Goal: Task Accomplishment & Management: Manage account settings

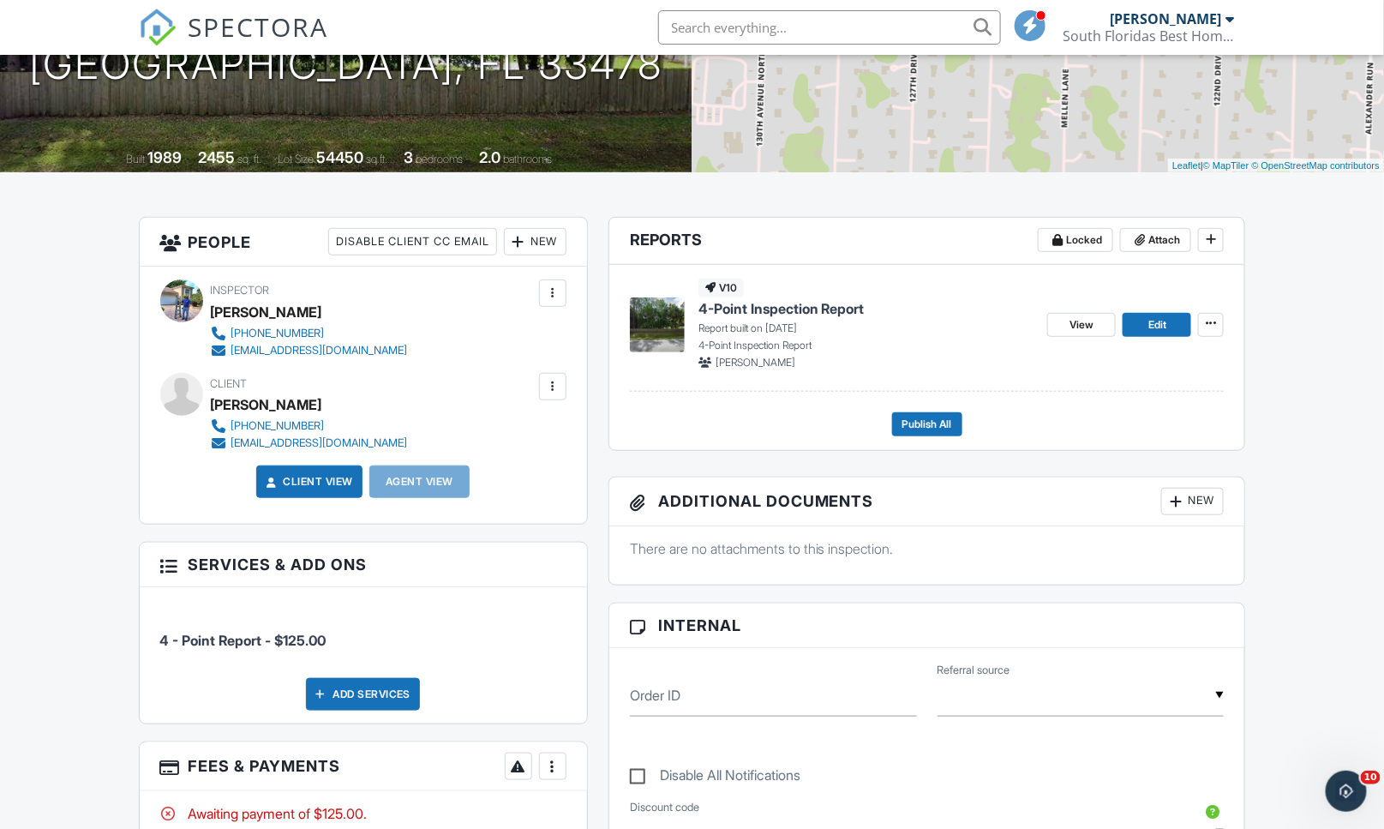
click at [906, 33] on input "text" at bounding box center [829, 27] width 343 height 34
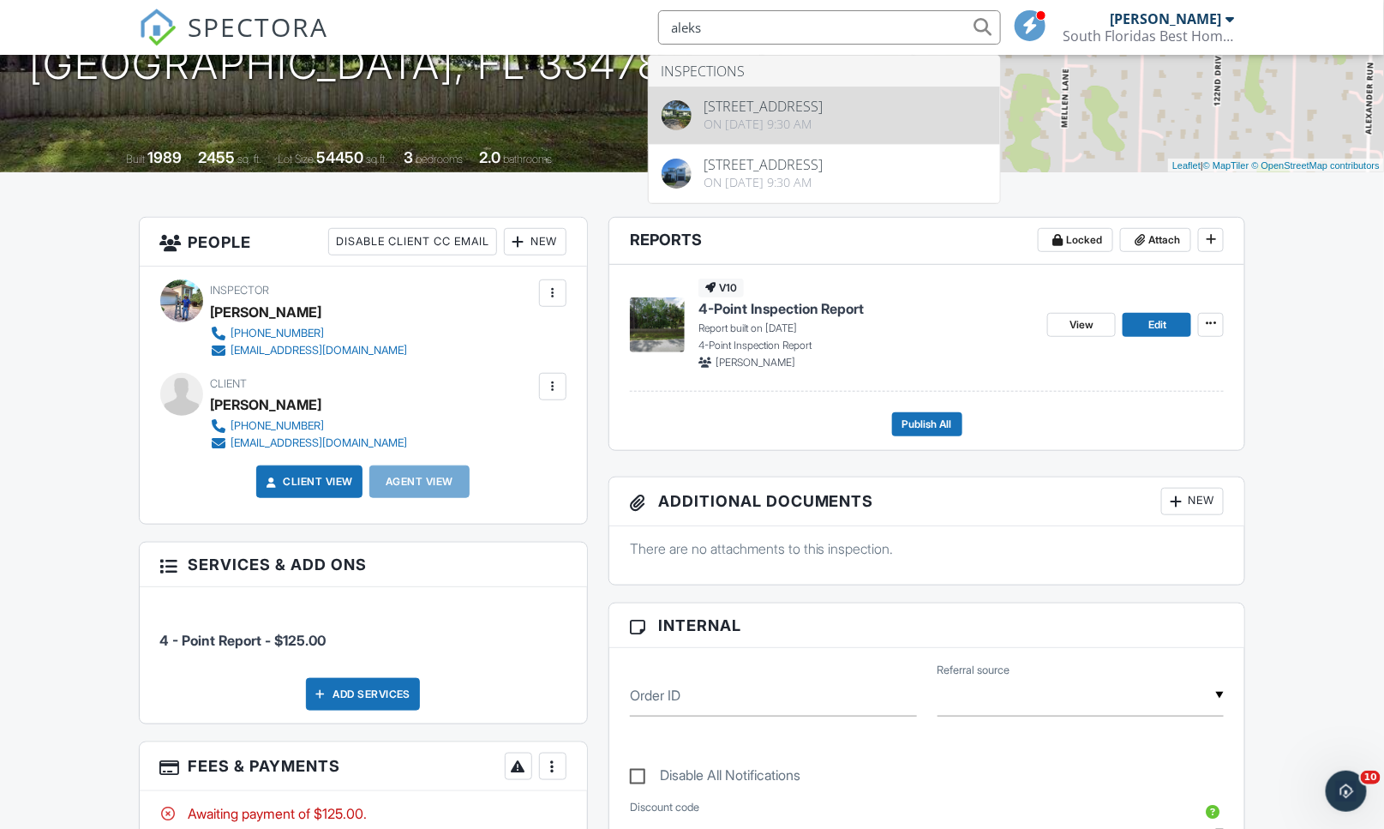
type input "aleks"
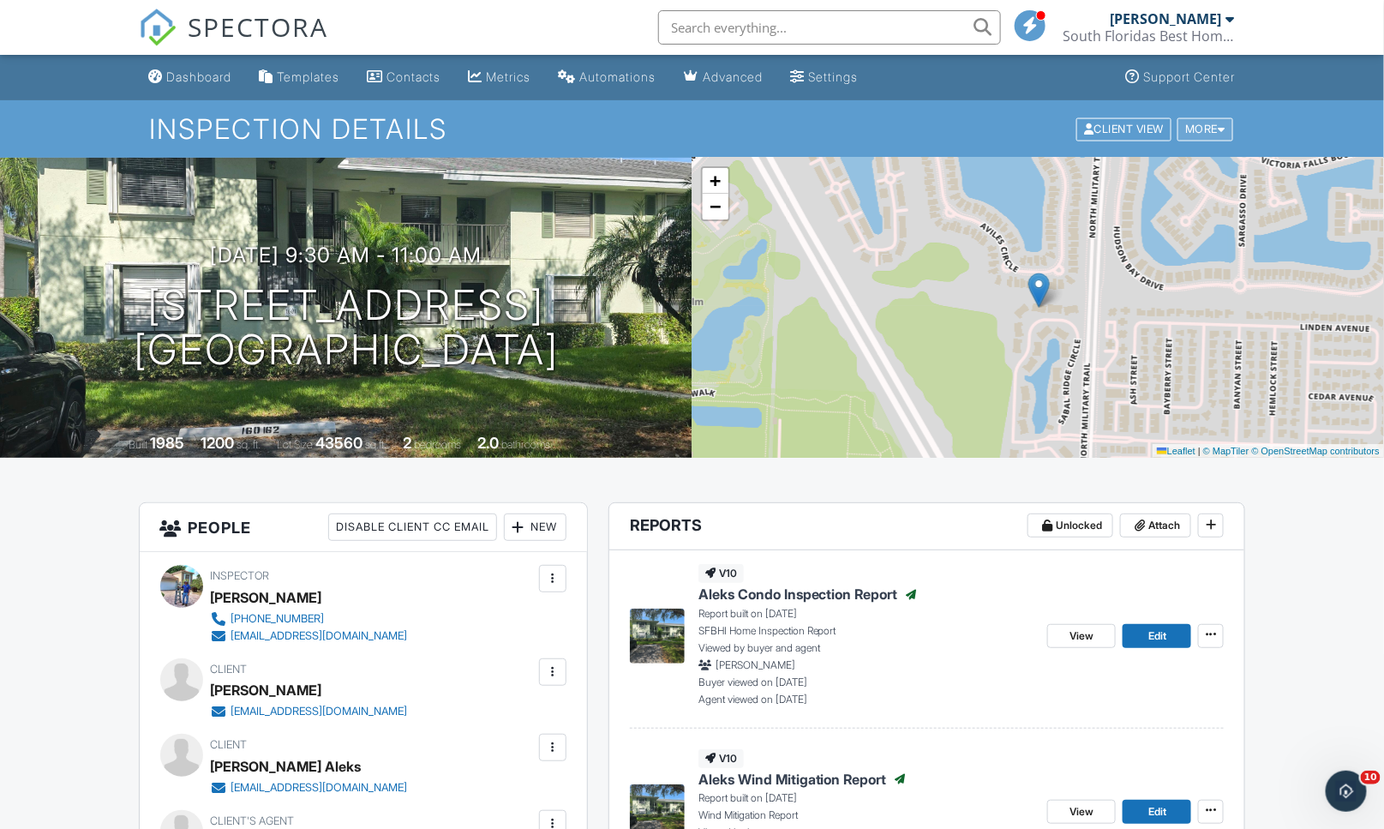
click at [1208, 134] on div "More" at bounding box center [1205, 128] width 56 height 23
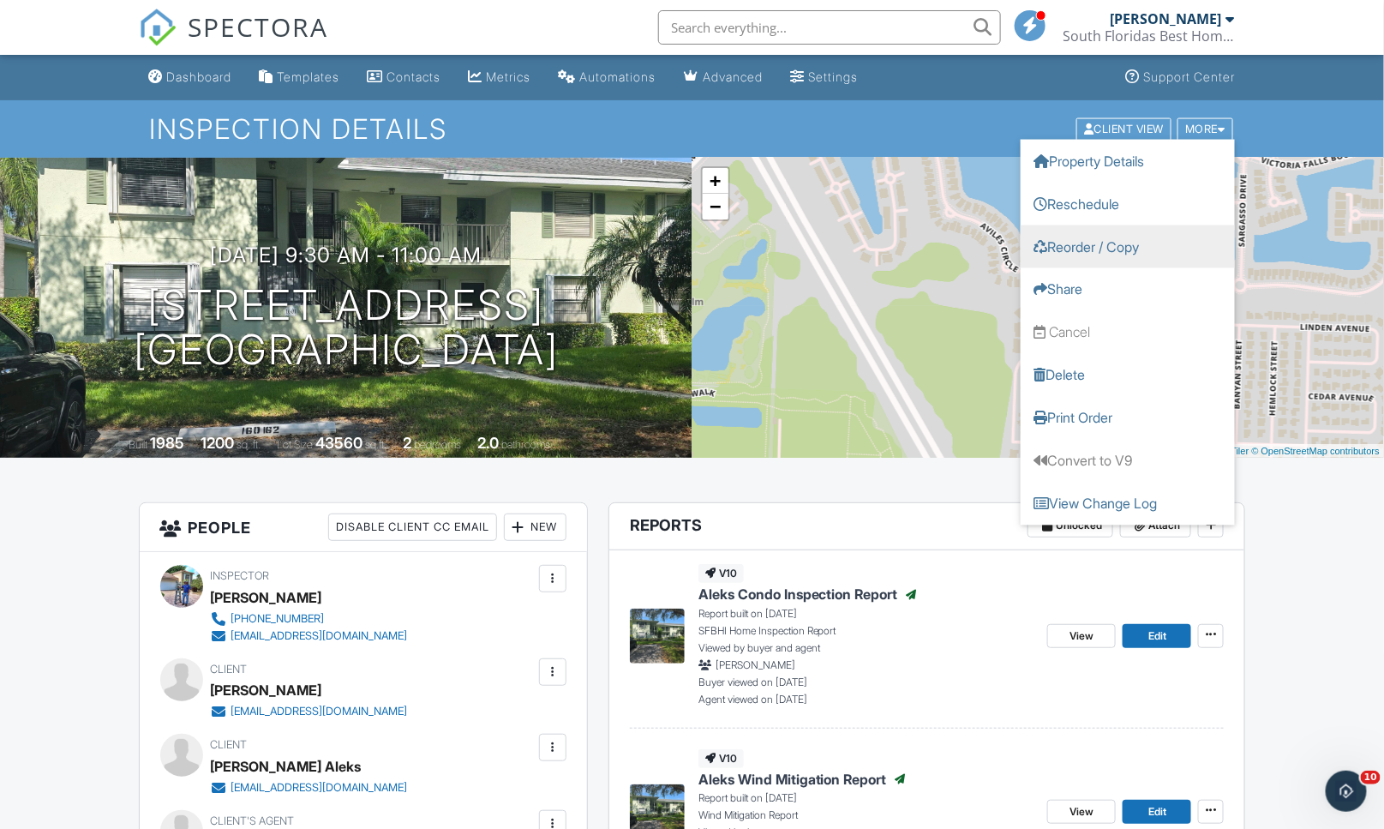
click at [1090, 245] on link "Reorder / Copy" at bounding box center [1127, 245] width 214 height 43
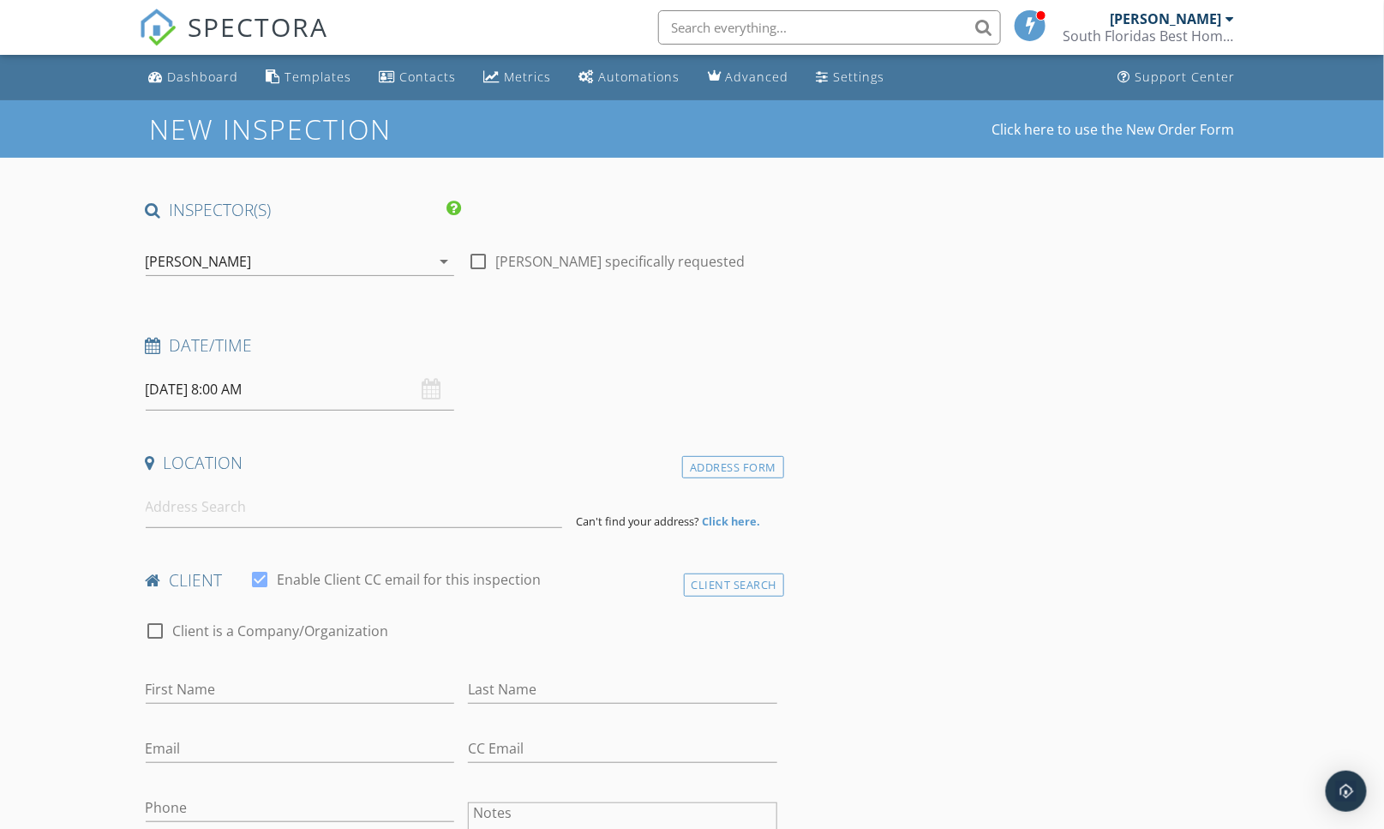
type input "Mark"
type input "Aleks"
type input "mark.aleks@sysco.com"
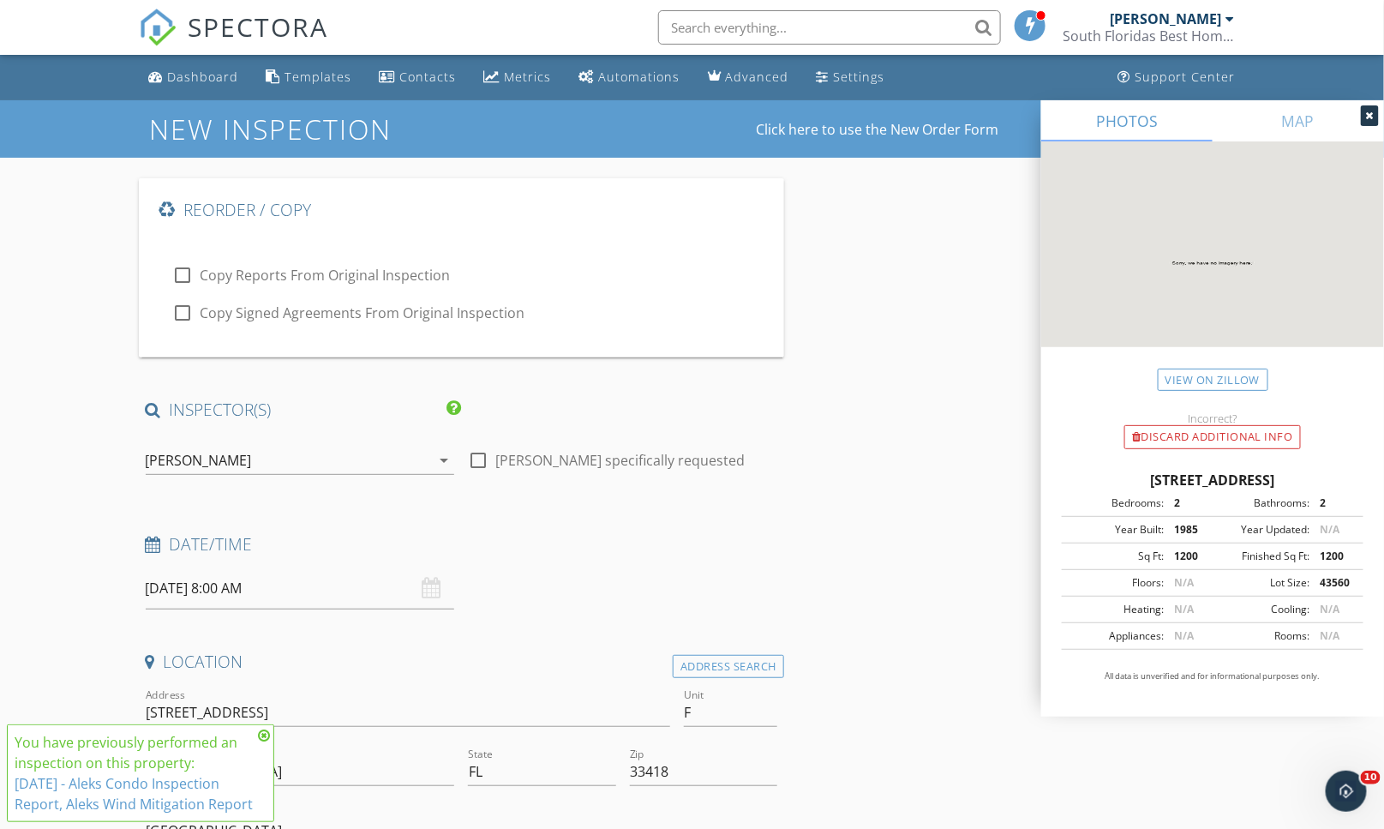
click at [332, 594] on input "09/30/2025 8:00 AM" at bounding box center [300, 588] width 309 height 42
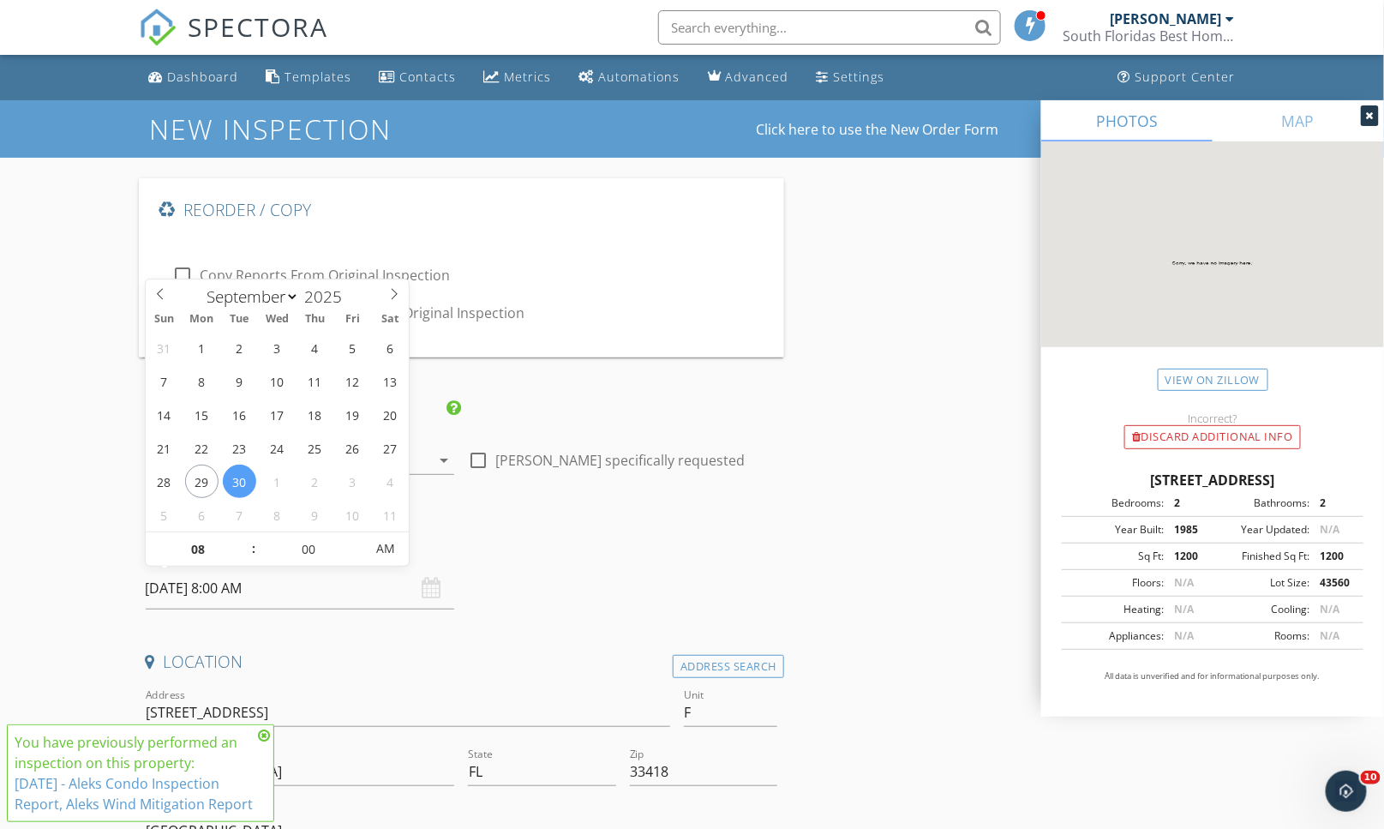
click at [332, 594] on input "09/30/2025 8:00 AM" at bounding box center [300, 588] width 309 height 42
click at [236, 537] on input "08" at bounding box center [198, 549] width 105 height 34
type input "09"
type input "09/30/2025 9:00 AM"
click at [242, 538] on span at bounding box center [245, 540] width 12 height 17
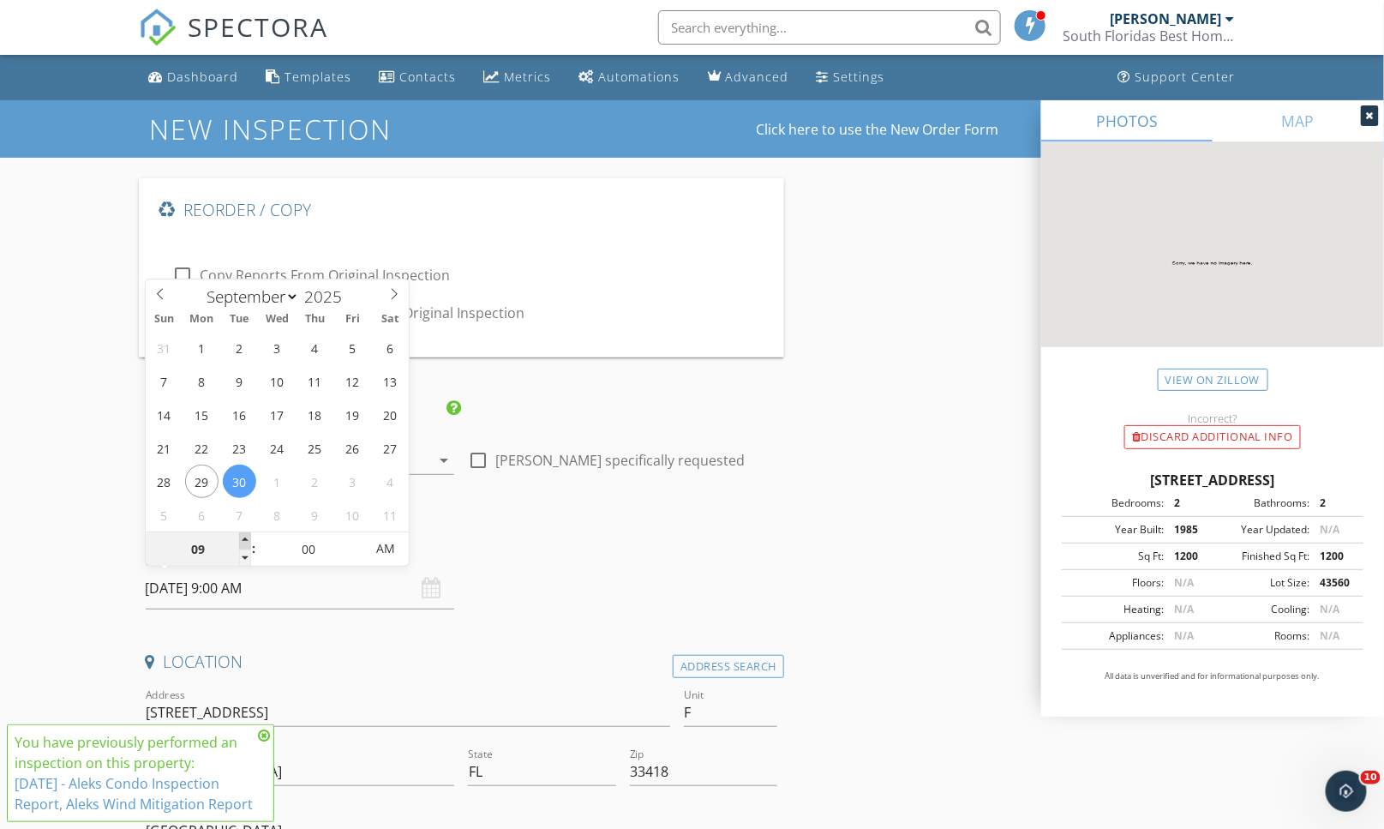
type input "10"
type input "09/30/2025 10:00 AM"
click at [242, 538] on span at bounding box center [245, 540] width 12 height 17
type input "11"
type input "09/30/2025 11:00 AM"
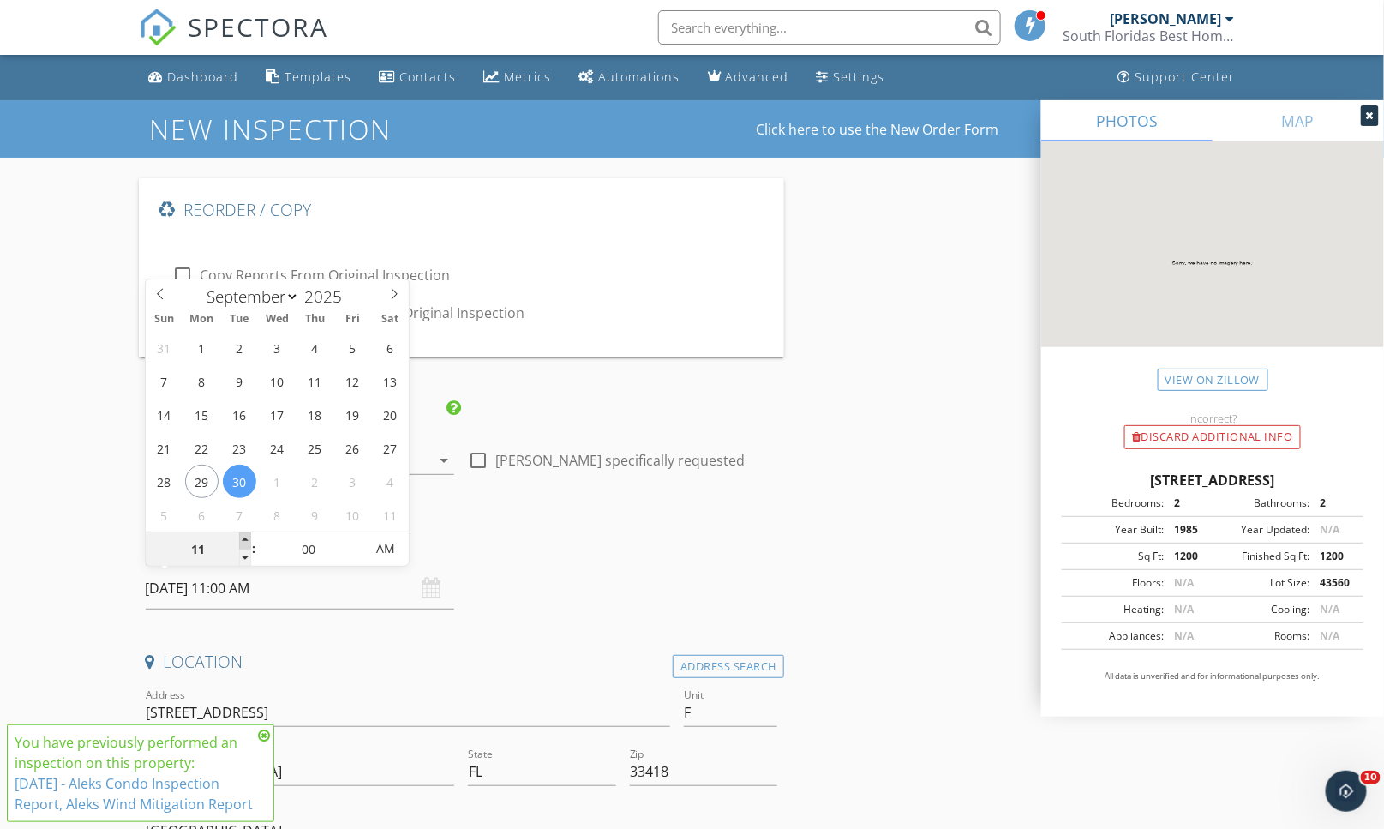
click at [242, 538] on span at bounding box center [245, 540] width 12 height 17
type input "12"
type input "09/30/2025 12:00 PM"
click at [242, 538] on span at bounding box center [245, 540] width 12 height 17
type input "05"
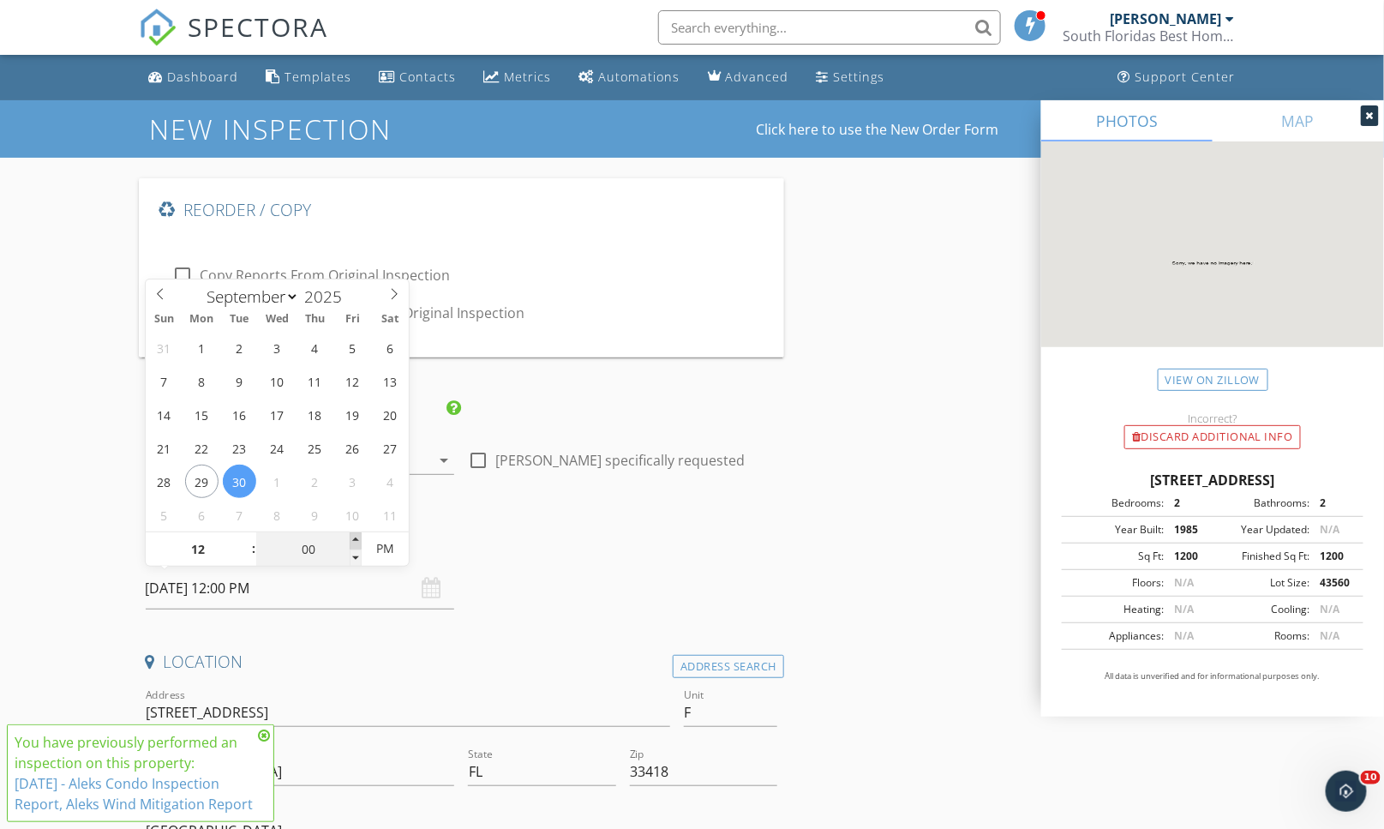
type input "09/30/2025 12:05 PM"
click at [356, 537] on span at bounding box center [356, 540] width 12 height 17
type input "10"
type input "09/30/2025 12:10 PM"
click at [355, 537] on span at bounding box center [356, 540] width 12 height 17
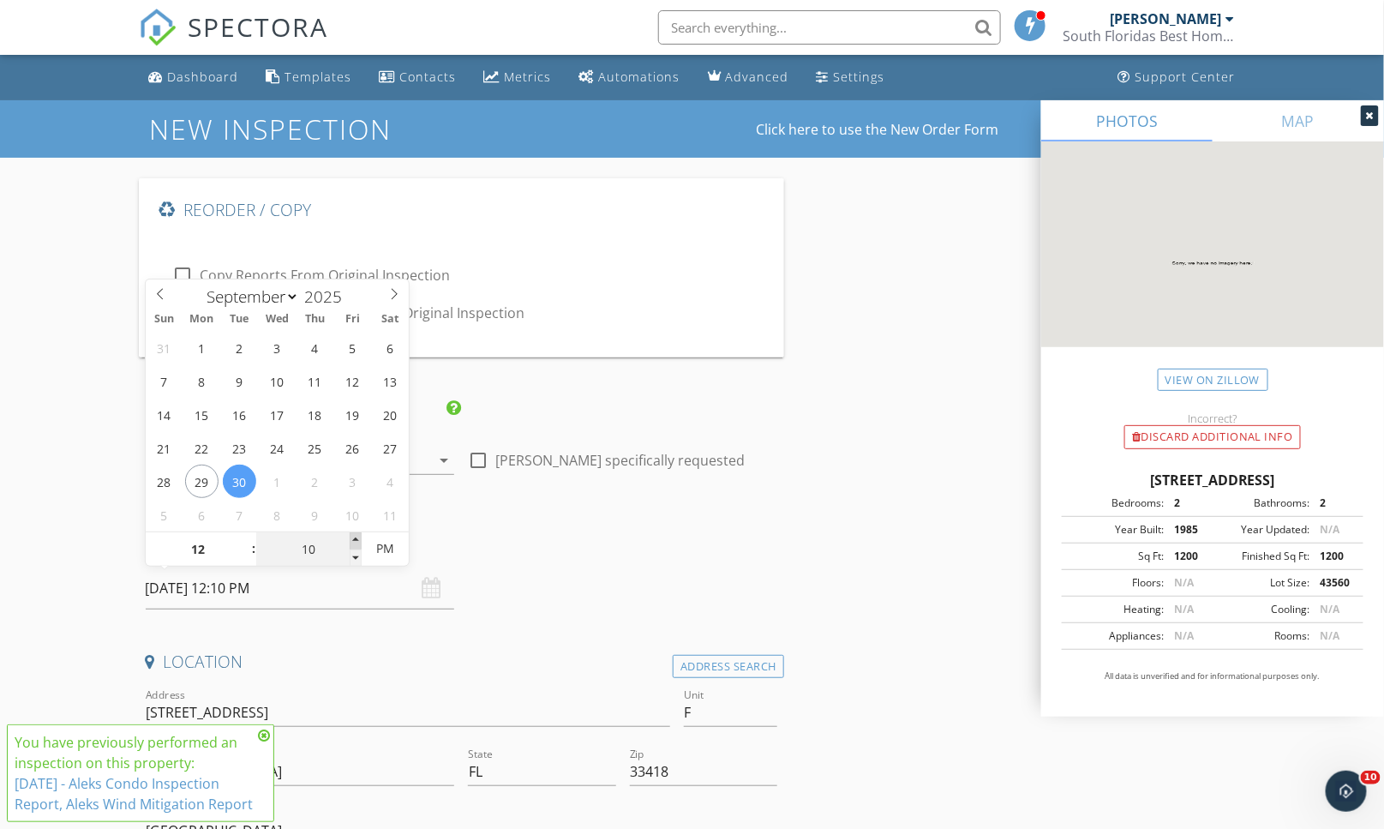
type input "15"
type input "09/30/2025 12:15 PM"
click at [355, 537] on span at bounding box center [356, 540] width 12 height 17
type input "20"
type input "09/30/2025 12:20 PM"
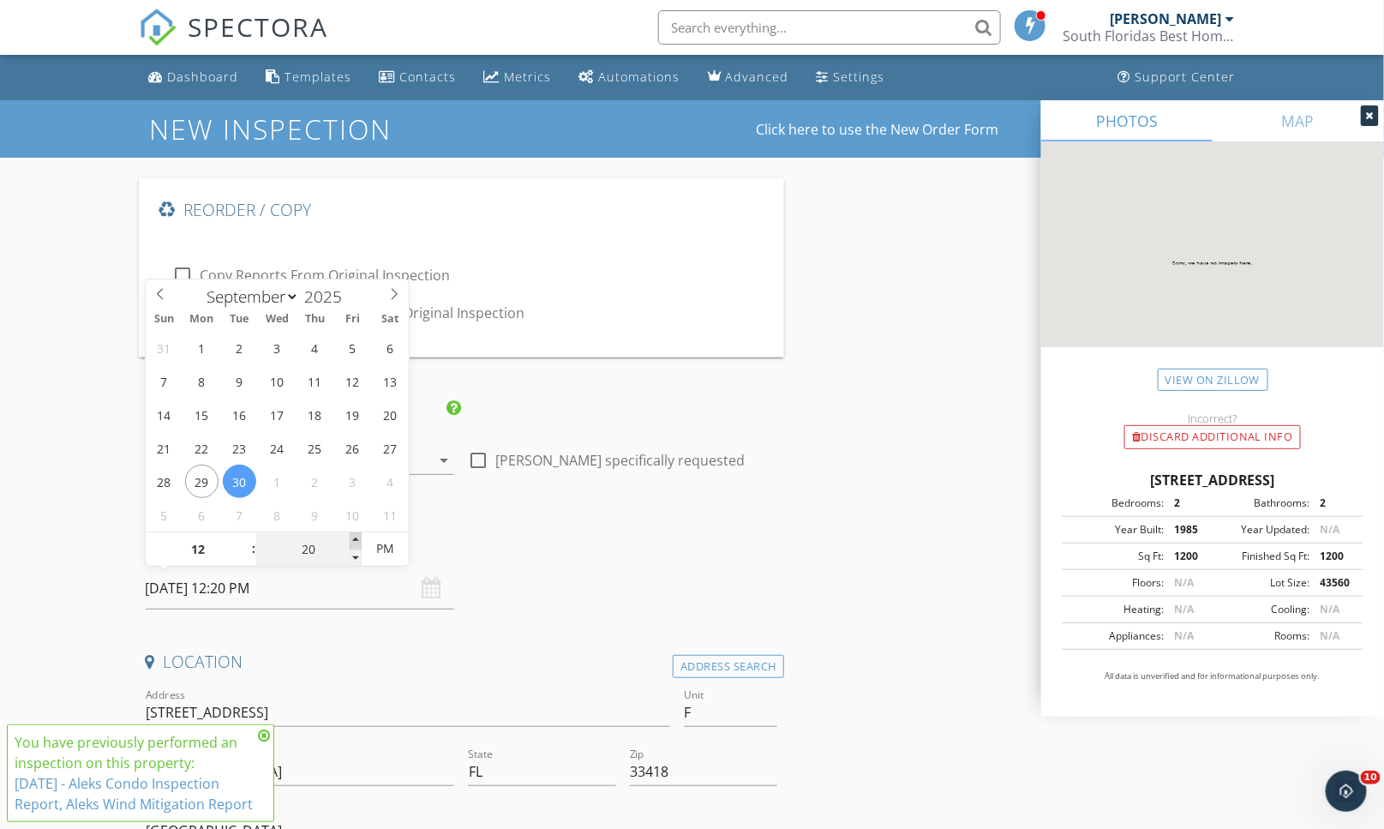
click at [355, 537] on span at bounding box center [356, 540] width 12 height 17
type input "25"
type input "09/30/2025 12:25 PM"
click at [355, 537] on span at bounding box center [356, 540] width 12 height 17
type input "30"
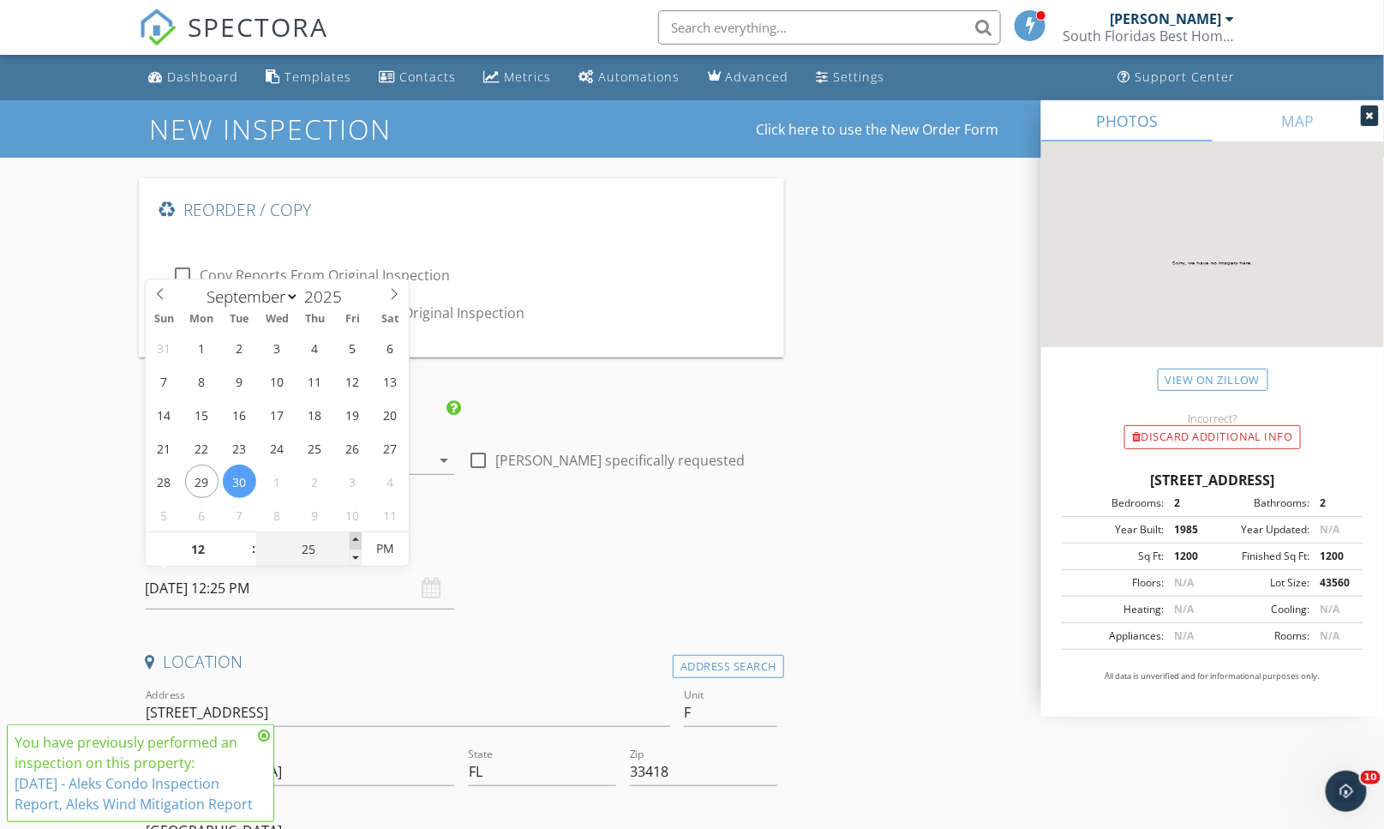
type input "[DATE] 12:30 PM"
click at [355, 537] on span at bounding box center [356, 540] width 12 height 17
click at [332, 591] on input "09/30/2025 12:30 PM" at bounding box center [300, 588] width 309 height 42
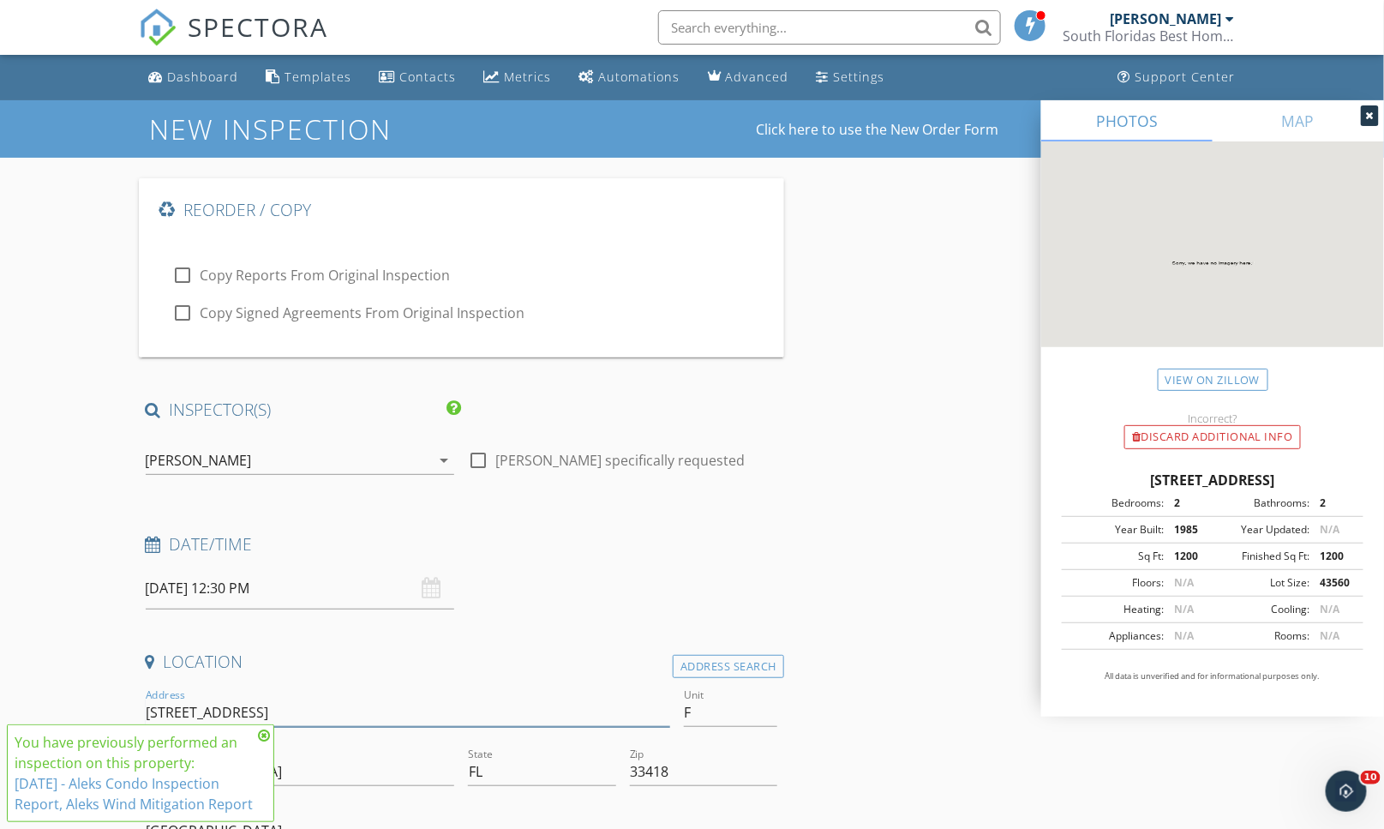
click at [355, 725] on input "1601 Sabal Ridge Cir" at bounding box center [408, 712] width 524 height 28
click at [184, 91] on link "Dashboard" at bounding box center [194, 78] width 104 height 32
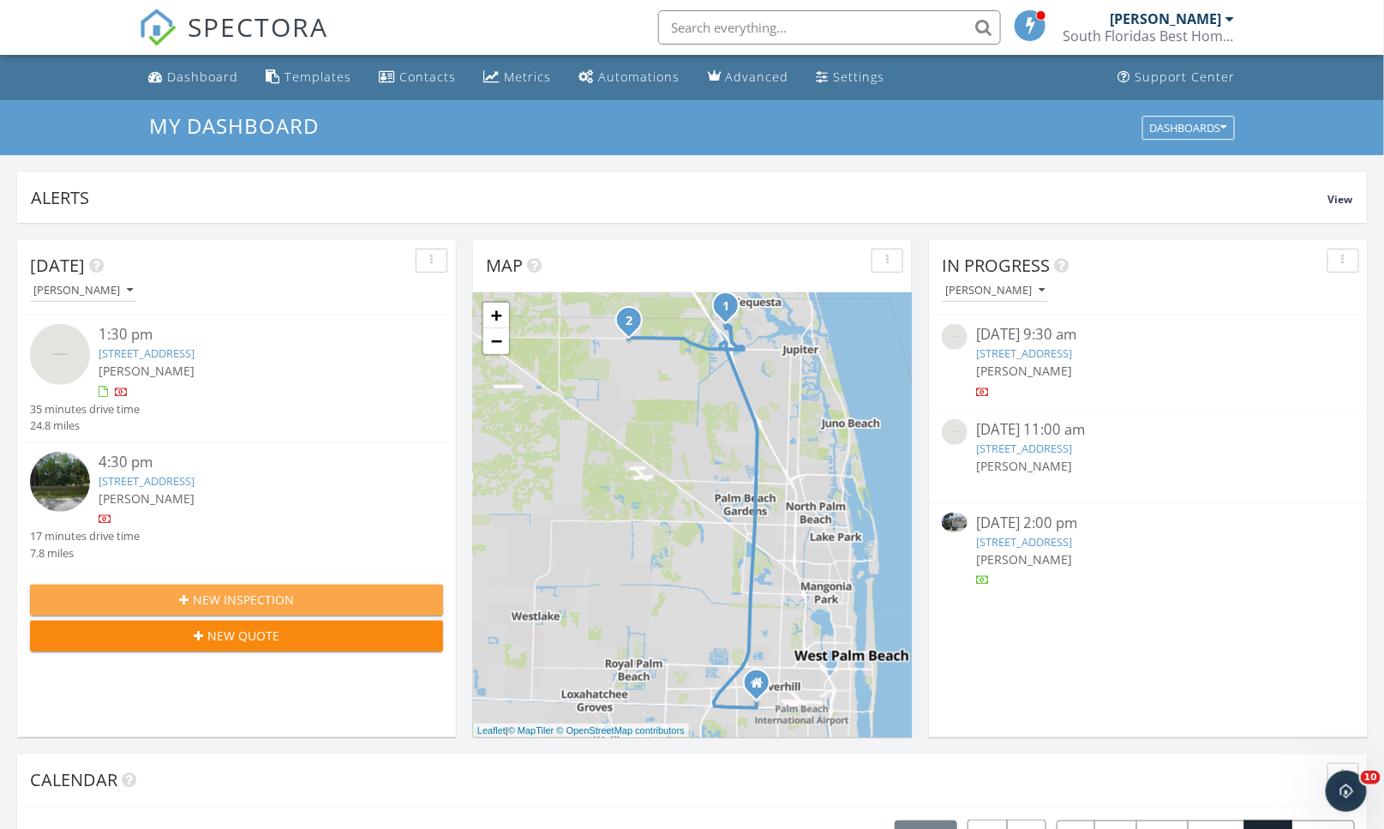
click at [229, 595] on span "New Inspection" at bounding box center [243, 599] width 101 height 18
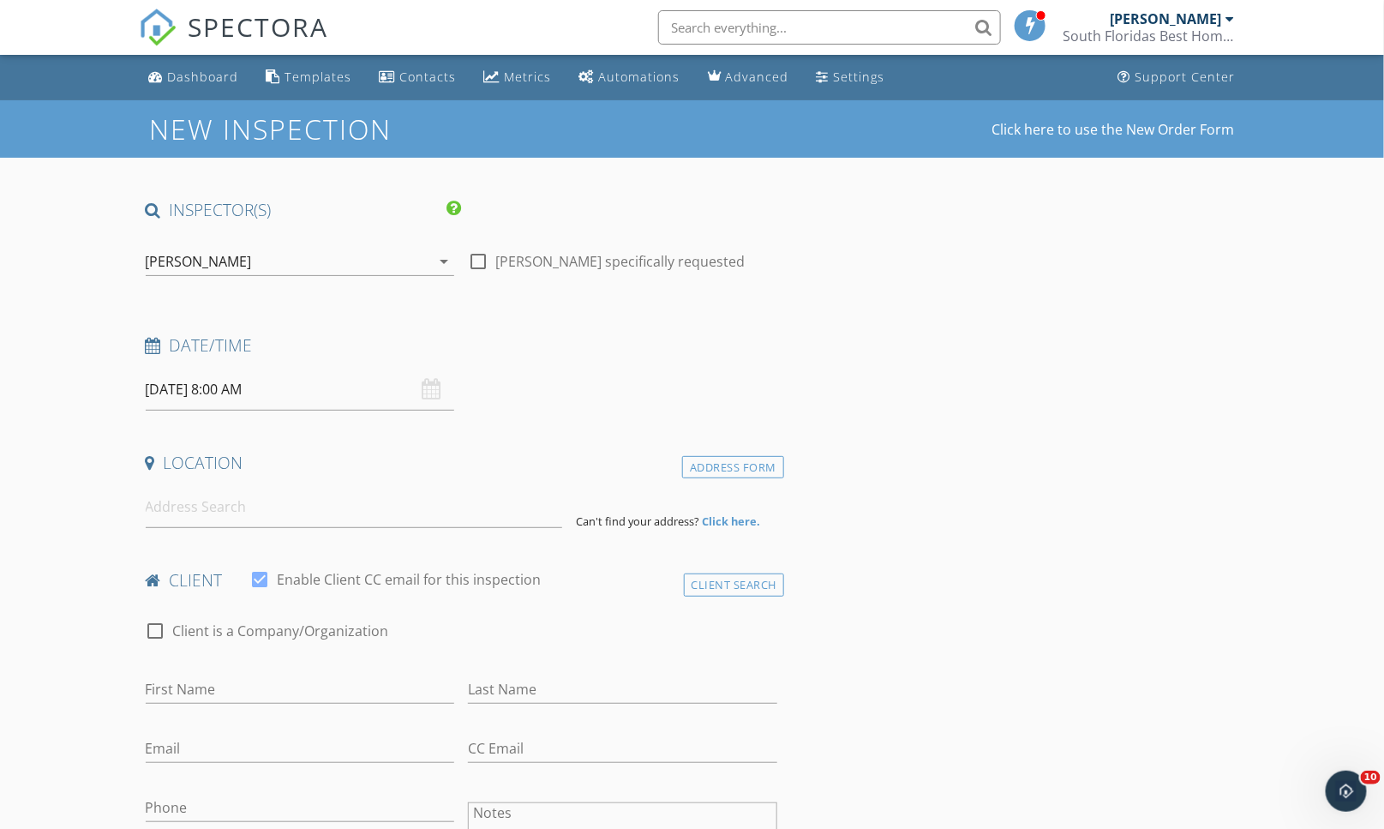
click at [293, 397] on input "[DATE] 8:00 AM" at bounding box center [300, 389] width 309 height 42
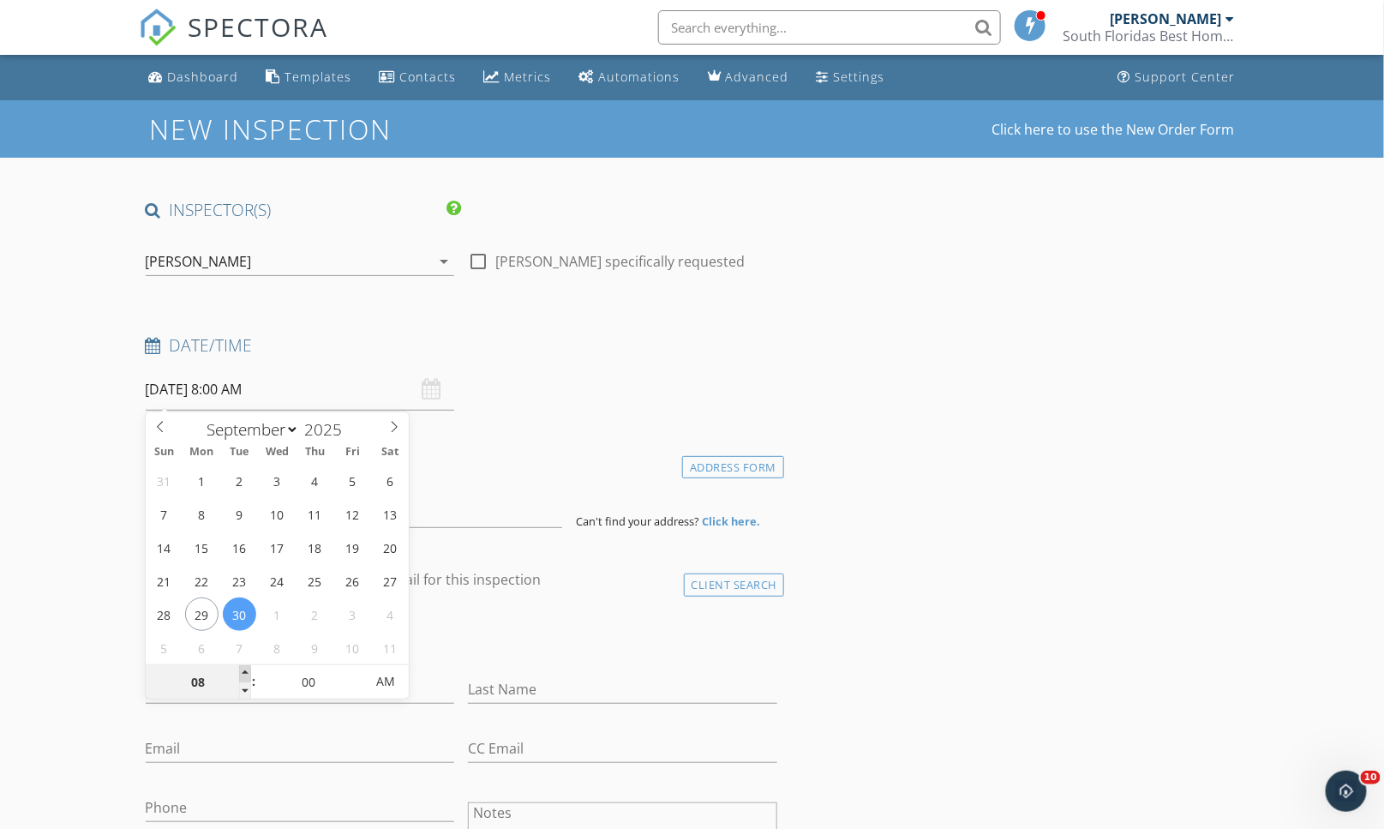
type input "09"
type input "09/30/2025 9:00 AM"
click at [240, 668] on span at bounding box center [245, 673] width 12 height 17
type input "05"
type input "09/30/2025 9:05 AM"
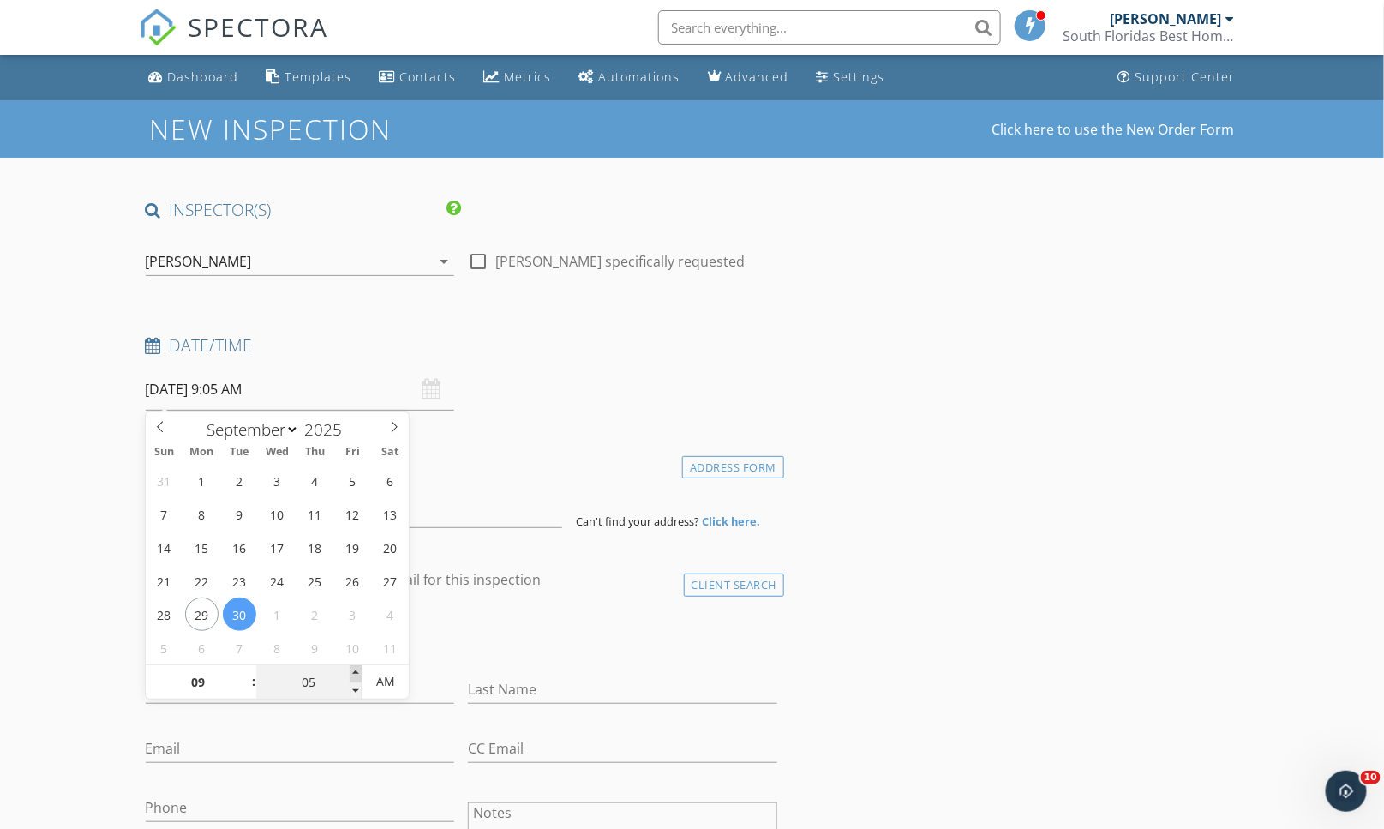
click at [351, 670] on span at bounding box center [356, 673] width 12 height 17
type input "10"
type input "09/30/2025 9:10 AM"
click at [351, 670] on span at bounding box center [356, 673] width 12 height 17
type input "15"
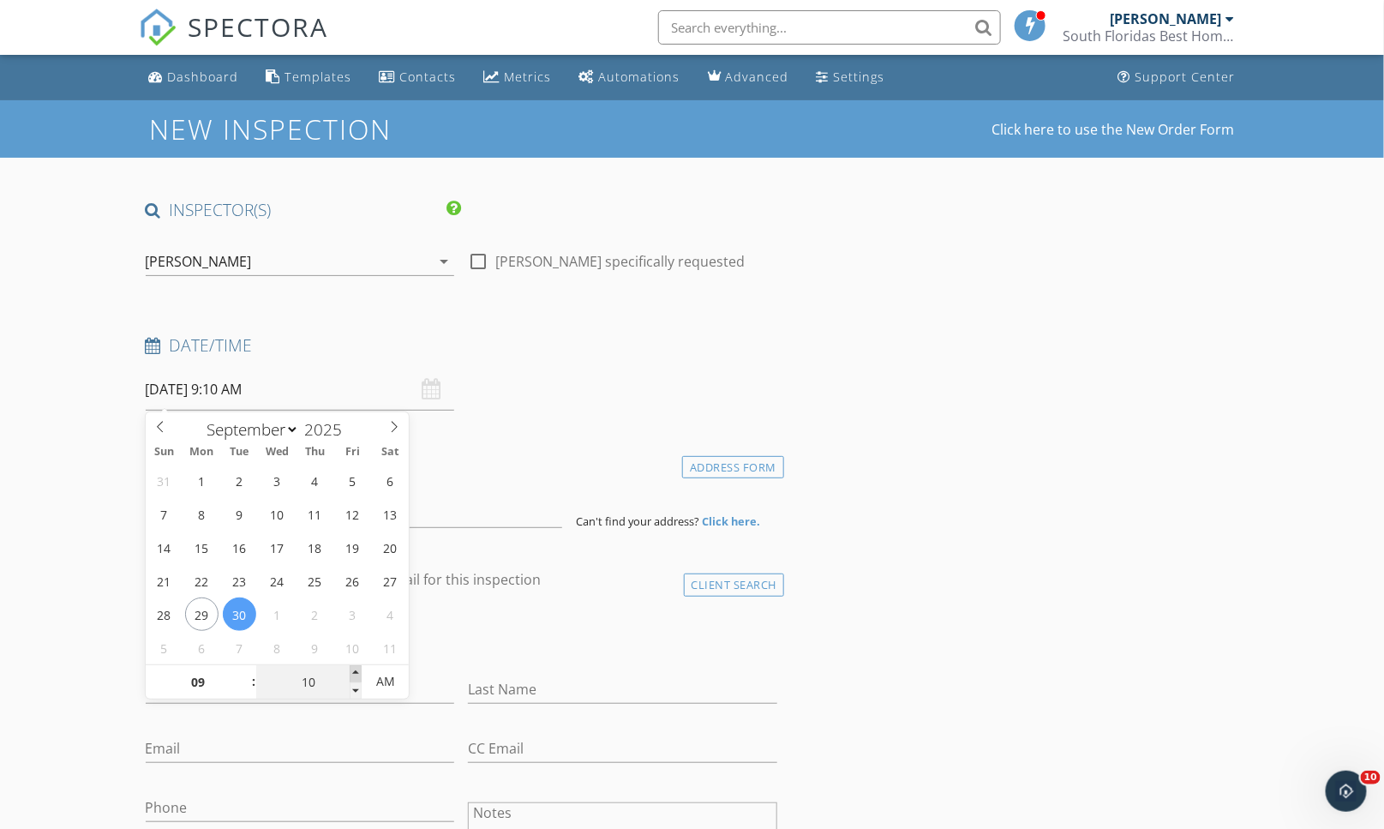
type input "09/30/2025 9:15 AM"
click at [351, 670] on span at bounding box center [356, 673] width 12 height 17
type input "20"
type input "09/30/2025 9:20 AM"
click at [351, 670] on span at bounding box center [356, 673] width 12 height 17
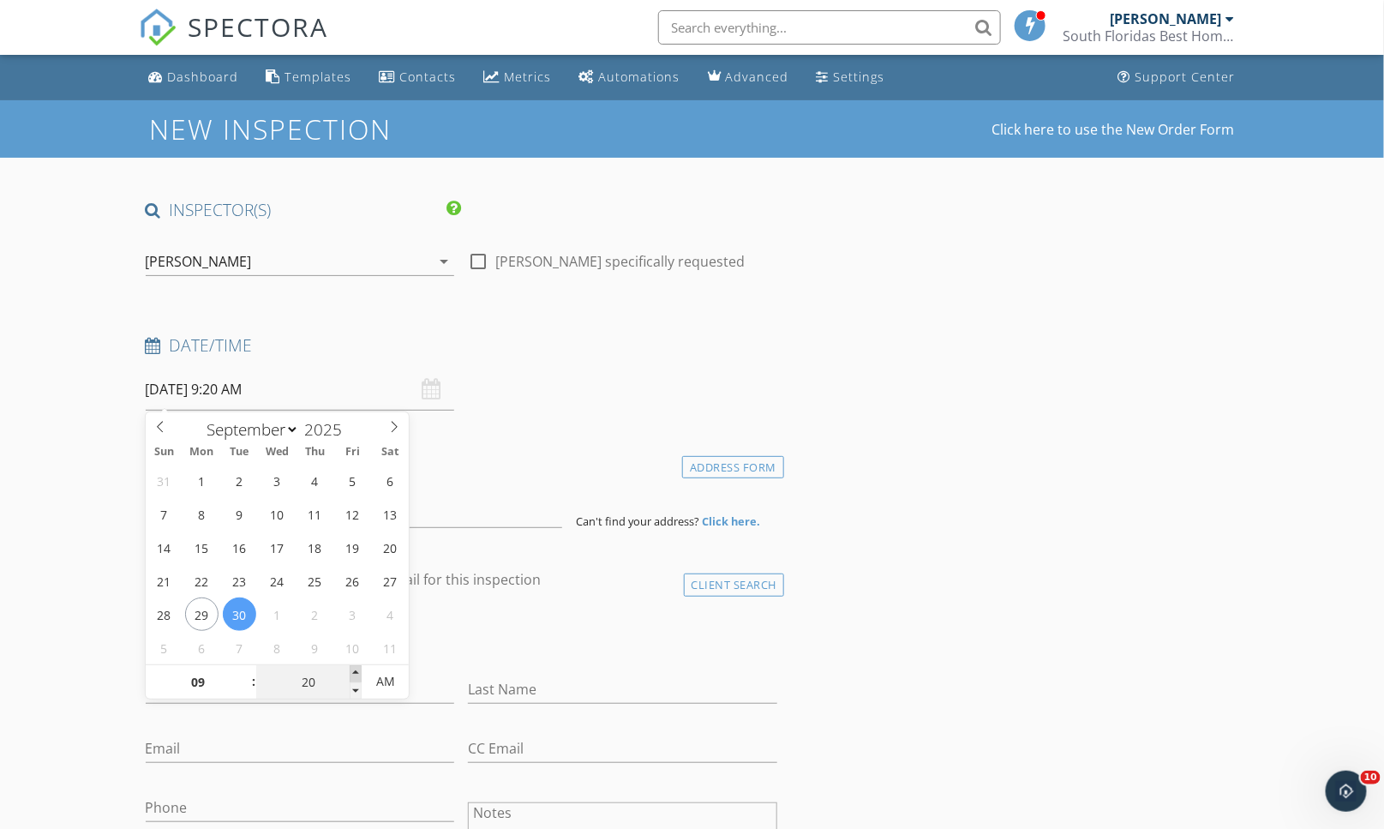
type input "25"
type input "09/30/2025 9:25 AM"
click at [351, 670] on span at bounding box center [356, 673] width 12 height 17
type input "30"
type input "09/30/2025 9:30 AM"
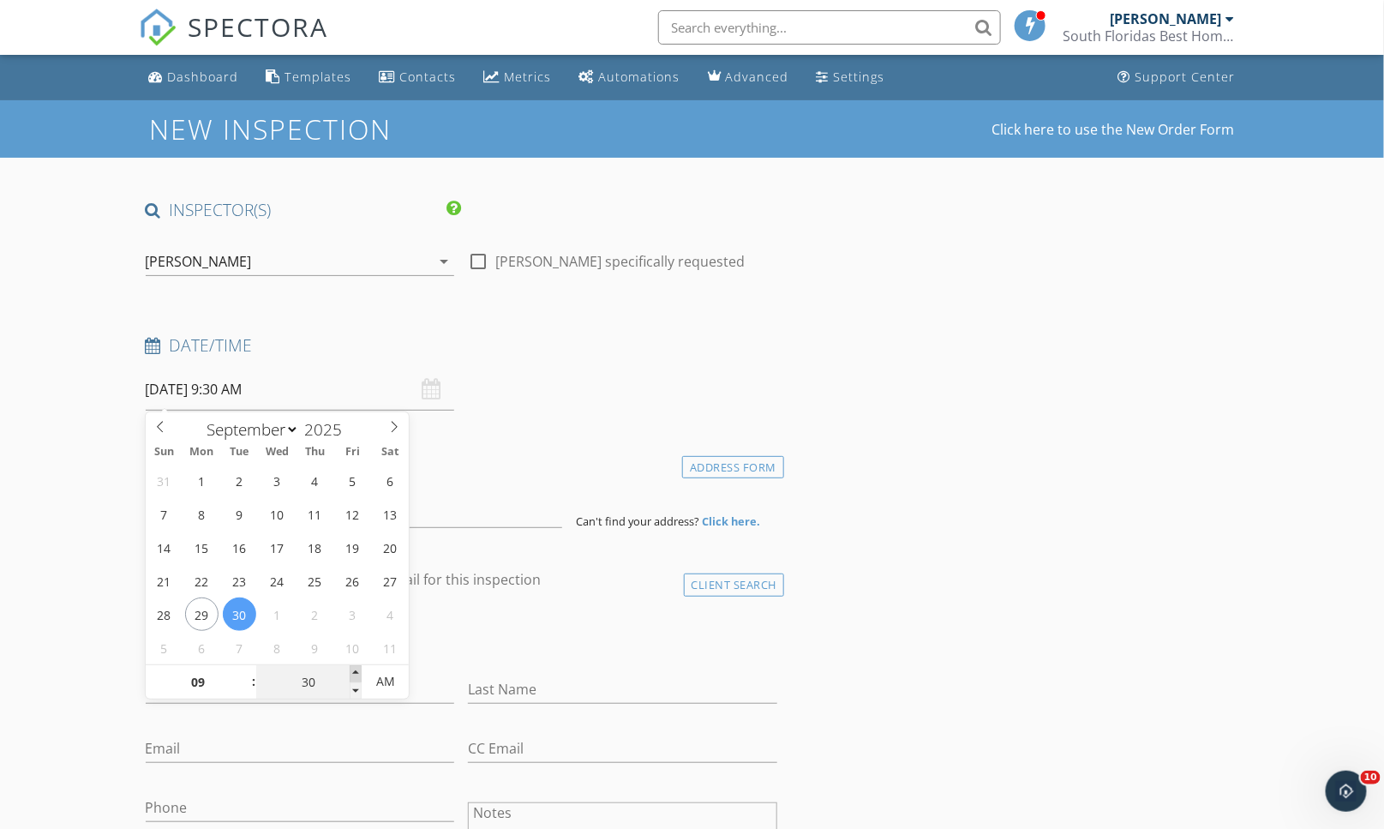
click at [351, 670] on span at bounding box center [356, 673] width 12 height 17
type input "10"
type input "09/30/2025 10:30 AM"
click at [245, 668] on span at bounding box center [245, 673] width 12 height 17
type input "11"
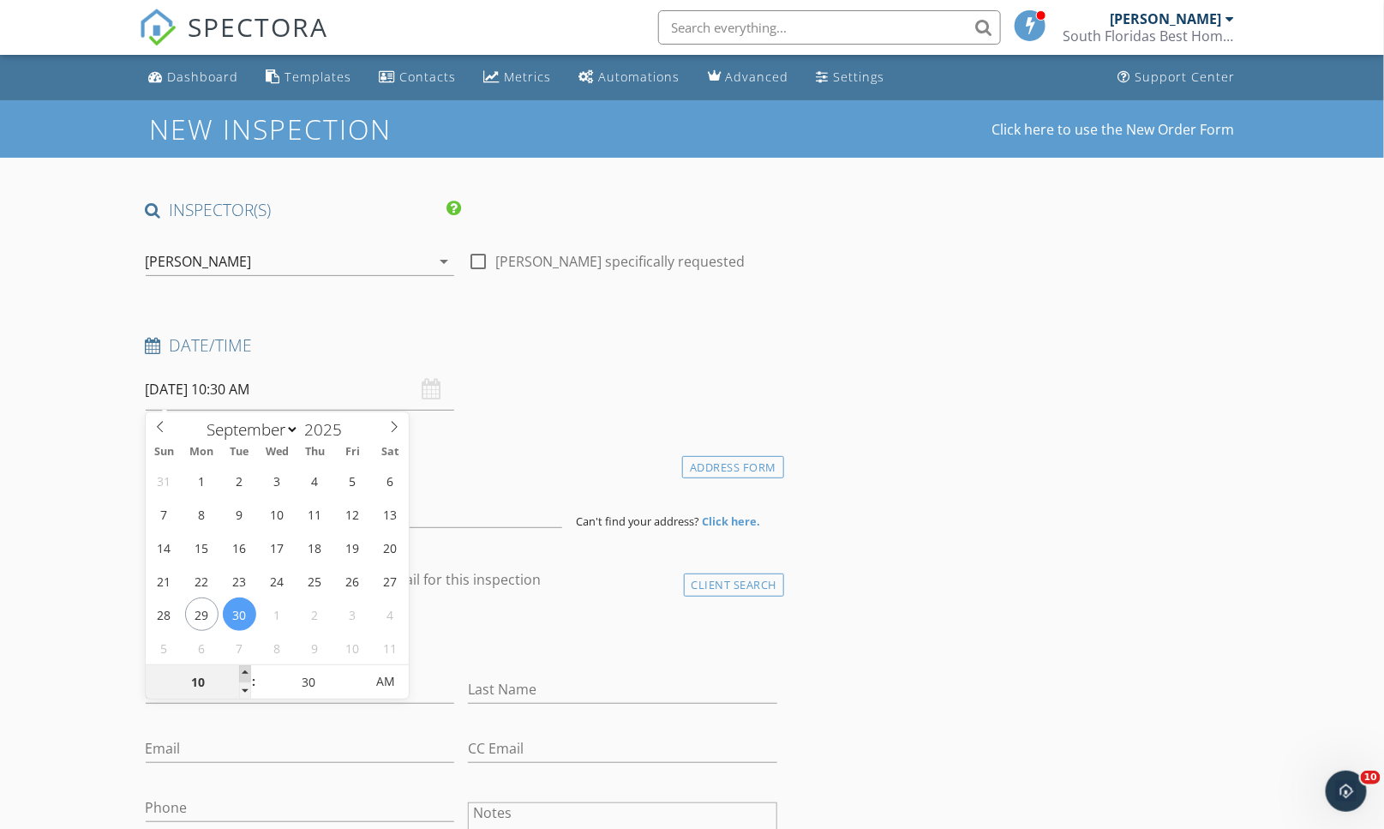
type input "09/30/2025 11:30 AM"
click at [245, 668] on span at bounding box center [245, 673] width 12 height 17
type input "12"
type input "[DATE] 12:30 PM"
click at [245, 668] on span at bounding box center [245, 673] width 12 height 17
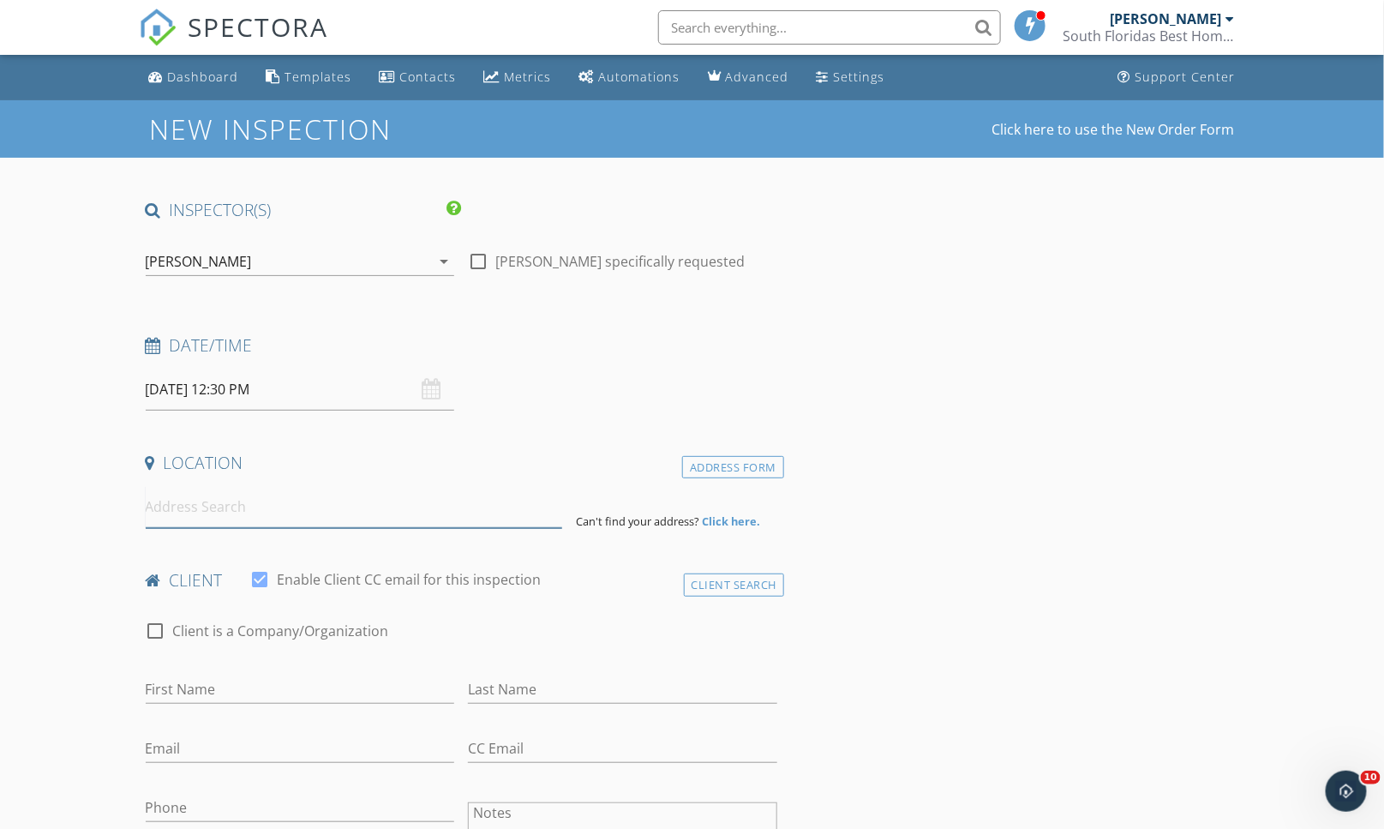
click at [441, 508] on input at bounding box center [354, 507] width 416 height 42
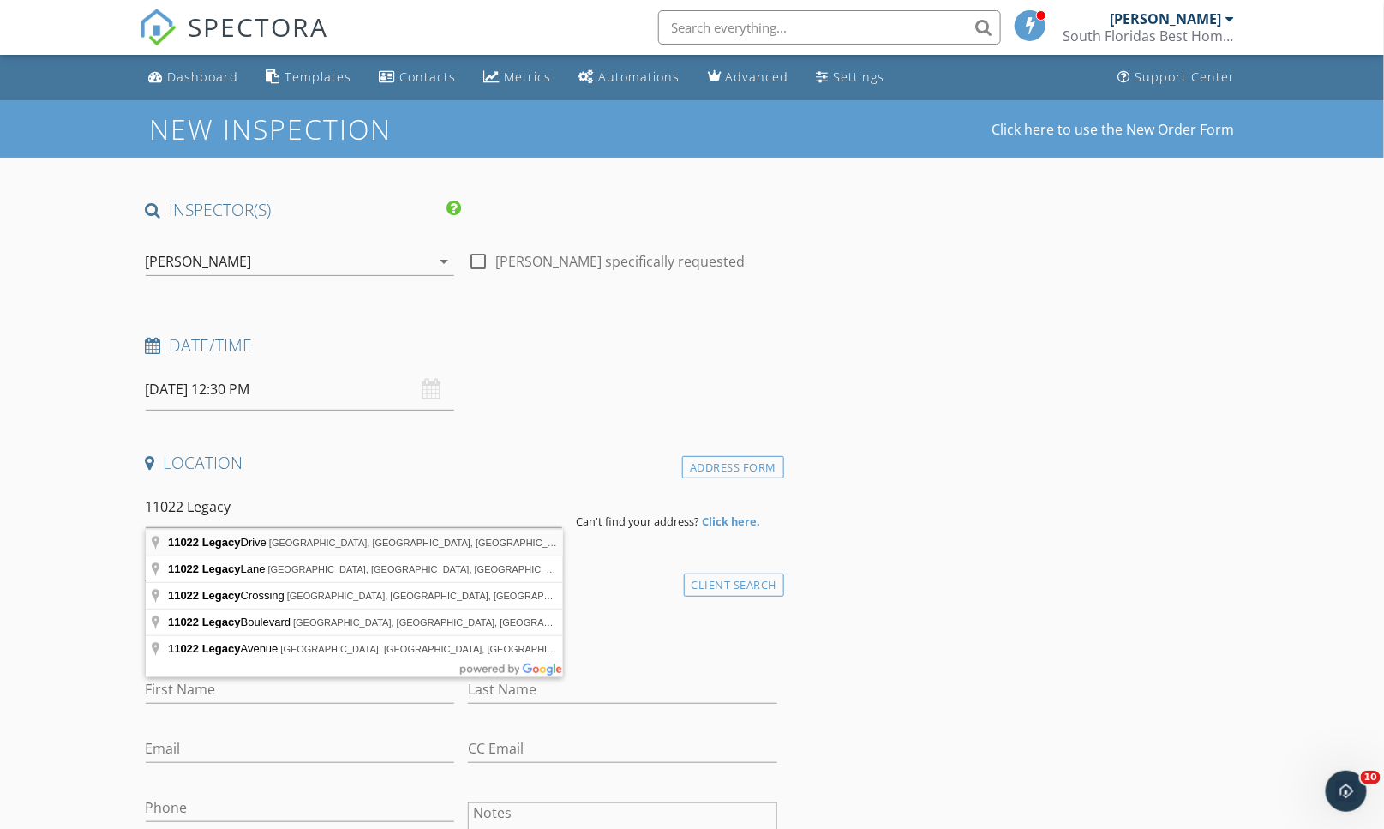
type input "11022 Legacy Drive, Palm Beach Gardens, FL, USA"
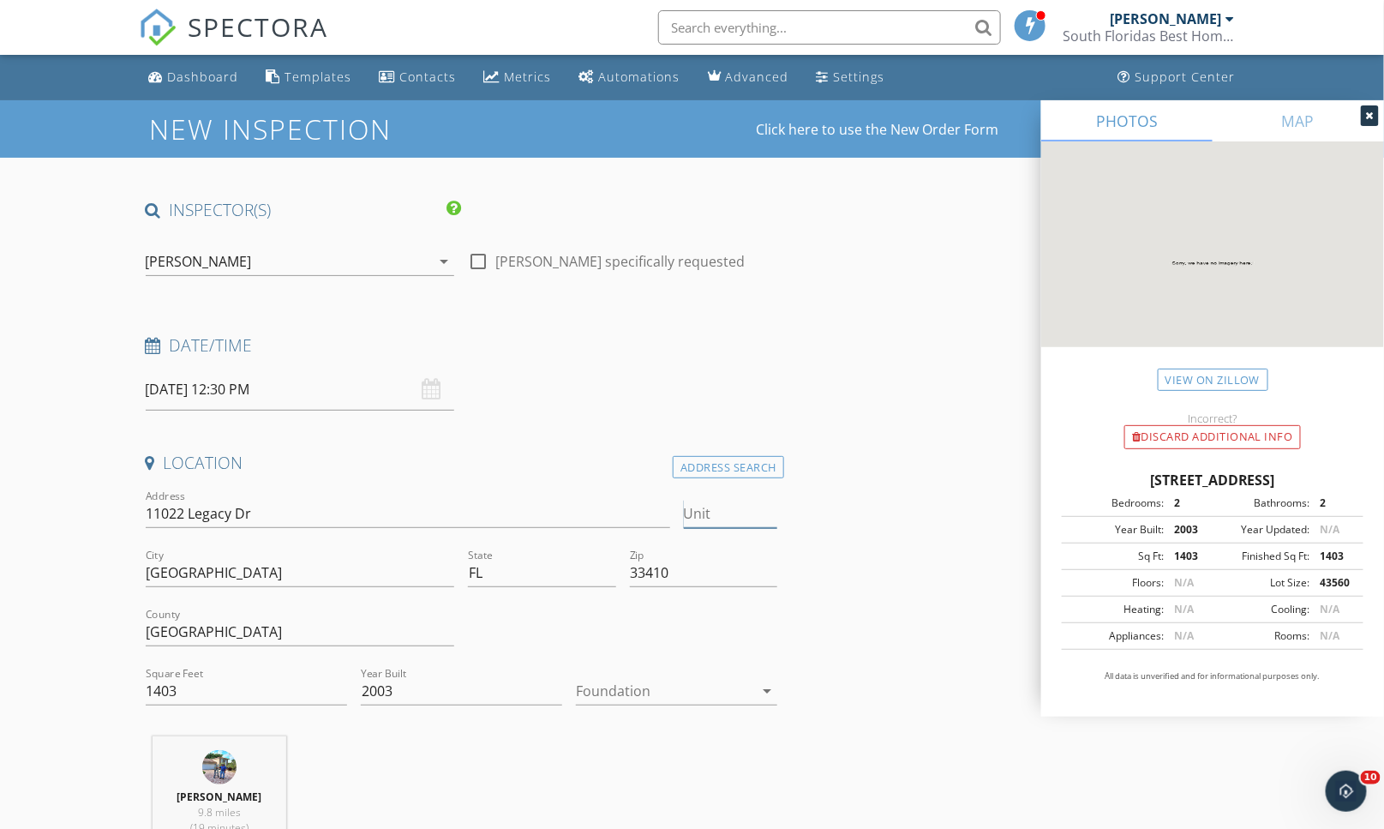
click at [718, 519] on input "Unit" at bounding box center [731, 514] width 94 height 28
type input "205"
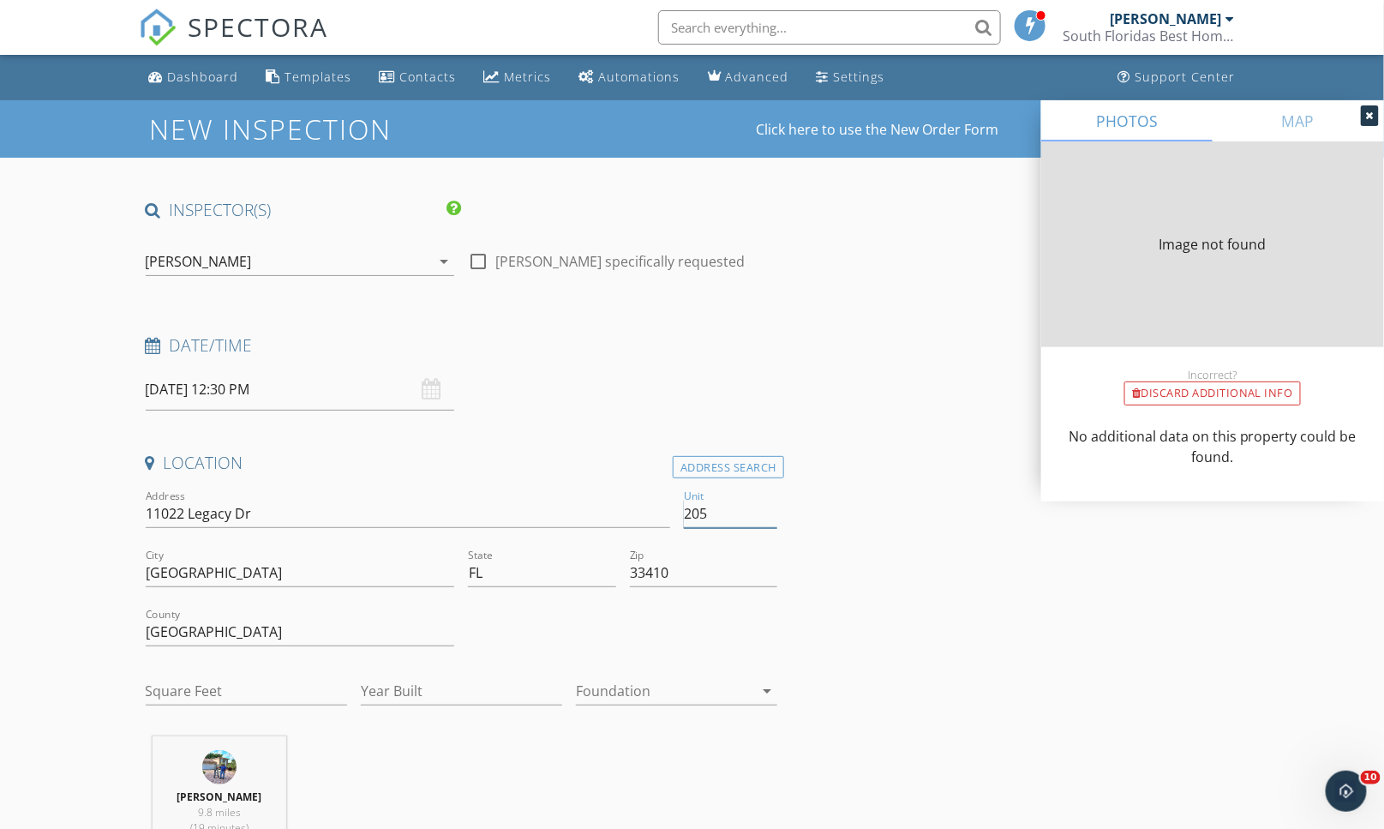
type input "205"
type input "1309"
type input "2003"
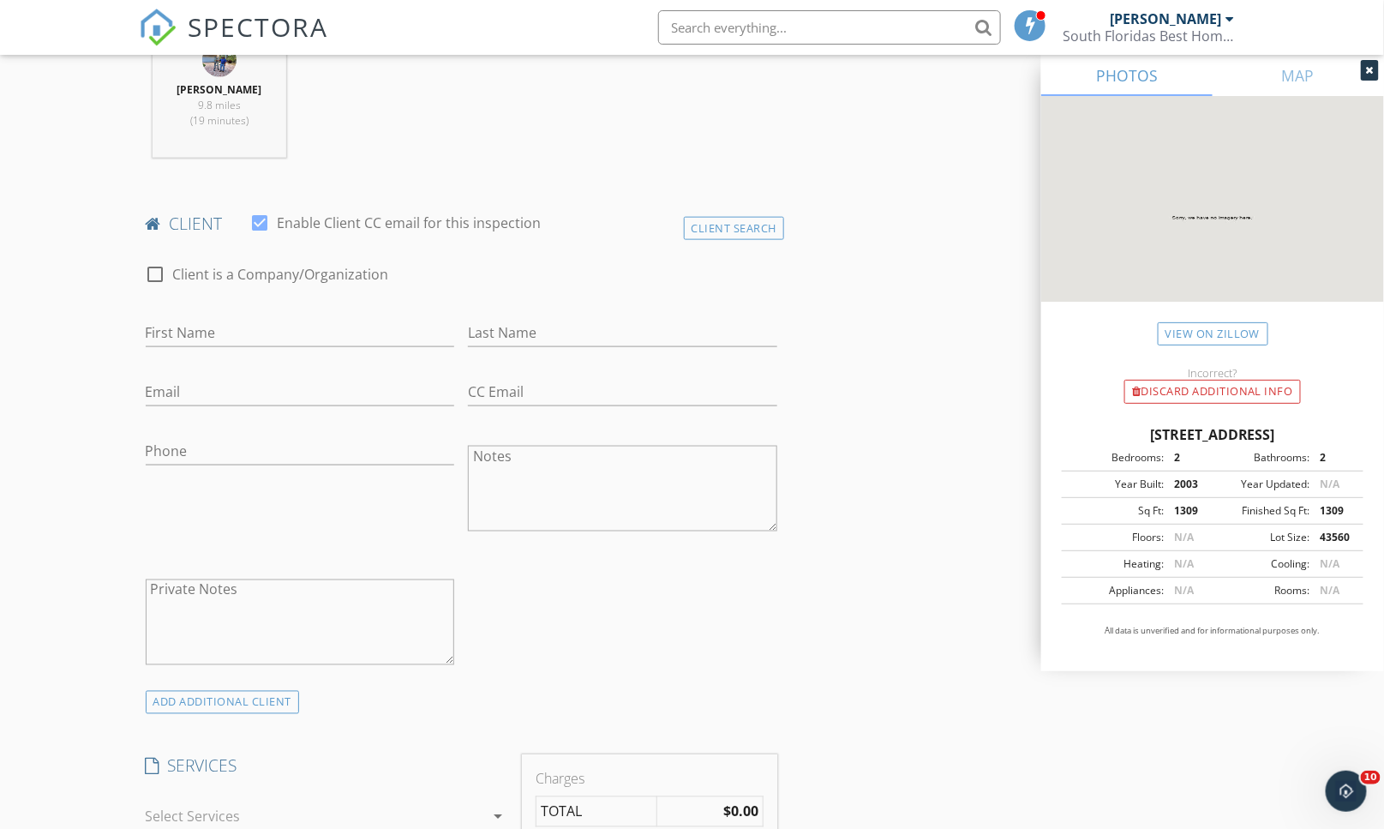
scroll to position [761, 0]
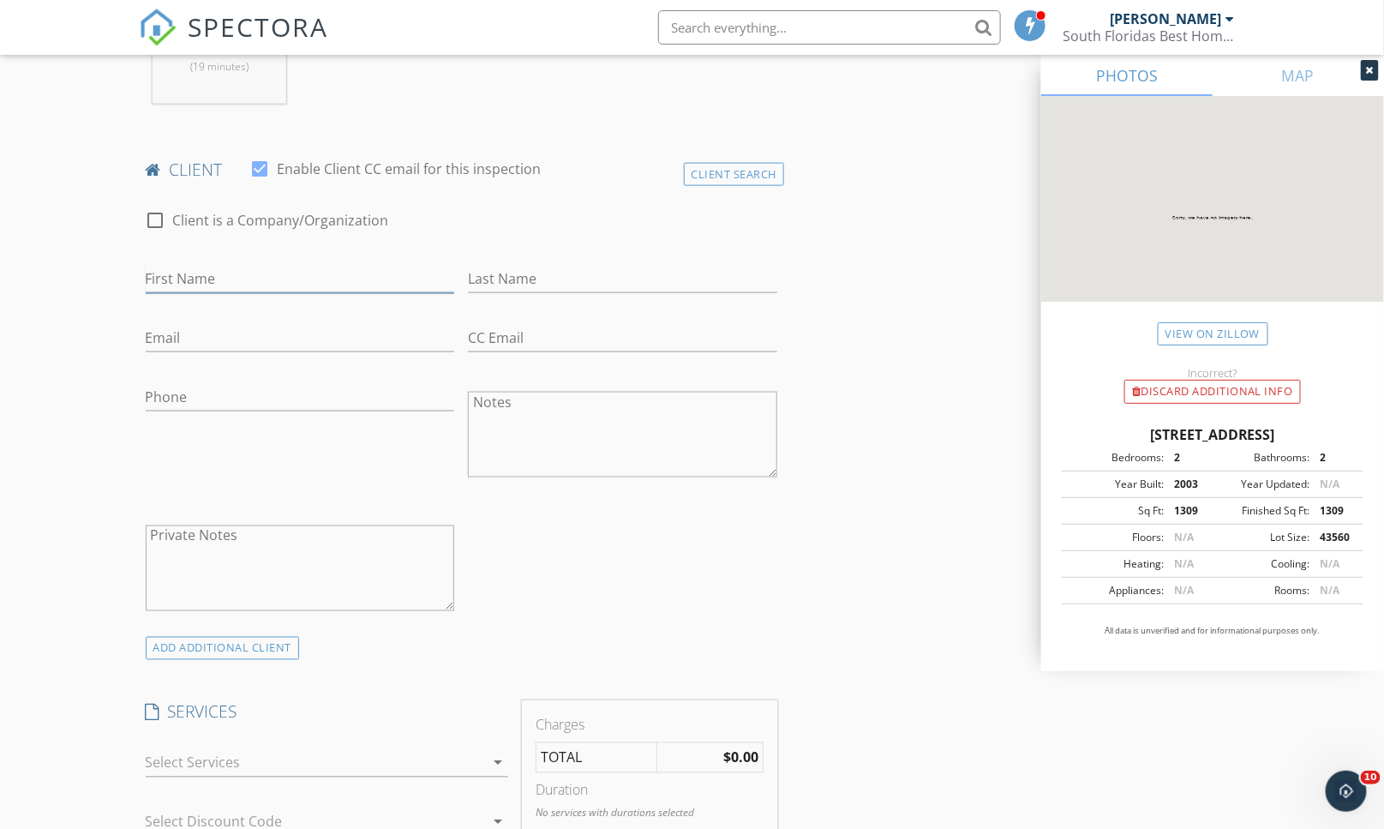
click at [221, 275] on input "First Name" at bounding box center [300, 279] width 309 height 28
type input "Mark"
click at [739, 178] on div "Client Search" at bounding box center [734, 174] width 101 height 23
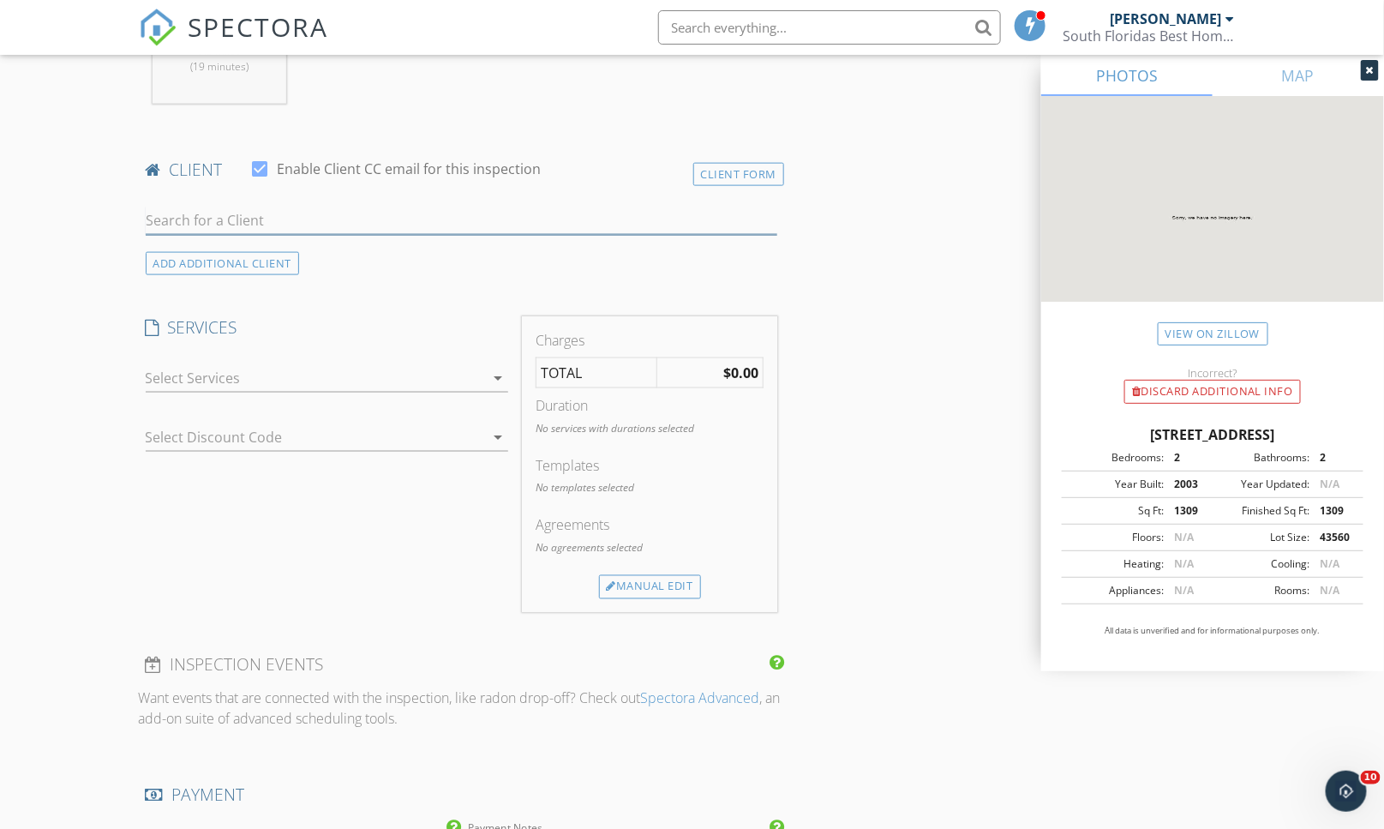
click at [253, 212] on input "text" at bounding box center [462, 220] width 632 height 28
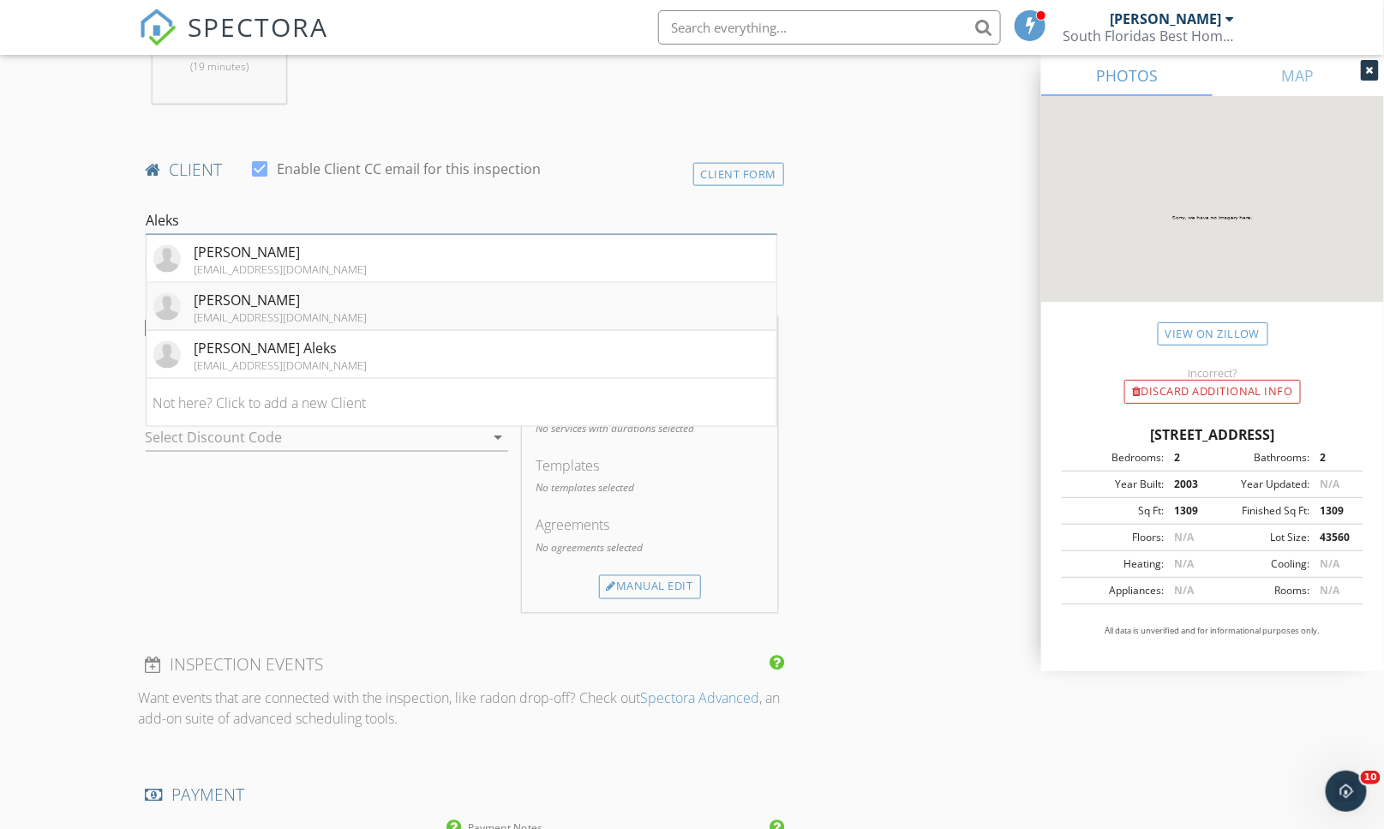
type input "Aleks"
click at [292, 314] on div "mark.aleks@sysco.com" at bounding box center [280, 317] width 173 height 14
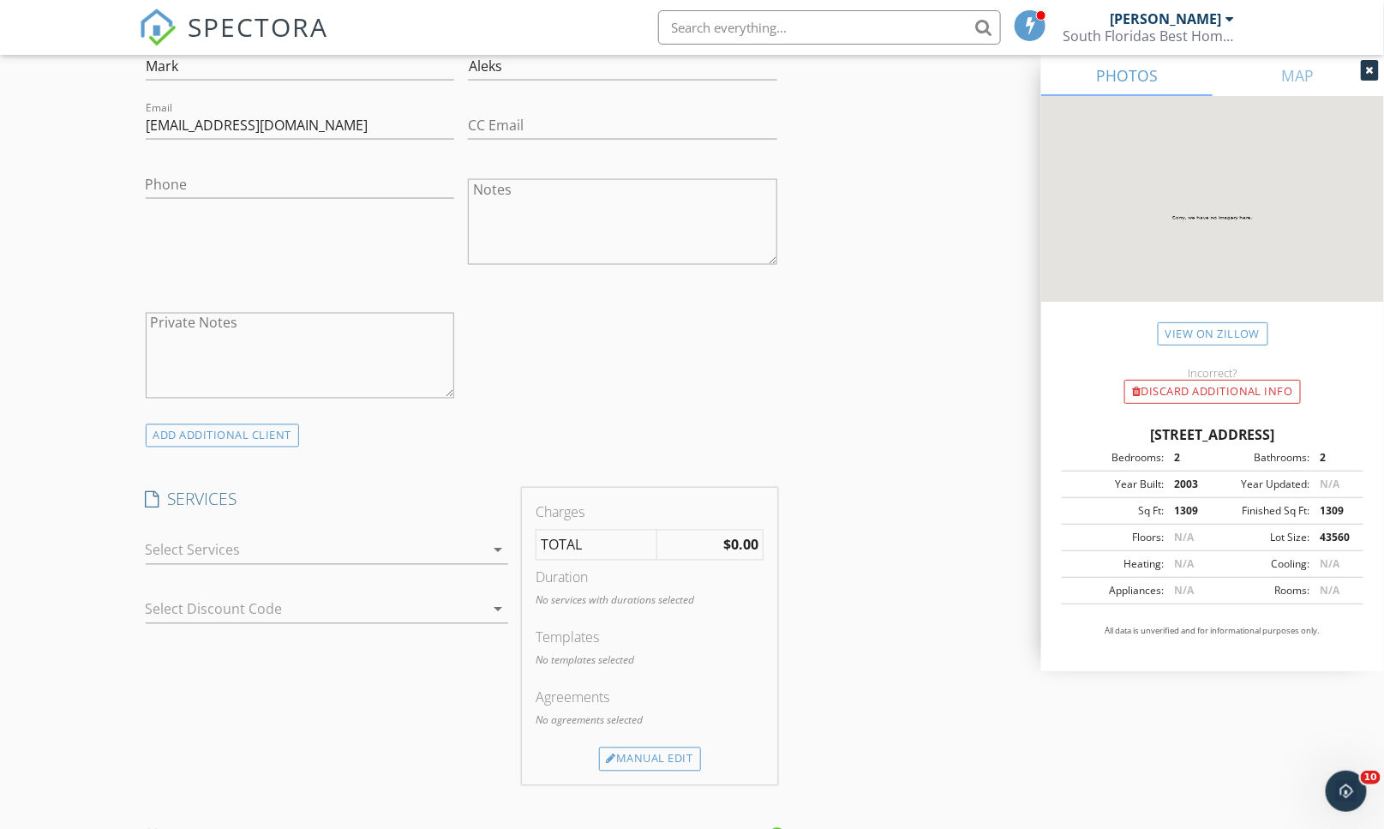
scroll to position [1047, 0]
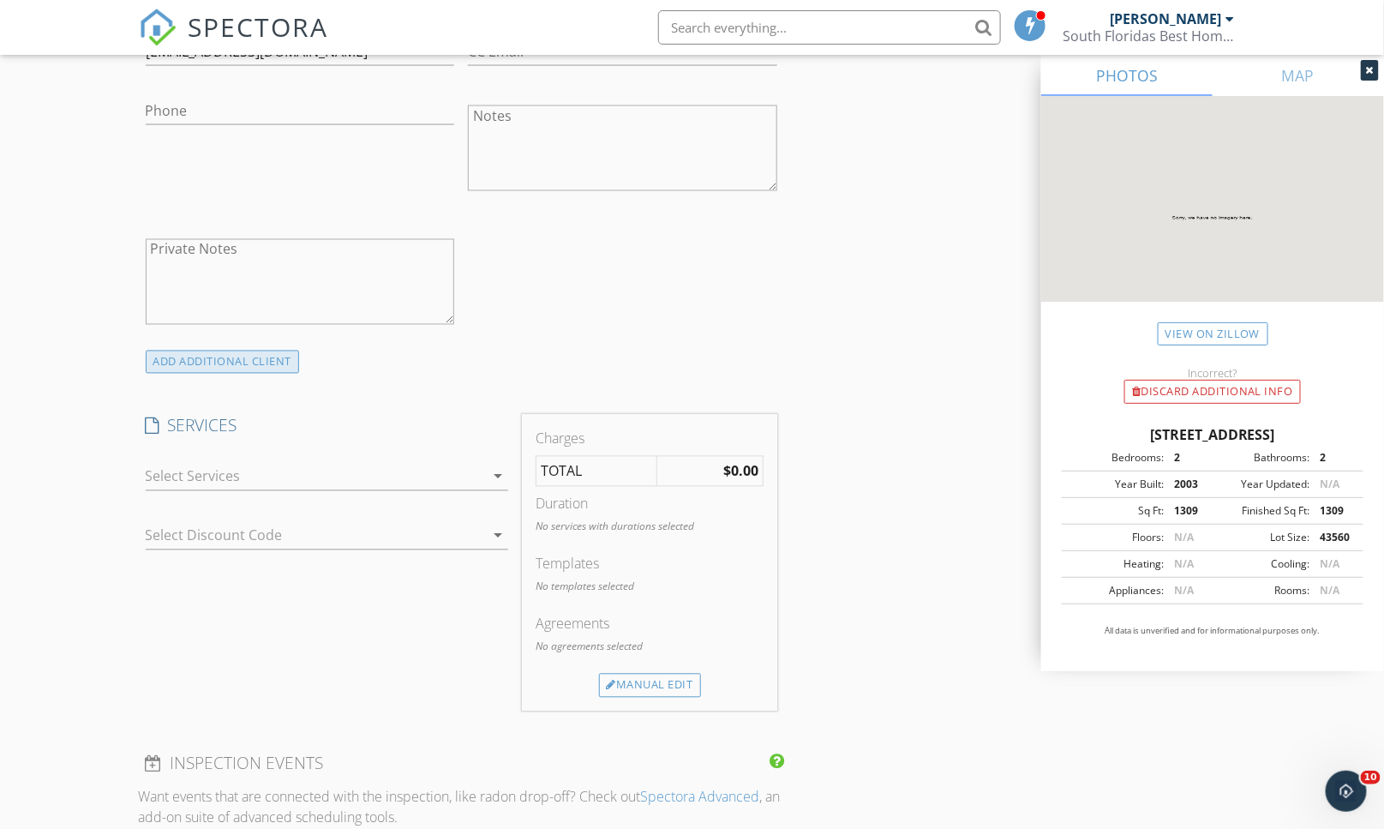
click at [241, 367] on div "ADD ADDITIONAL client" at bounding box center [223, 361] width 154 height 23
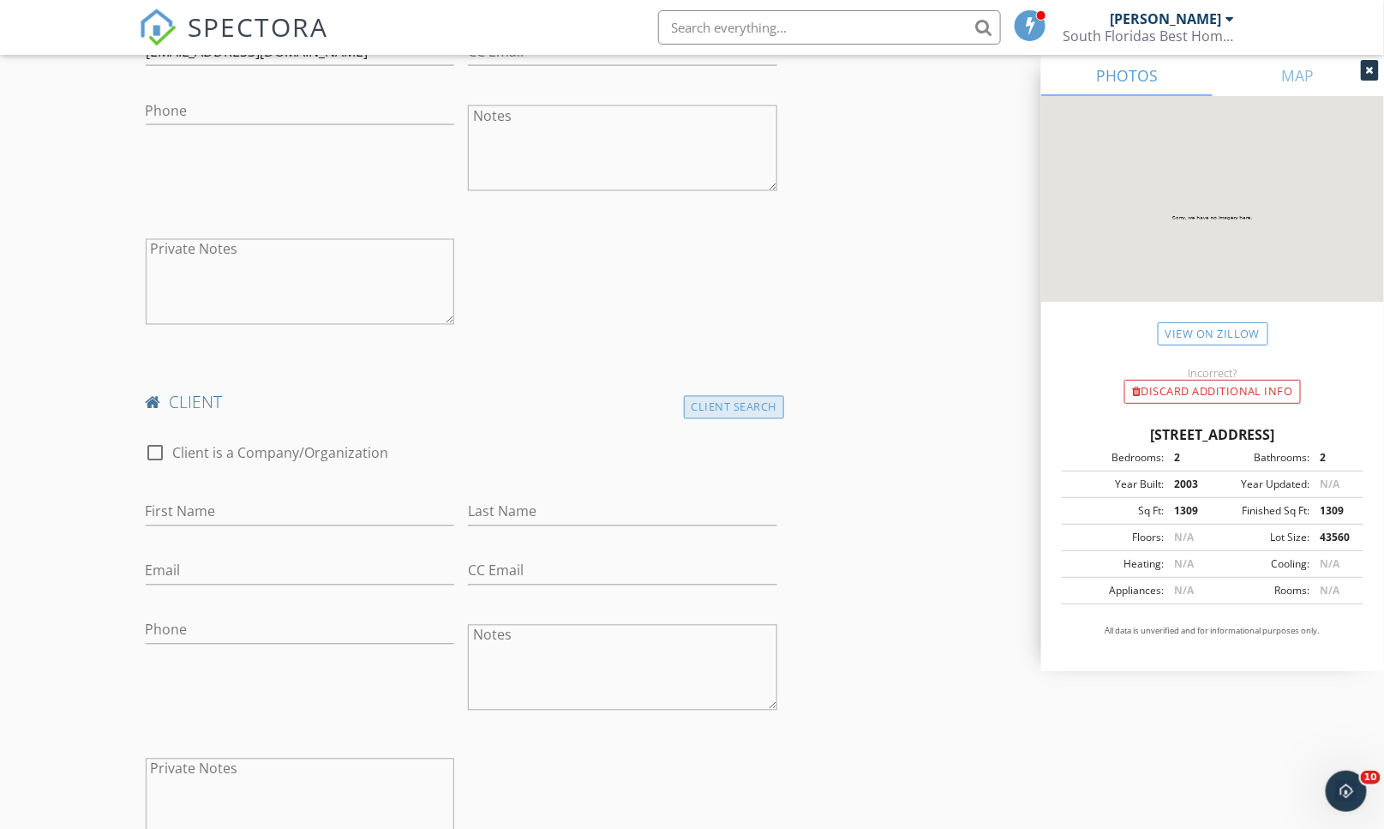
click at [721, 396] on div "Client Search" at bounding box center [734, 407] width 101 height 23
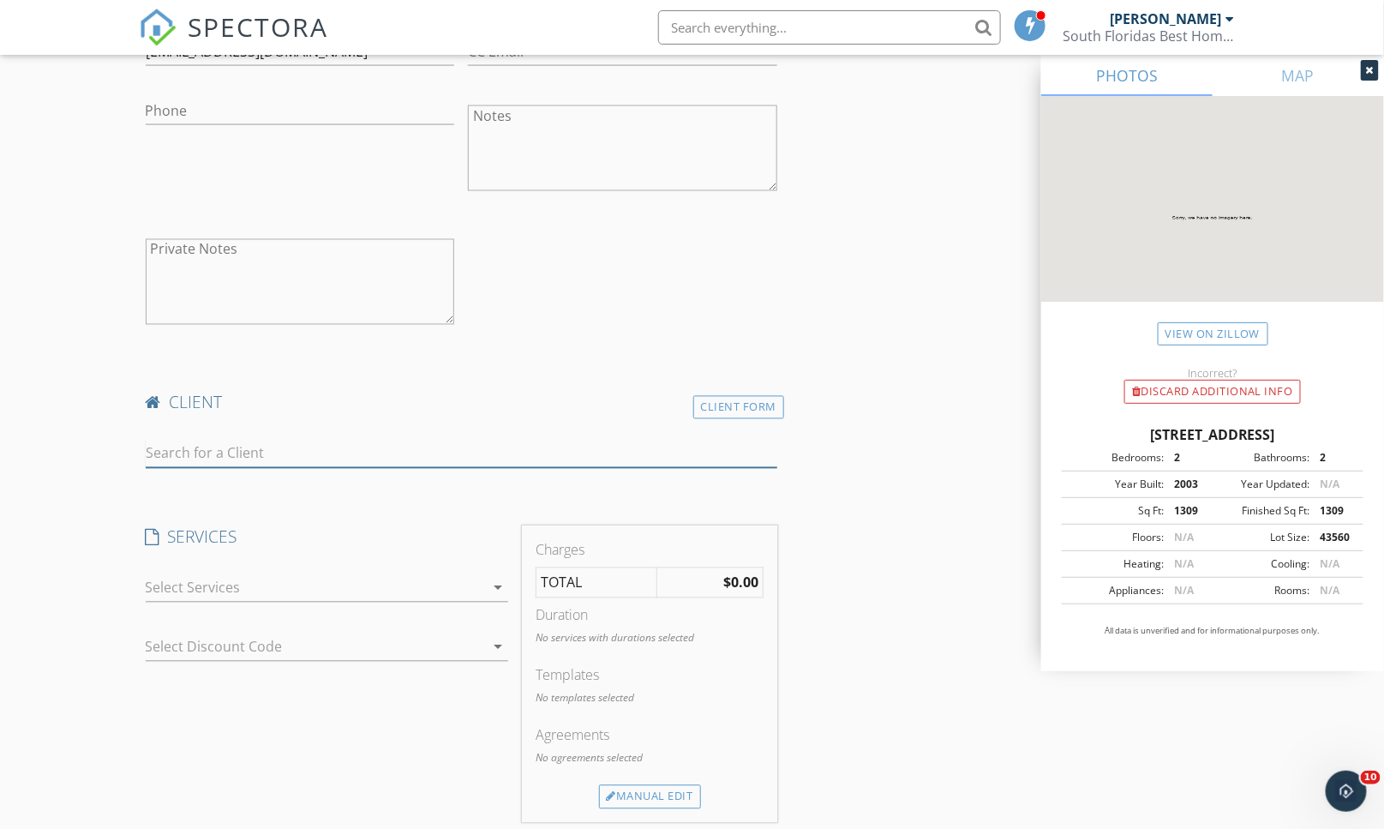
click at [348, 456] on input "text" at bounding box center [462, 454] width 632 height 28
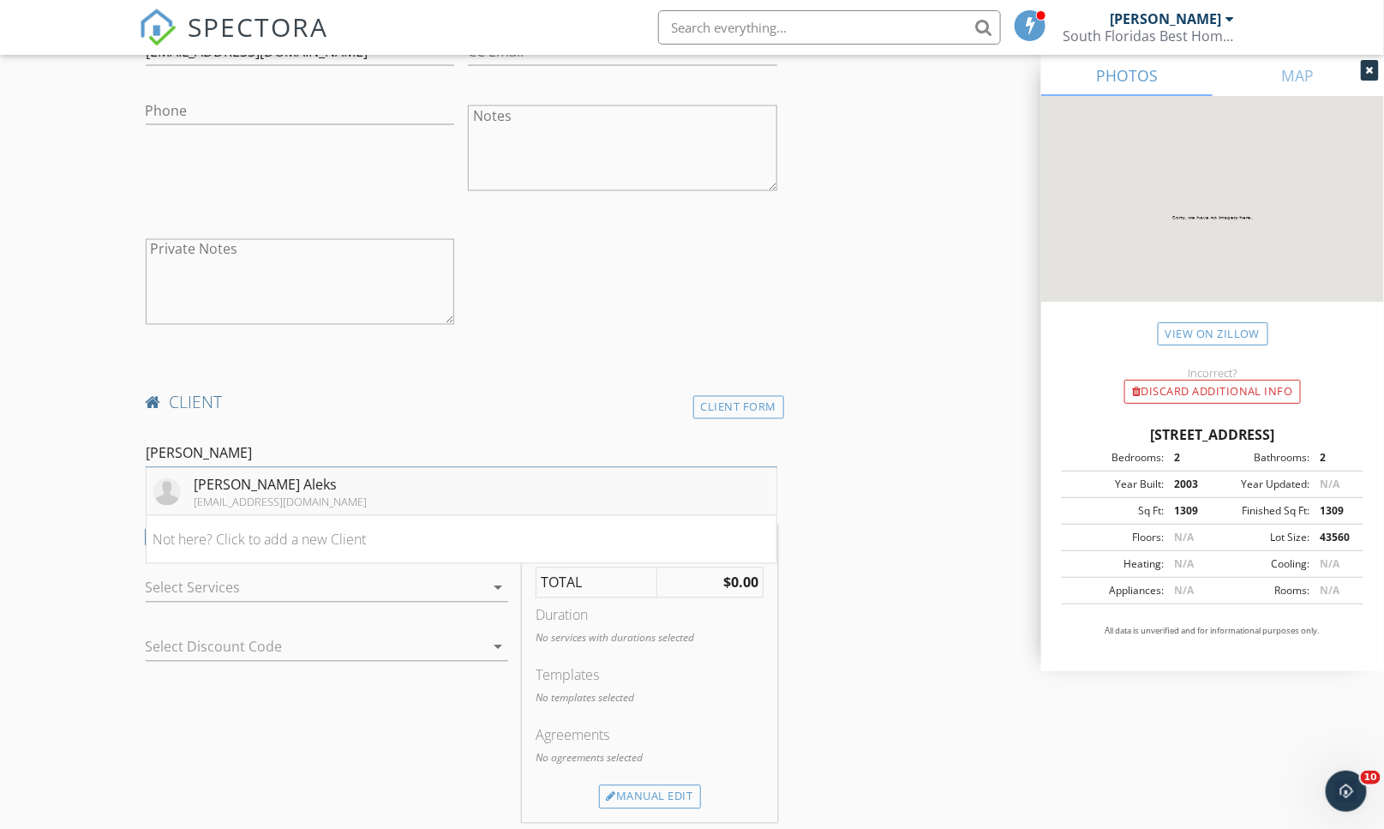
type input "Trusha"
click at [320, 498] on li "Trusha Aleks tjpatel1023@yahoo.com" at bounding box center [462, 492] width 631 height 48
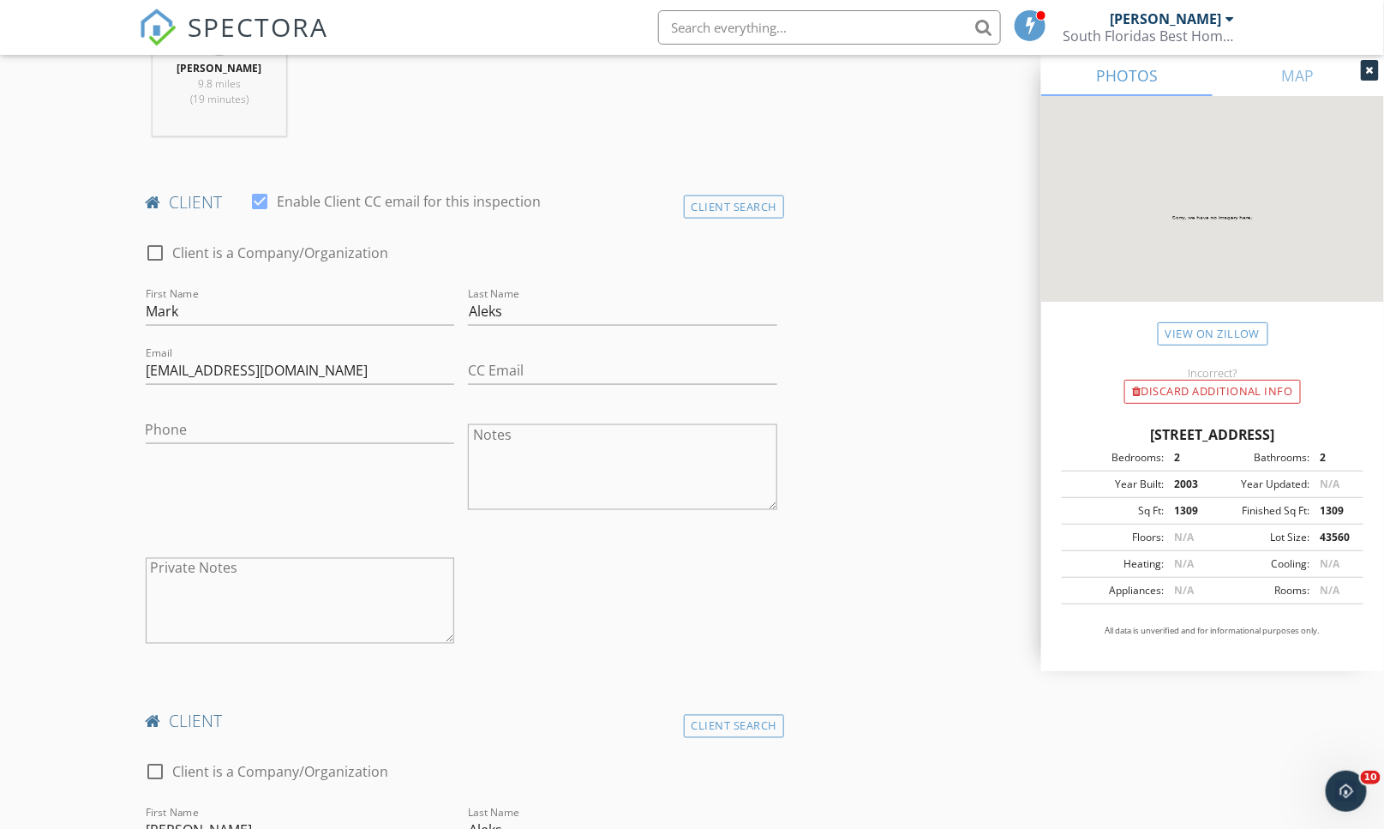
scroll to position [761, 0]
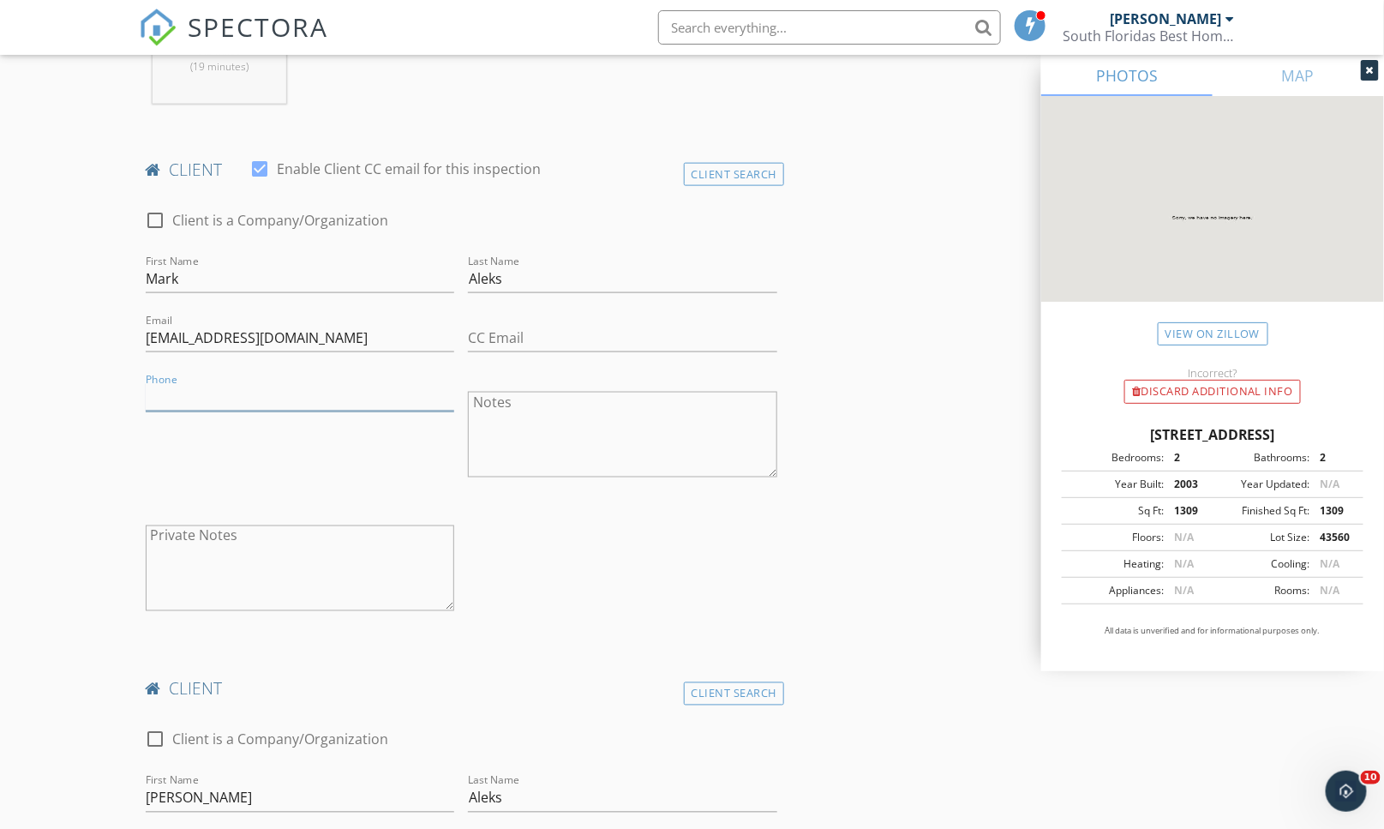
click at [223, 399] on input "Phone" at bounding box center [300, 397] width 309 height 28
type input "561-371-1814"
click at [602, 561] on div "check_box_outline_blank Client is a Company/Organization First Name Mark Last N…" at bounding box center [462, 415] width 646 height 444
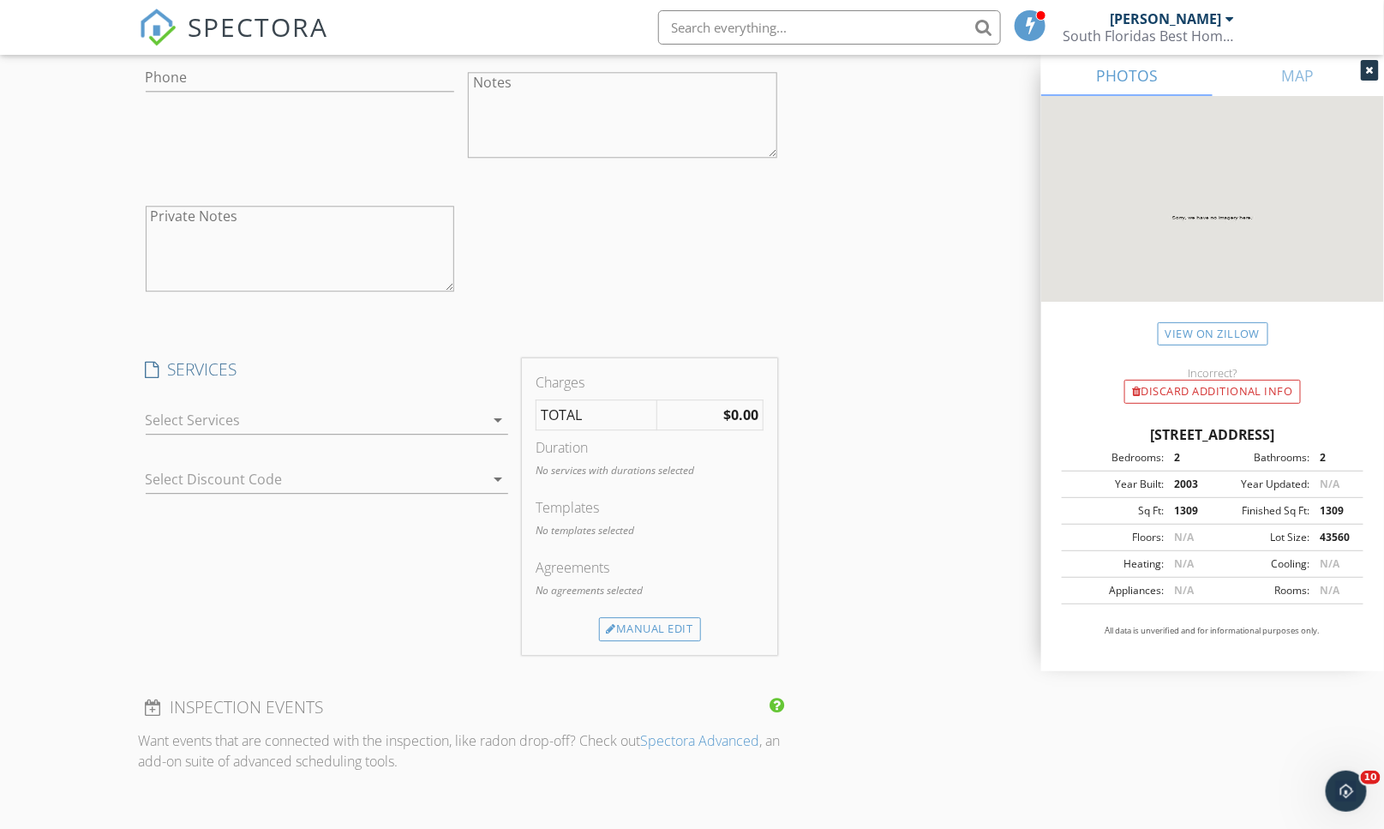
scroll to position [1809, 0]
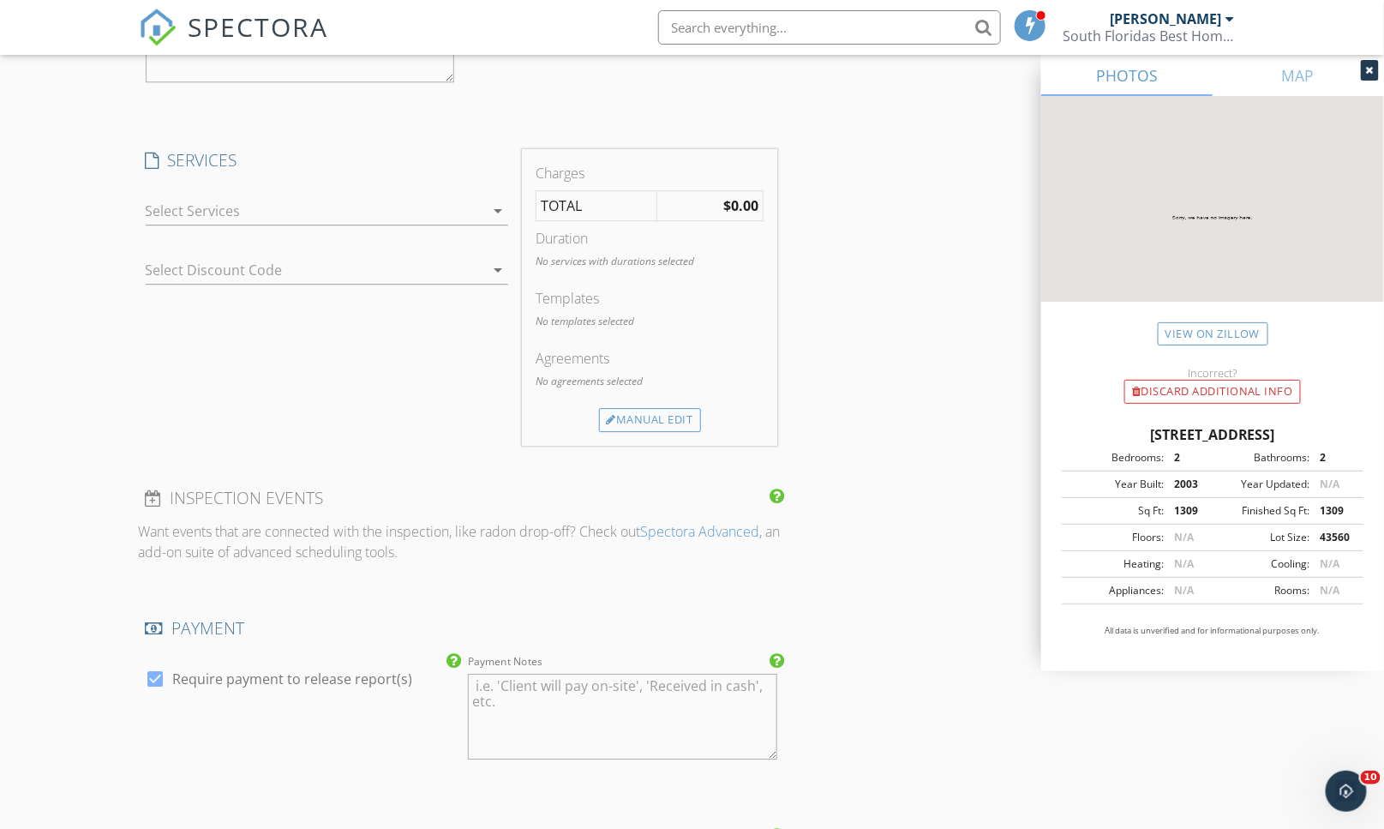
click at [488, 211] on icon "arrow_drop_down" at bounding box center [498, 210] width 21 height 21
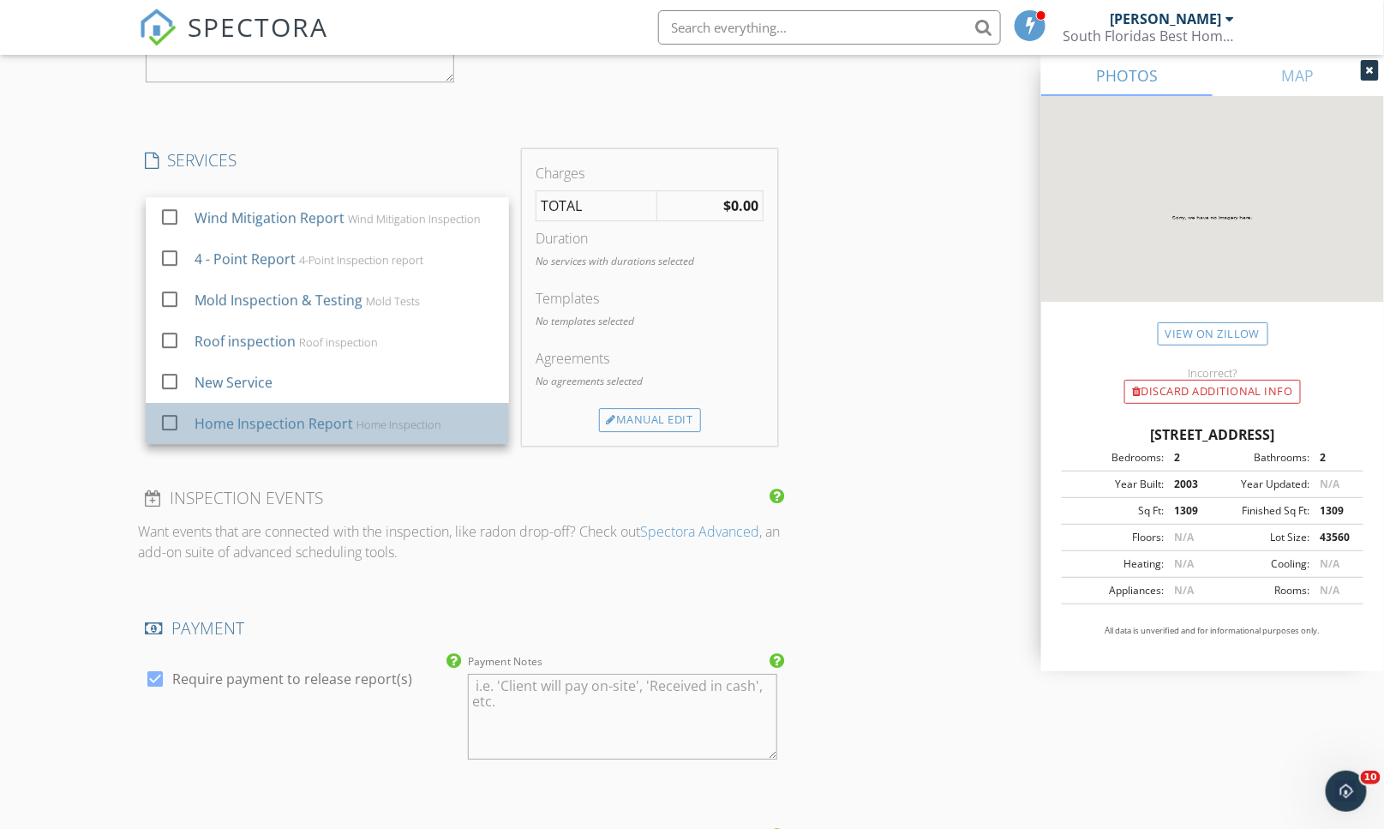
click at [295, 434] on div "Home Inspection Report Home Inspection" at bounding box center [344, 423] width 301 height 34
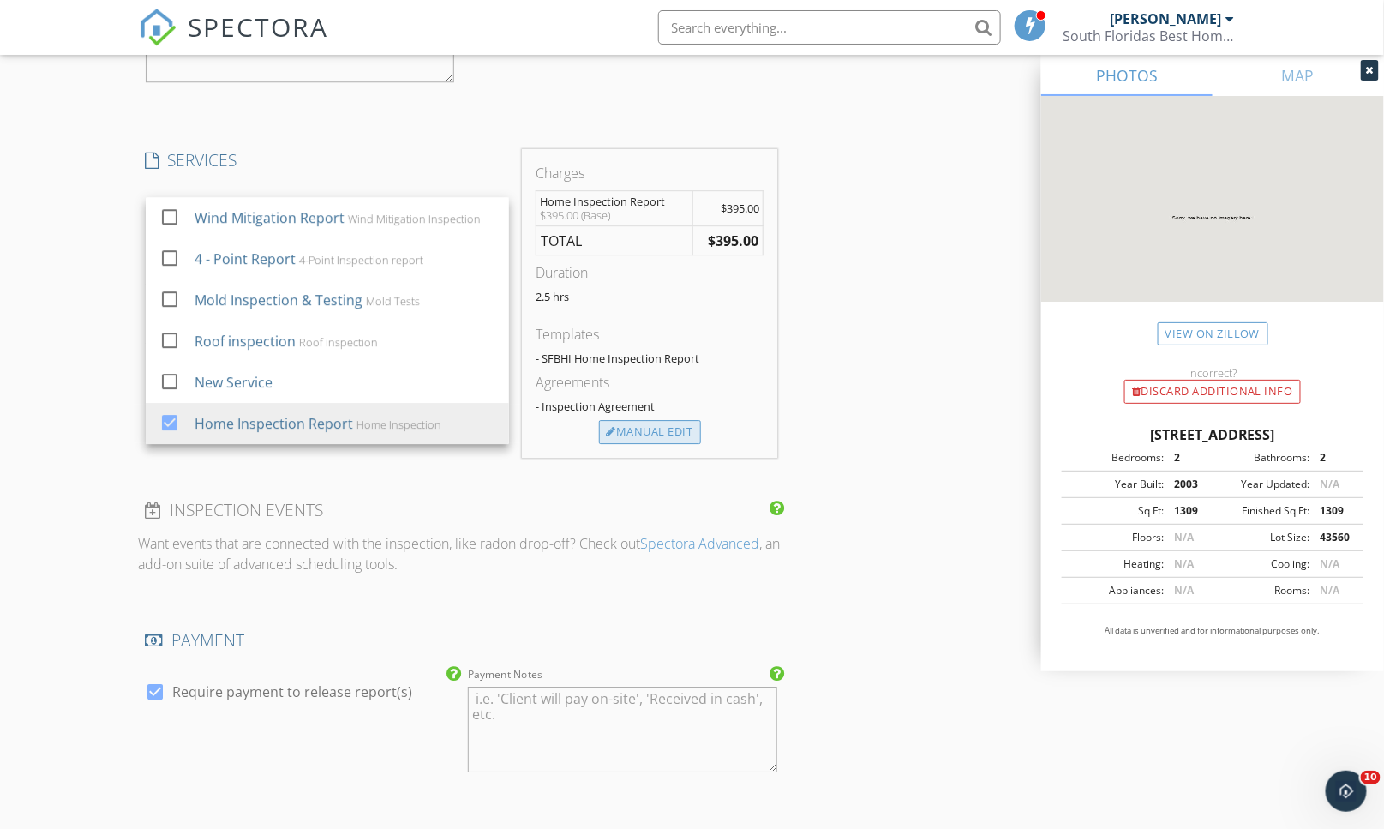
click at [613, 434] on div at bounding box center [612, 432] width 10 height 11
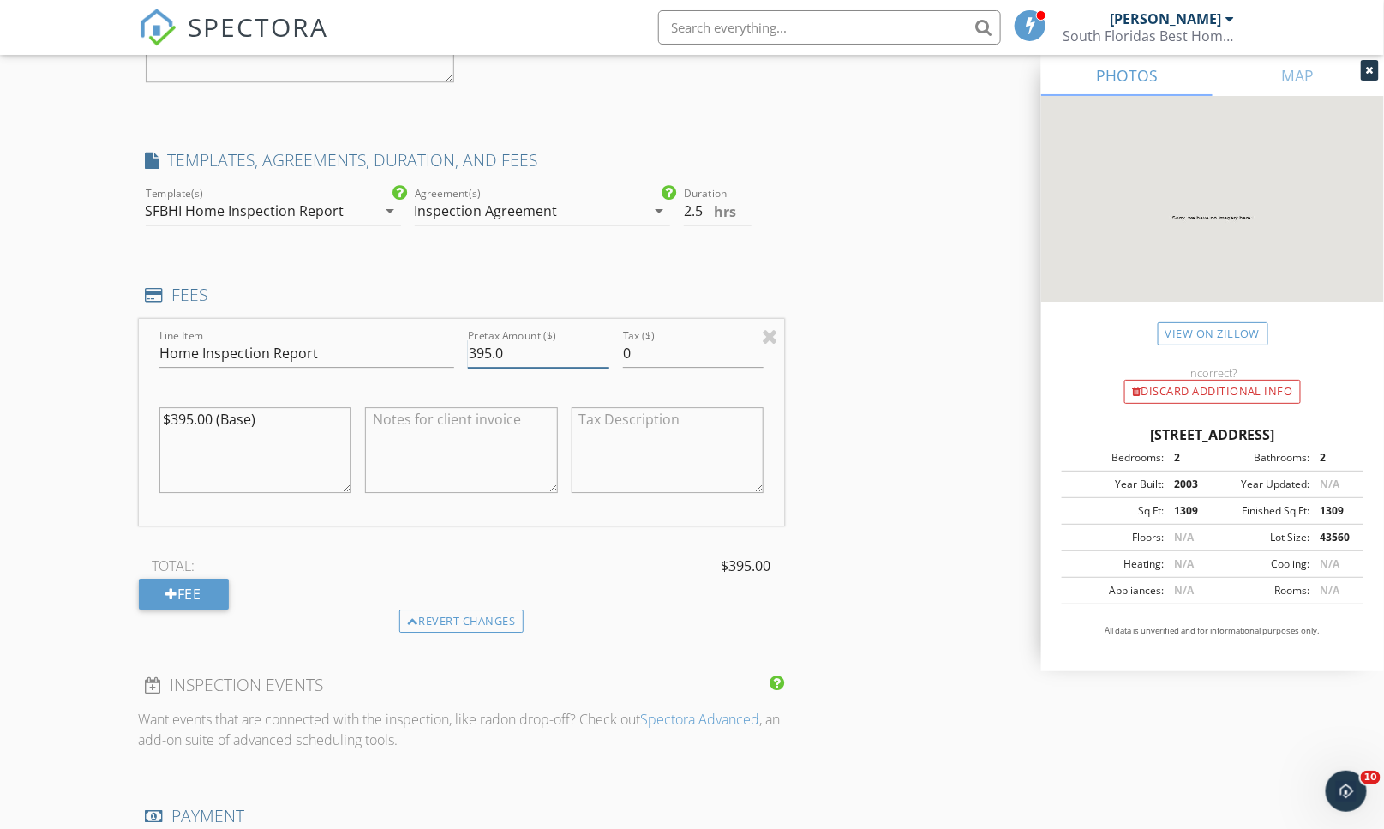
click at [468, 360] on input "395.0" at bounding box center [538, 353] width 141 height 28
type input "295.0"
drag, startPoint x: 180, startPoint y: 415, endPoint x: 182, endPoint y: 432, distance: 17.2
click at [181, 416] on textarea "$395.00 (Base)" at bounding box center [255, 450] width 193 height 86
type textarea "$295.00 (Base)"
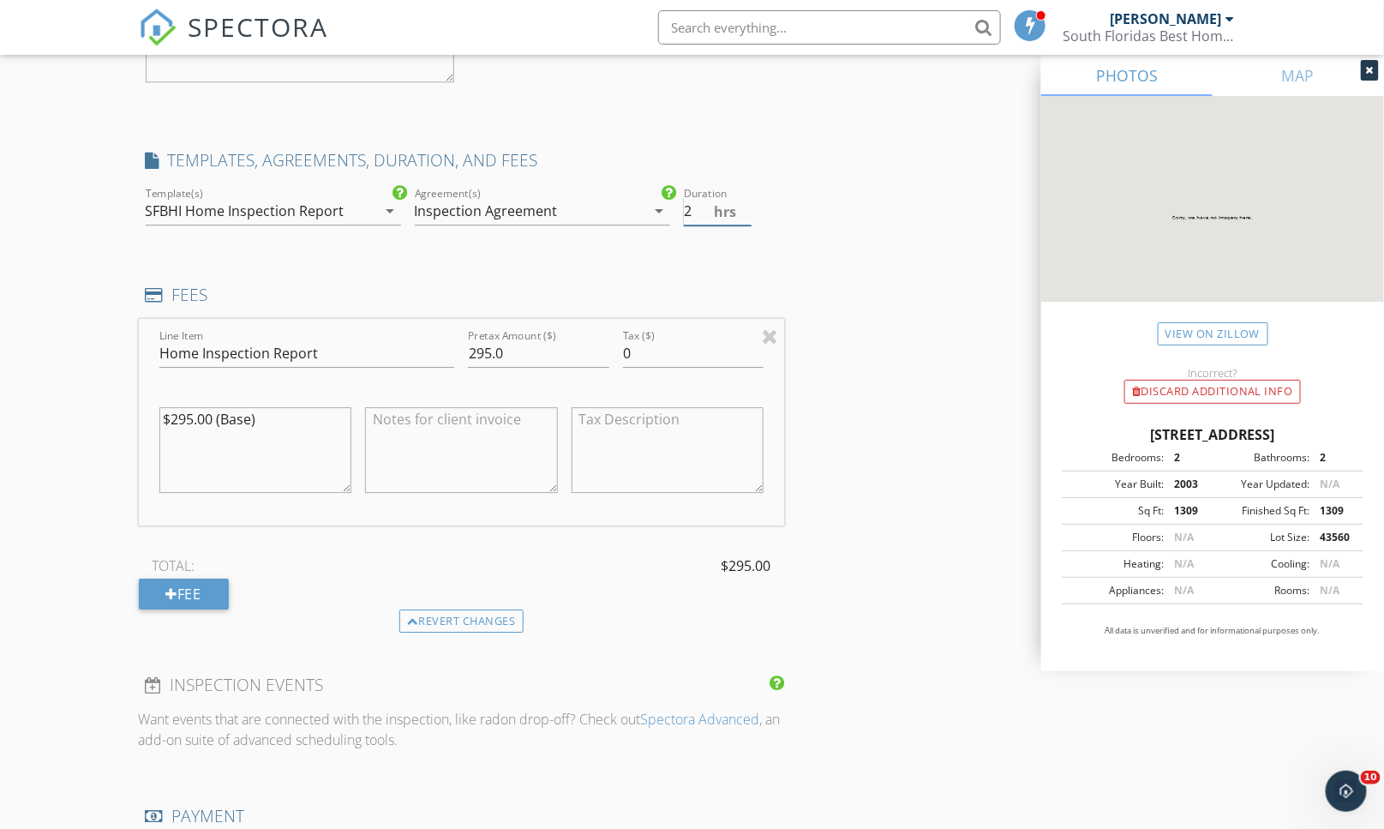
click at [747, 215] on input "2" at bounding box center [718, 211] width 69 height 28
type input "1.5"
click at [747, 215] on input "1.5" at bounding box center [718, 211] width 69 height 28
click at [871, 458] on div "INSPECTOR(S) check_box Joe Cosentino PRIMARY Joe Cosentino arrow_drop_down chec…" at bounding box center [692, 136] width 1107 height 3492
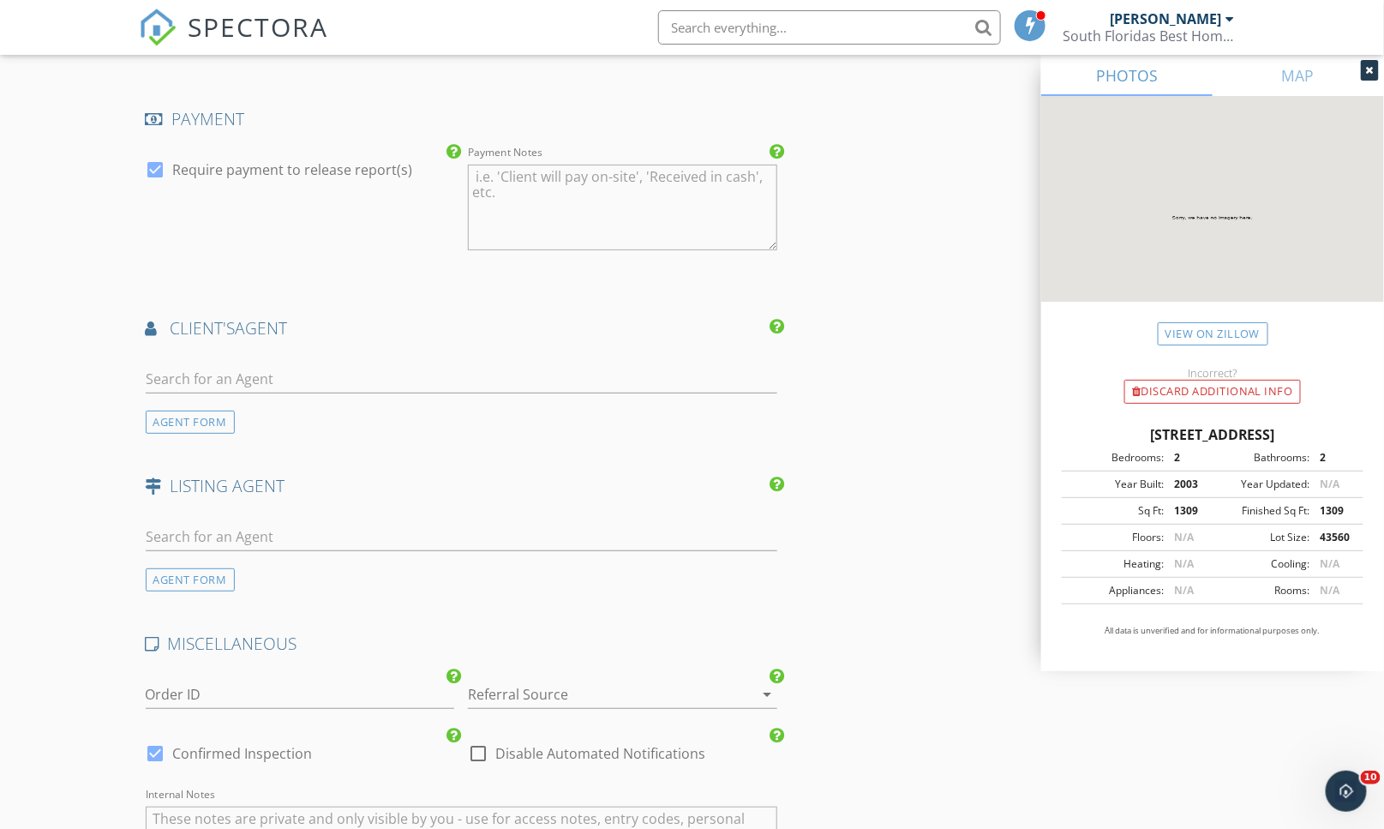
scroll to position [2570, 0]
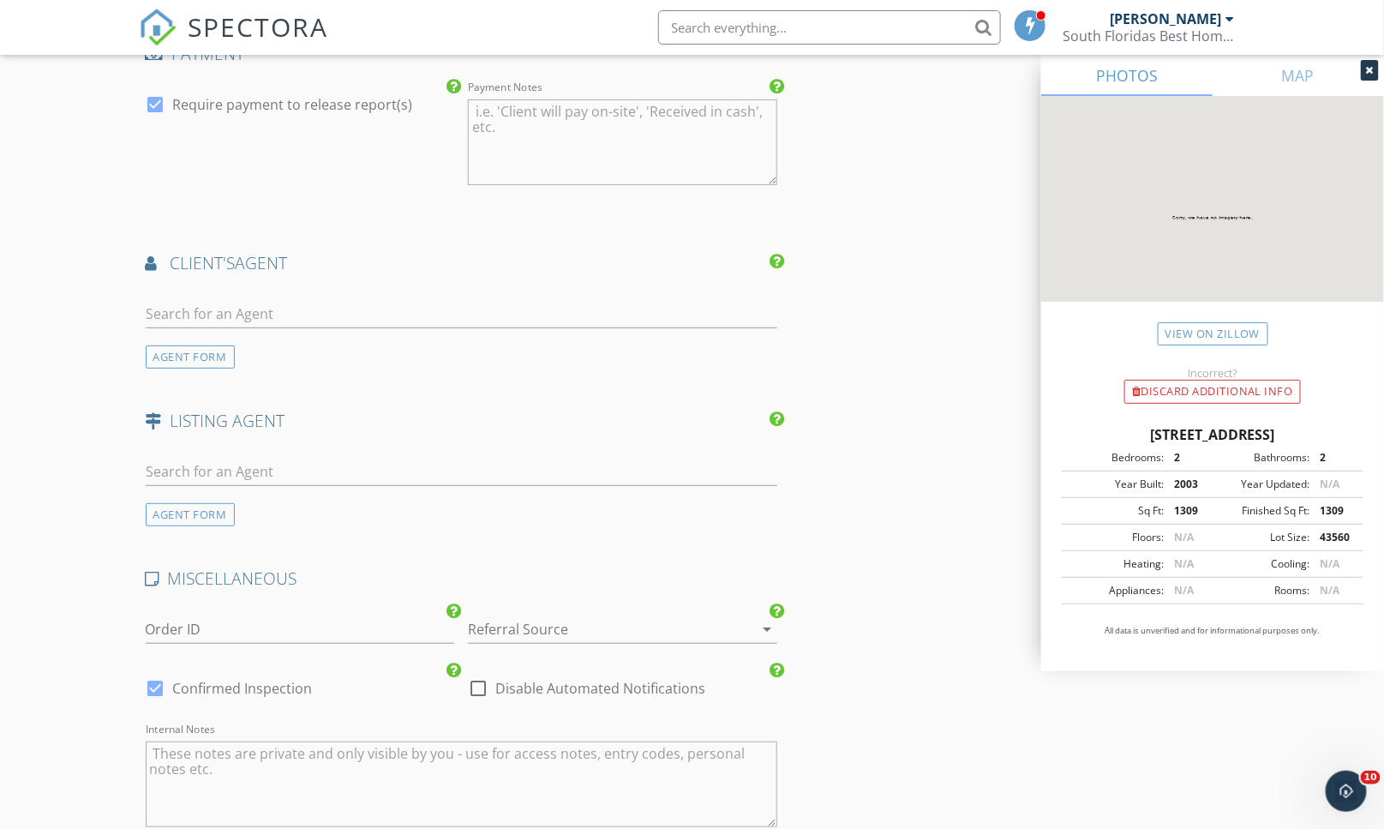
click at [703, 44] on input "text" at bounding box center [829, 27] width 343 height 34
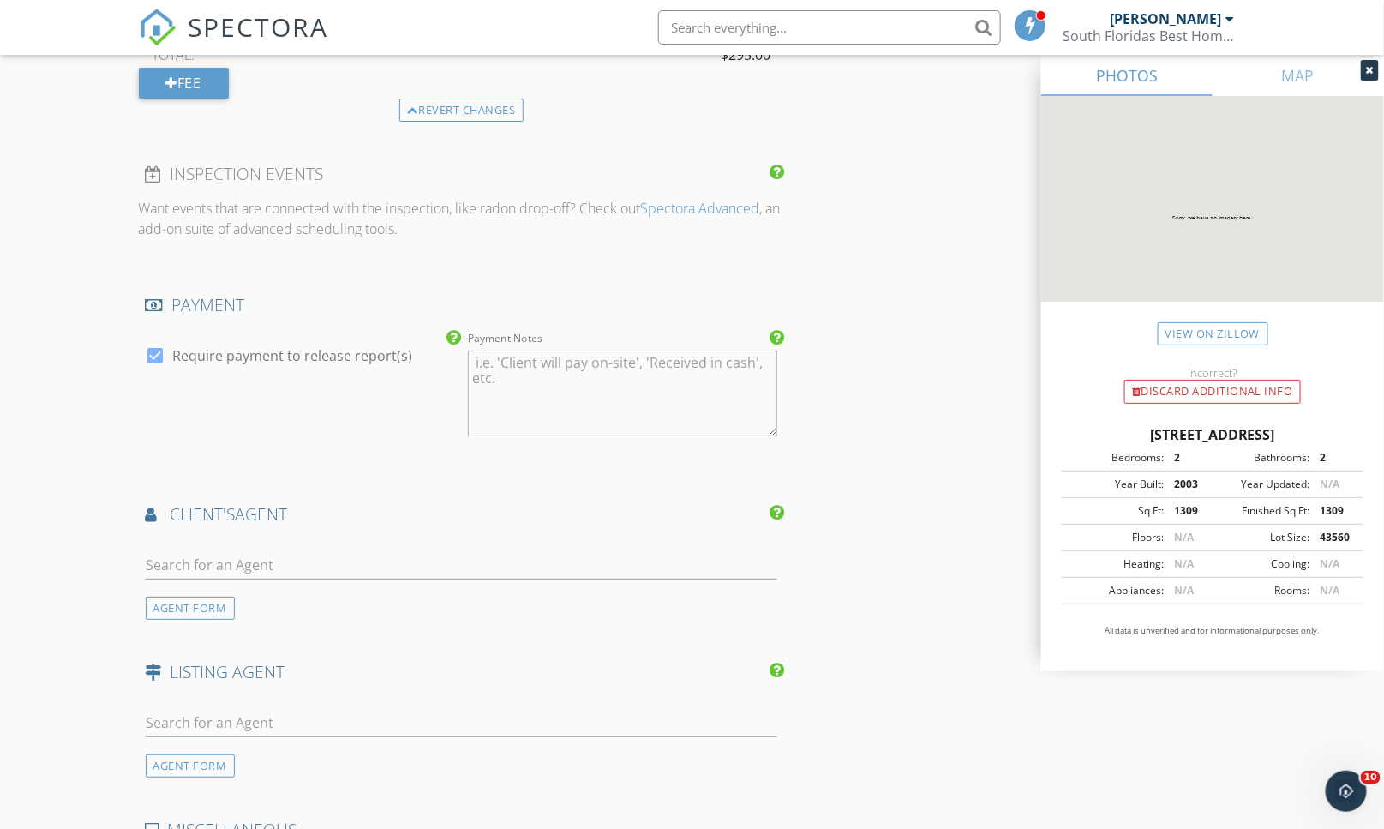
scroll to position [2474, 0]
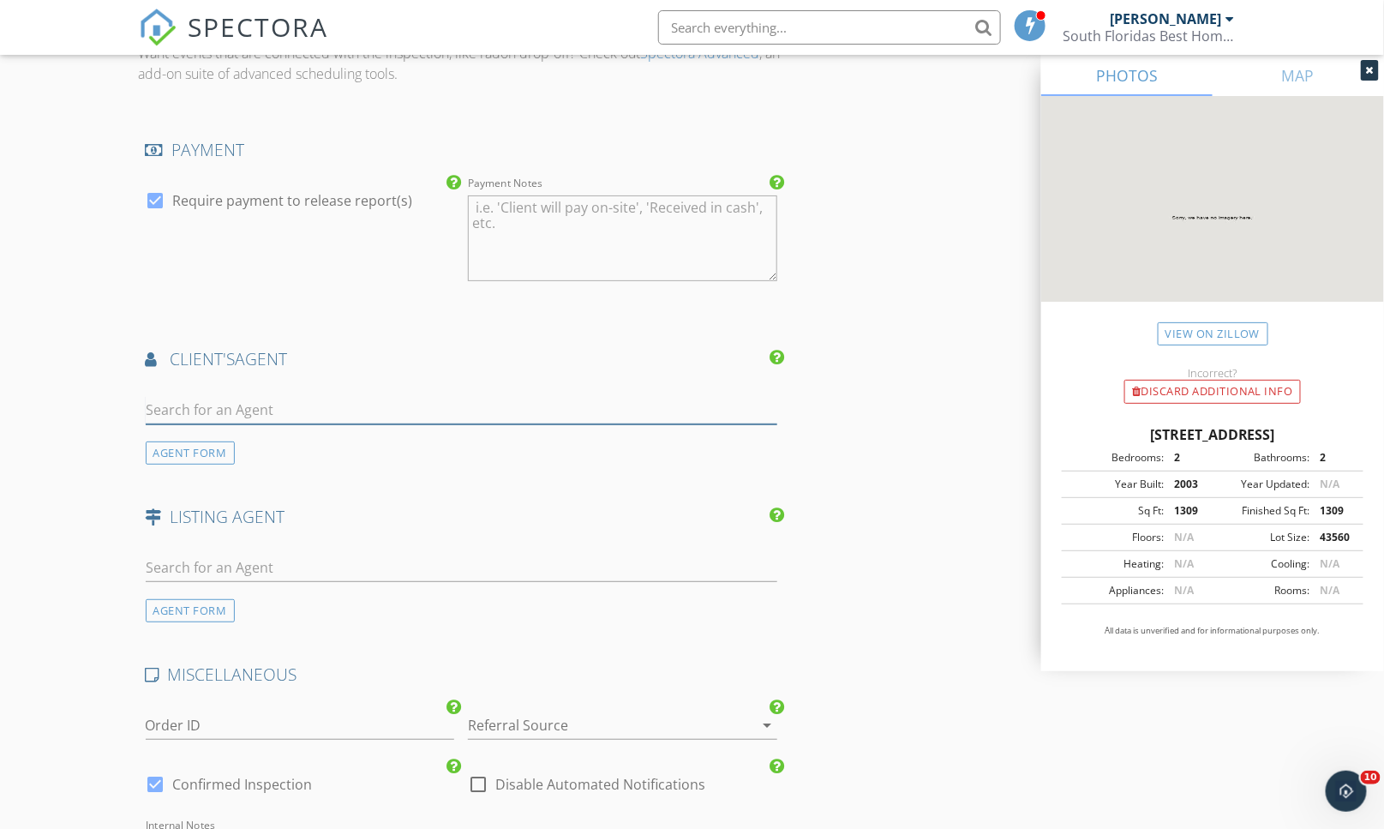
click at [255, 401] on input "text" at bounding box center [462, 410] width 632 height 28
type input "Jasmine"
click at [421, 452] on li "Jasmine Velez" at bounding box center [462, 448] width 631 height 48
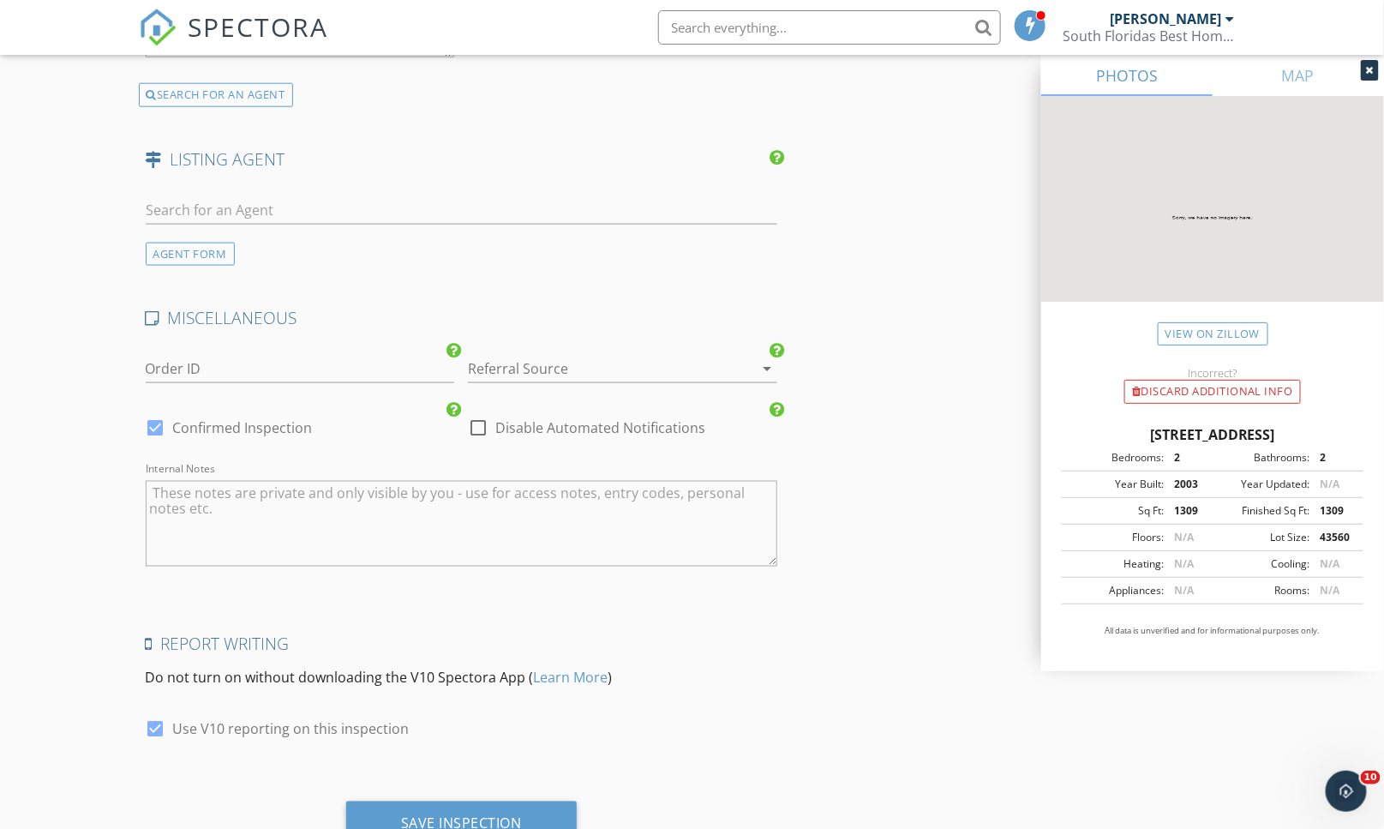
scroll to position [3294, 0]
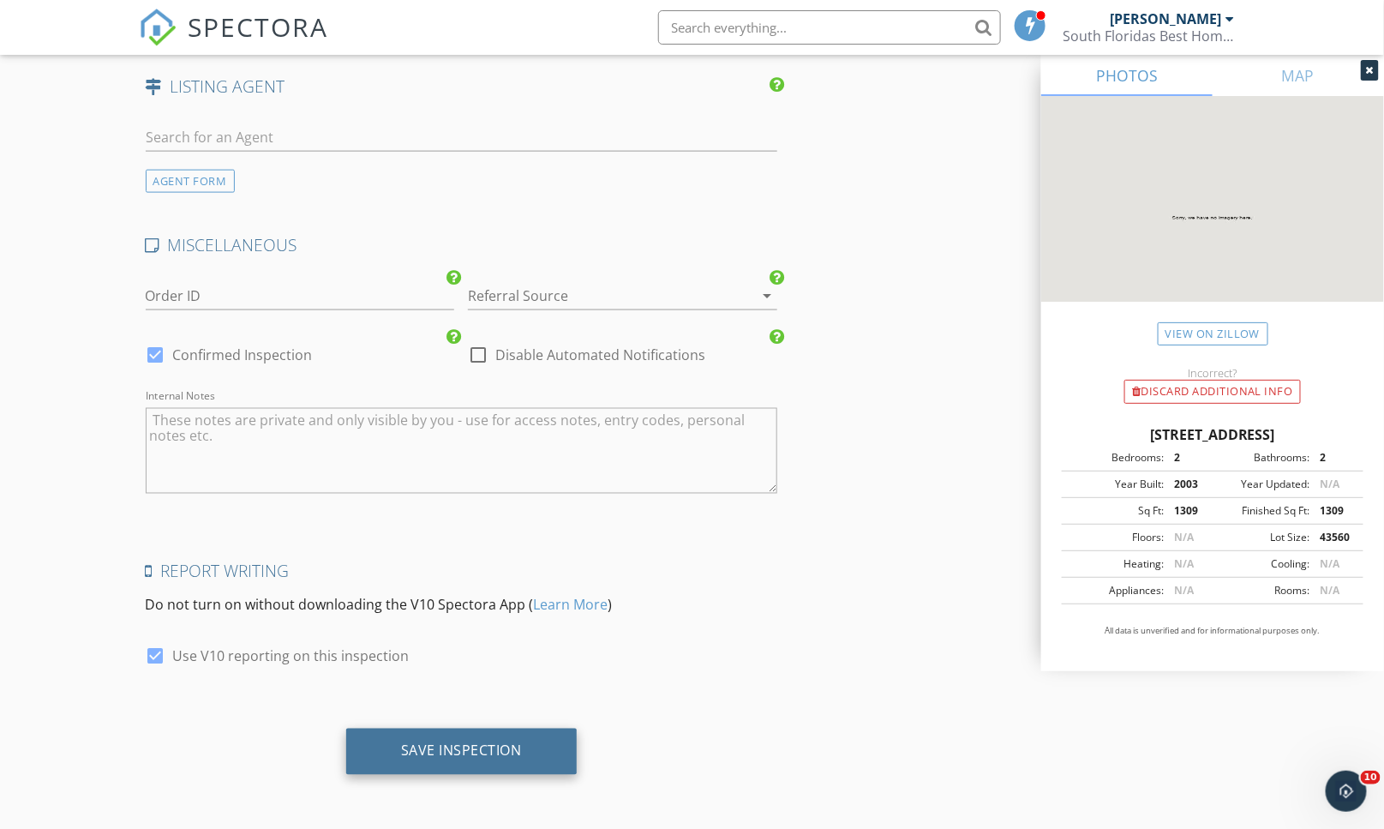
click at [449, 767] on div "Save Inspection" at bounding box center [461, 751] width 230 height 46
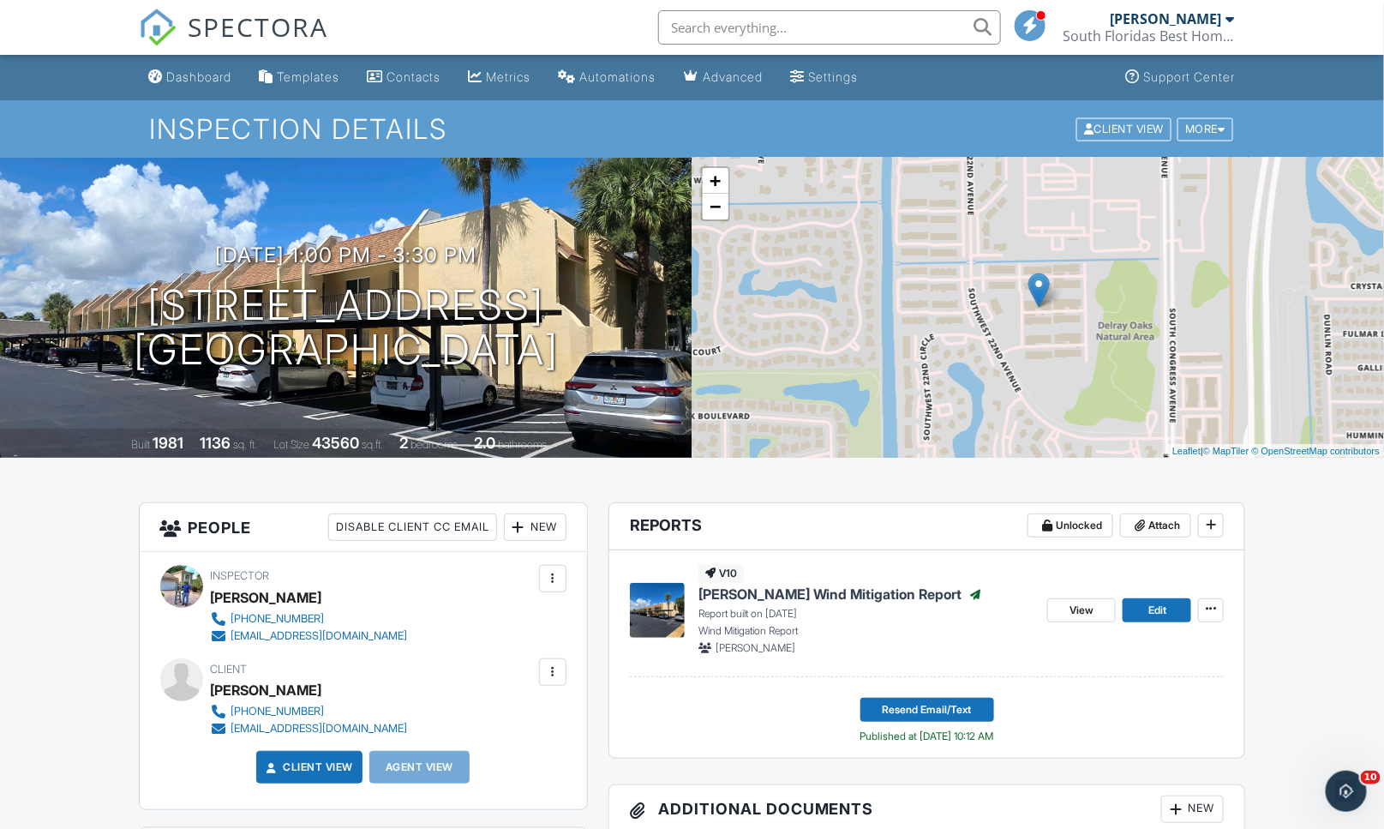
click at [795, 15] on input "text" at bounding box center [829, 27] width 343 height 34
type input "raddock"
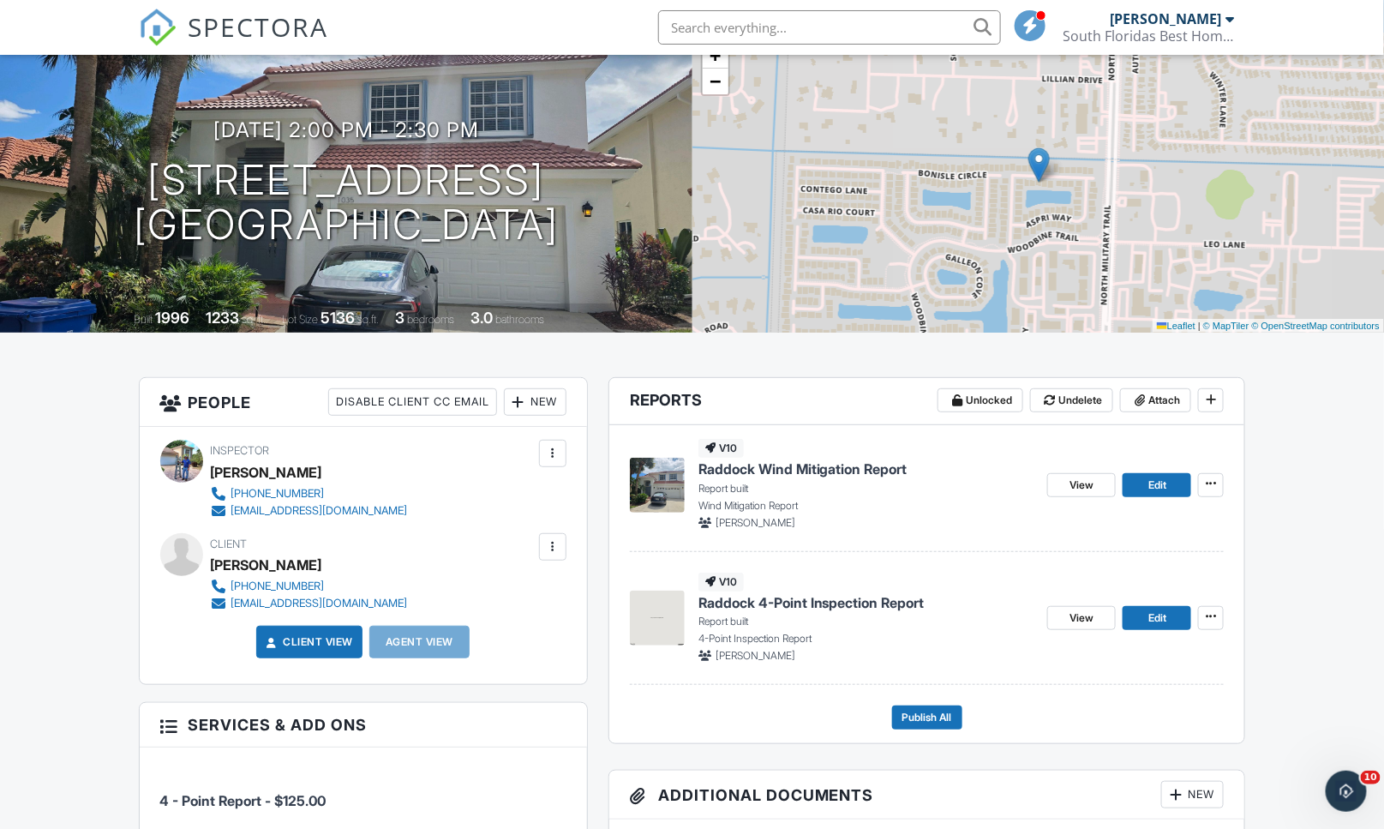
scroll to position [95, 0]
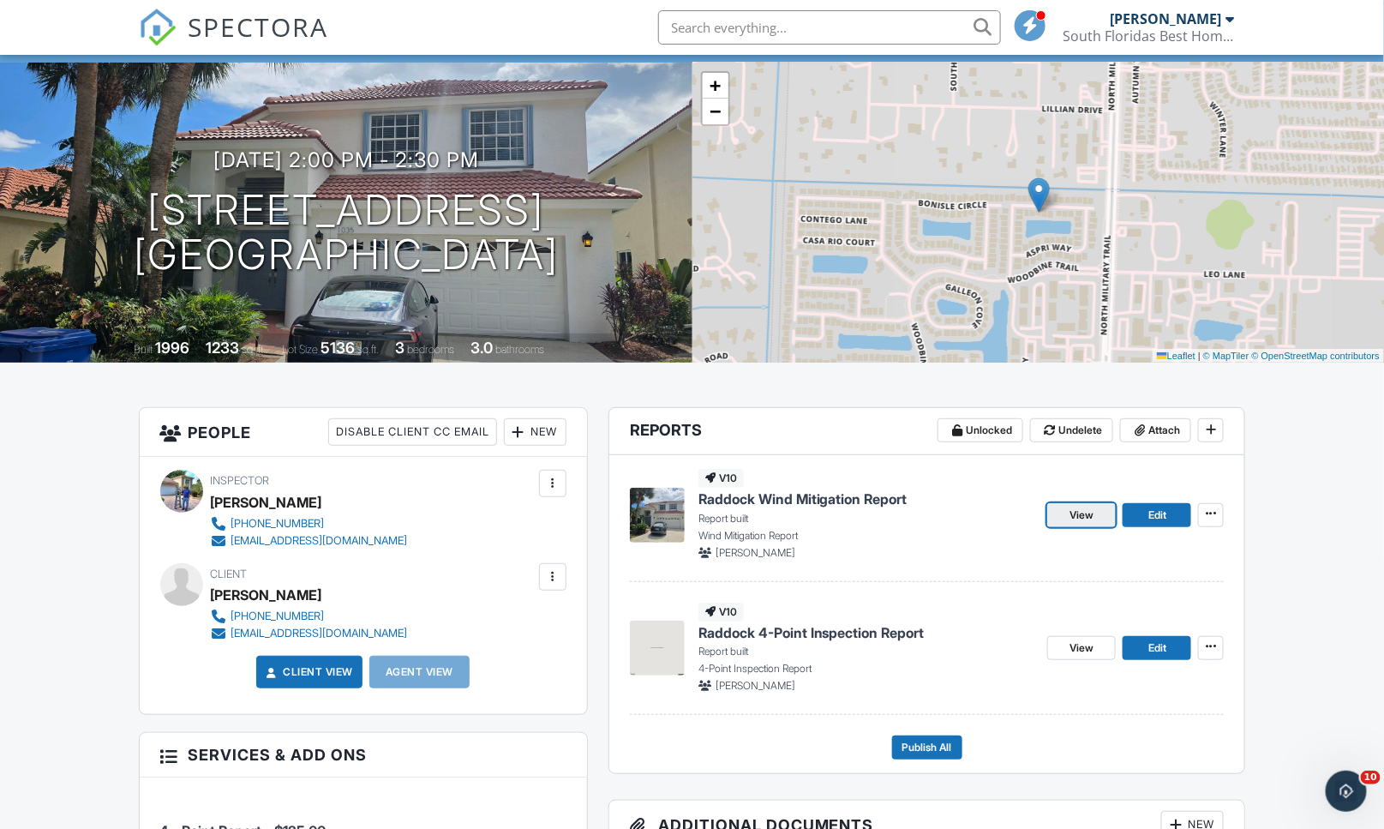
click at [1086, 516] on span "View" at bounding box center [1081, 514] width 24 height 17
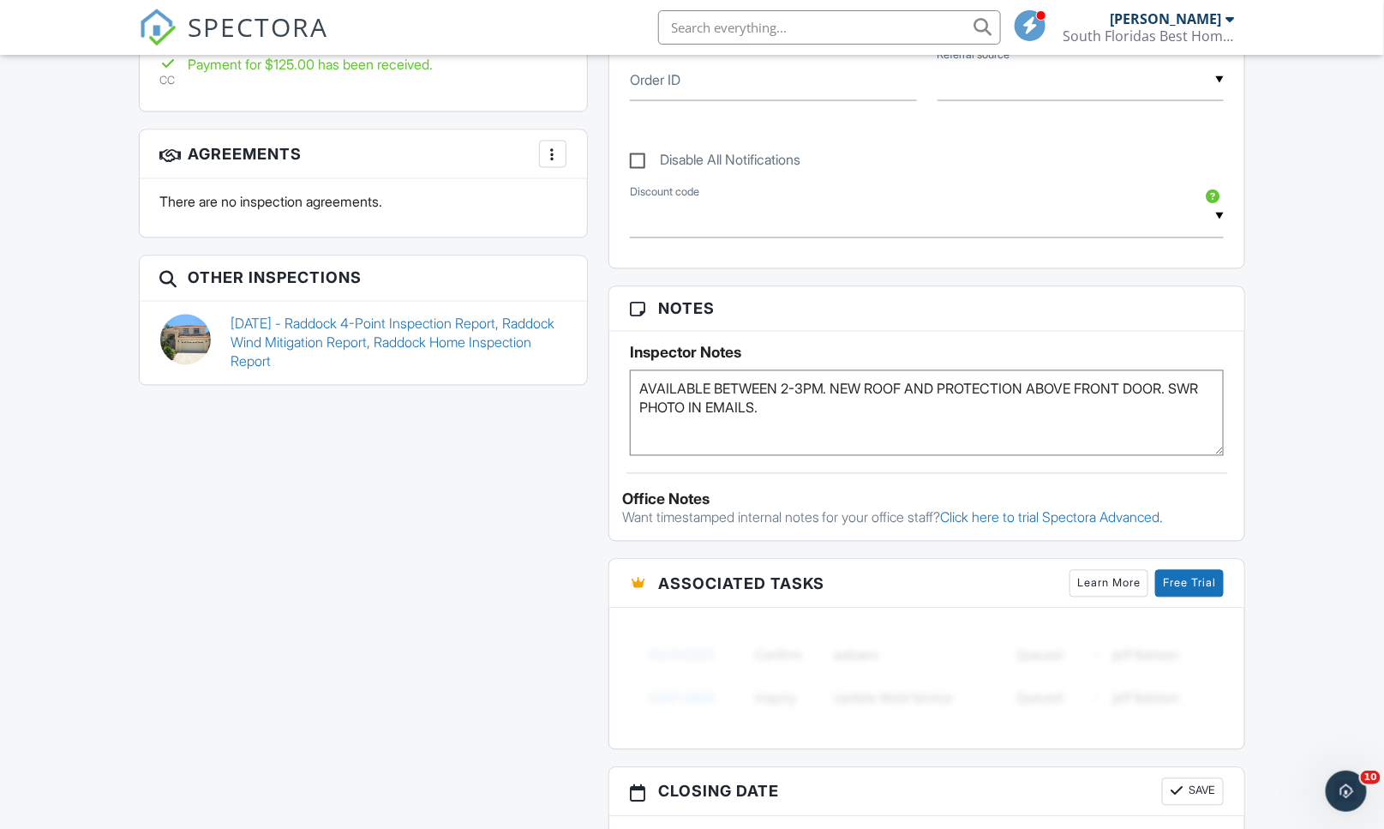
scroll to position [1047, 0]
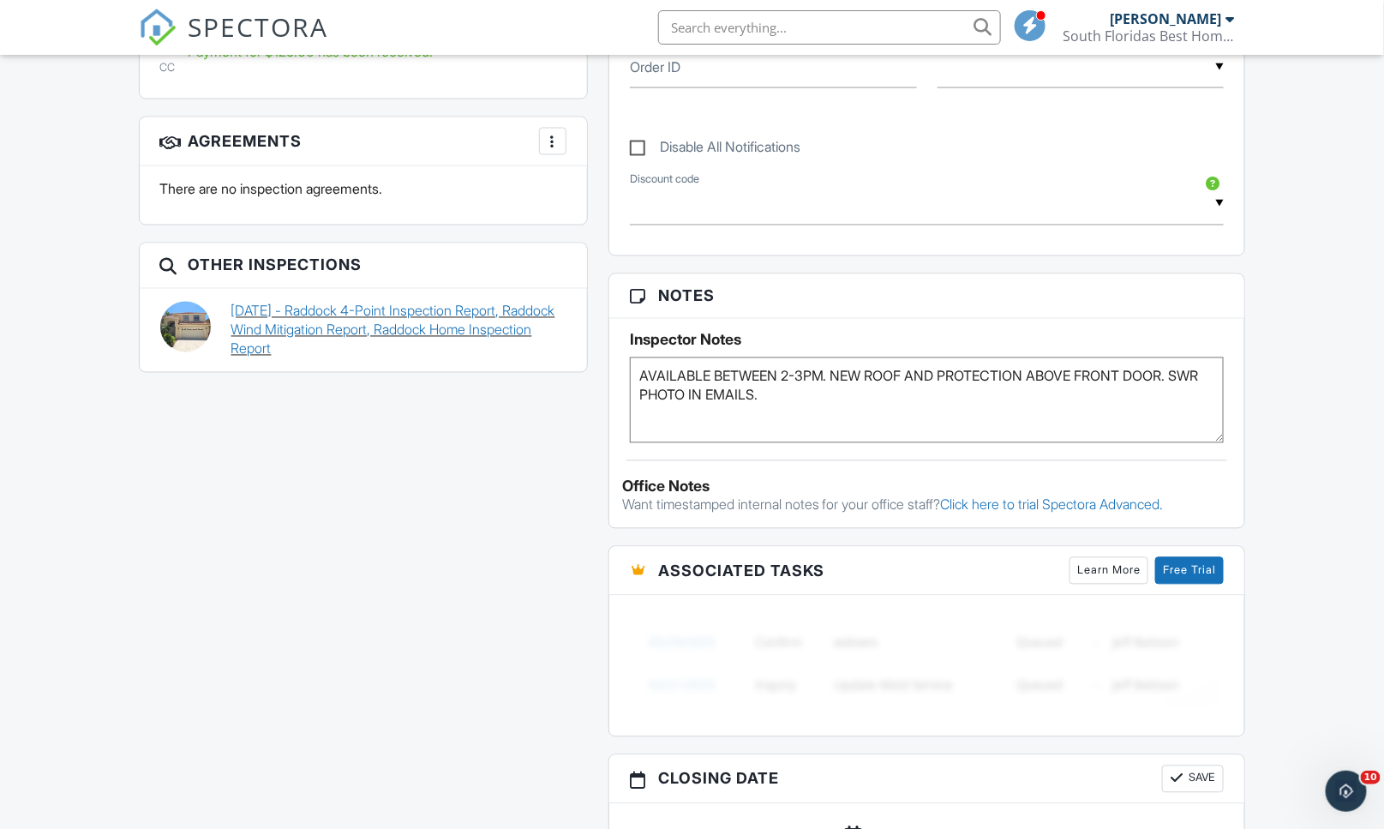
click at [399, 317] on link "04/17/2025 - Raddock 4-Point Inspection Report, Raddock Wind Mitigation Report,…" at bounding box center [398, 330] width 335 height 57
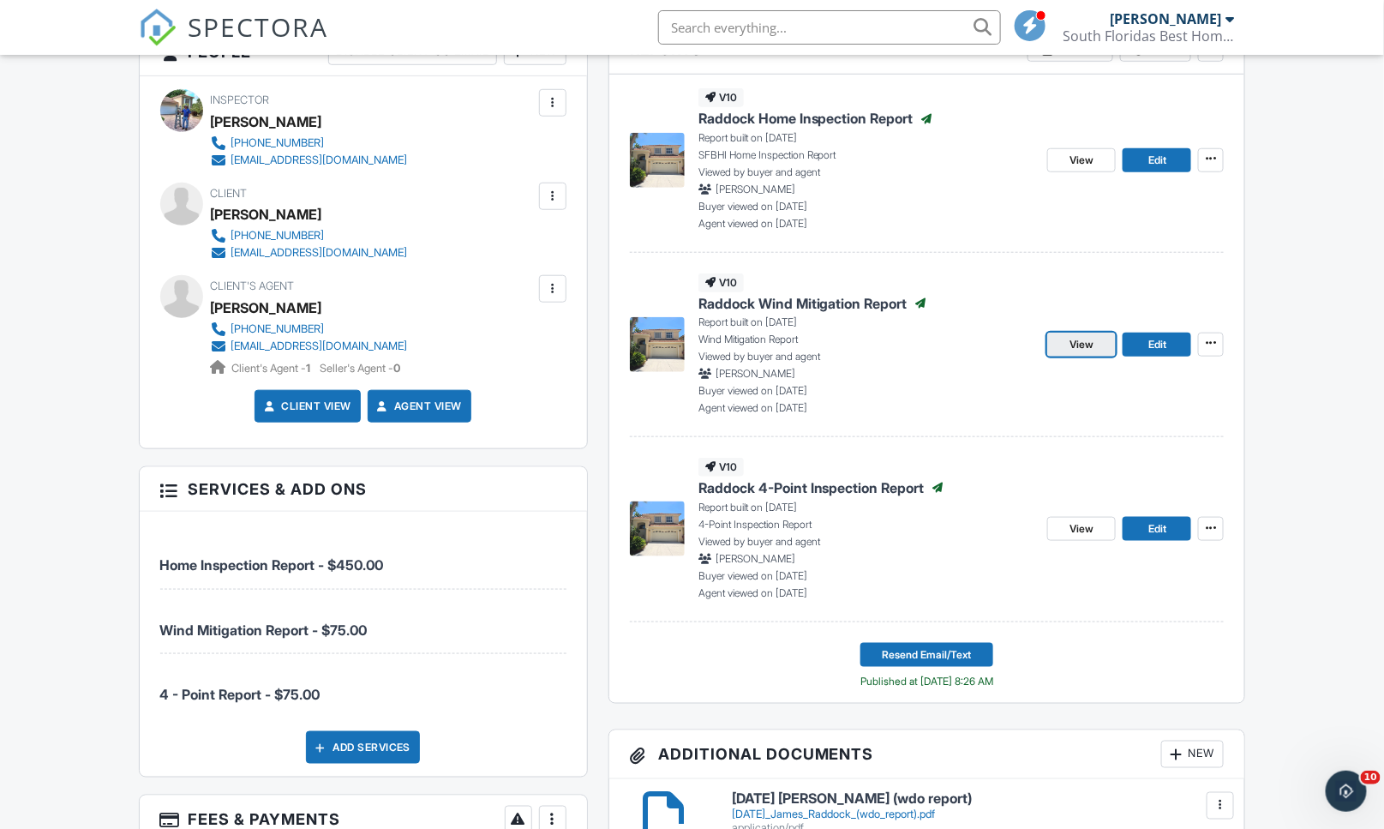
click at [1060, 351] on link "View" at bounding box center [1081, 344] width 69 height 24
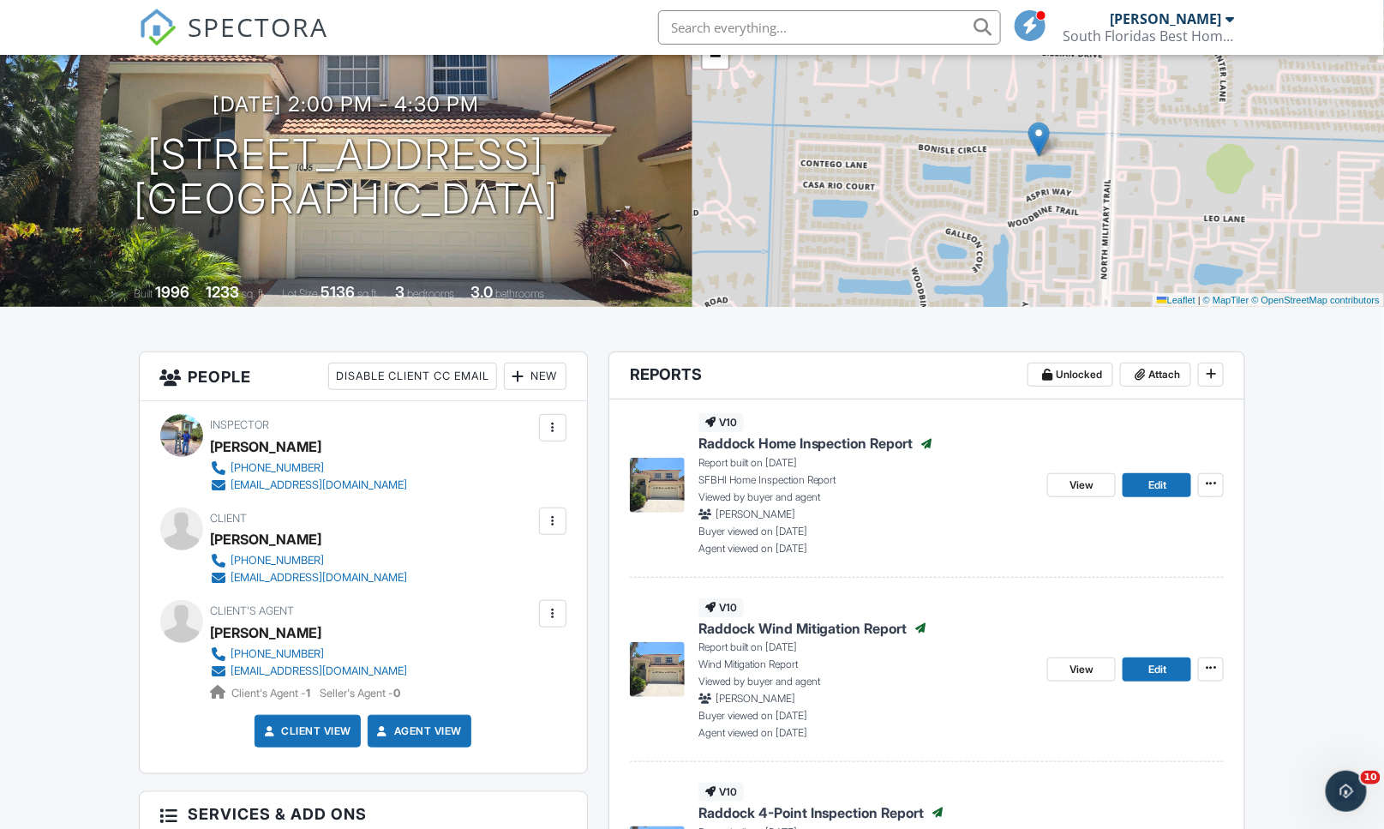
scroll to position [192, 0]
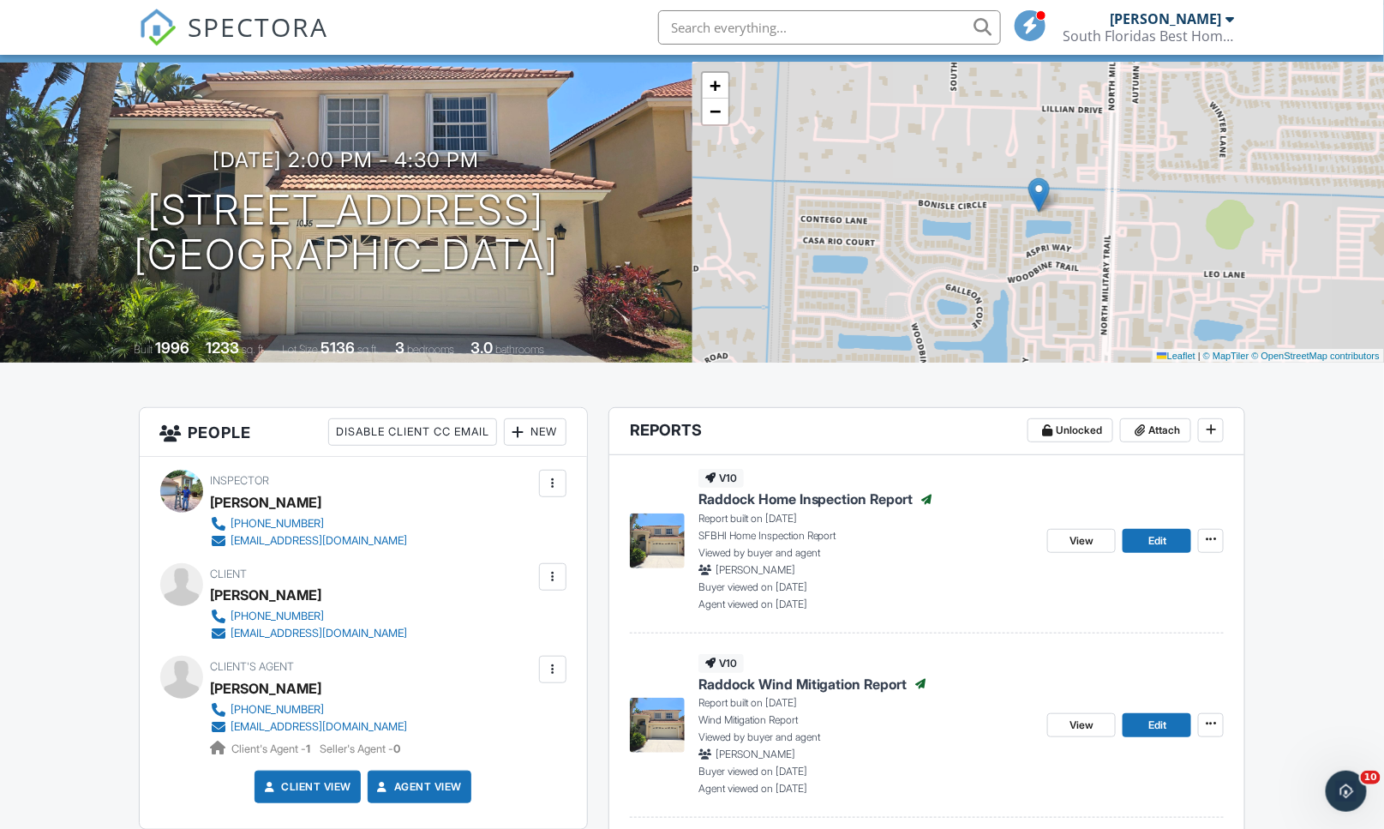
scroll to position [0, 0]
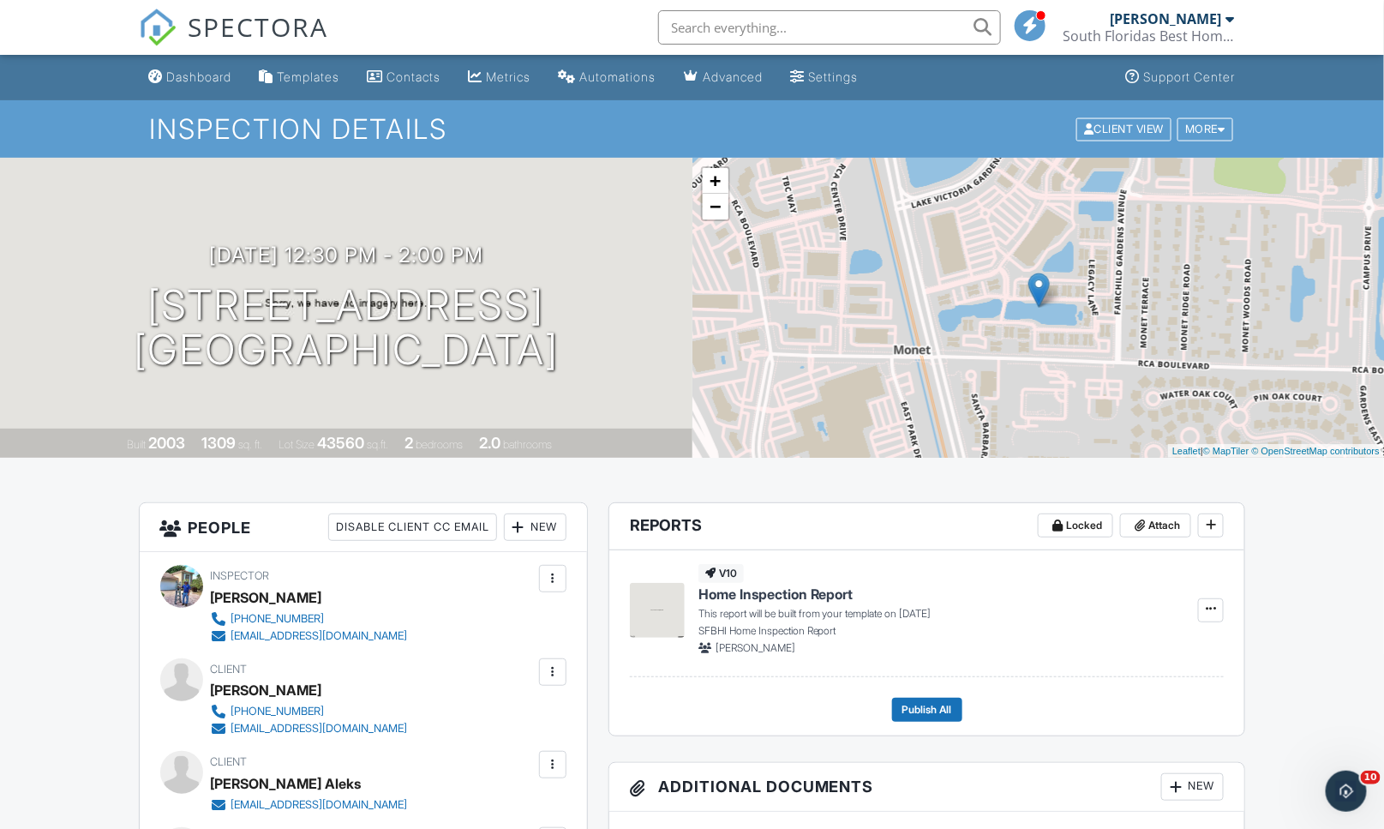
click at [801, 34] on input "text" at bounding box center [829, 27] width 343 height 34
click at [826, 40] on input "text" at bounding box center [829, 27] width 343 height 34
type input "j"
type input "james raddock"
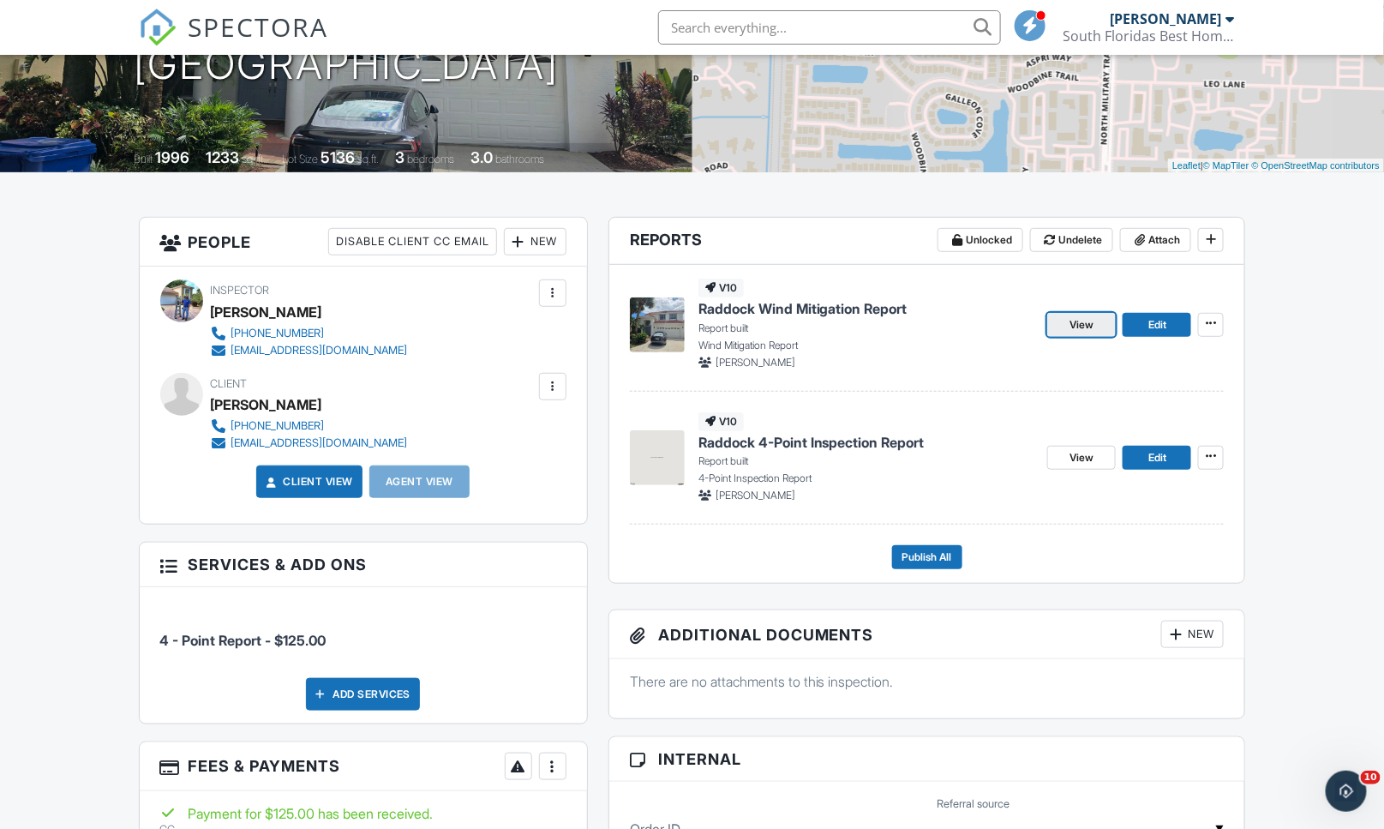
click at [1085, 328] on span "View" at bounding box center [1081, 324] width 24 height 17
click at [1158, 326] on span "Edit" at bounding box center [1157, 324] width 18 height 17
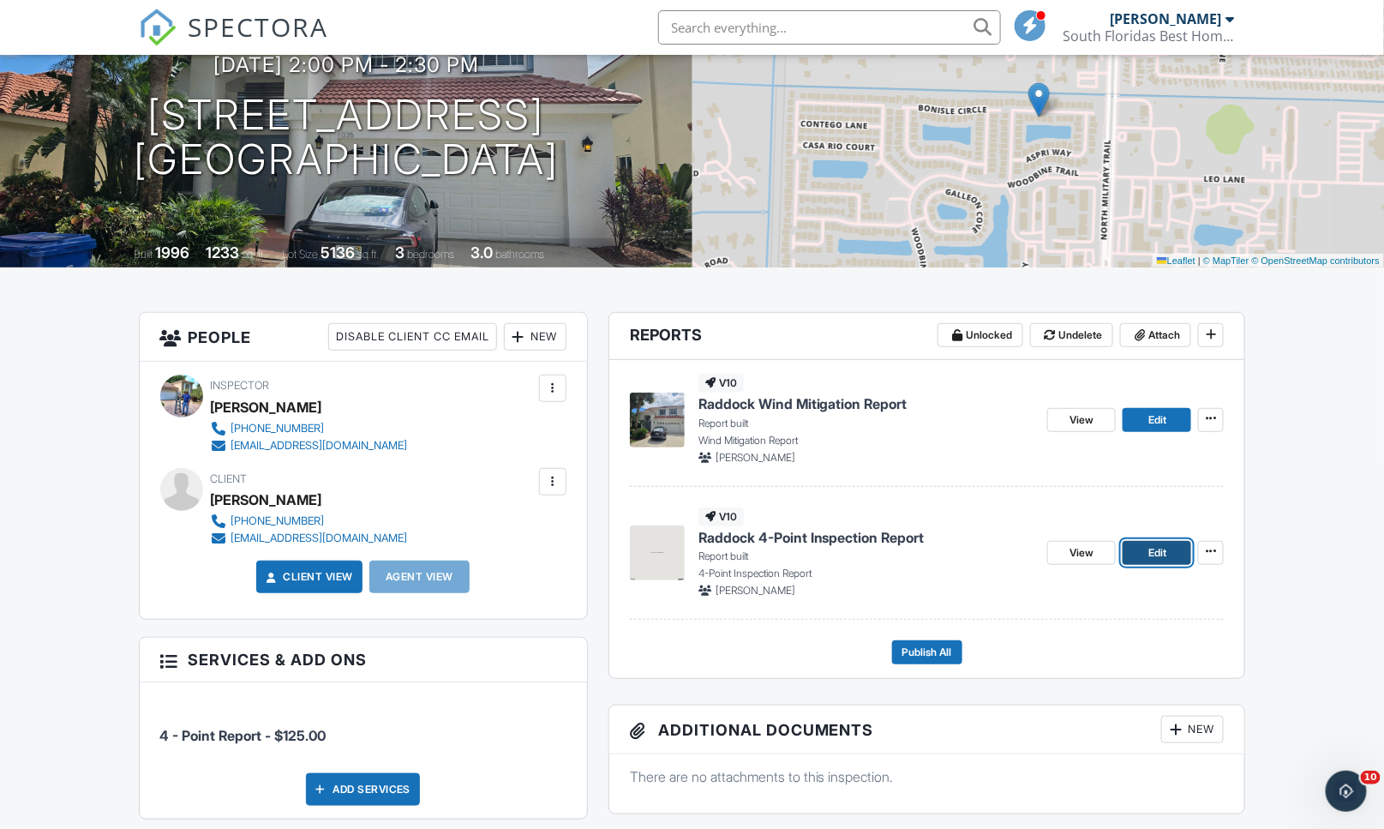
click at [1144, 552] on link "Edit" at bounding box center [1156, 553] width 69 height 24
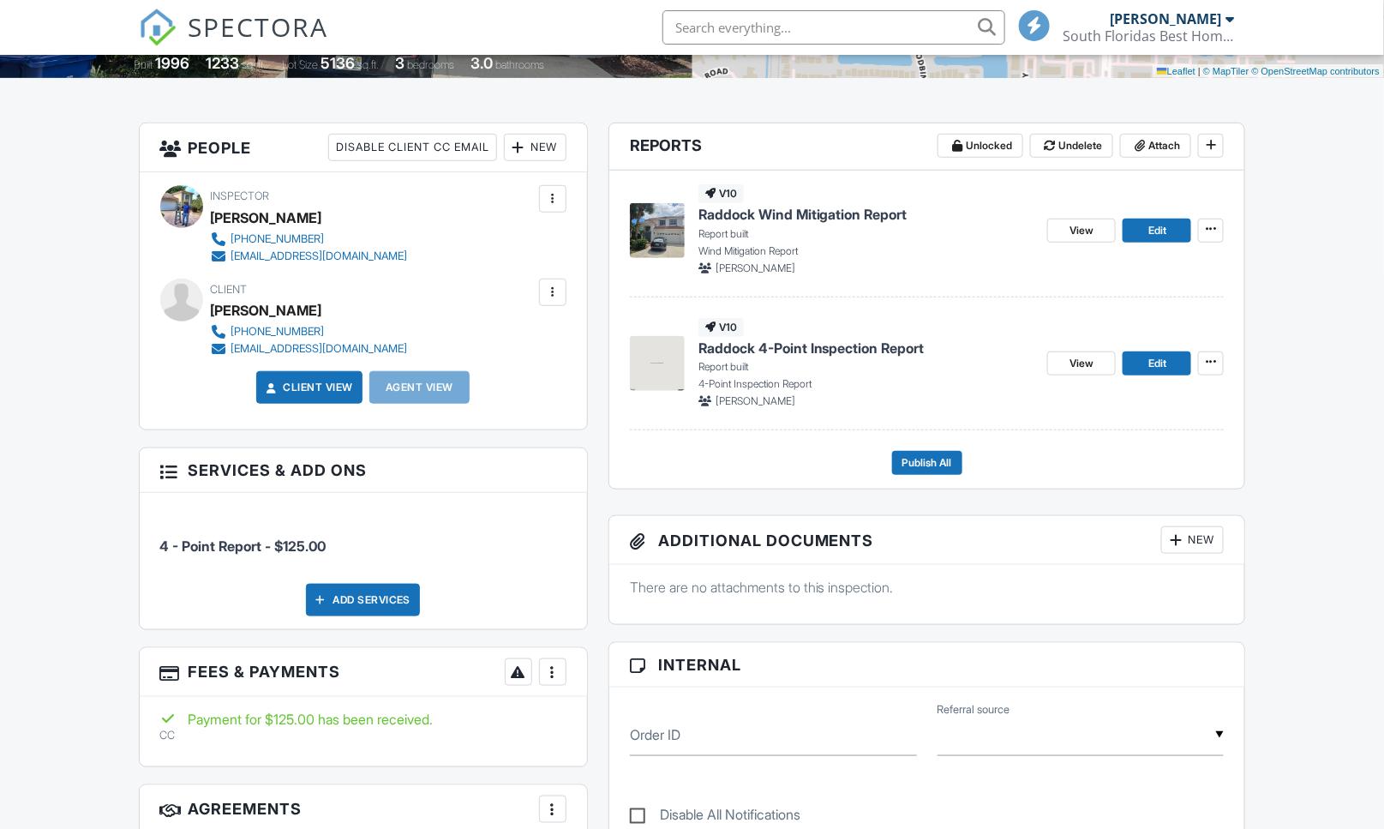
scroll to position [380, 0]
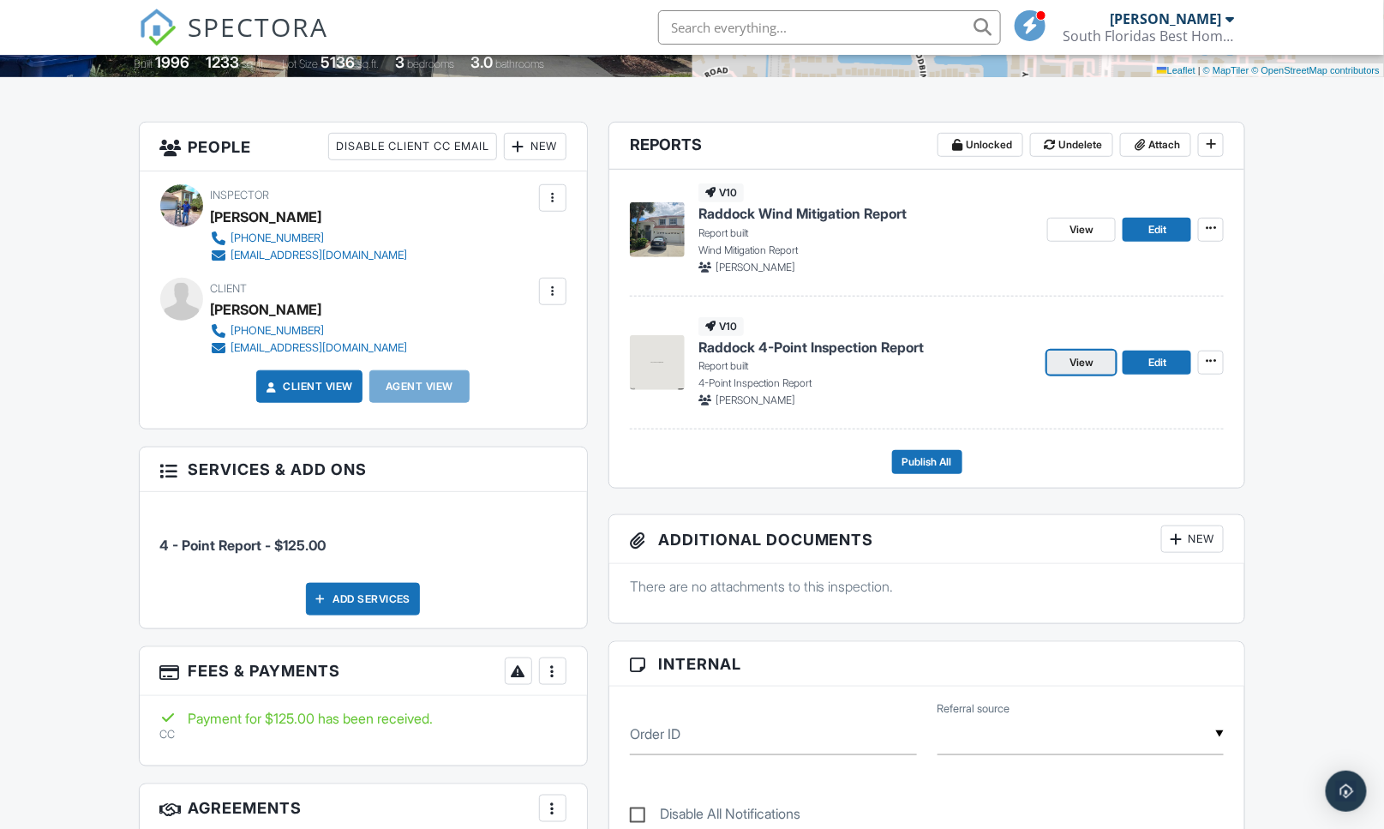
click at [1050, 362] on link "View" at bounding box center [1081, 362] width 69 height 24
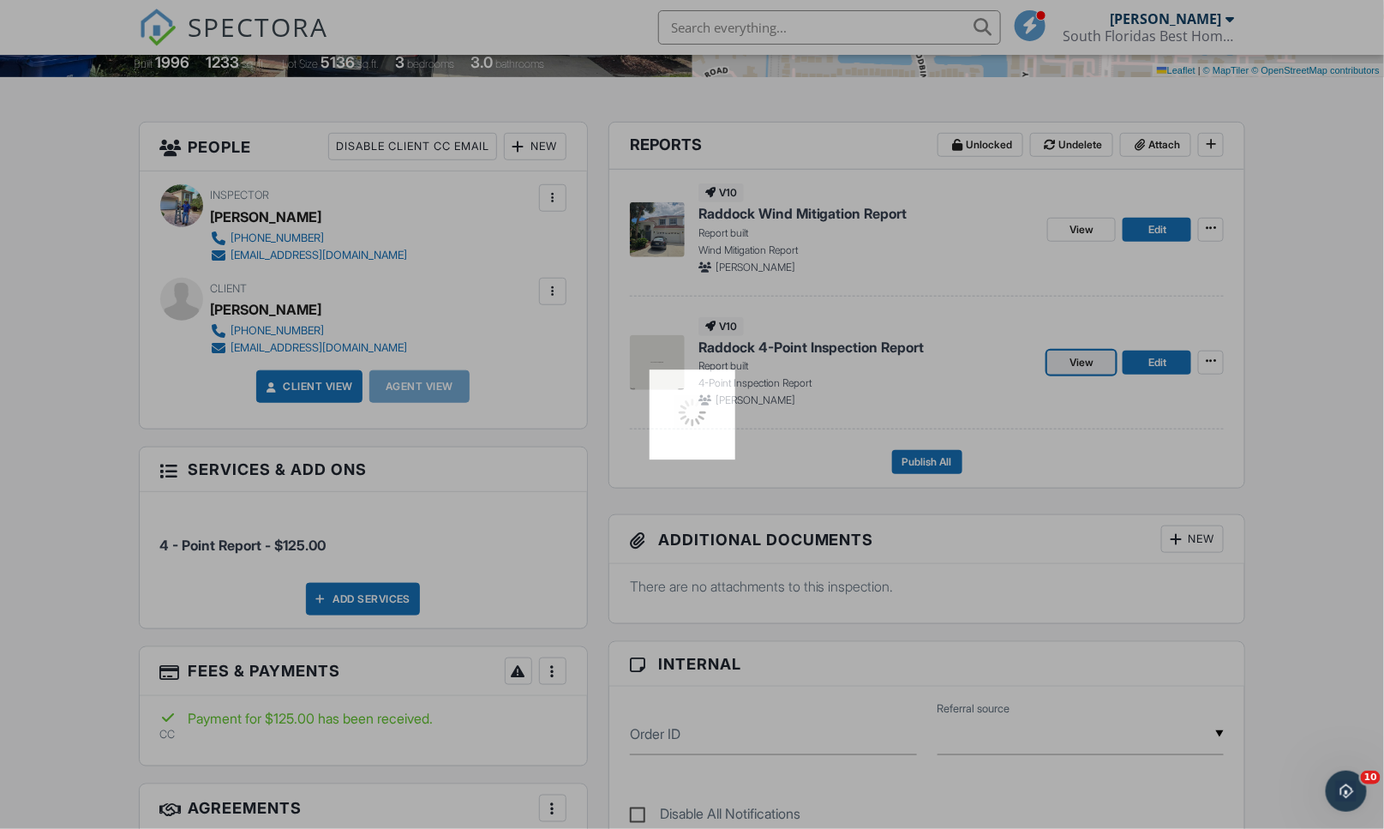
scroll to position [0, 0]
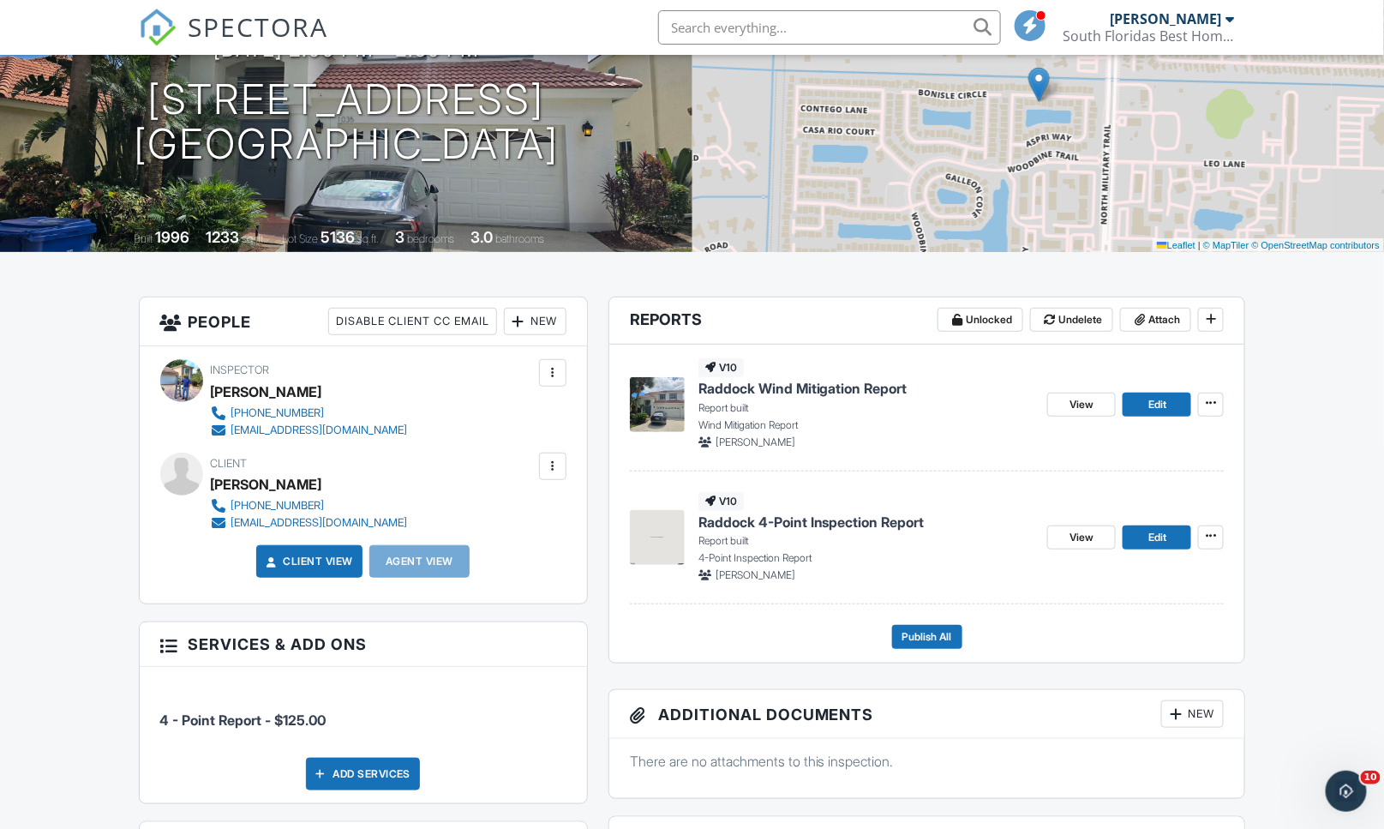
scroll to position [285, 0]
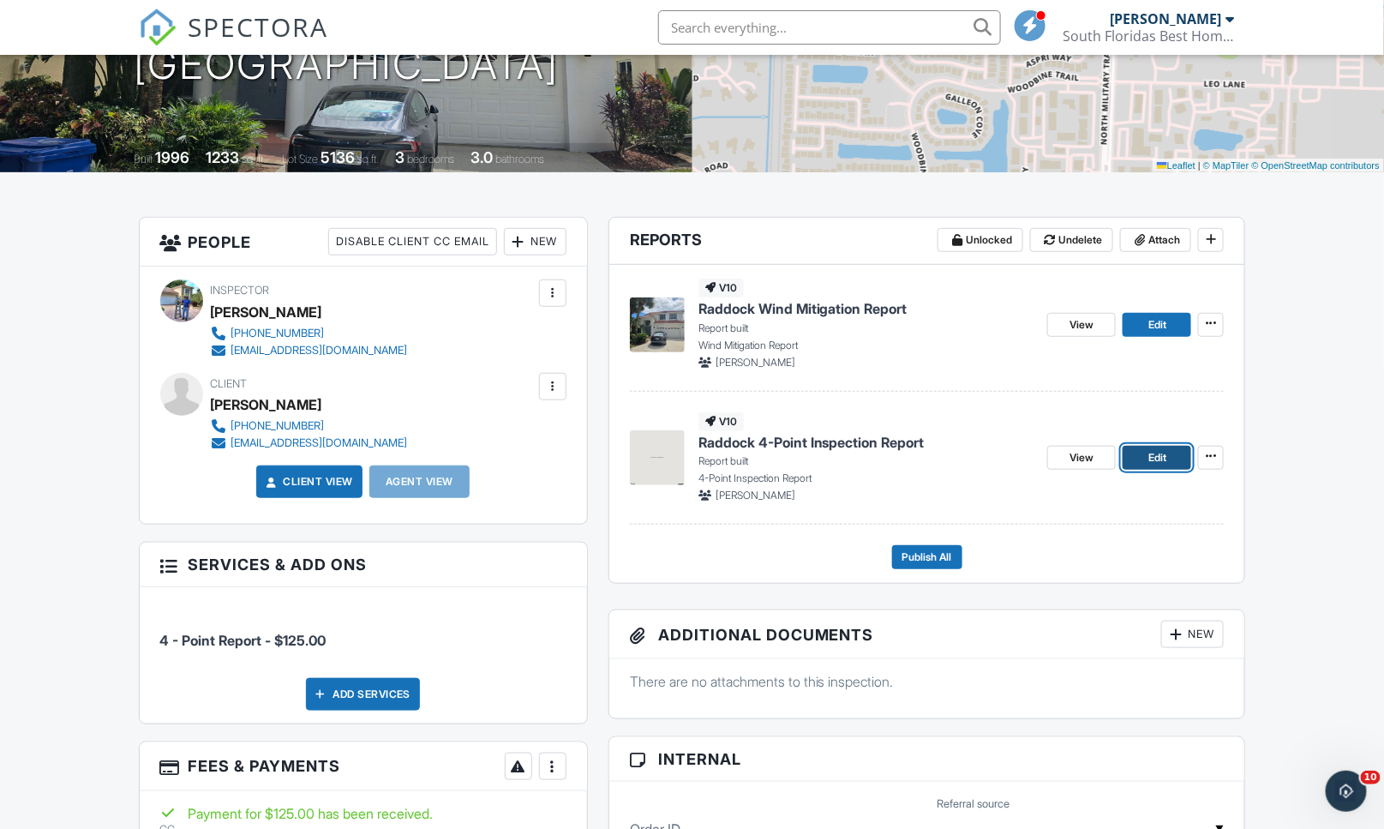
click at [1157, 461] on span "Edit" at bounding box center [1157, 457] width 18 height 17
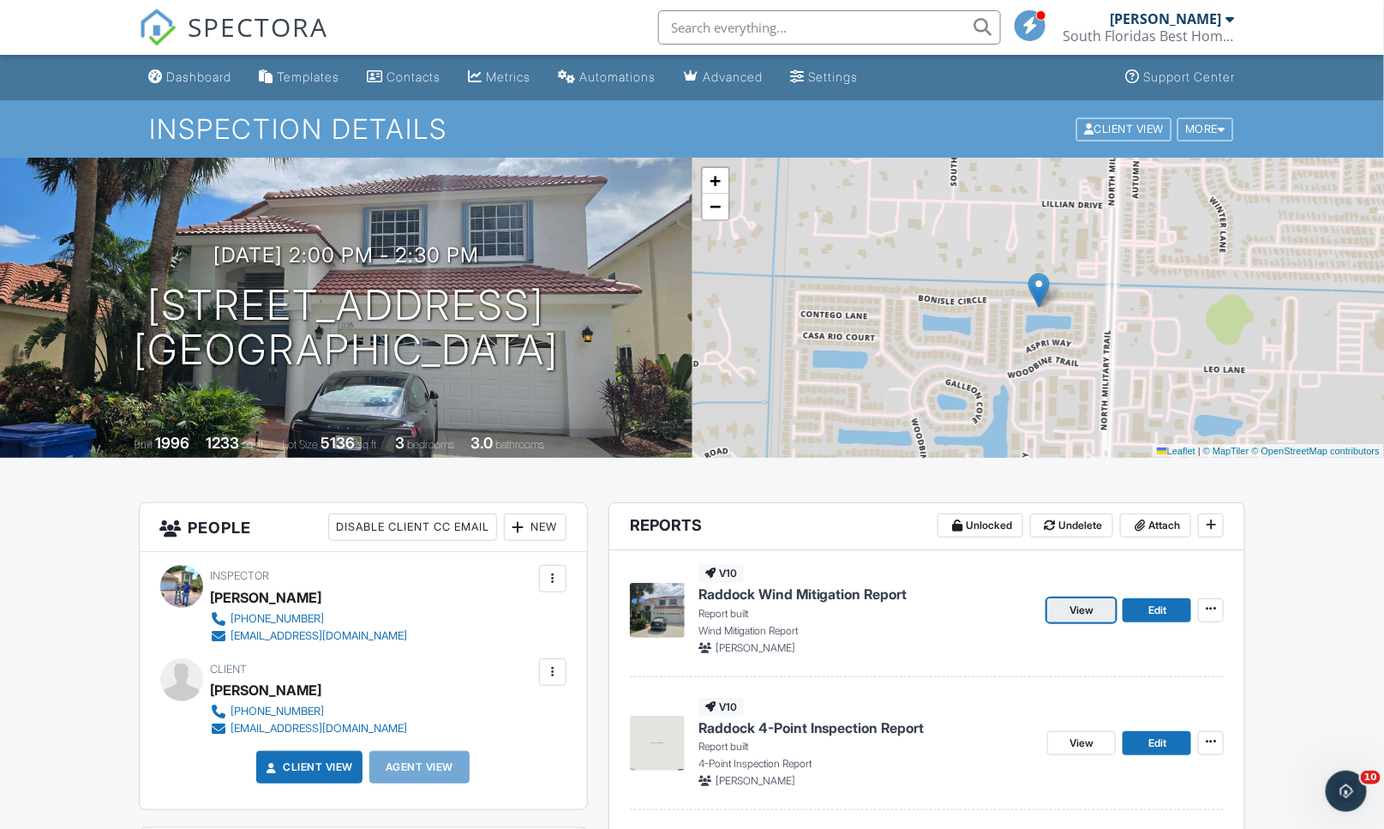
click at [1073, 613] on span "View" at bounding box center [1081, 609] width 24 height 17
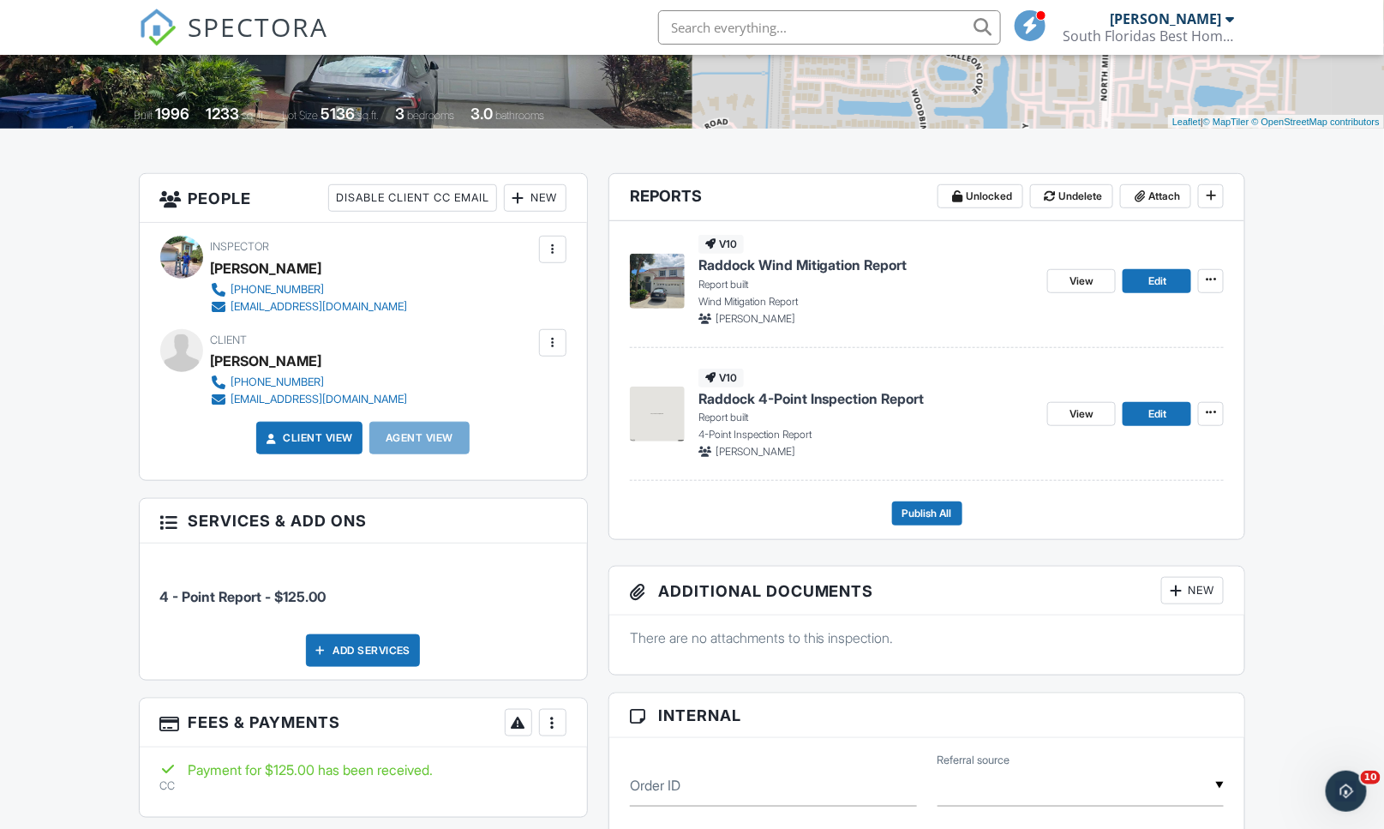
scroll to position [380, 0]
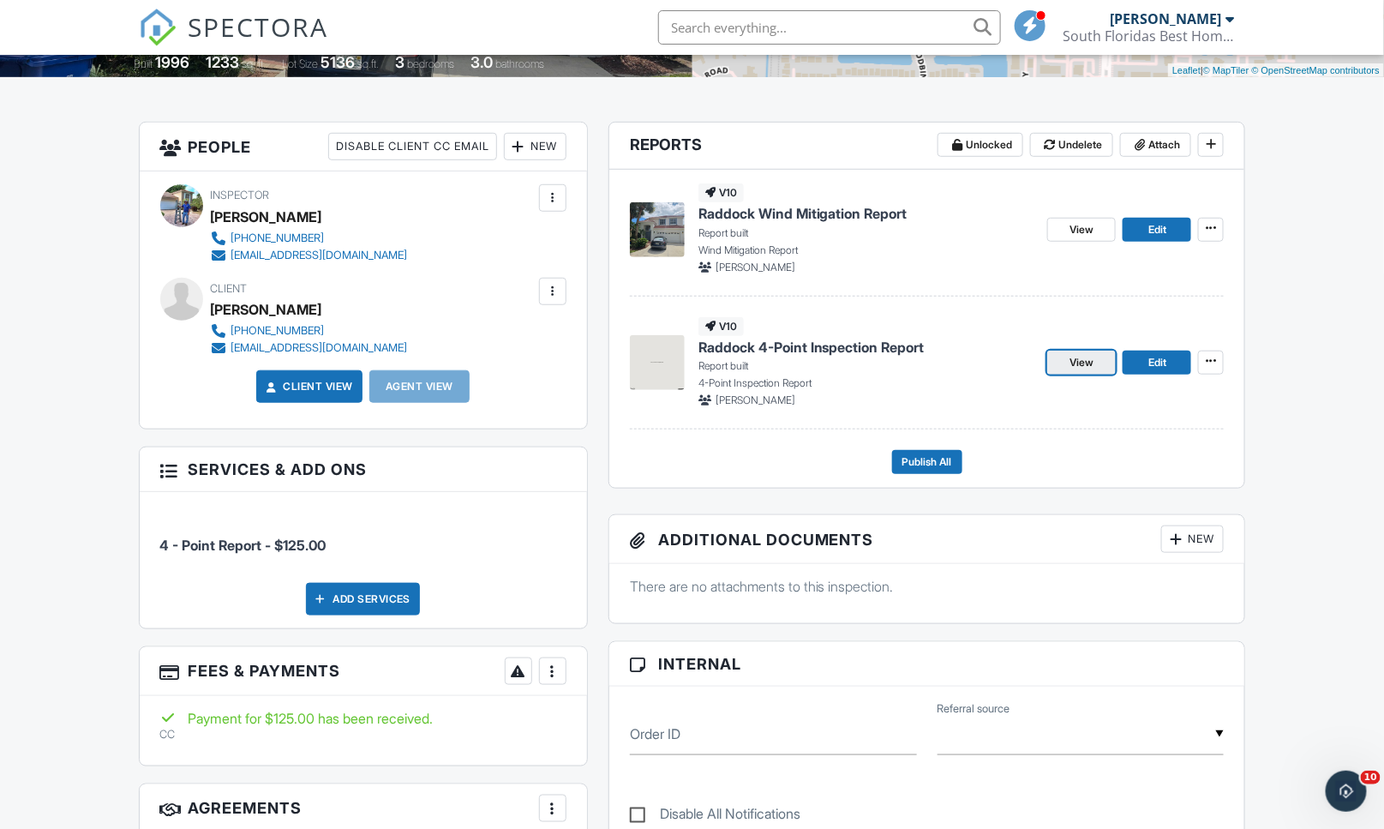
click at [1080, 369] on span "View" at bounding box center [1081, 362] width 24 height 17
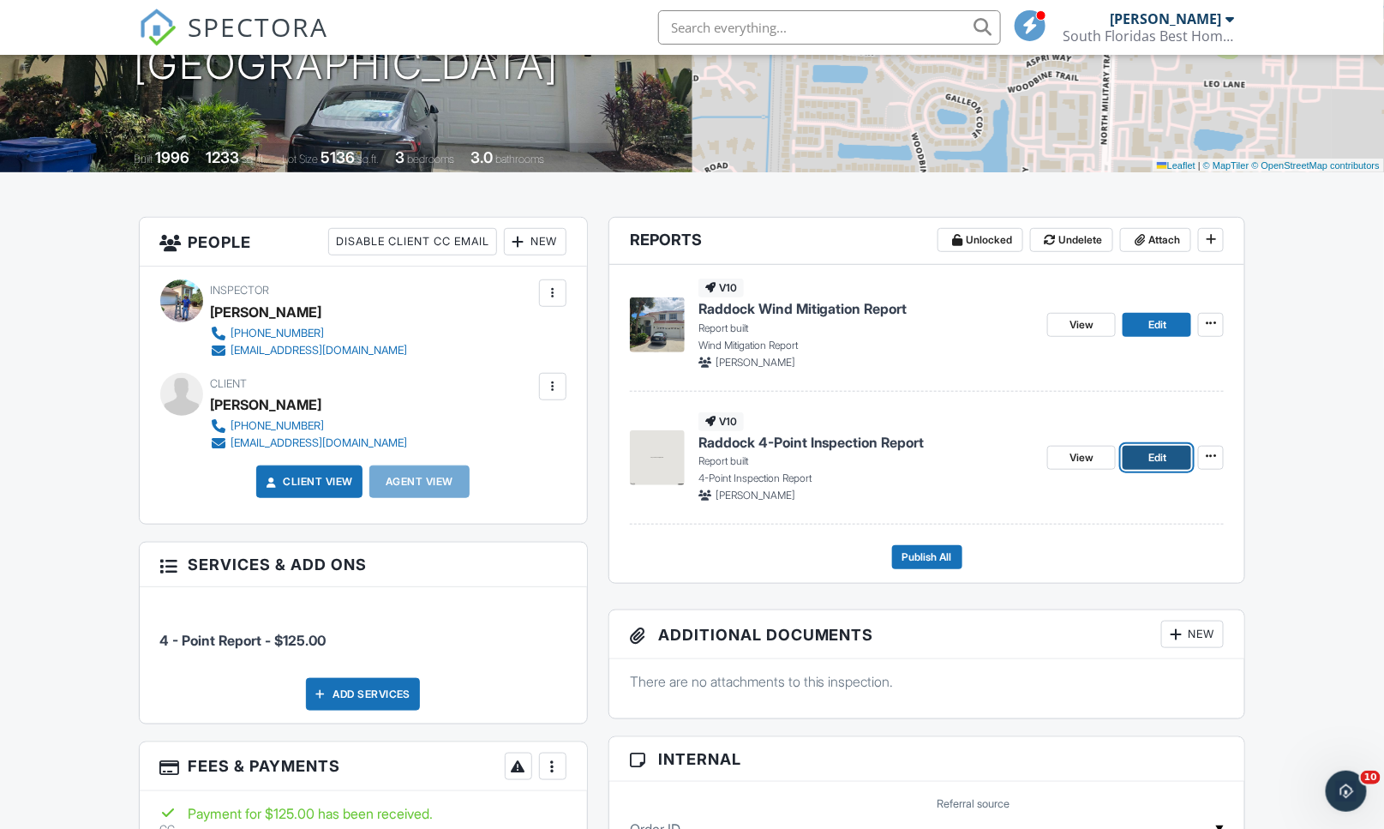
click at [1167, 464] on link "Edit" at bounding box center [1156, 458] width 69 height 24
click at [915, 557] on span "Publish All" at bounding box center [927, 556] width 50 height 17
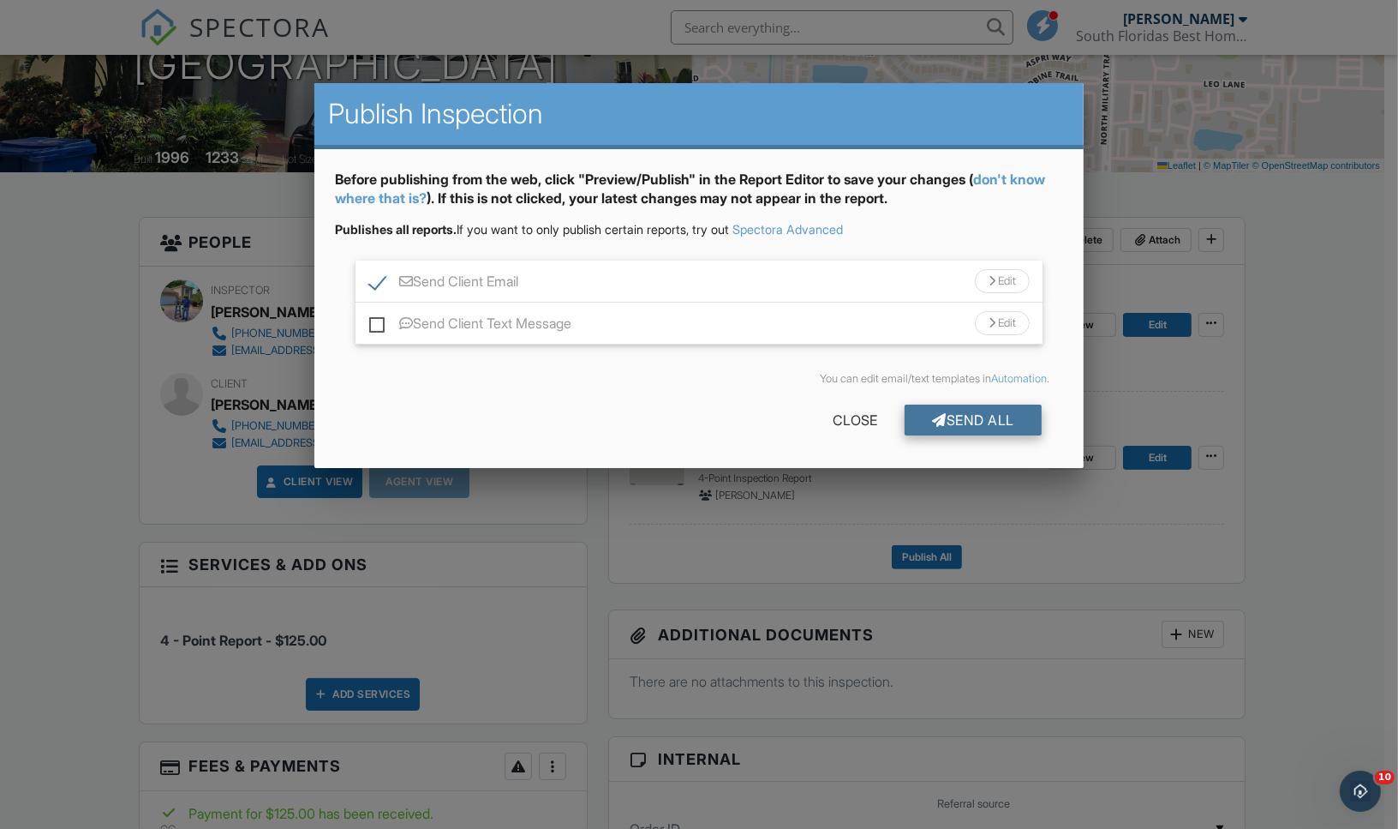
click at [953, 423] on div "Send All" at bounding box center [973, 419] width 137 height 31
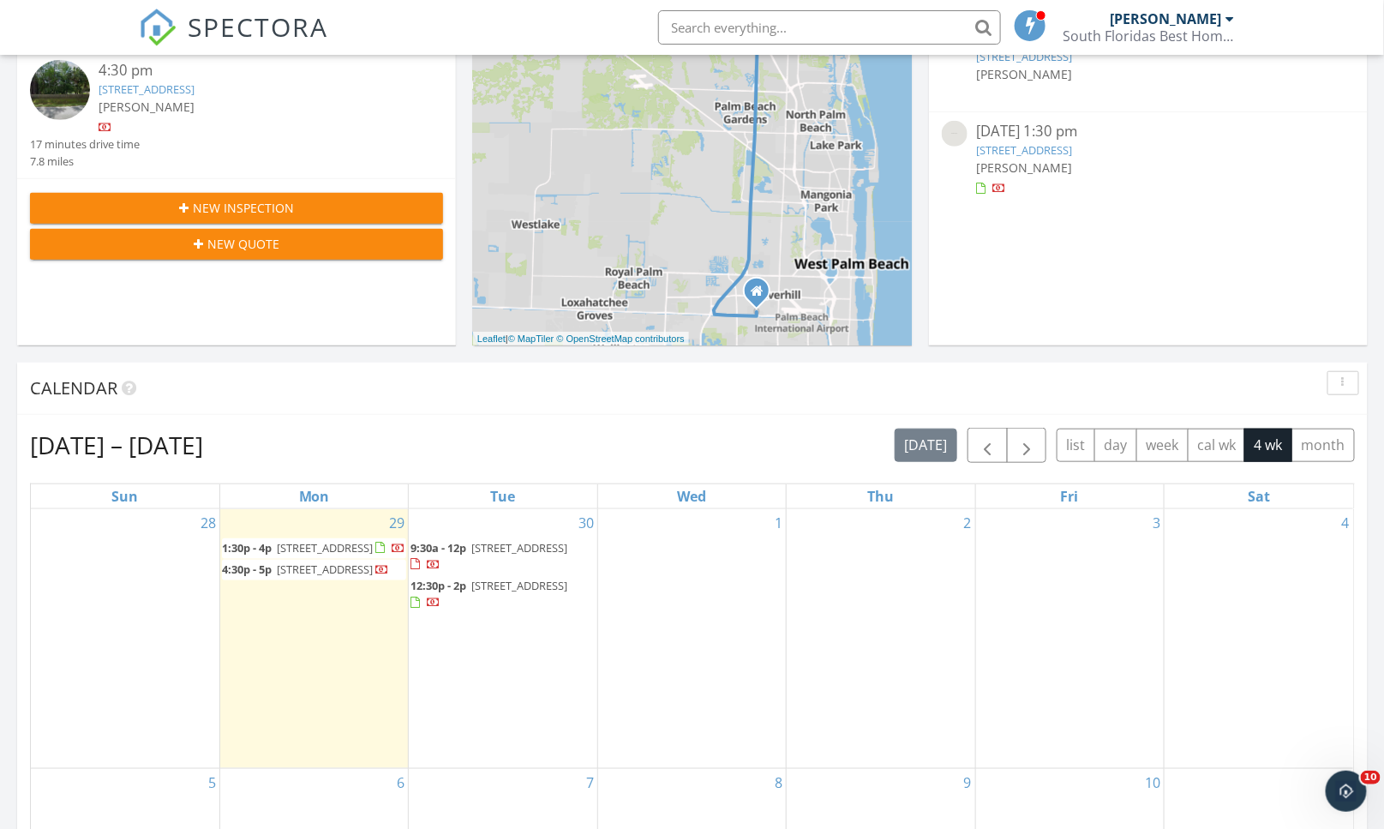
scroll to position [476, 0]
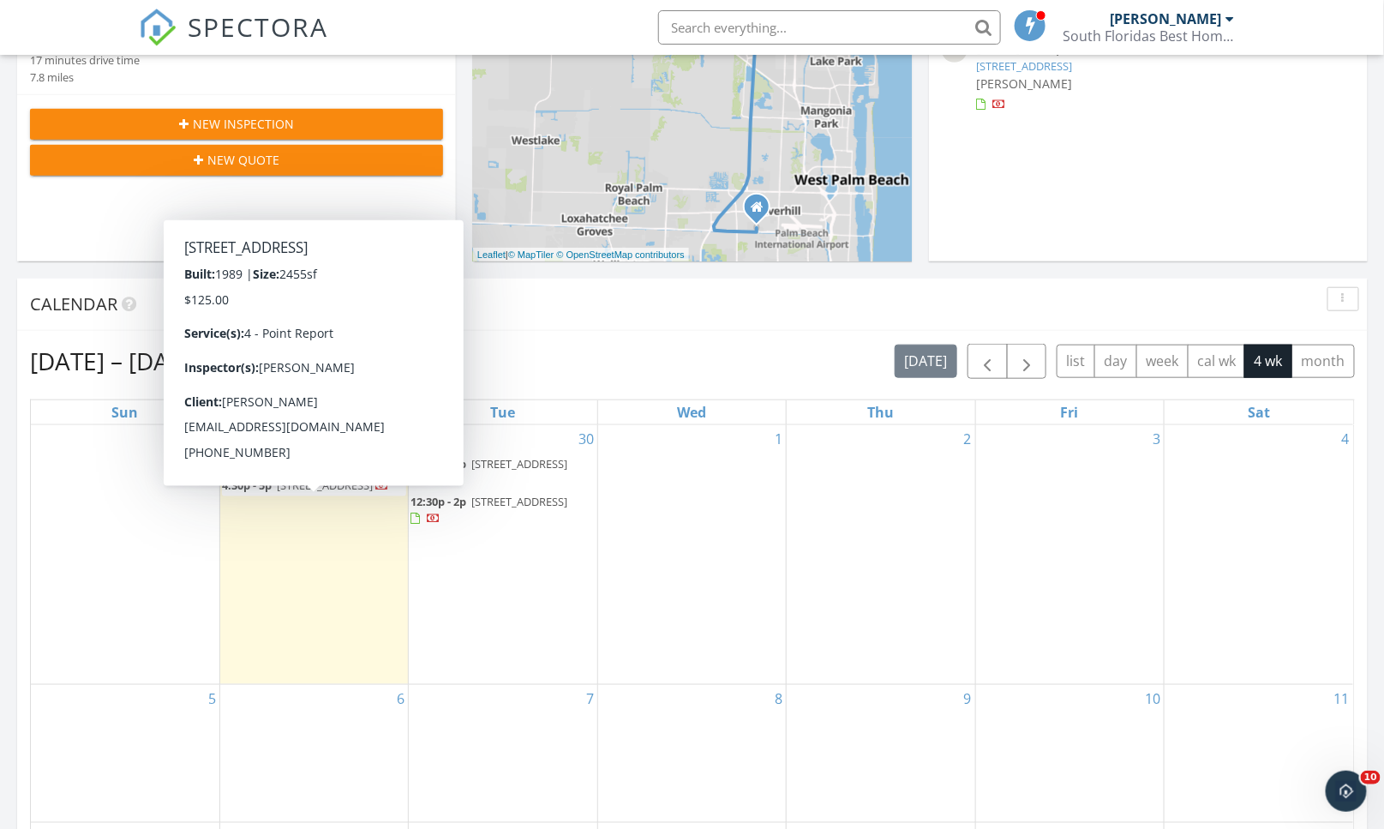
click at [691, 542] on div "1" at bounding box center [692, 554] width 188 height 259
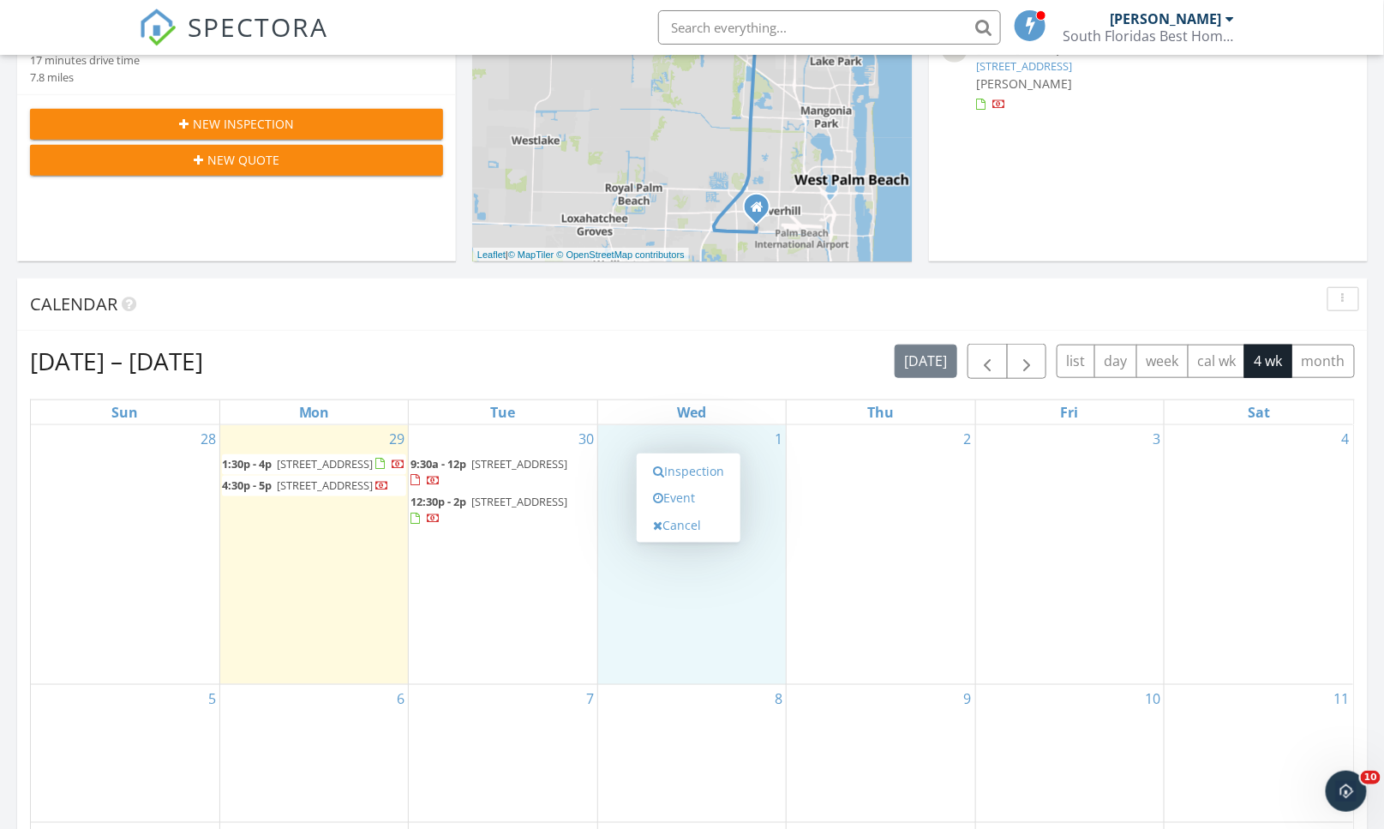
click at [896, 558] on div "2" at bounding box center [881, 554] width 188 height 259
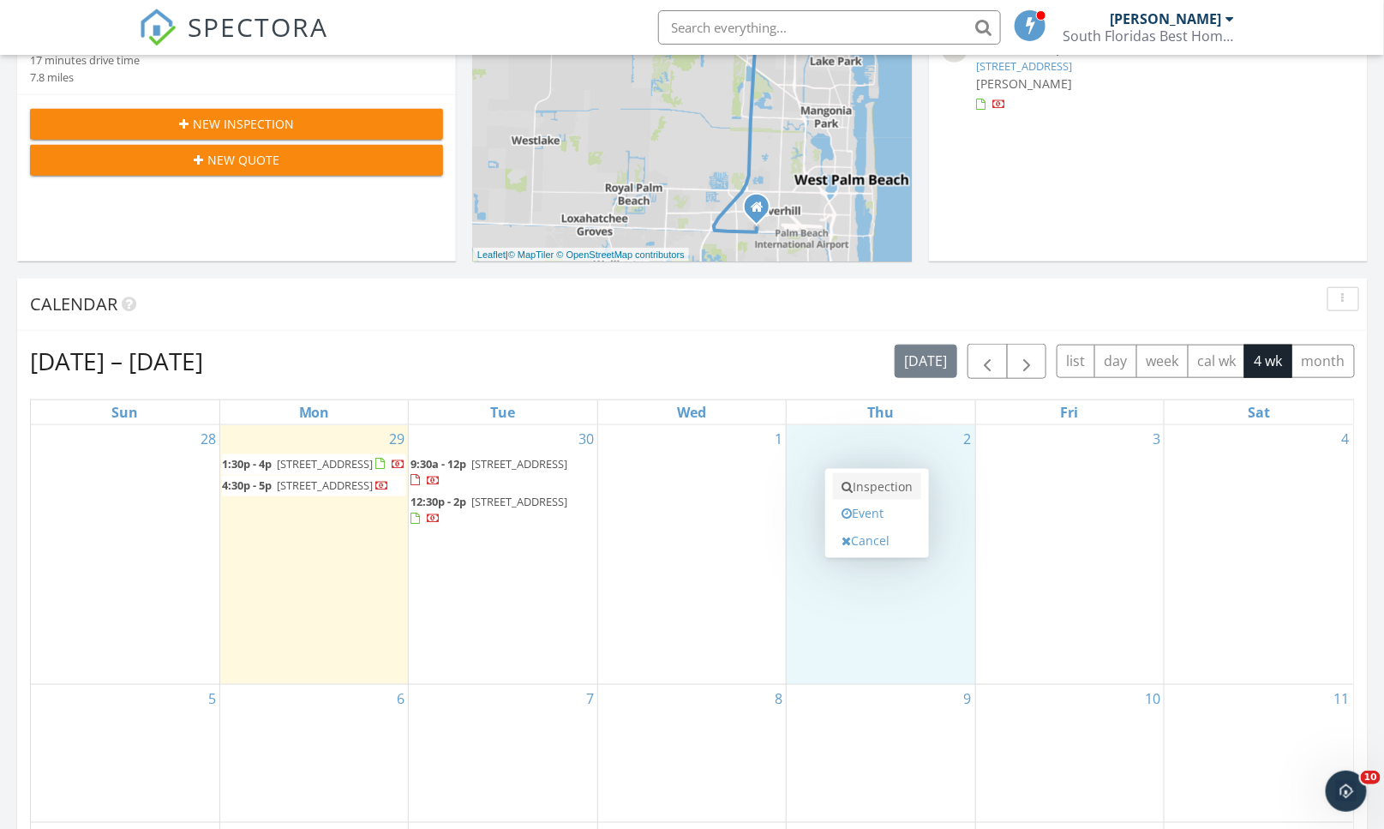
click at [902, 486] on link "Inspection" at bounding box center [877, 486] width 88 height 27
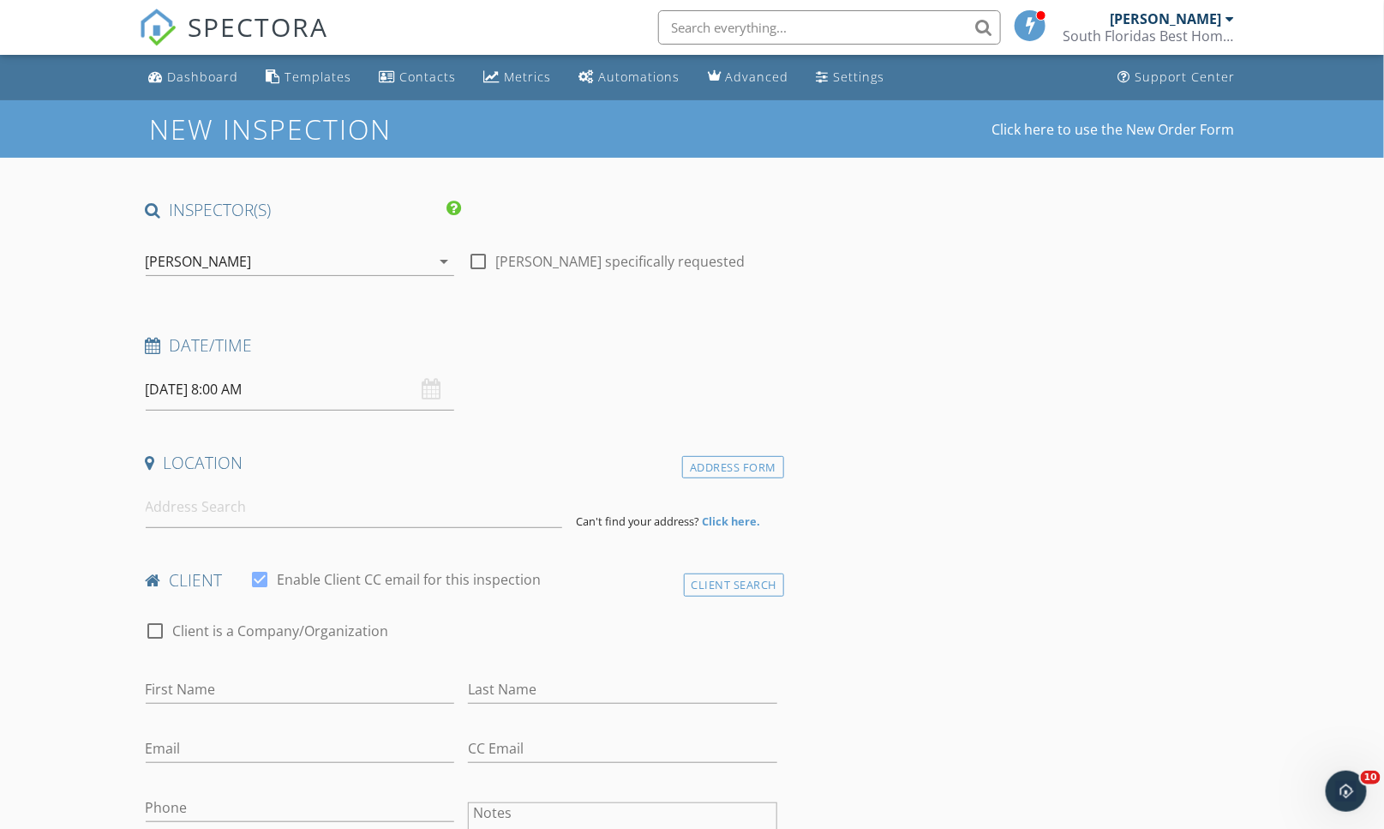
click at [332, 391] on input "[DATE] 8:00 AM" at bounding box center [300, 389] width 309 height 42
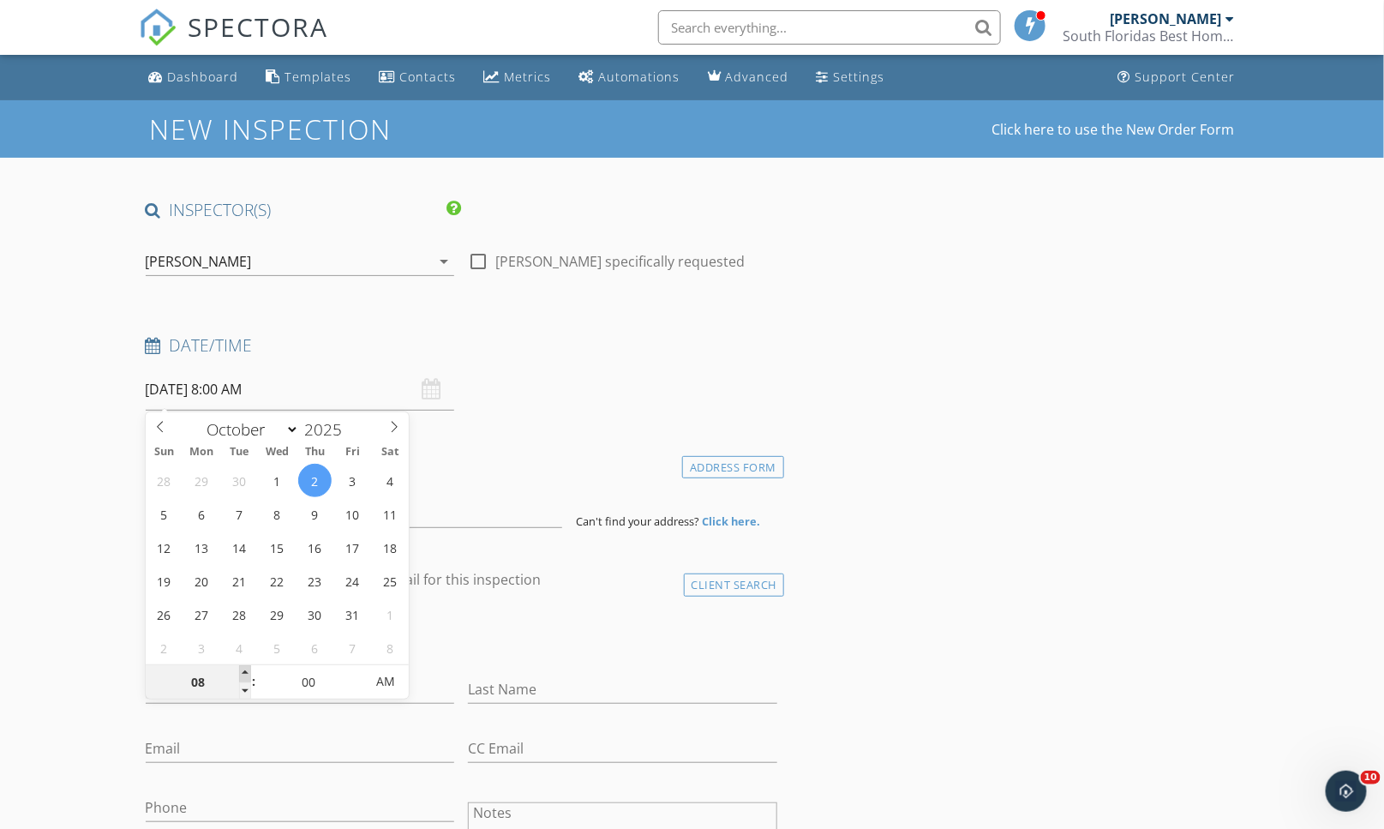
type input "[DATE] 9:00 AM"
type input "09"
click at [243, 674] on span at bounding box center [245, 673] width 12 height 17
type input "[DATE] 10:00 AM"
type input "10"
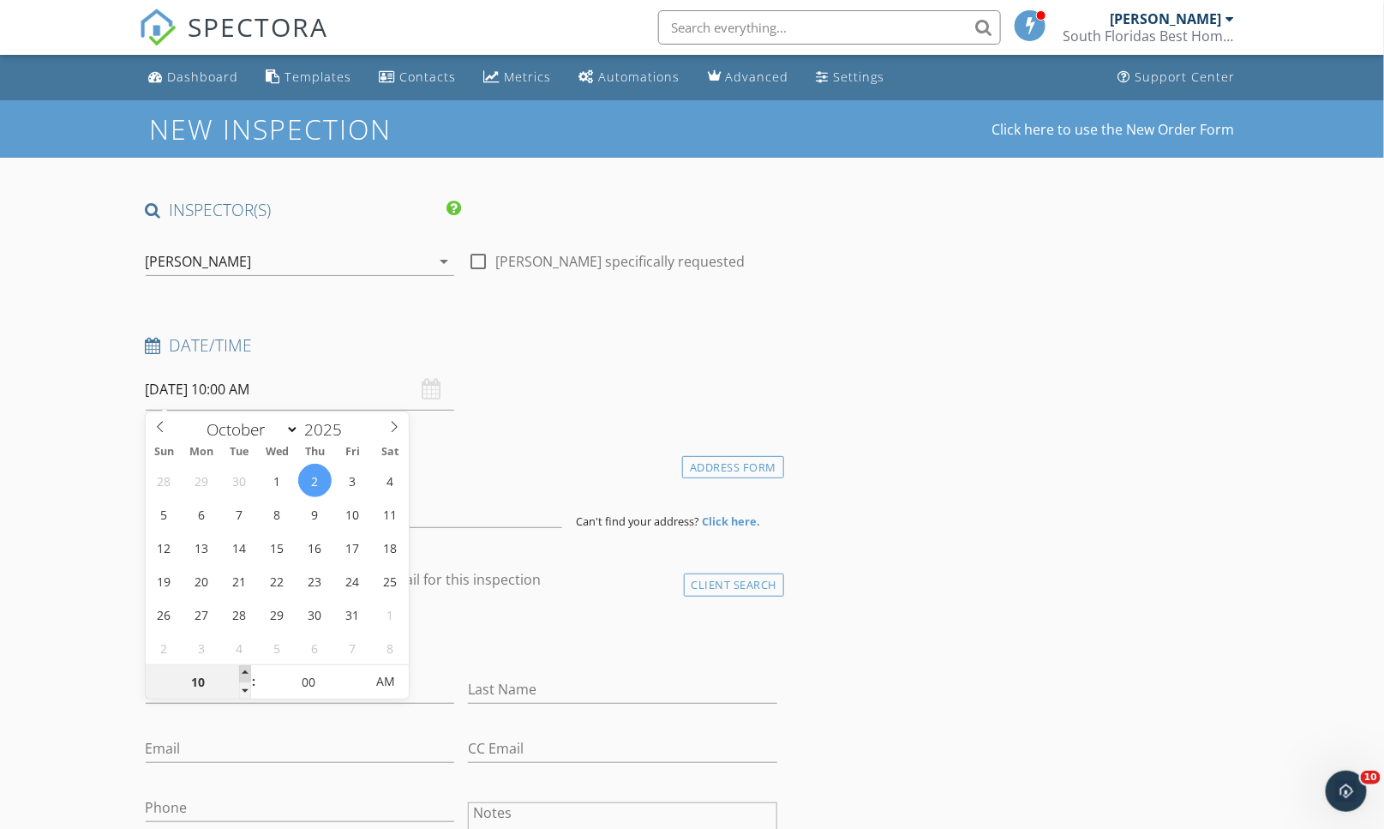
click at [243, 674] on span at bounding box center [245, 673] width 12 height 17
click at [484, 520] on input at bounding box center [354, 507] width 416 height 42
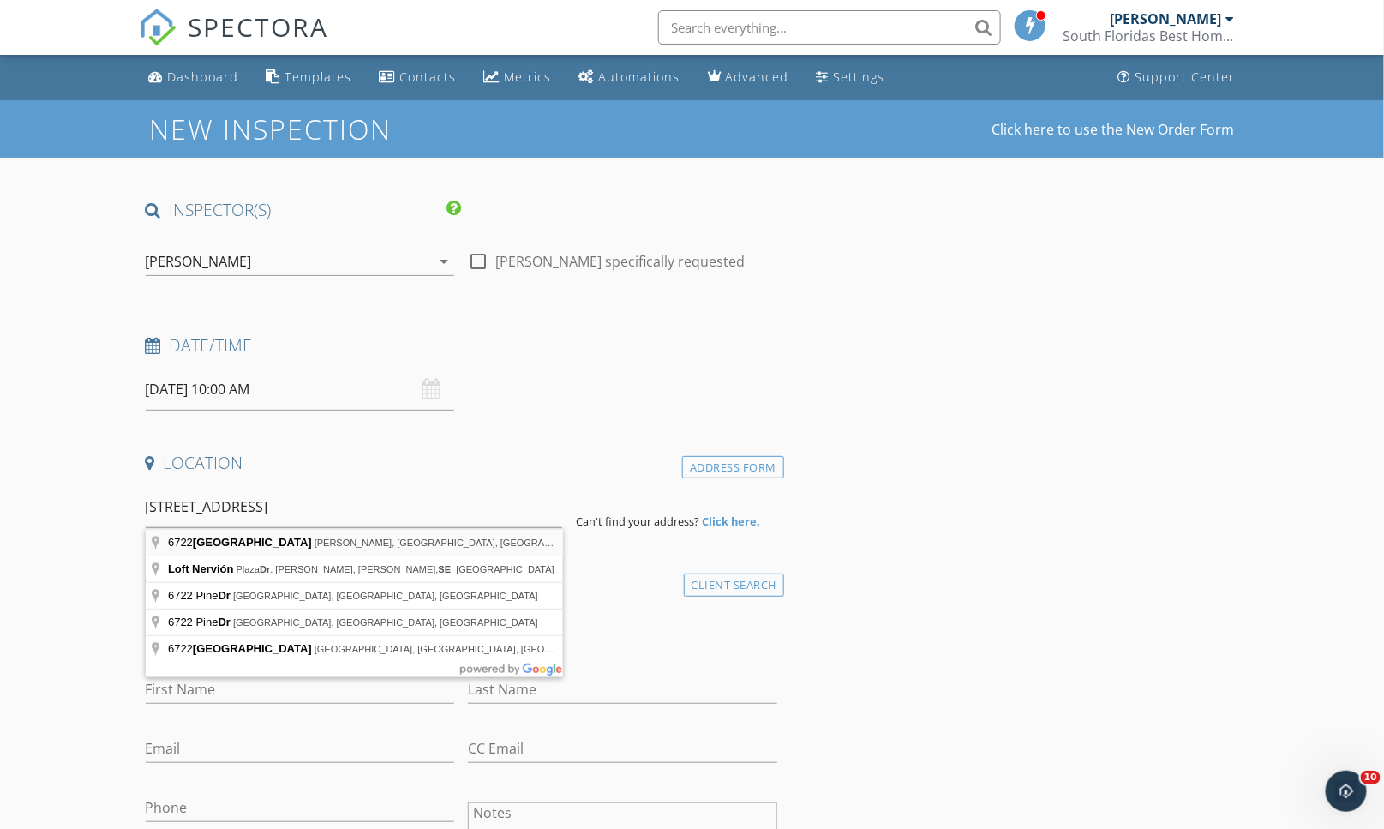
type input "[STREET_ADDRESS]"
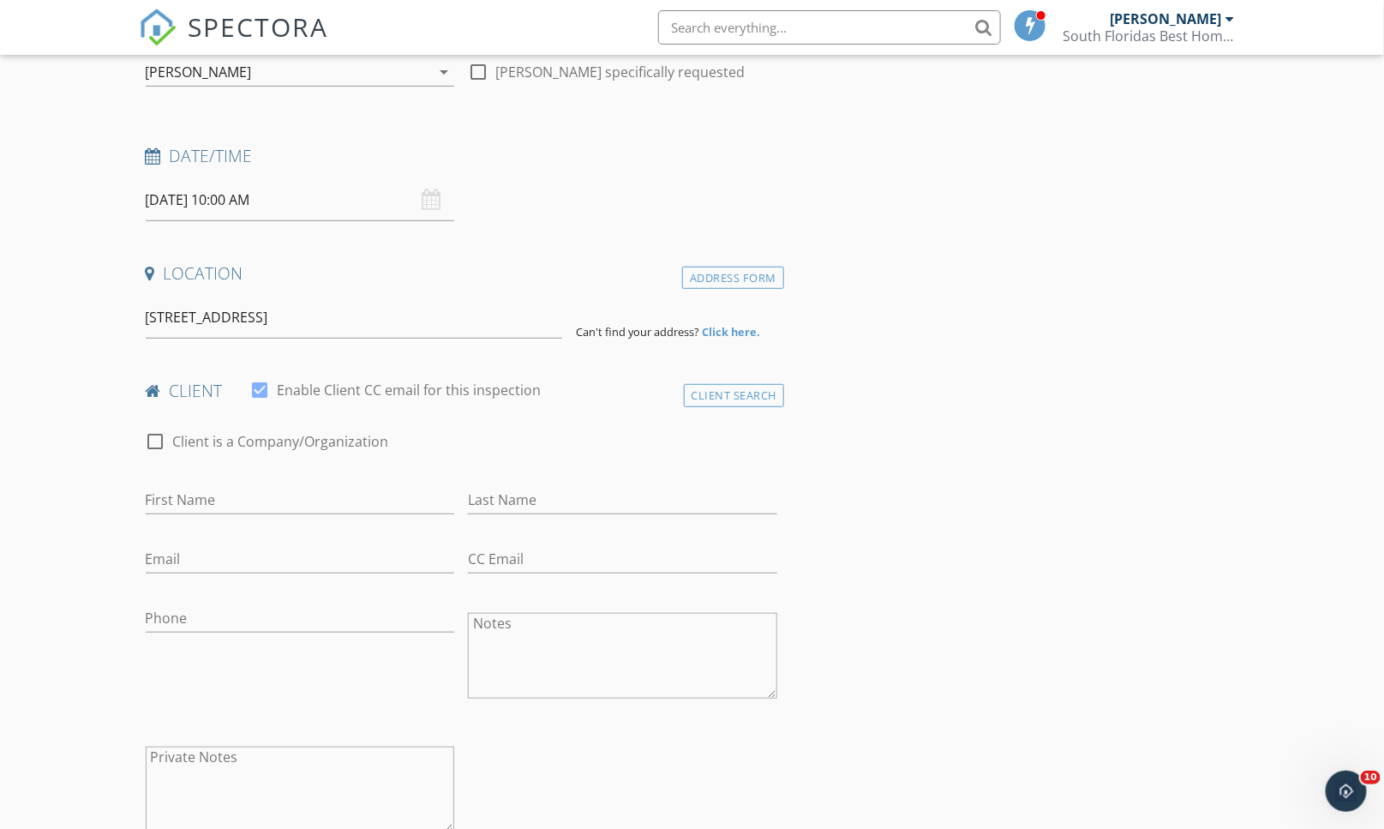
scroll to position [190, 0]
click at [259, 494] on input "First Name" at bounding box center [300, 499] width 309 height 28
type input "[PERSON_NAME]"
type input "stevendocox@pga.com"
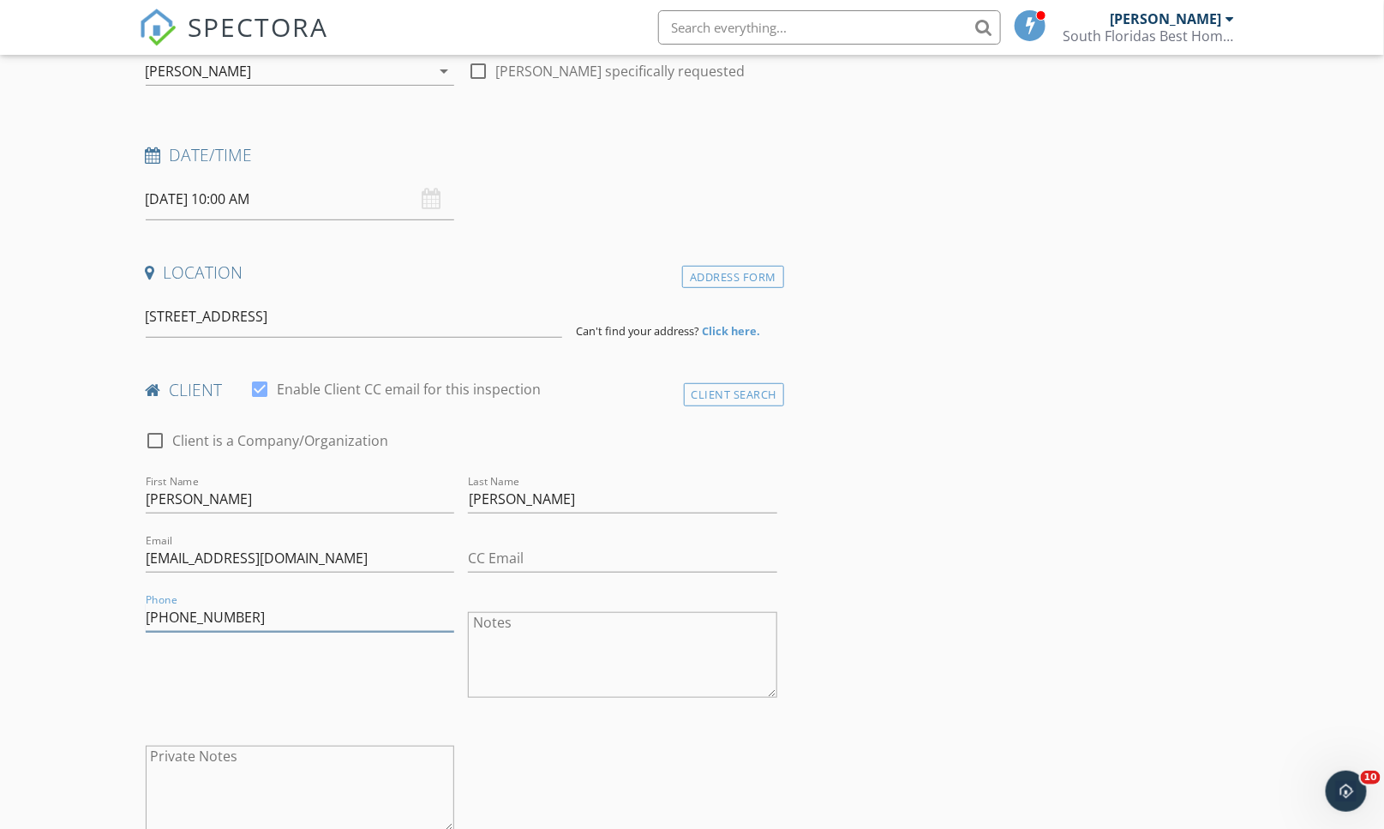
type input "[PHONE_NUMBER]"
drag, startPoint x: 201, startPoint y: 559, endPoint x: 204, endPoint y: 604, distance: 45.5
click at [201, 580] on div "Email stevendocox@pga.com" at bounding box center [300, 566] width 309 height 45
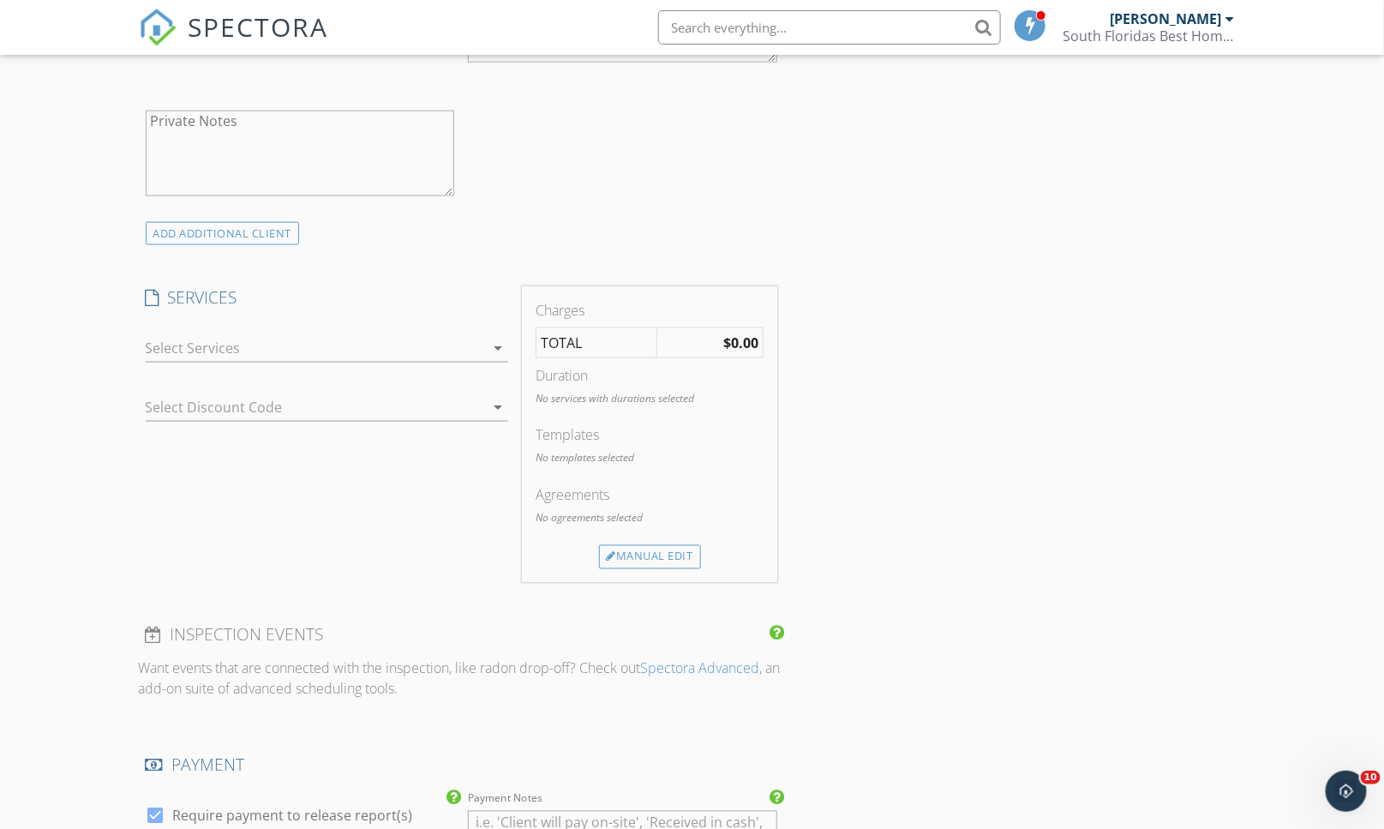
scroll to position [857, 0]
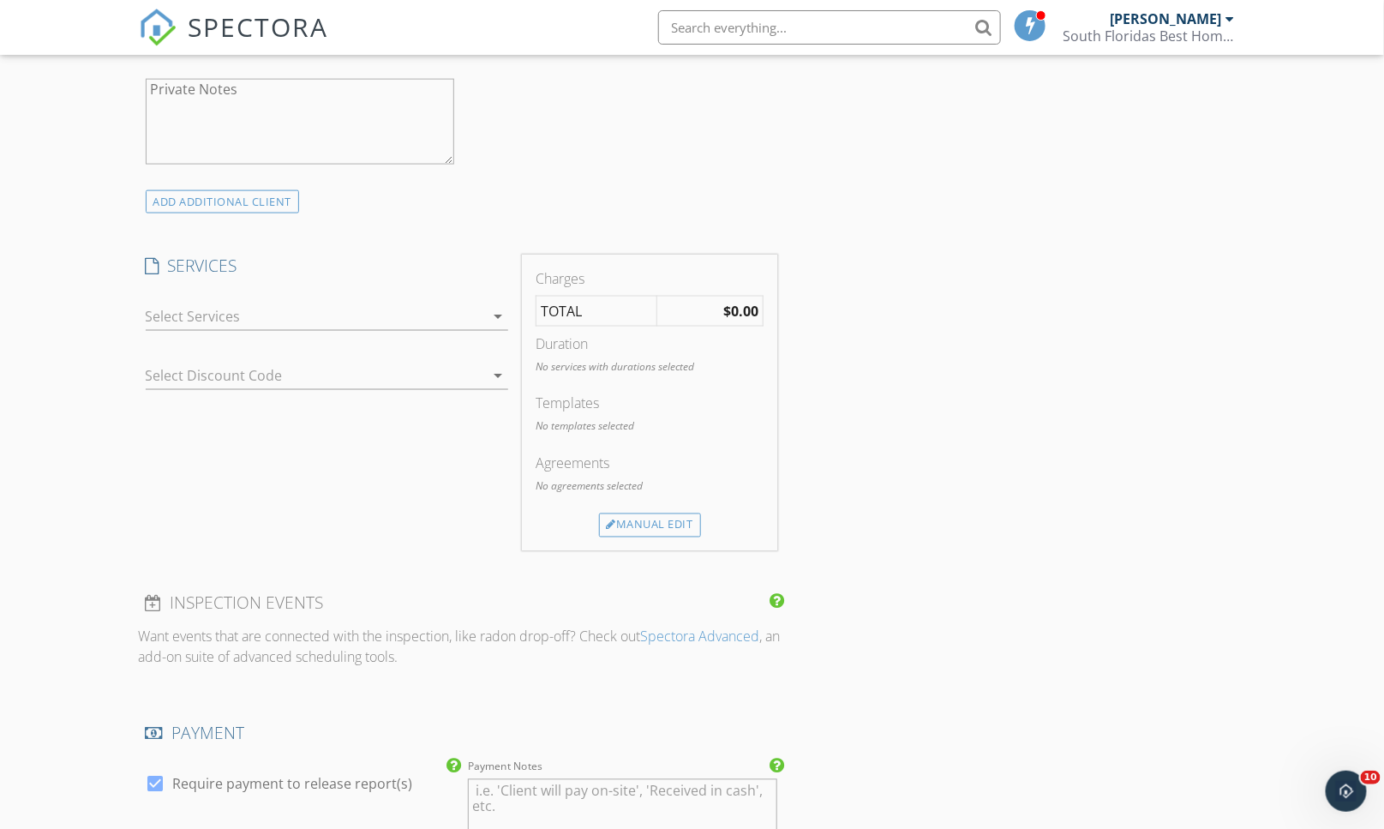
type input "[EMAIL_ADDRESS][DOMAIN_NAME]"
click at [356, 314] on div at bounding box center [315, 315] width 339 height 27
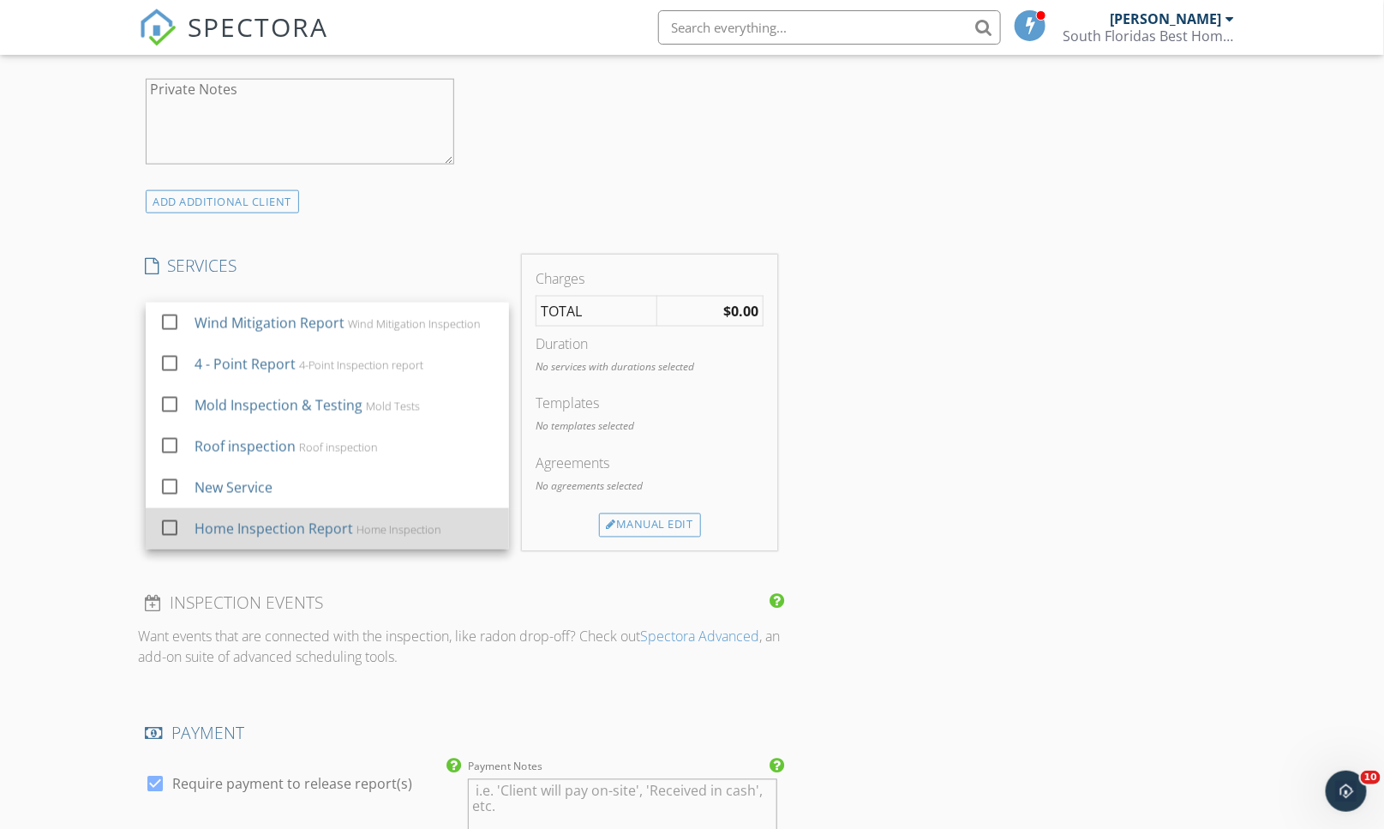
click at [302, 535] on div "Home Inspection Report" at bounding box center [273, 528] width 159 height 21
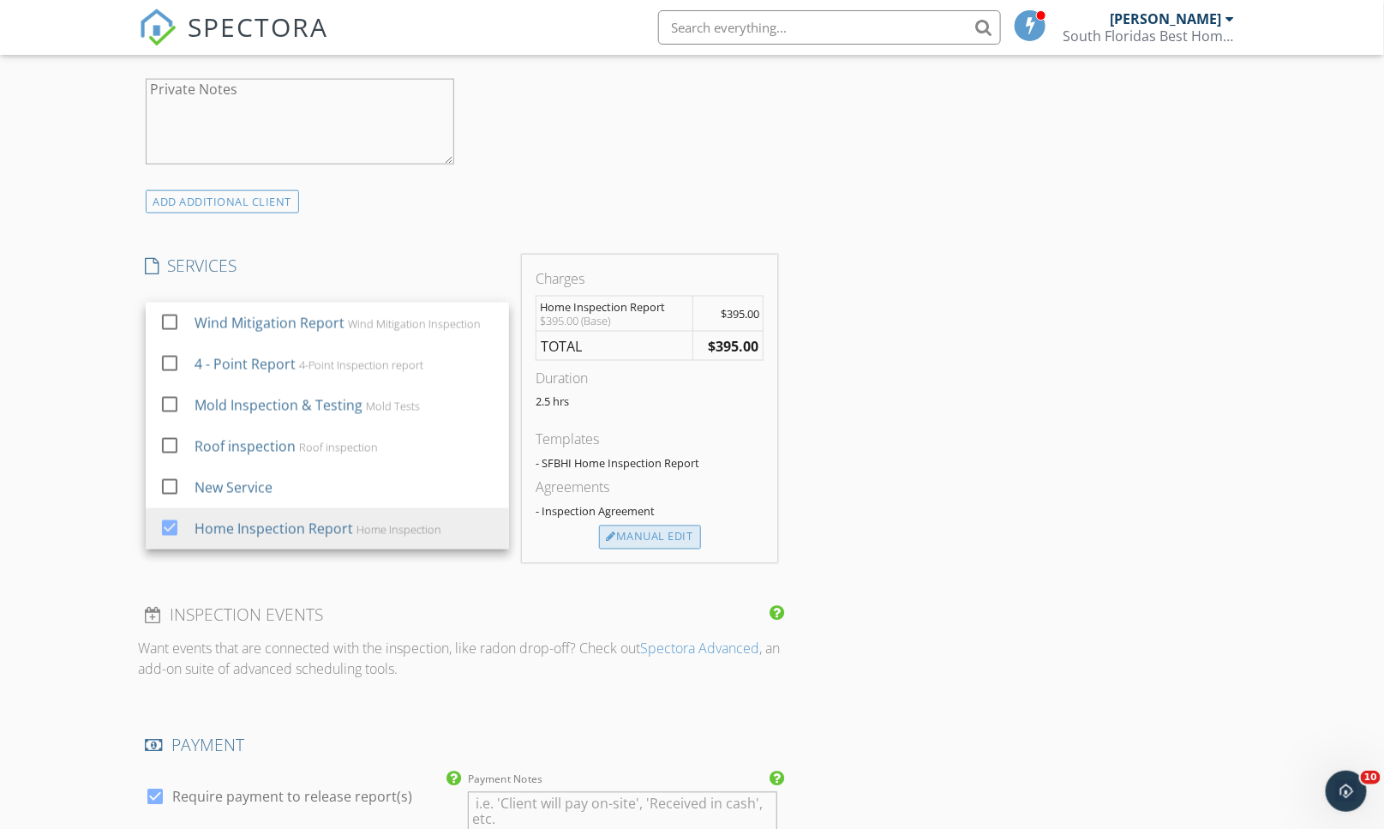
click at [622, 538] on div "Manual Edit" at bounding box center [650, 537] width 102 height 24
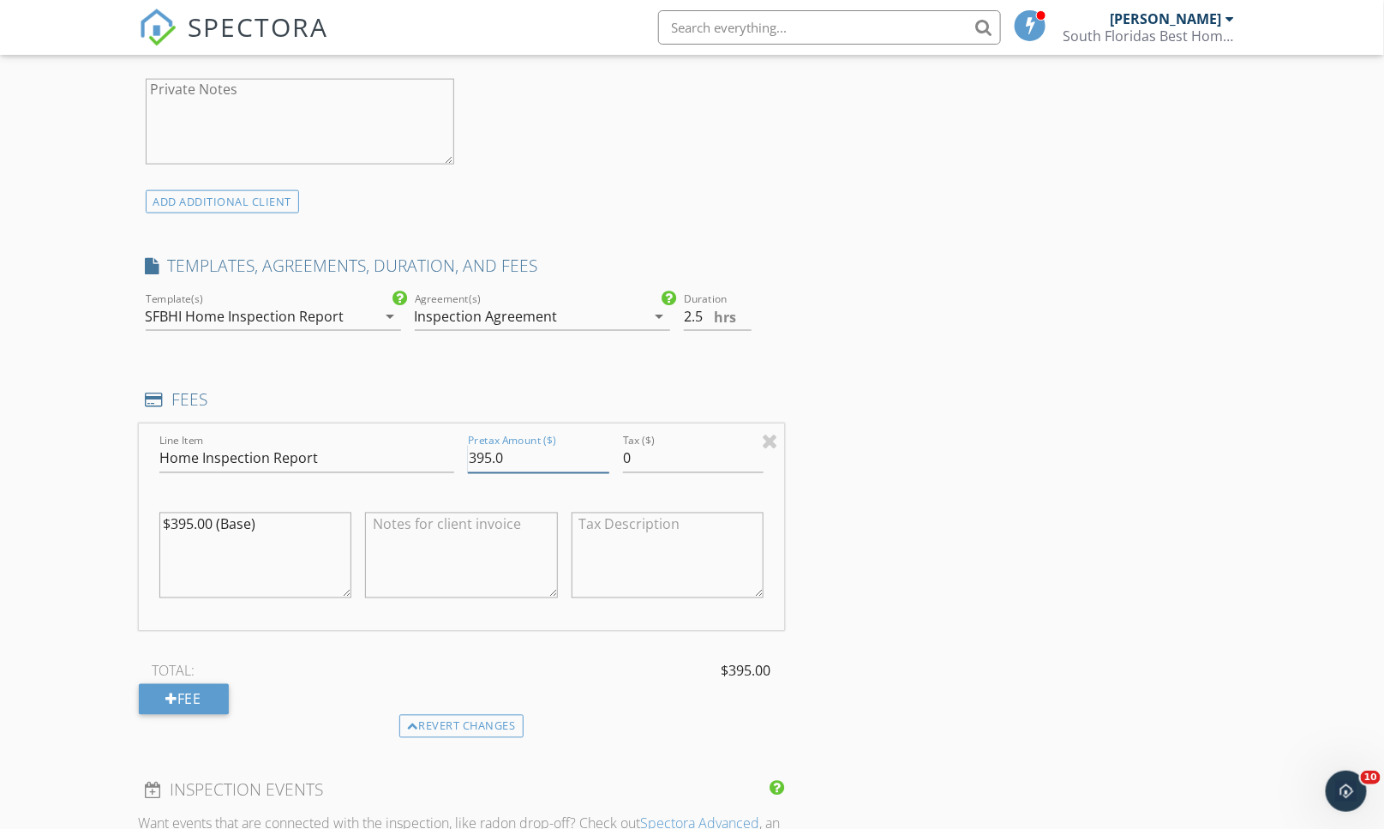
click at [477, 463] on input "395.0" at bounding box center [538, 459] width 141 height 28
type input "495.0"
drag, startPoint x: 173, startPoint y: 517, endPoint x: 201, endPoint y: 623, distance: 109.9
click at [173, 519] on textarea "$395.00 (Base)" at bounding box center [255, 555] width 193 height 86
type textarea "$495.00 (Base)"
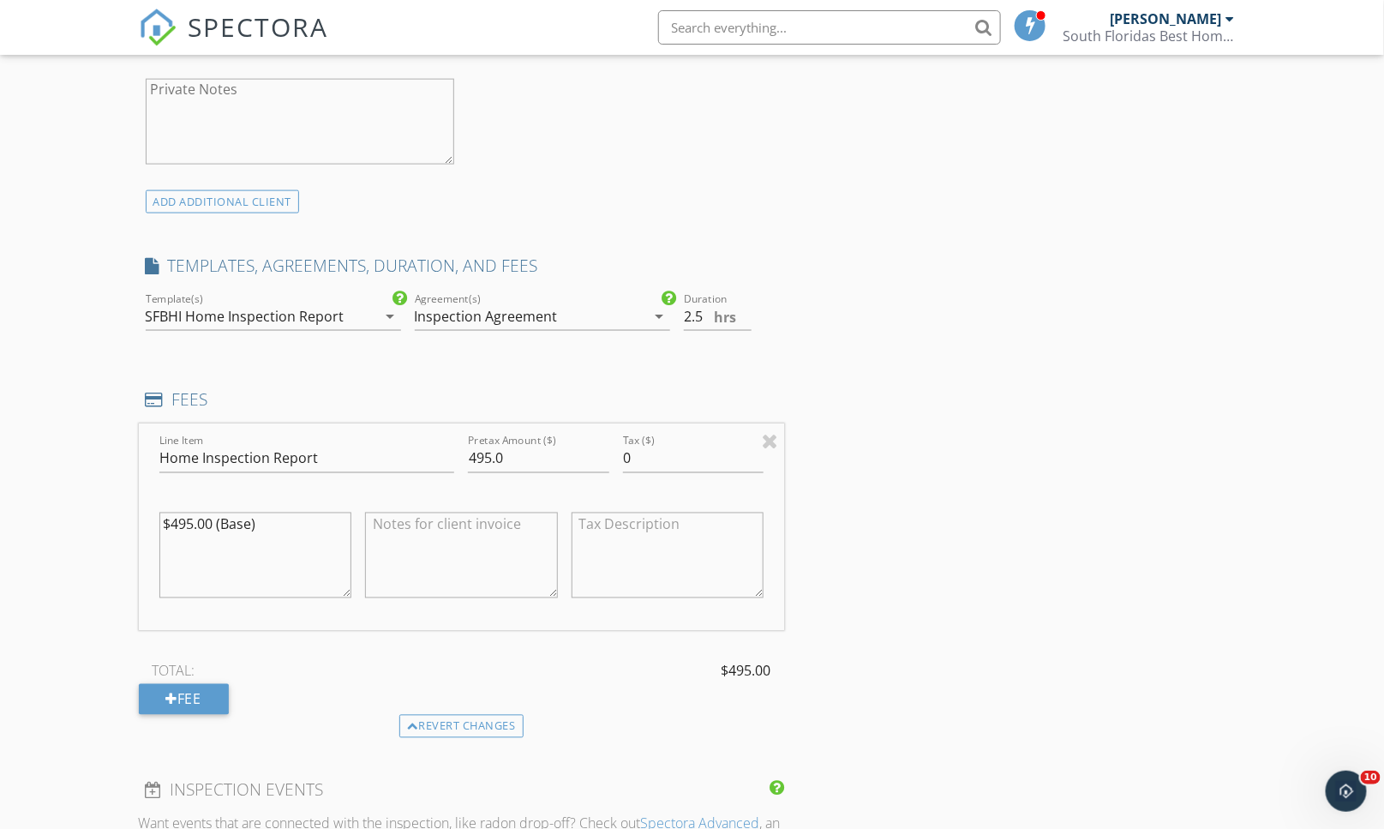
click at [921, 512] on div "INSPECTOR(S) check_box Joe Cosentino PRIMARY Joe Cosentino arrow_drop_down chec…" at bounding box center [692, 665] width 1107 height 2646
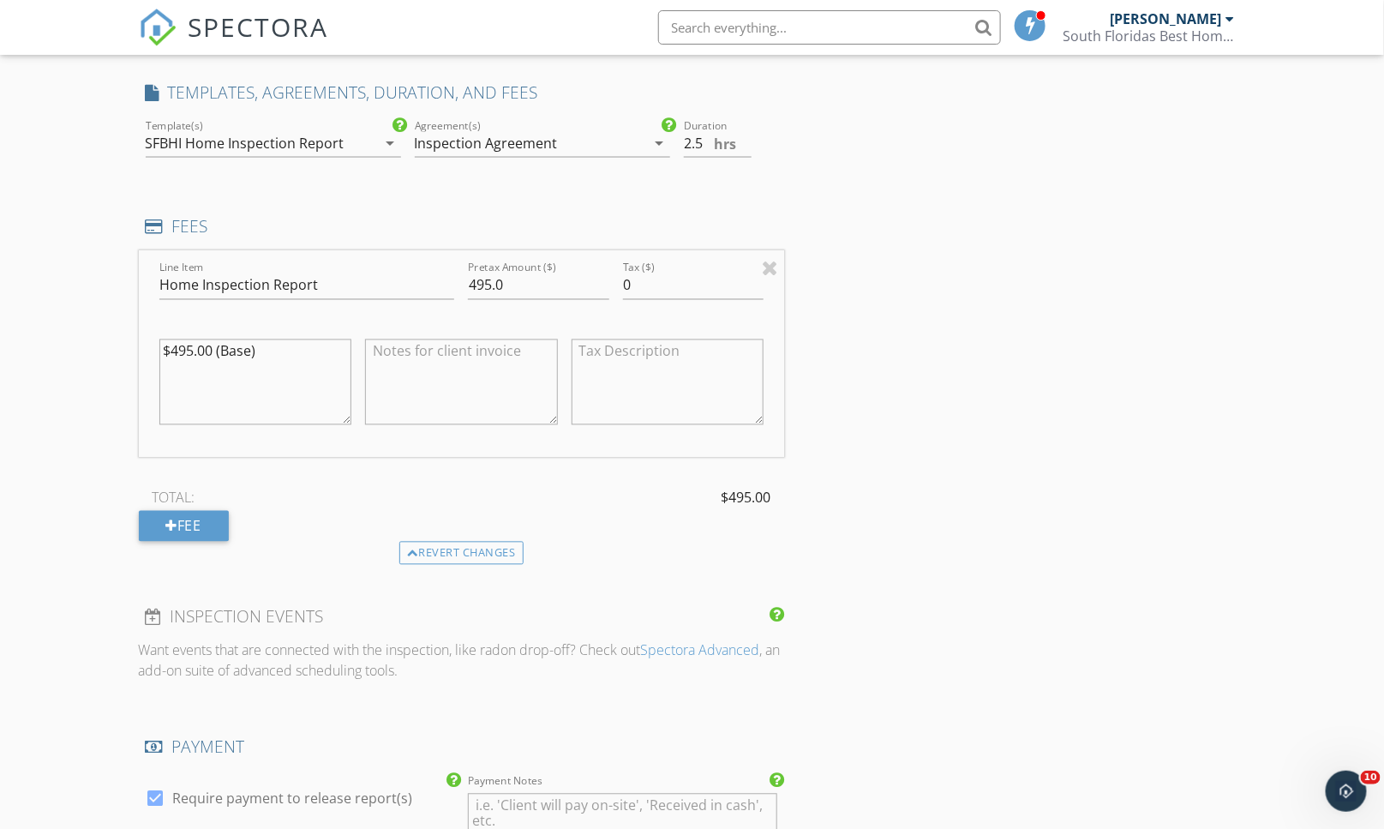
scroll to position [1047, 0]
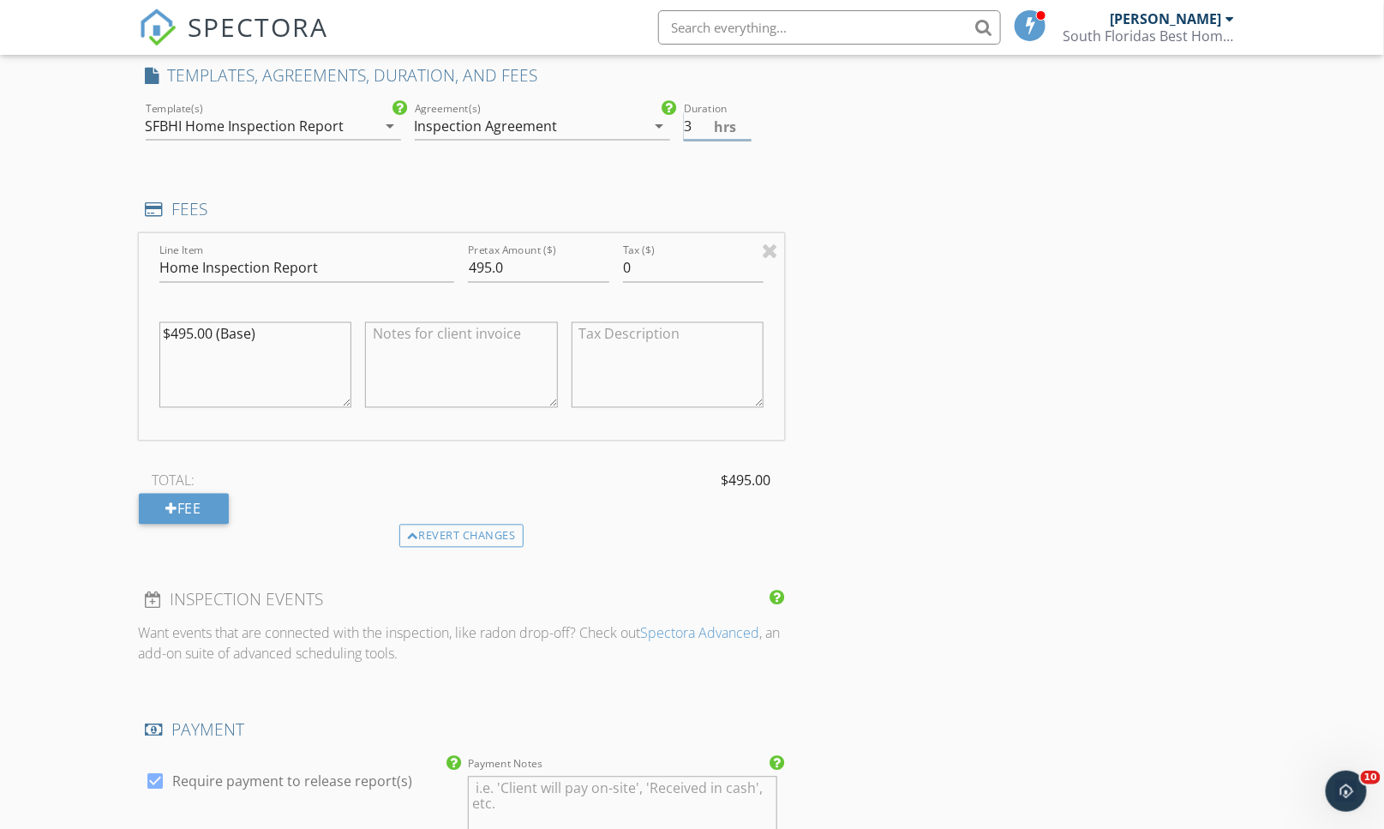
type input "3"
click at [745, 118] on input "3" at bounding box center [718, 126] width 69 height 28
click at [825, 294] on div "INSPECTOR(S) check_box Joe Cosentino PRIMARY Joe Cosentino arrow_drop_down chec…" at bounding box center [692, 475] width 1107 height 2646
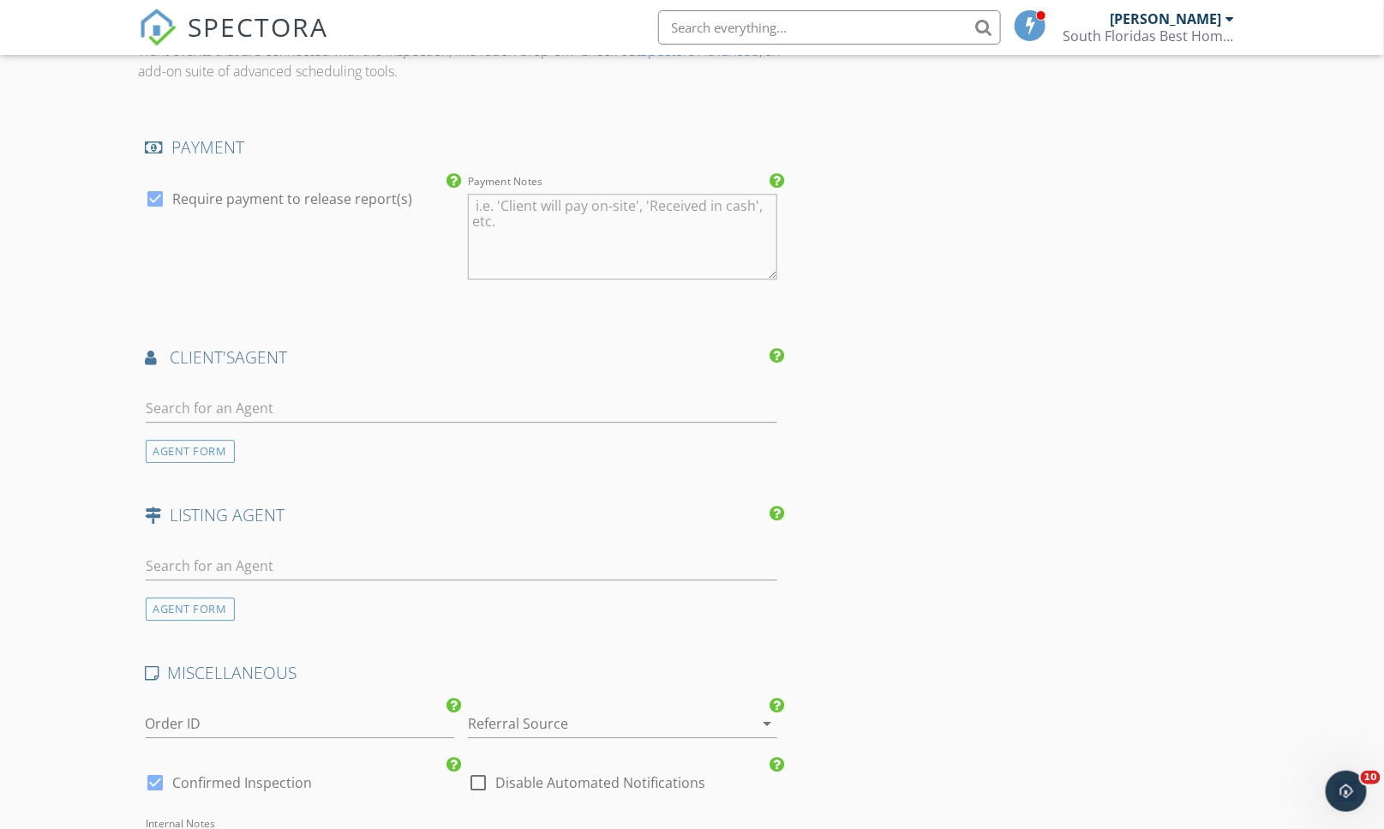
scroll to position [1714, 0]
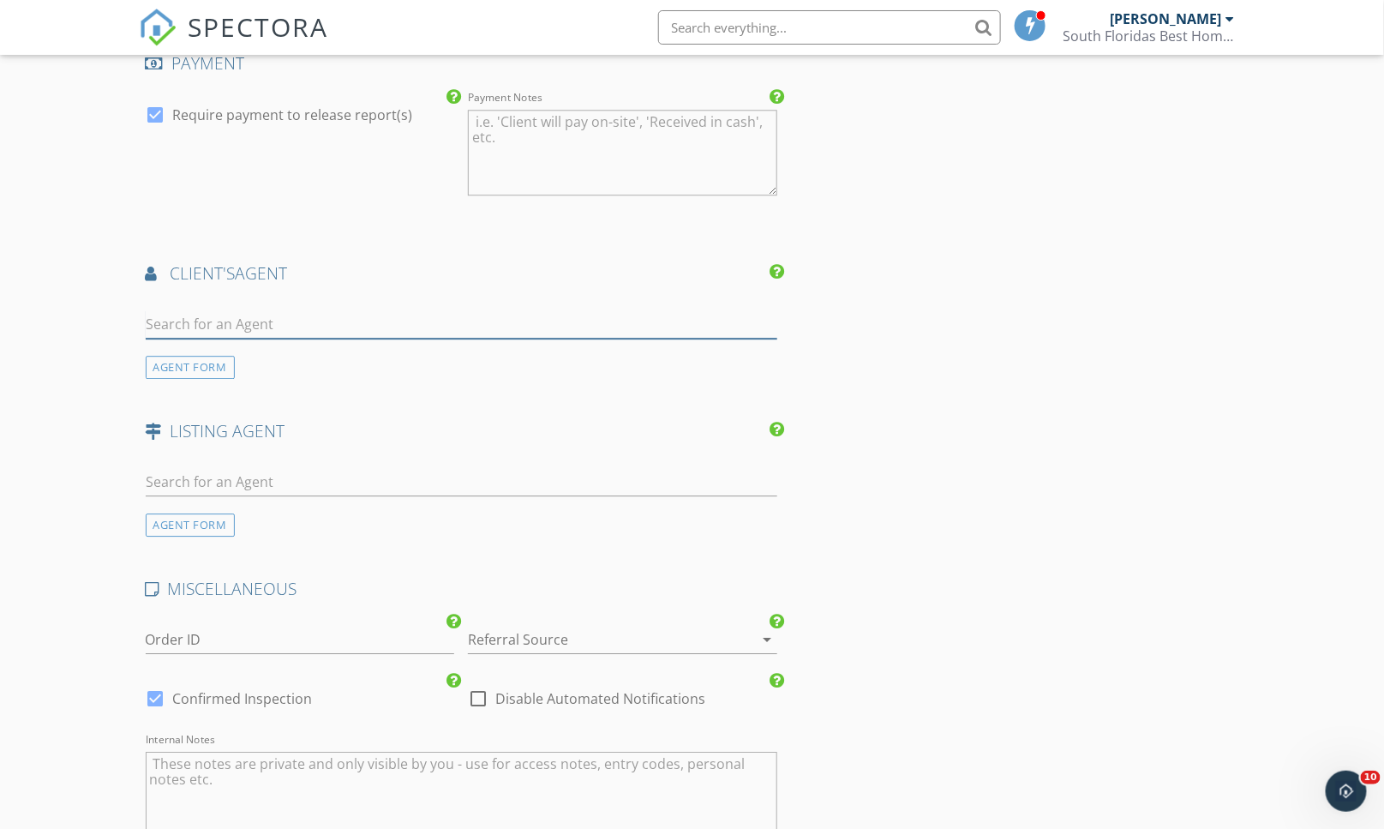
click at [249, 329] on input "text" at bounding box center [462, 324] width 632 height 28
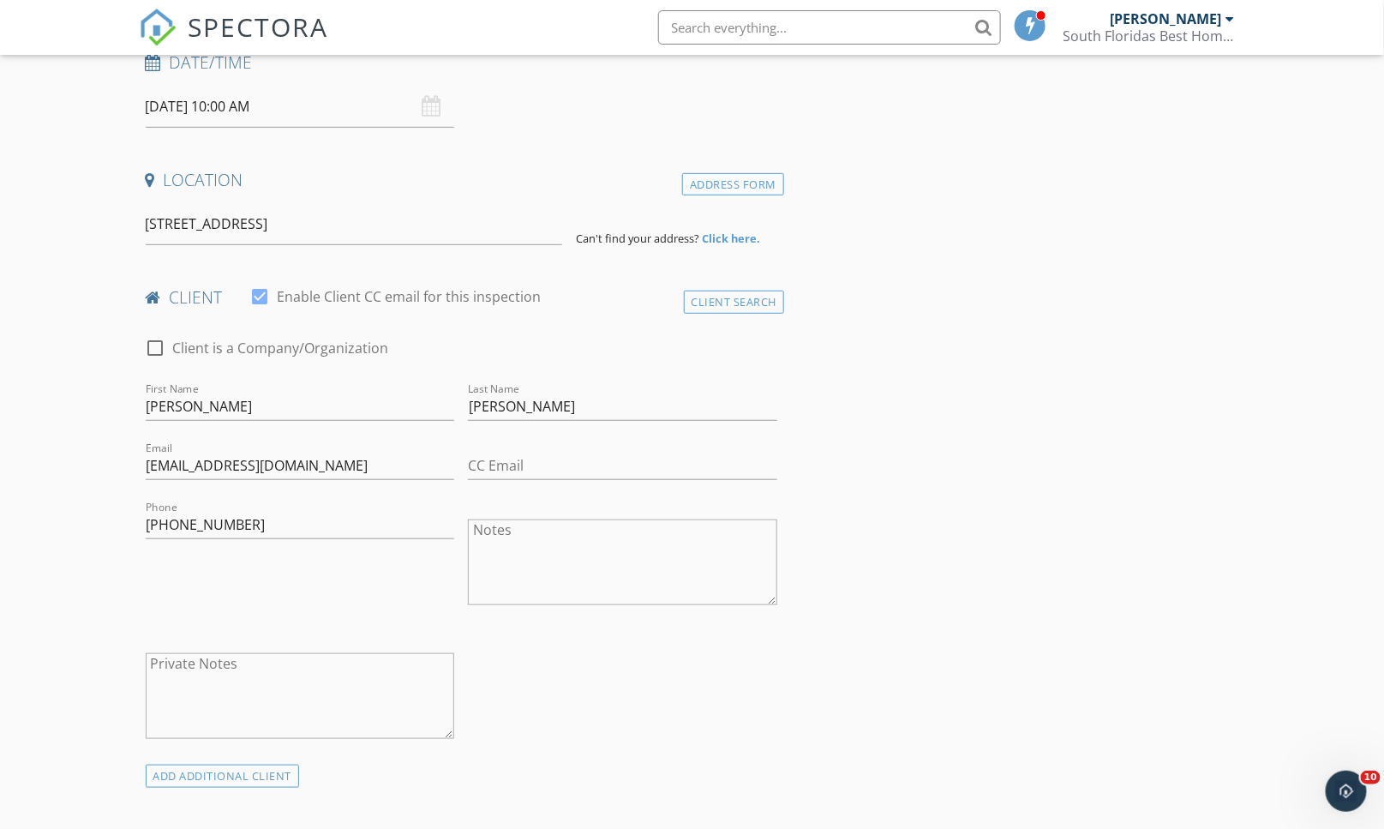
scroll to position [285, 0]
click at [491, 231] on input "6722 Southeast Lost Pine Drive, Stuart, FL, USA" at bounding box center [354, 221] width 416 height 42
click at [488, 219] on input "6722 Southeast Lost Pine Drive, Stuart, FL, USA" at bounding box center [354, 221] width 416 height 42
click at [748, 178] on div "Address Form" at bounding box center [733, 182] width 102 height 23
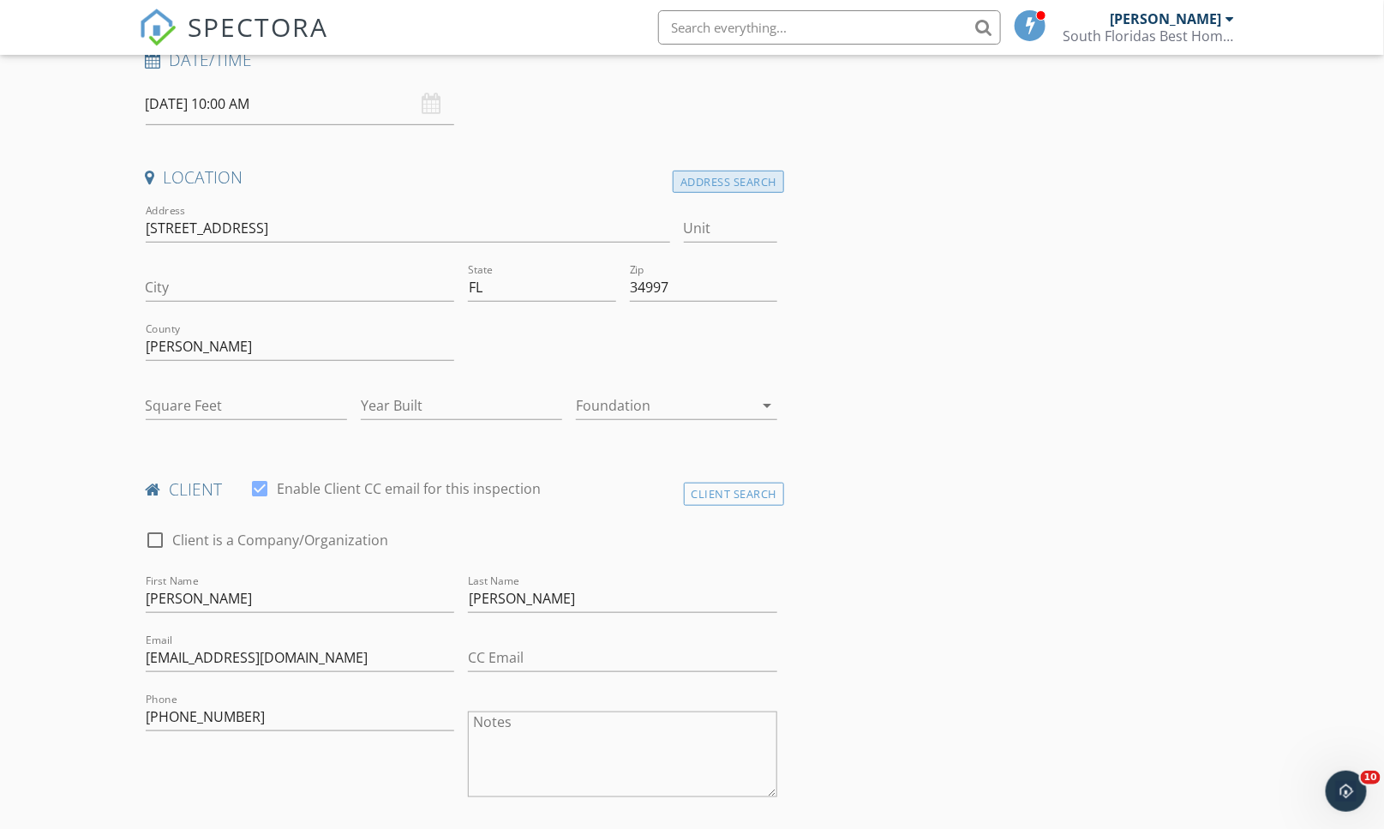
type input "STUART"
type input "0"
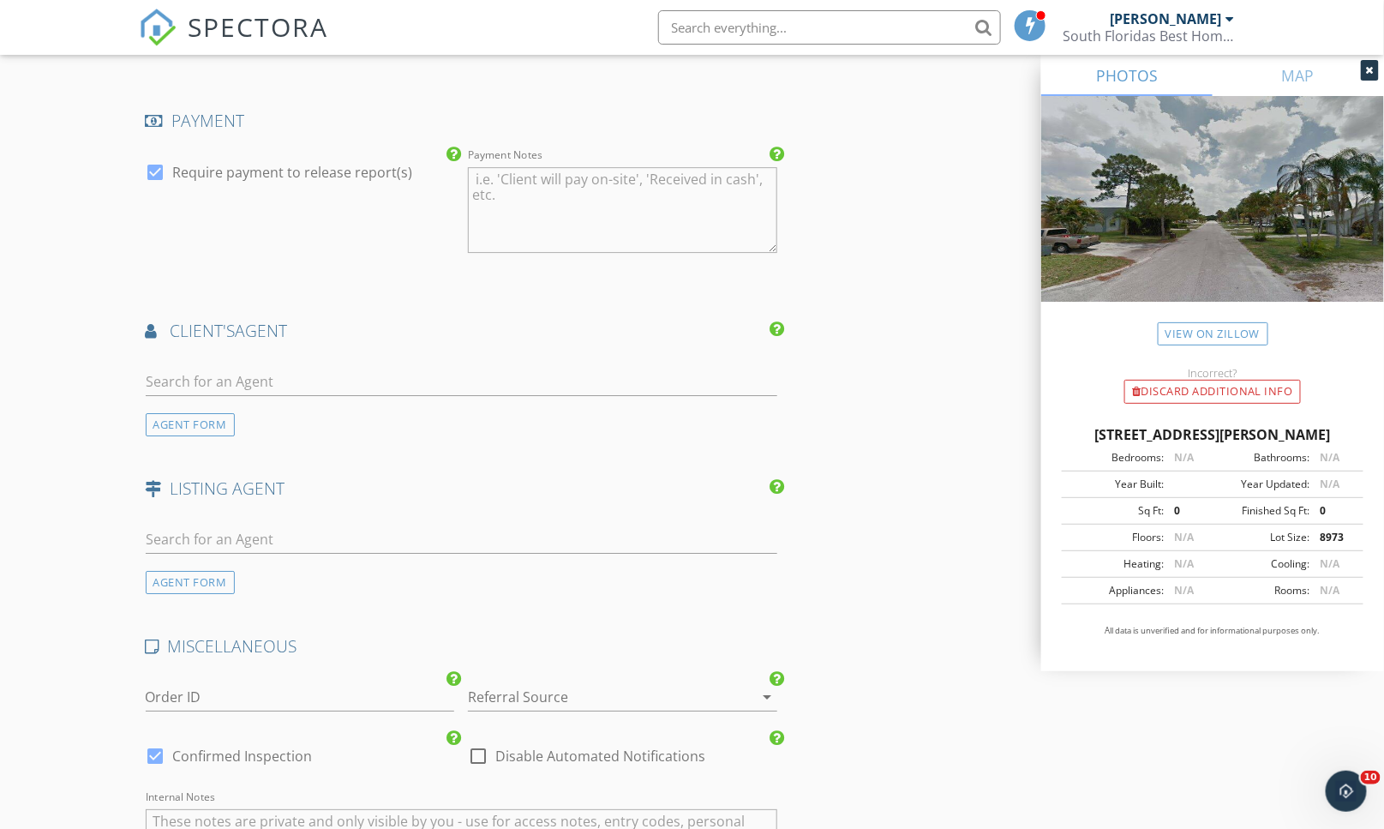
scroll to position [2408, 0]
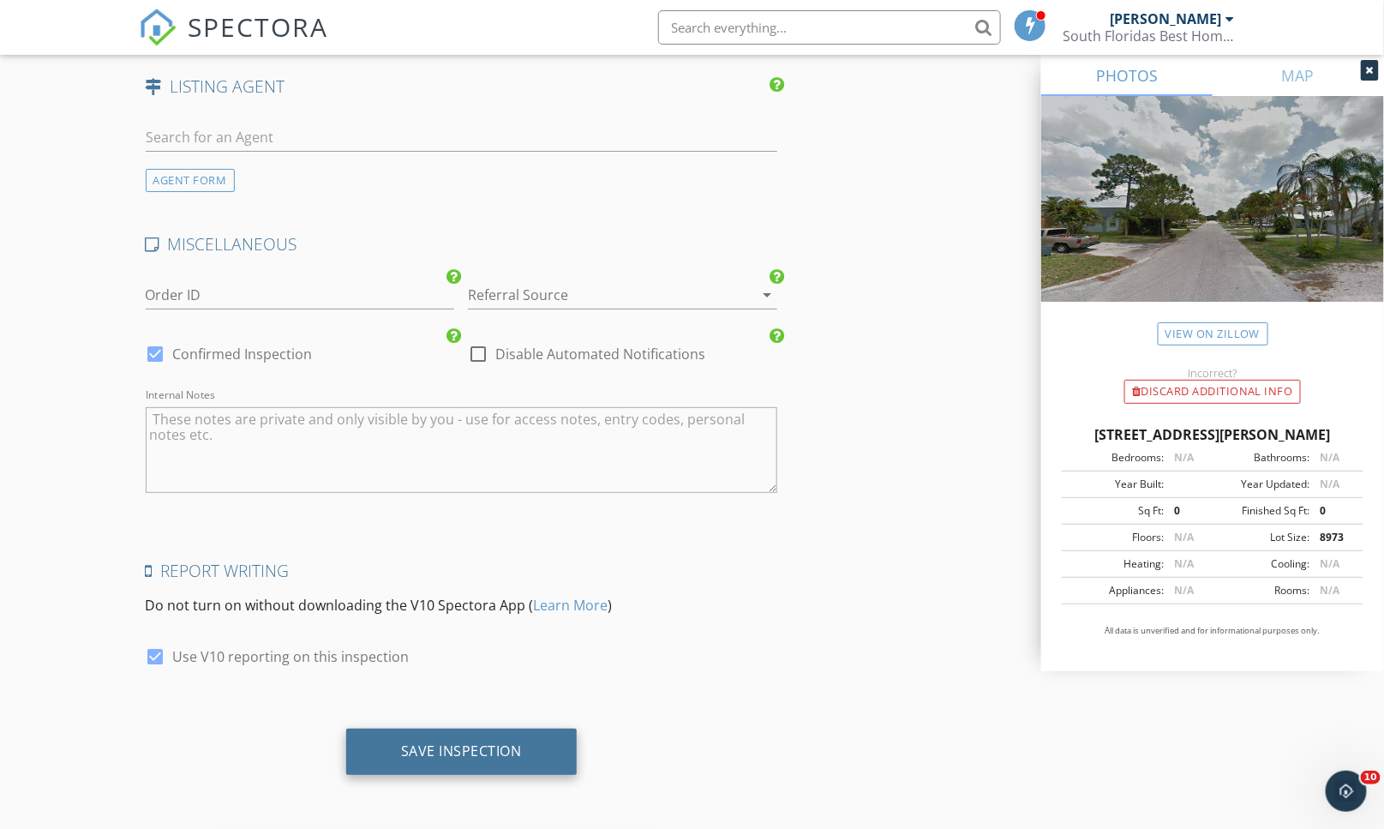
click at [418, 765] on div "Save Inspection" at bounding box center [461, 751] width 230 height 46
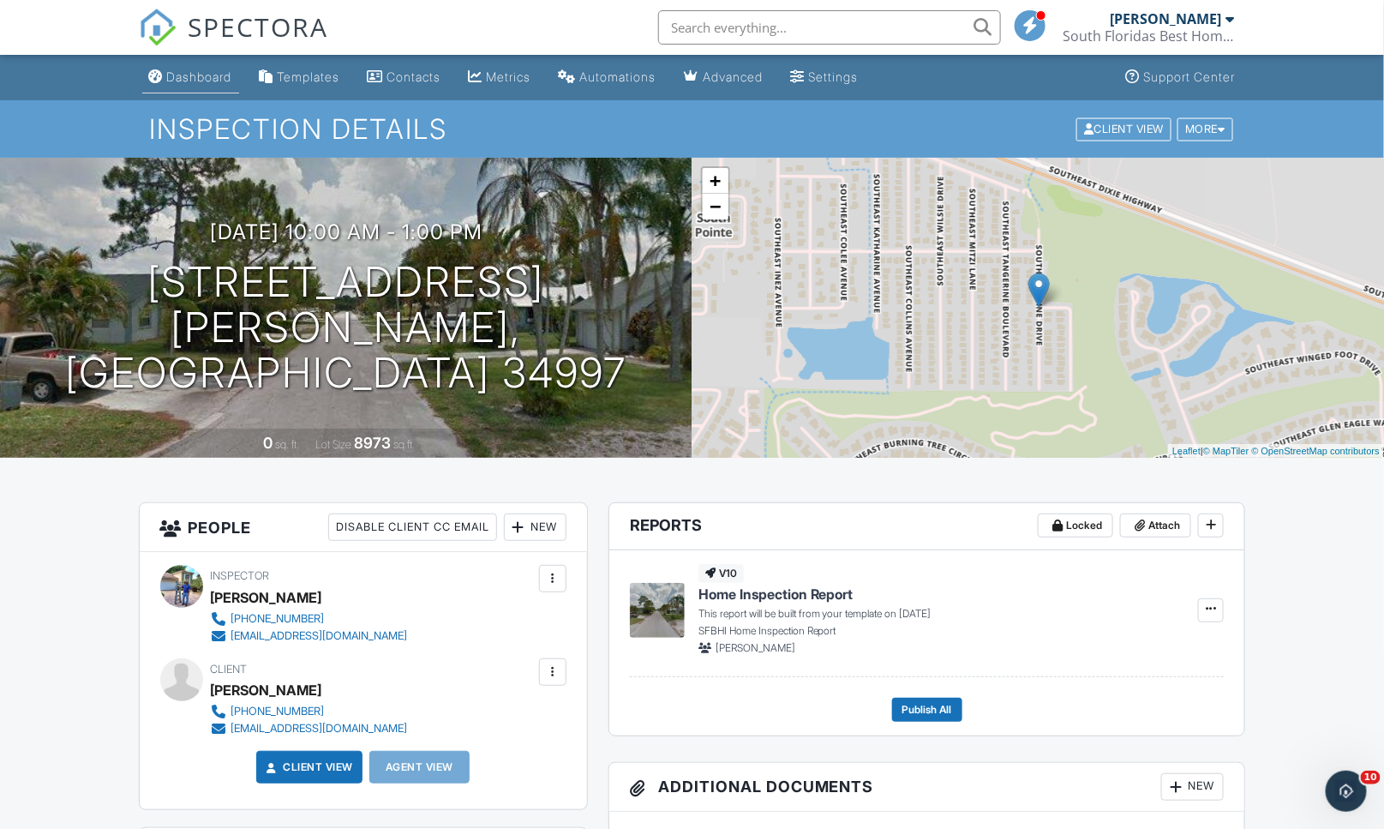
click at [202, 72] on div "Dashboard" at bounding box center [199, 76] width 65 height 15
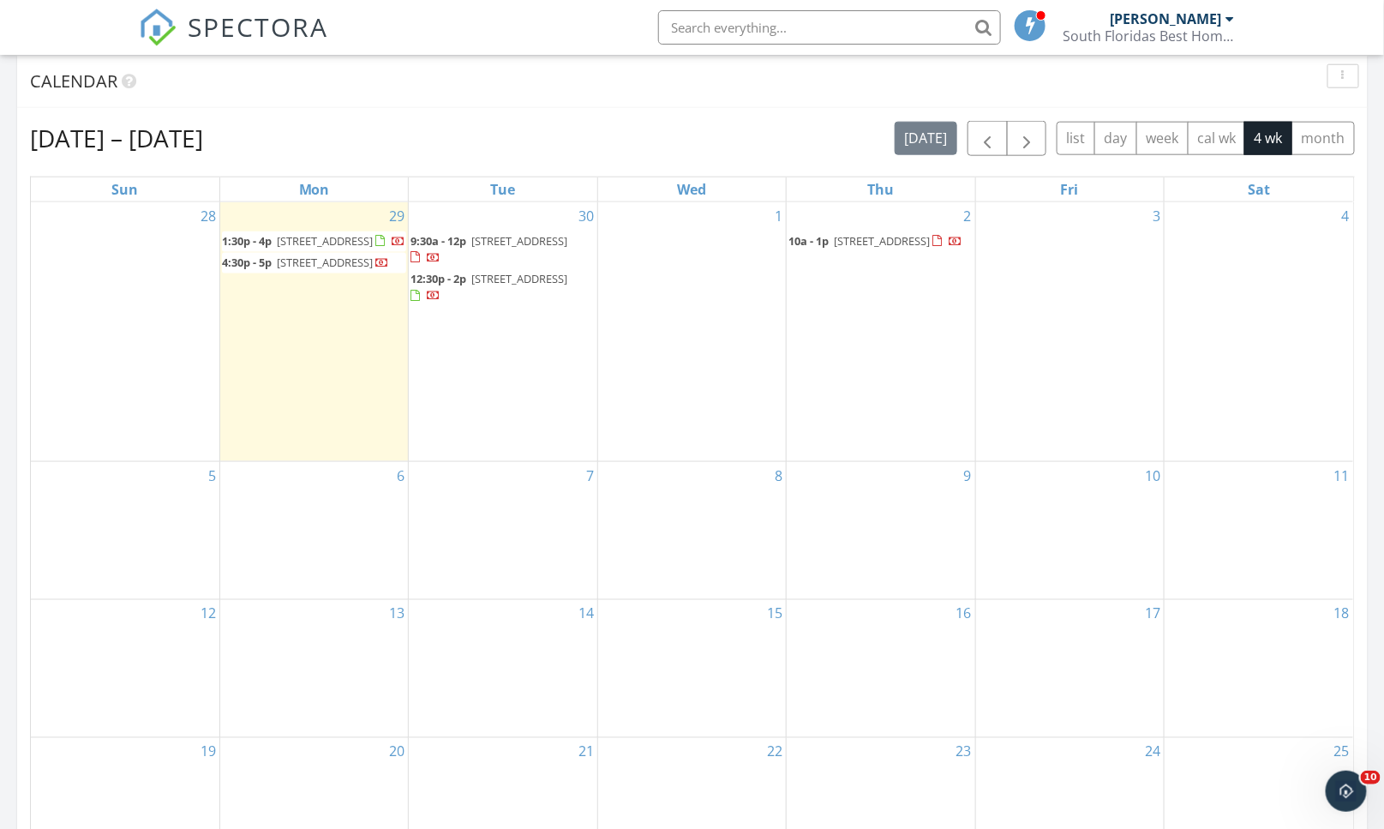
scroll to position [666, 0]
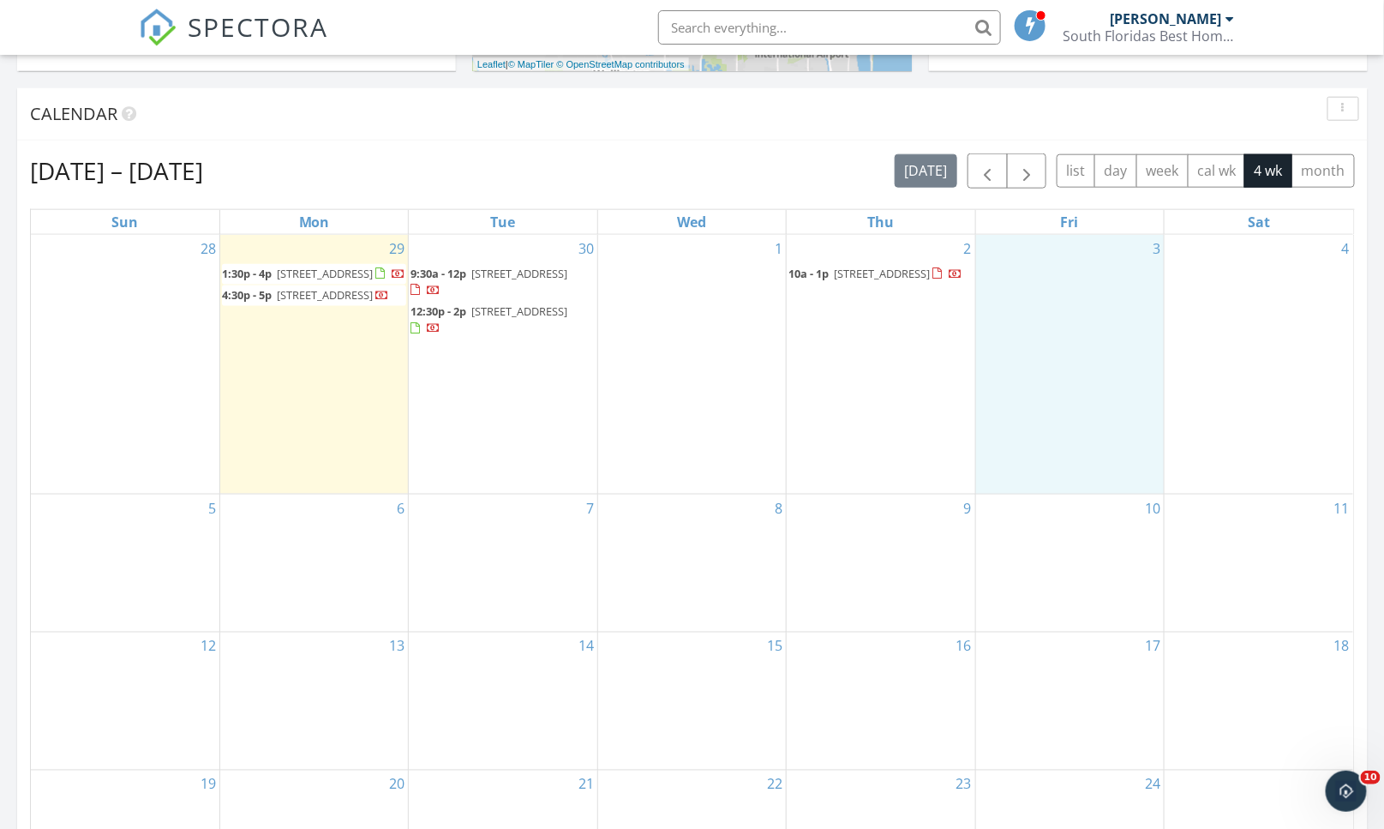
click at [1035, 317] on div "3" at bounding box center [1070, 364] width 188 height 259
click at [1050, 248] on link "Inspection" at bounding box center [1065, 245] width 88 height 27
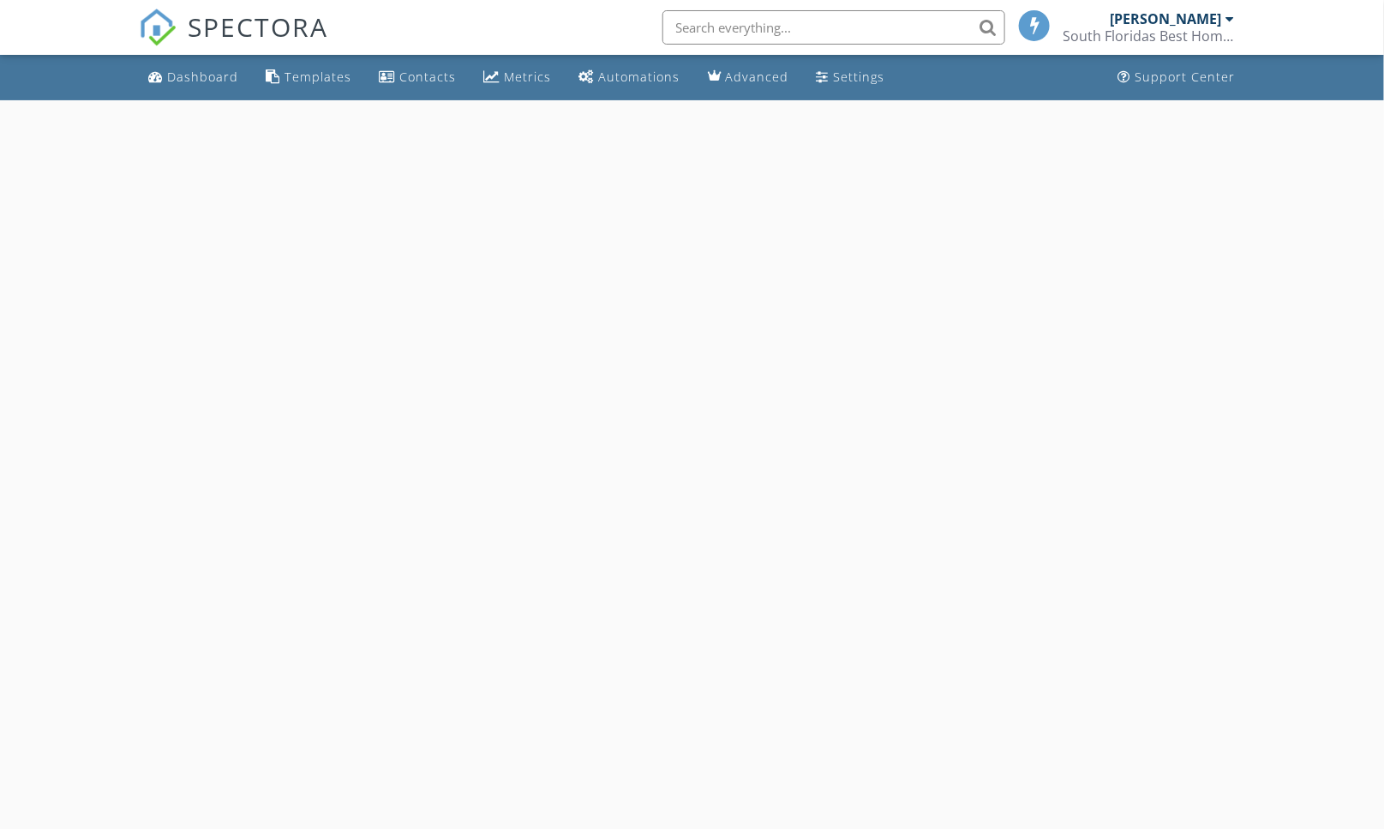
select select "9"
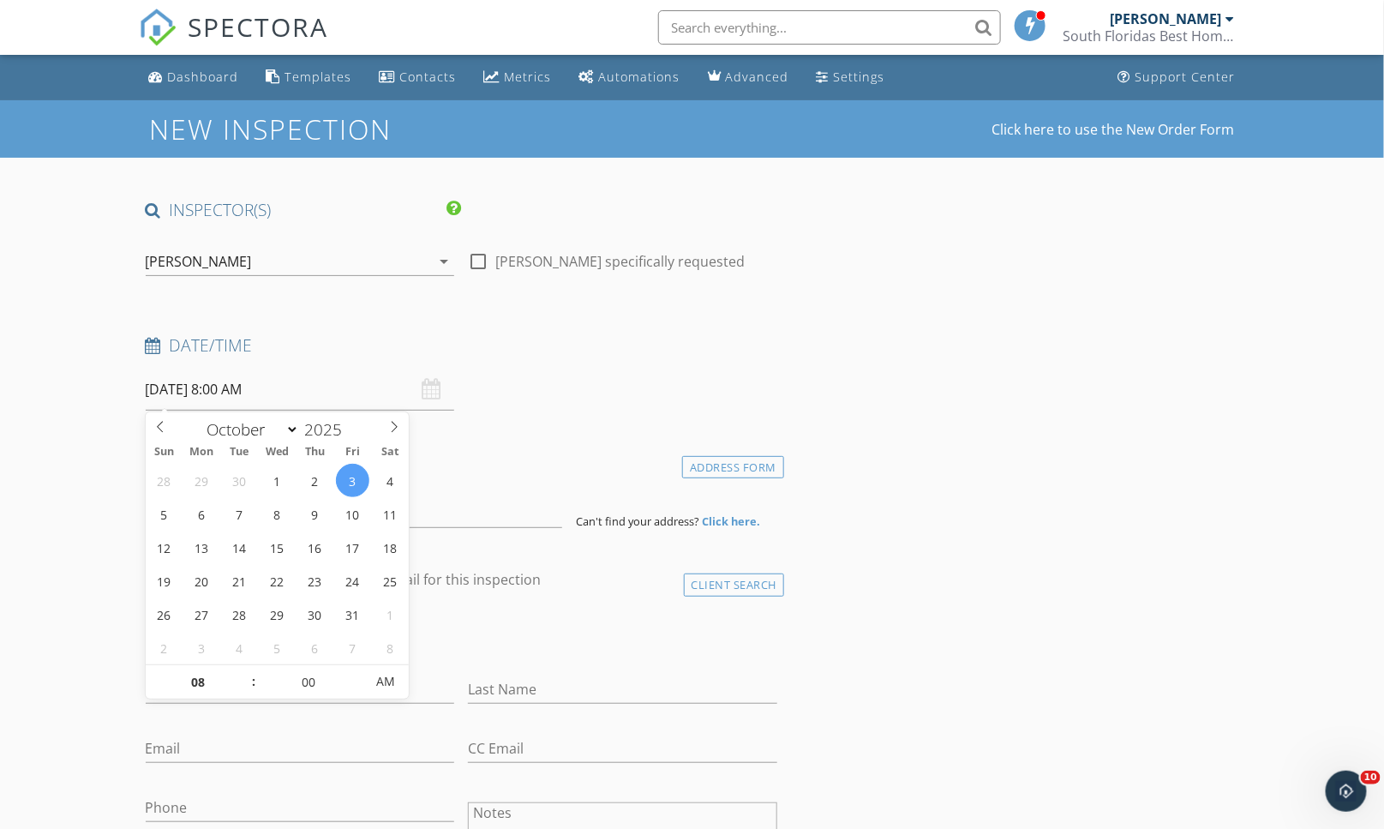
click at [266, 373] on input "[DATE] 8:00 AM" at bounding box center [300, 389] width 309 height 42
type input "09"
type input "[DATE] 9:00 AM"
click at [247, 673] on span at bounding box center [245, 673] width 12 height 17
type input "10"
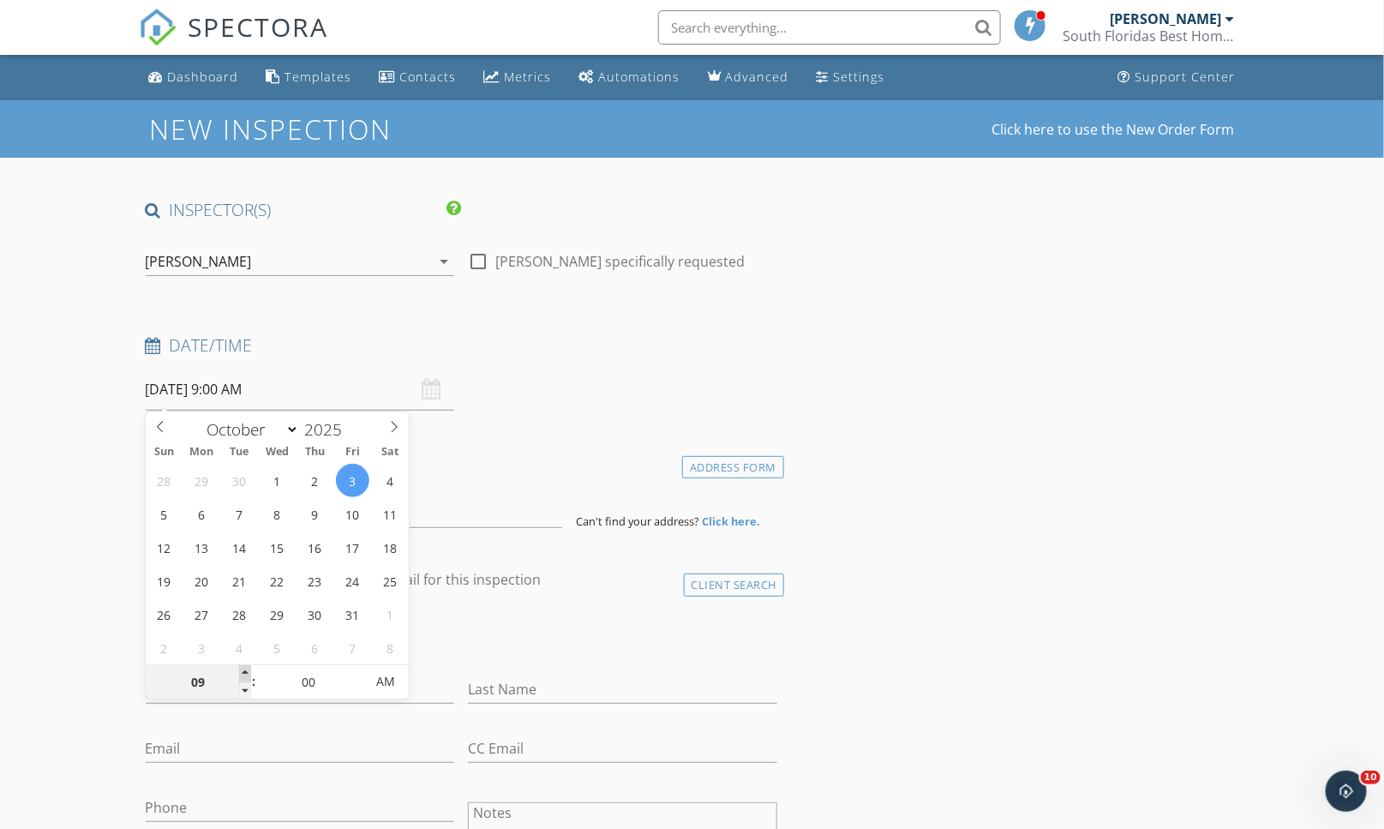
type input "[DATE] 10:00 AM"
click at [247, 673] on span at bounding box center [245, 673] width 12 height 17
click at [455, 507] on input at bounding box center [354, 507] width 416 height 42
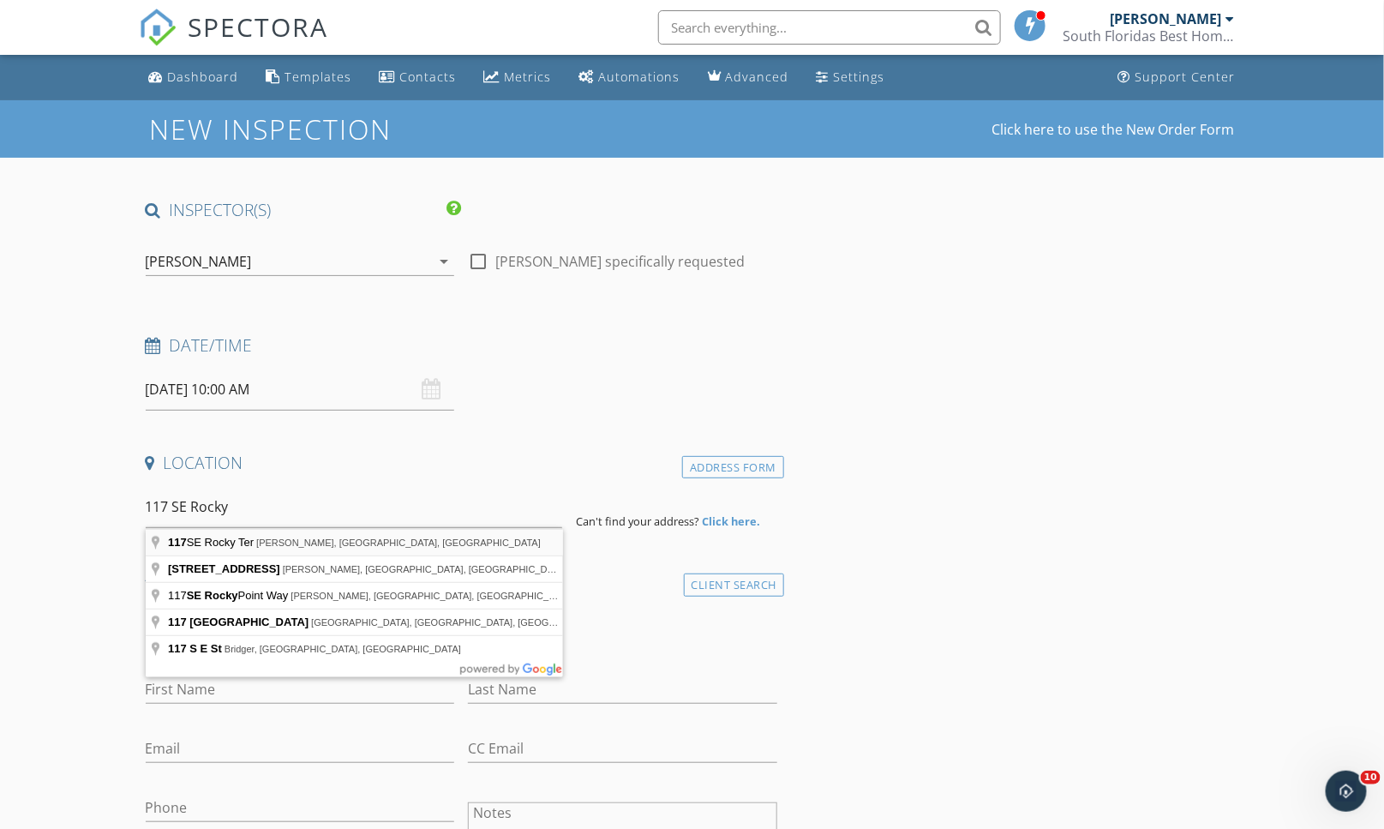
type input "117 SE Rocky Ter, Stuart, FL, USA"
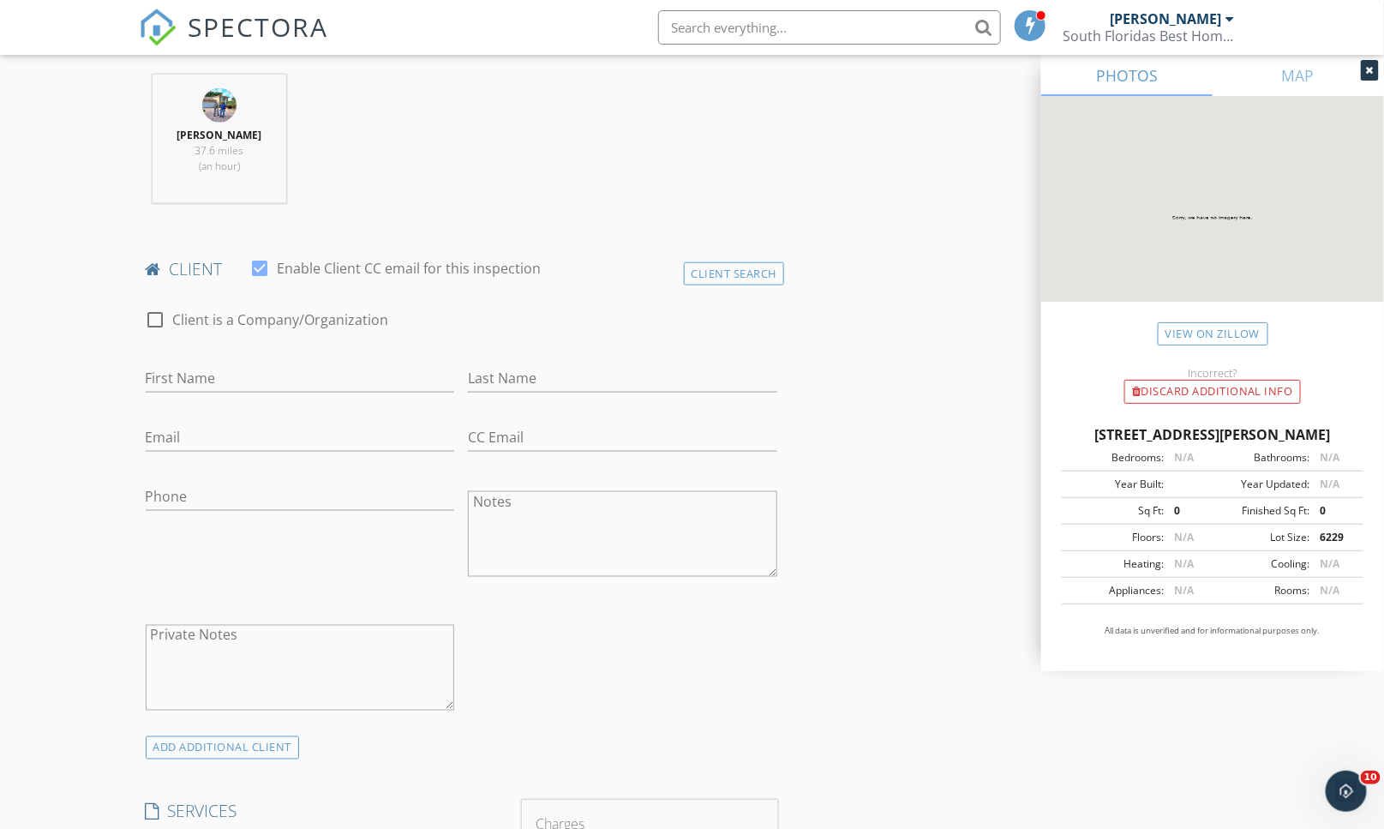
scroll to position [666, 0]
click at [204, 395] on div at bounding box center [300, 400] width 309 height 10
click at [212, 374] on input "First Name" at bounding box center [300, 374] width 309 height 28
type input "[PERSON_NAME]"
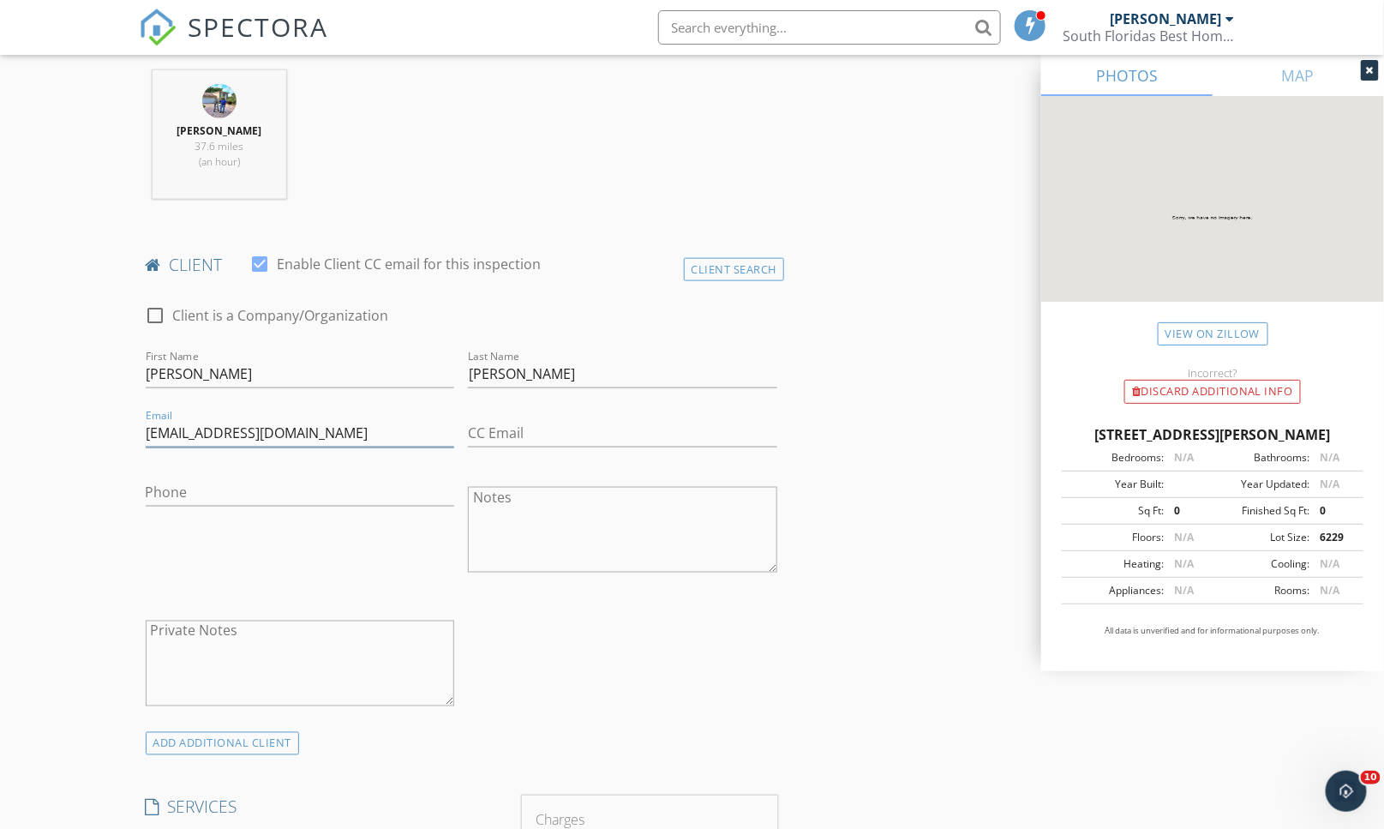
type input "inspire00productions@yahoo.com"
type input "850-702-4334"
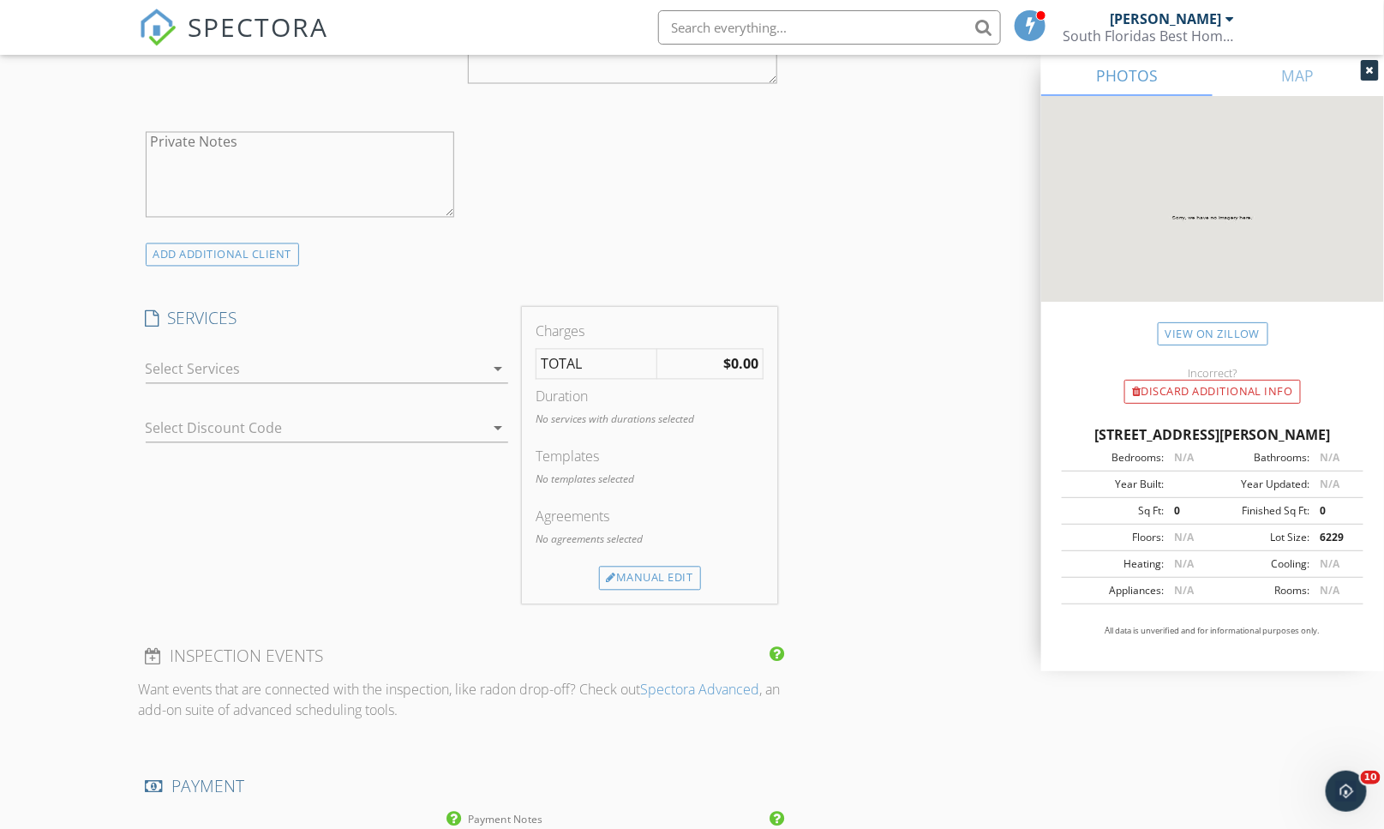
scroll to position [1237, 0]
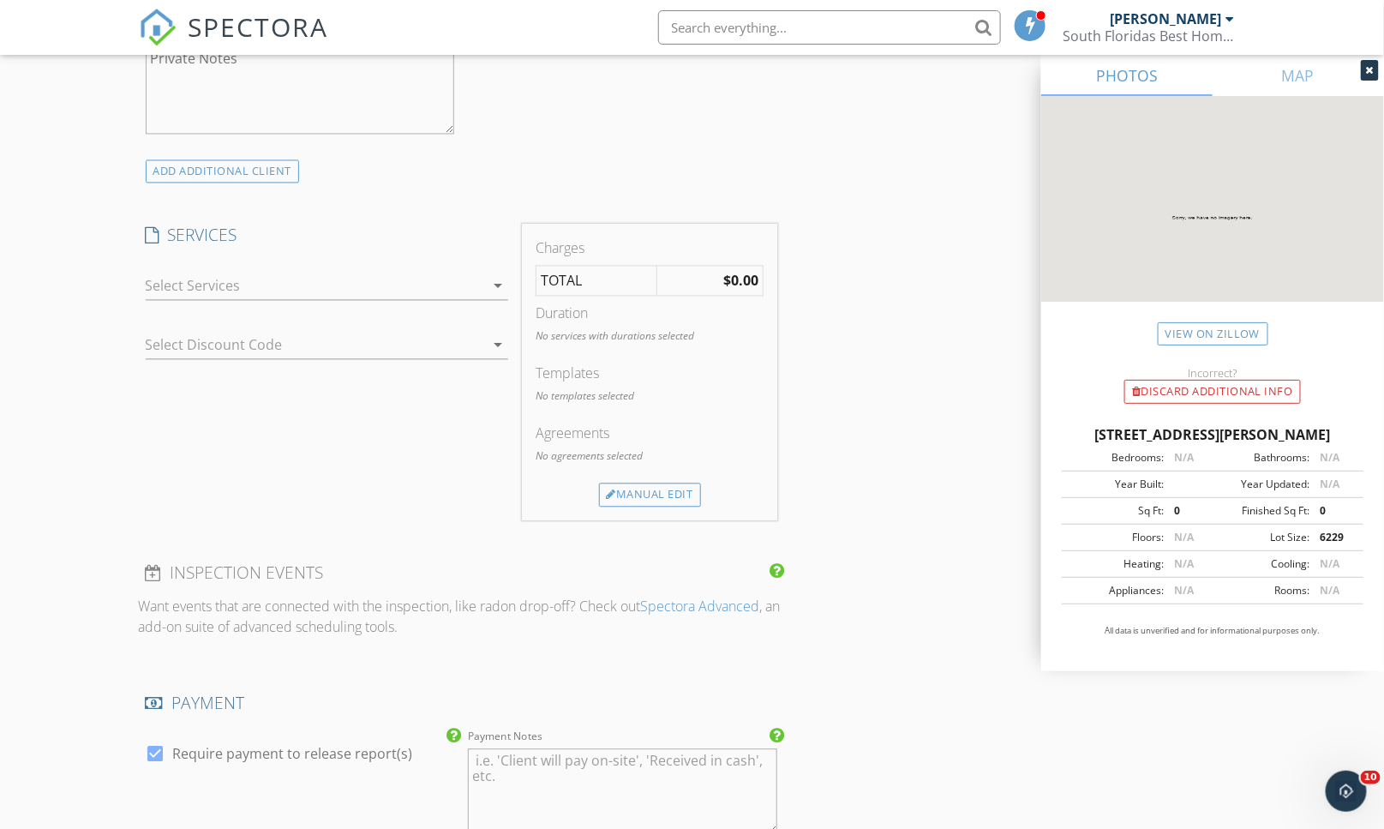
click at [329, 283] on div at bounding box center [315, 285] width 339 height 27
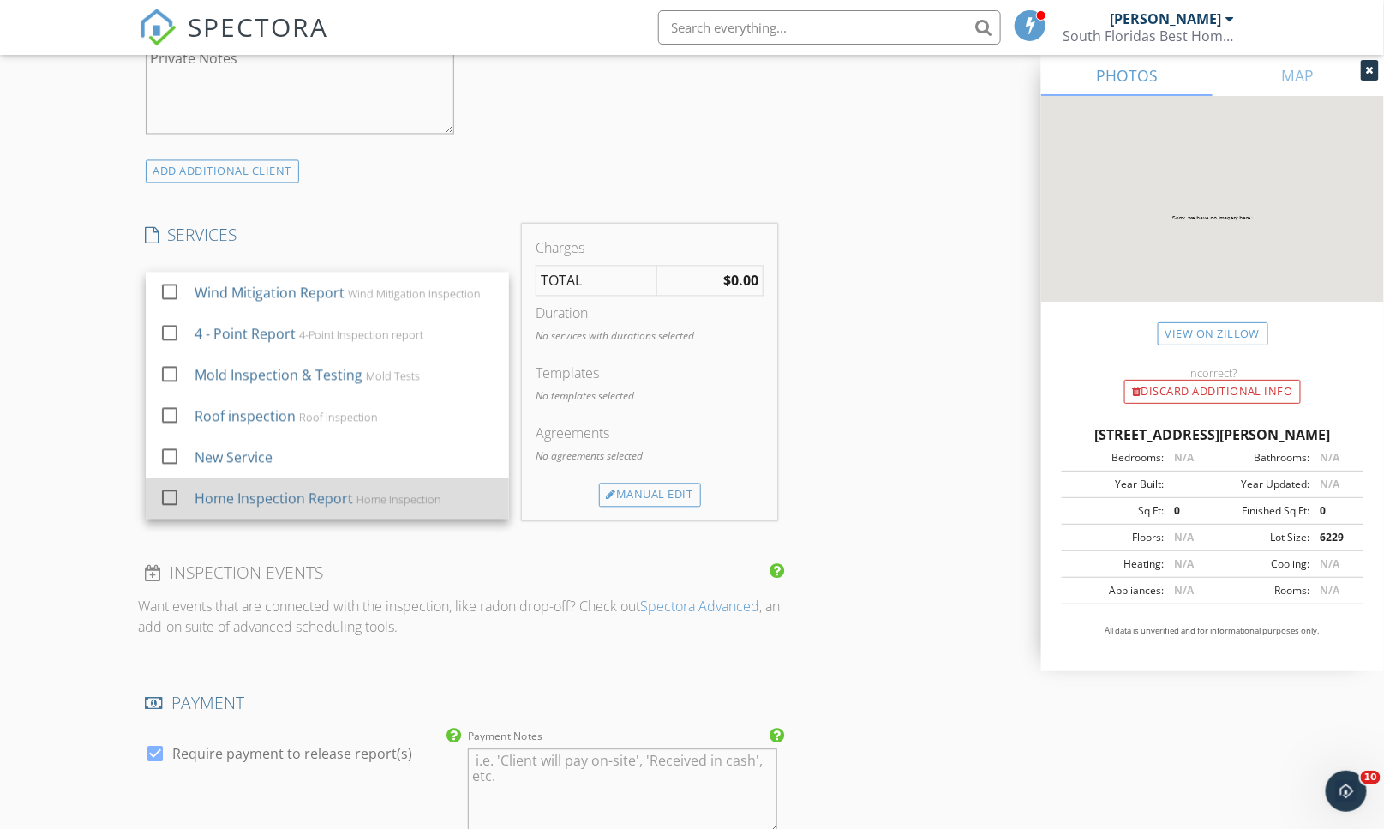
click at [210, 494] on div "Home Inspection Report" at bounding box center [273, 498] width 159 height 21
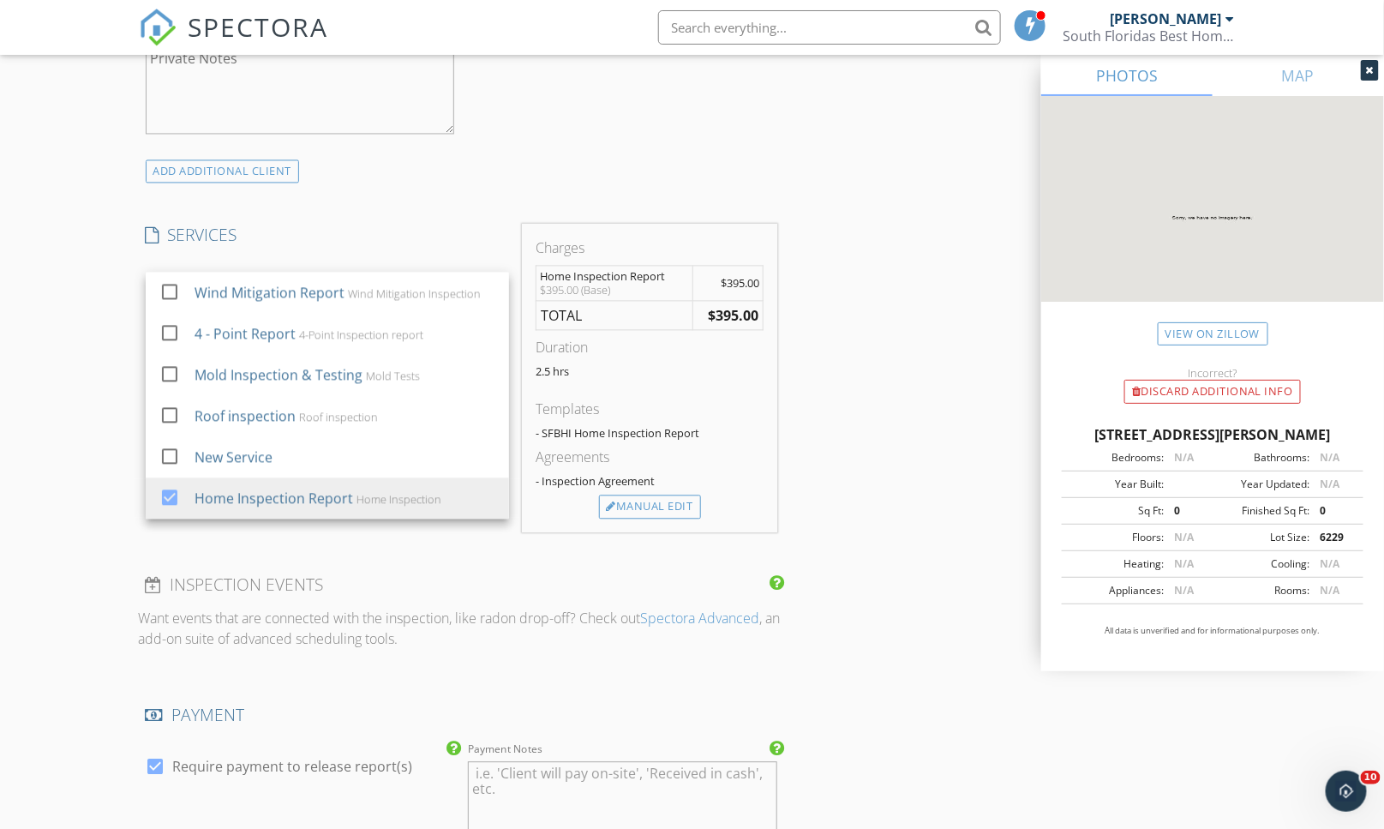
click at [867, 444] on div "INSPECTOR(S) check_box Joe Cosentino PRIMARY Joe Cosentino arrow_drop_down chec…" at bounding box center [692, 372] width 1107 height 2821
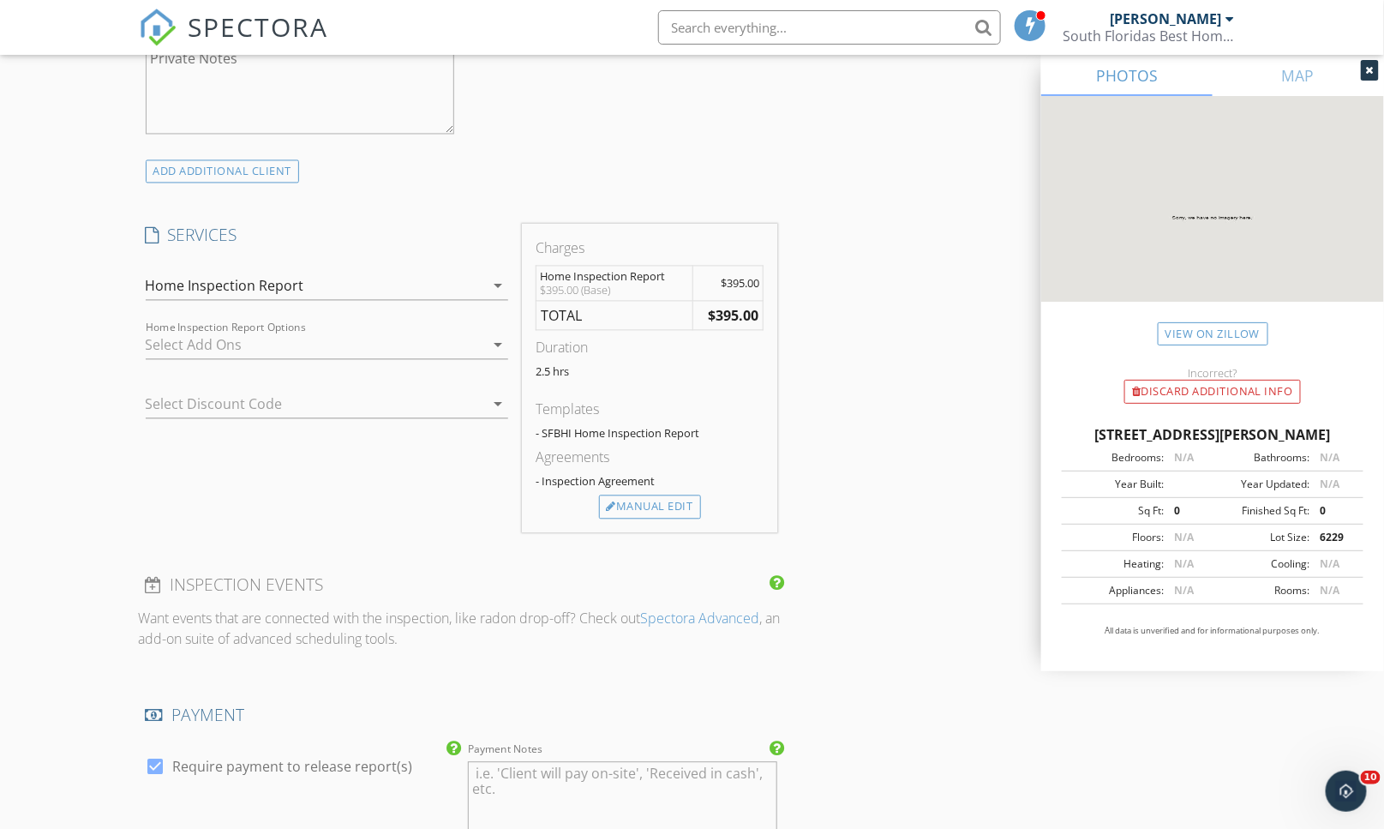
click at [861, 449] on div "INSPECTOR(S) check_box Joe Cosentino PRIMARY Joe Cosentino arrow_drop_down chec…" at bounding box center [692, 372] width 1107 height 2821
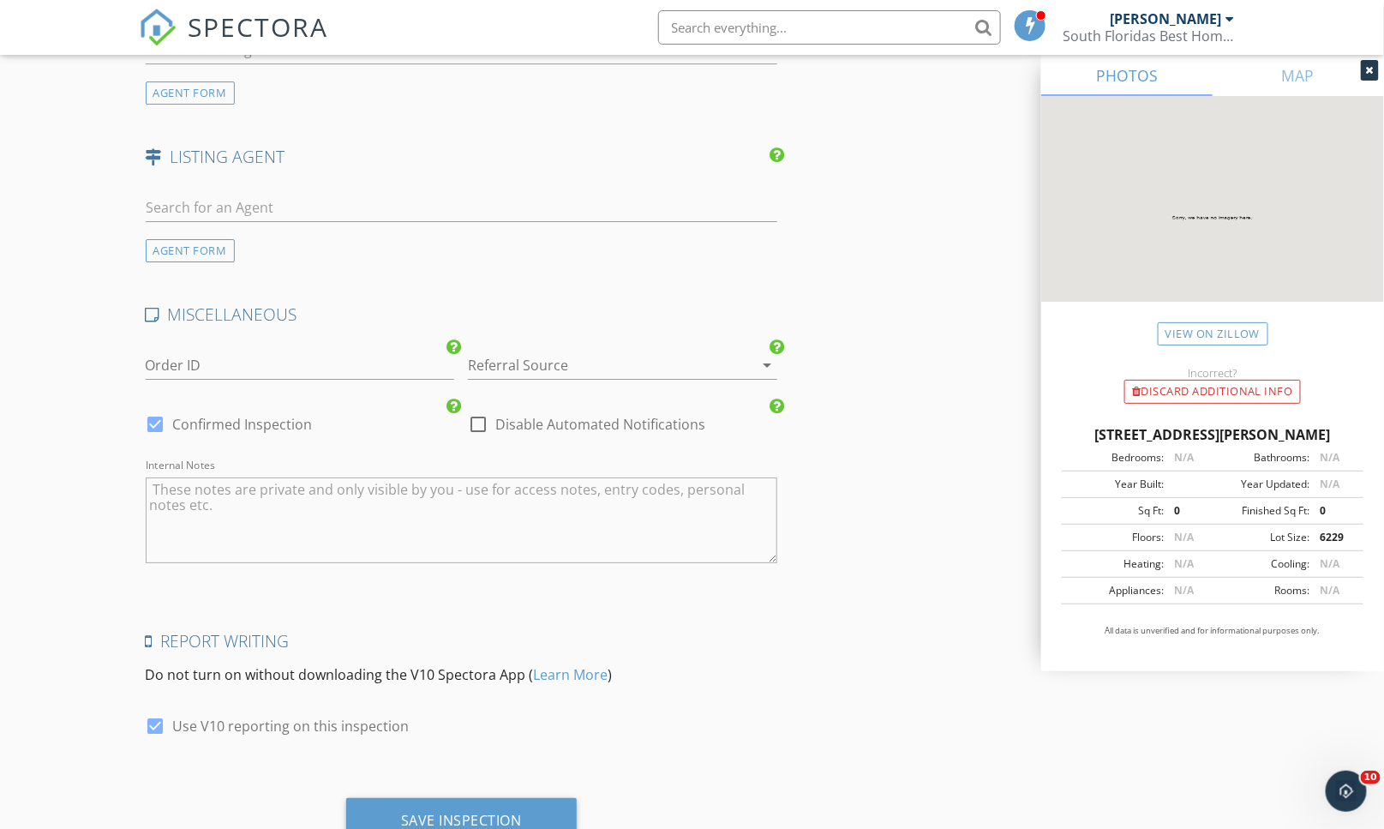
scroll to position [2233, 0]
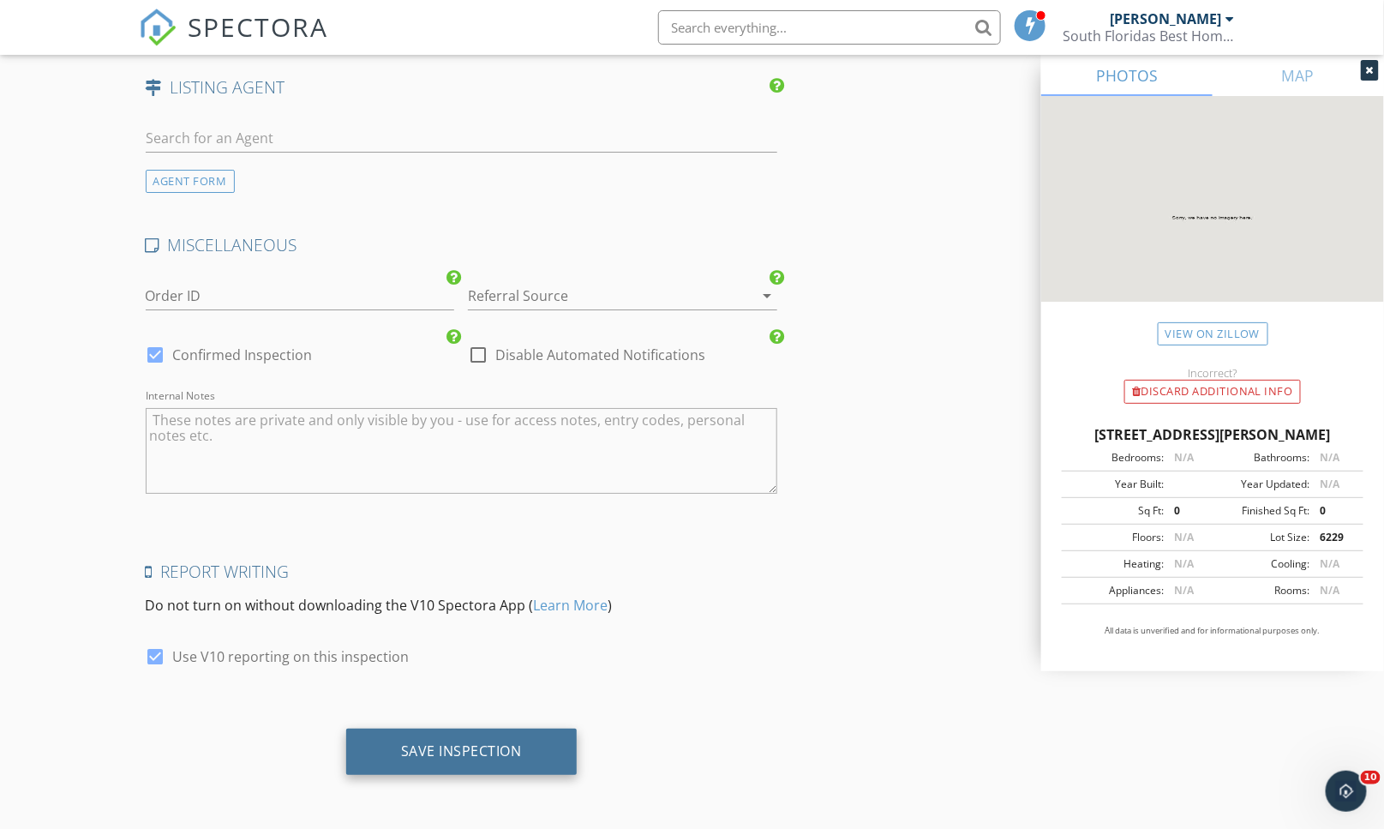
click at [468, 729] on div "Save Inspection" at bounding box center [461, 751] width 230 height 46
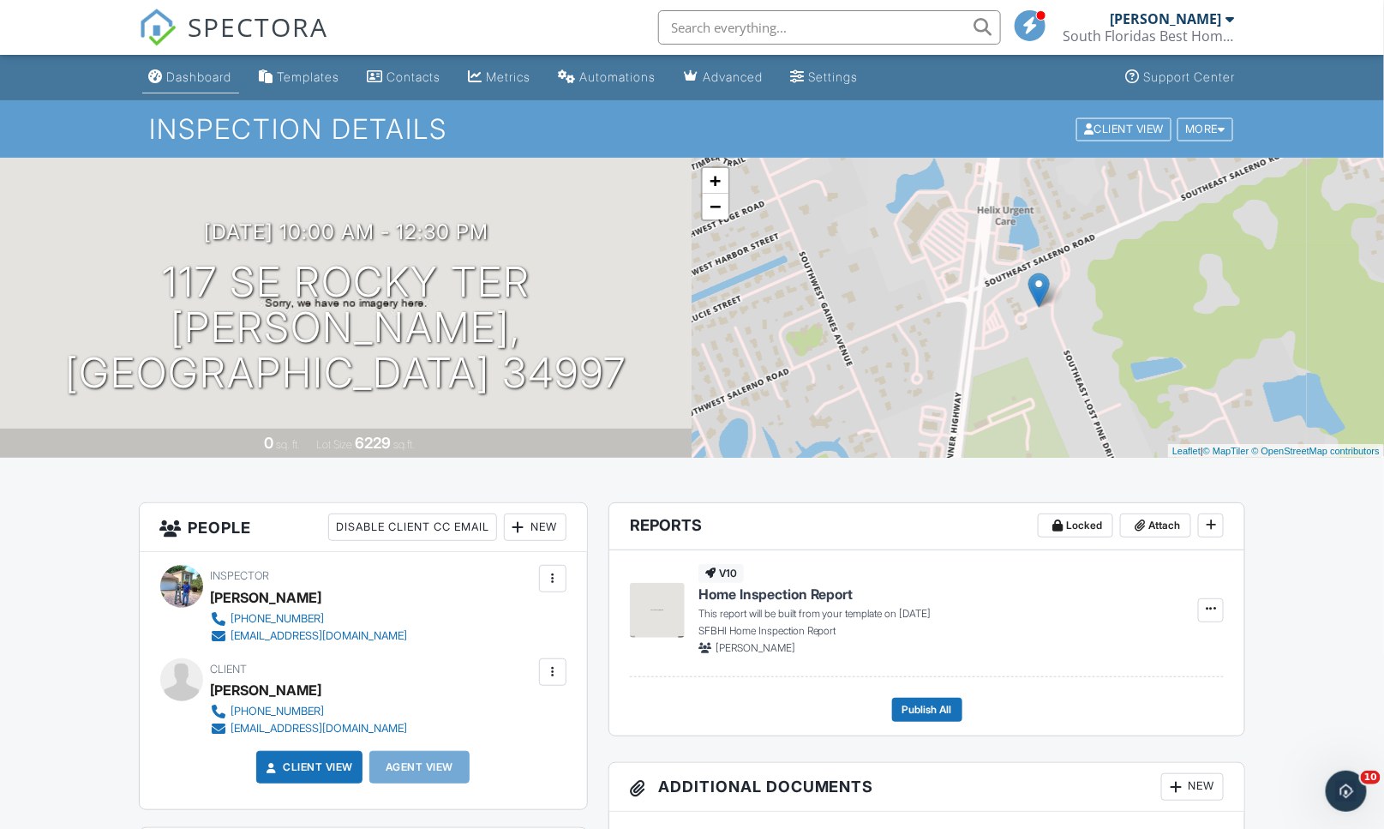
click at [182, 75] on div "Dashboard" at bounding box center [199, 76] width 65 height 15
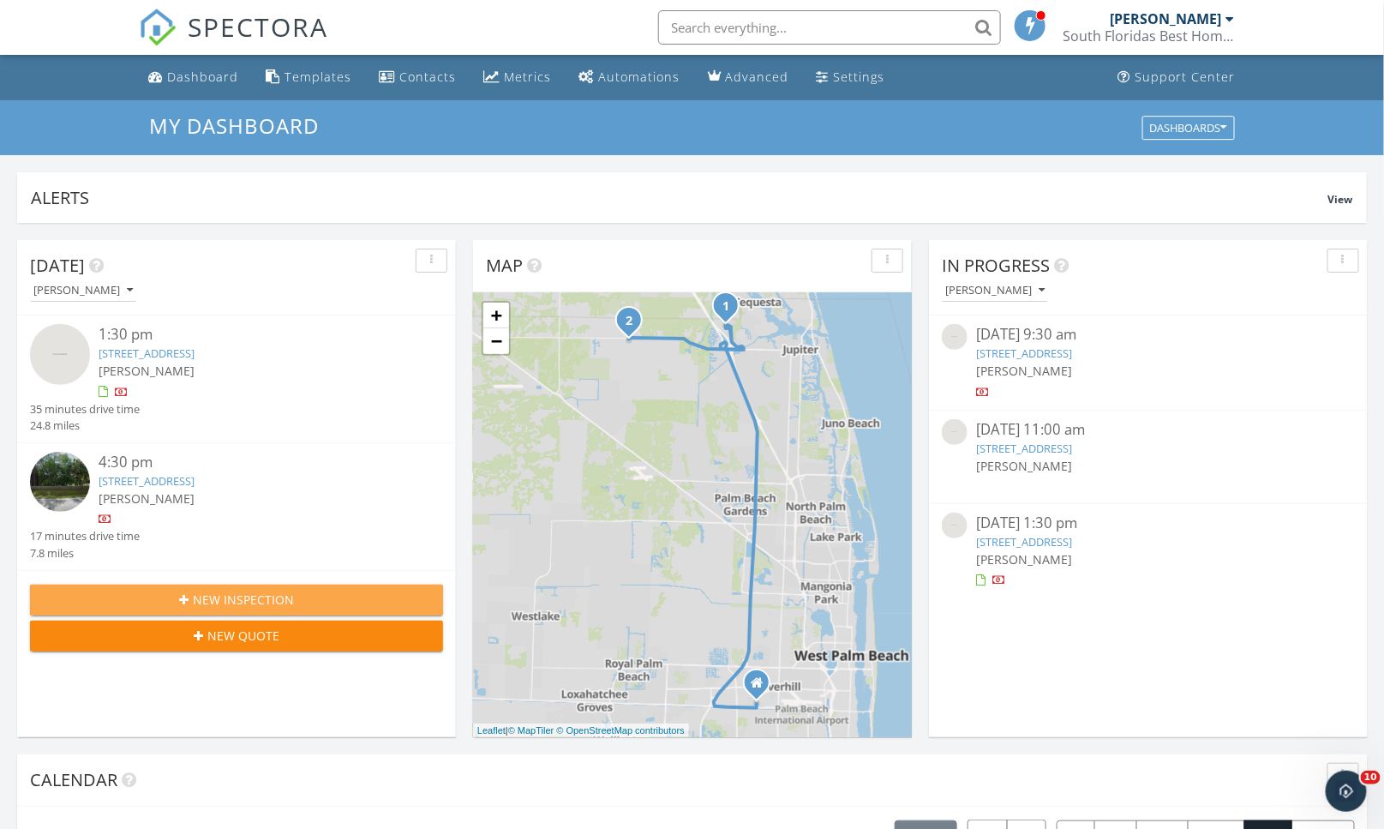
click at [219, 601] on span "New Inspection" at bounding box center [243, 599] width 101 height 18
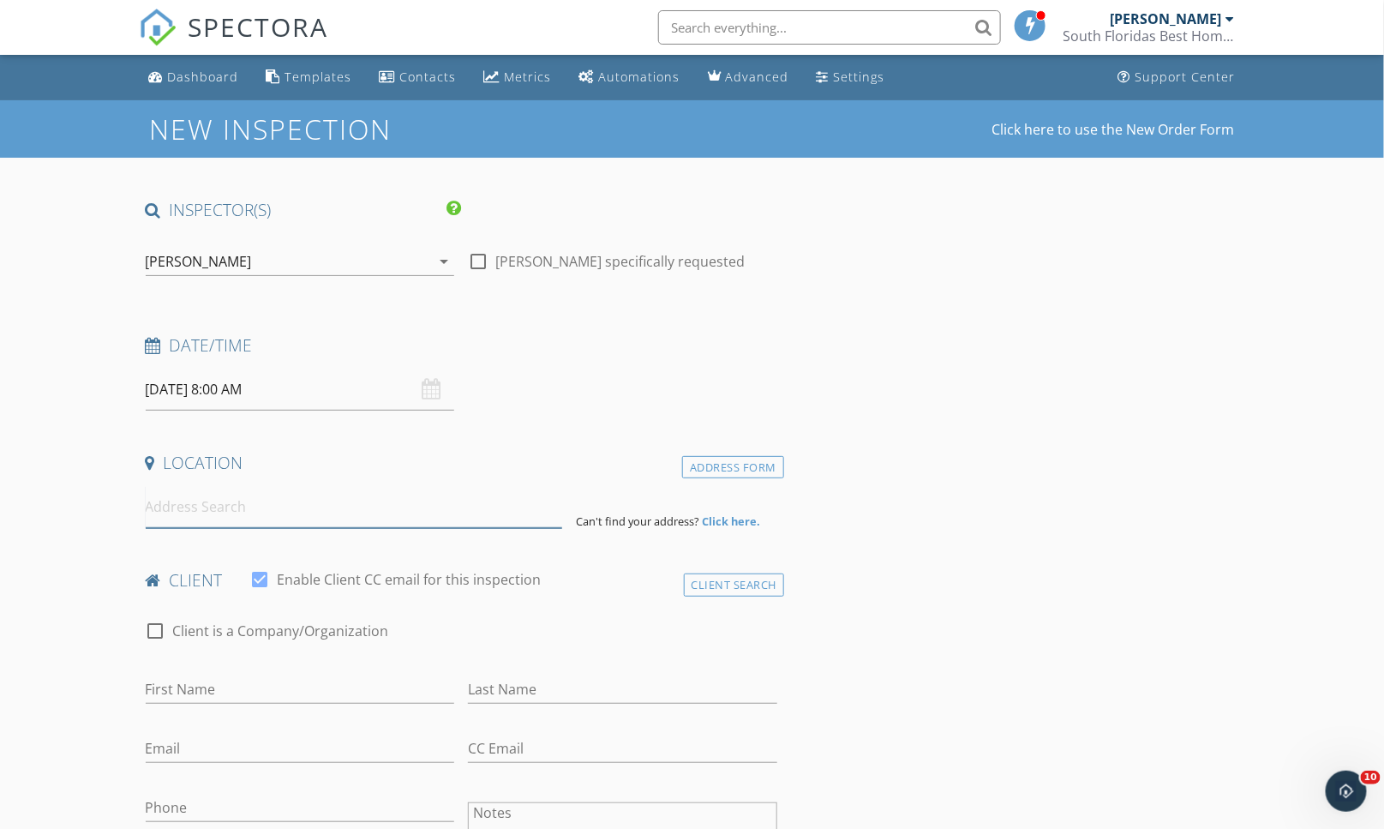
click at [293, 518] on input at bounding box center [354, 507] width 416 height 42
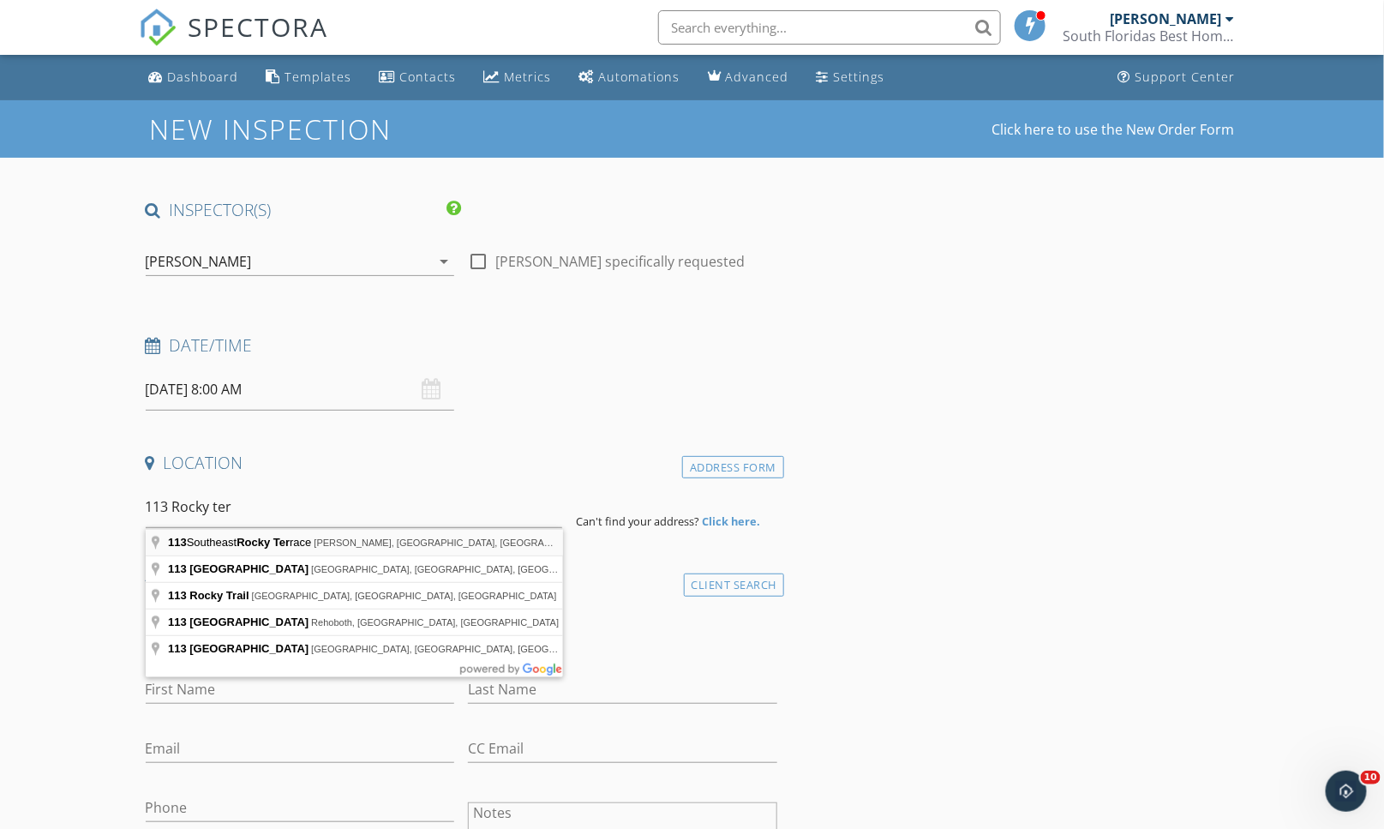
type input "113 Southeast Rocky Terrace, Stuart, FL, USA"
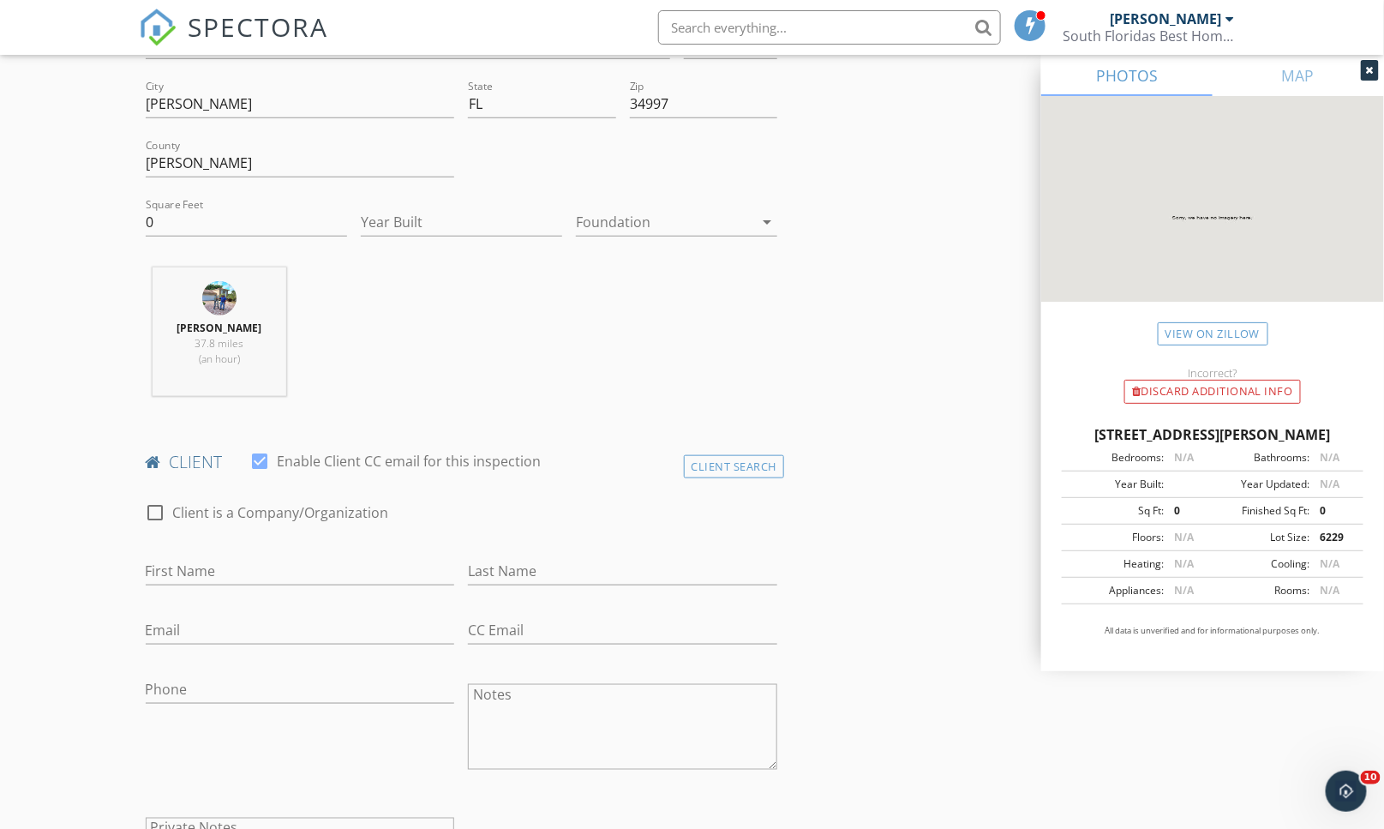
scroll to position [571, 0]
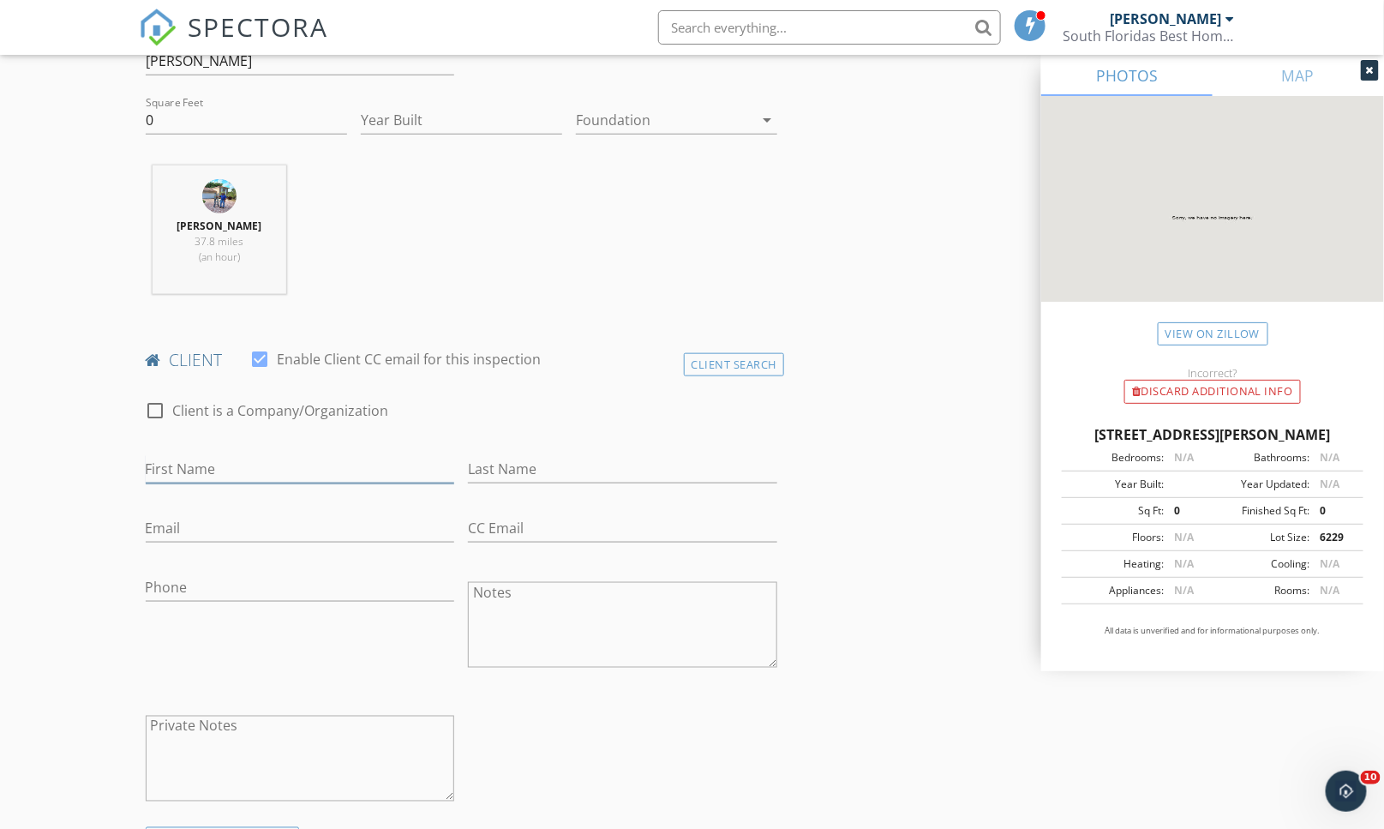
click at [247, 464] on input "First Name" at bounding box center [300, 469] width 309 height 28
type input "[PERSON_NAME]"
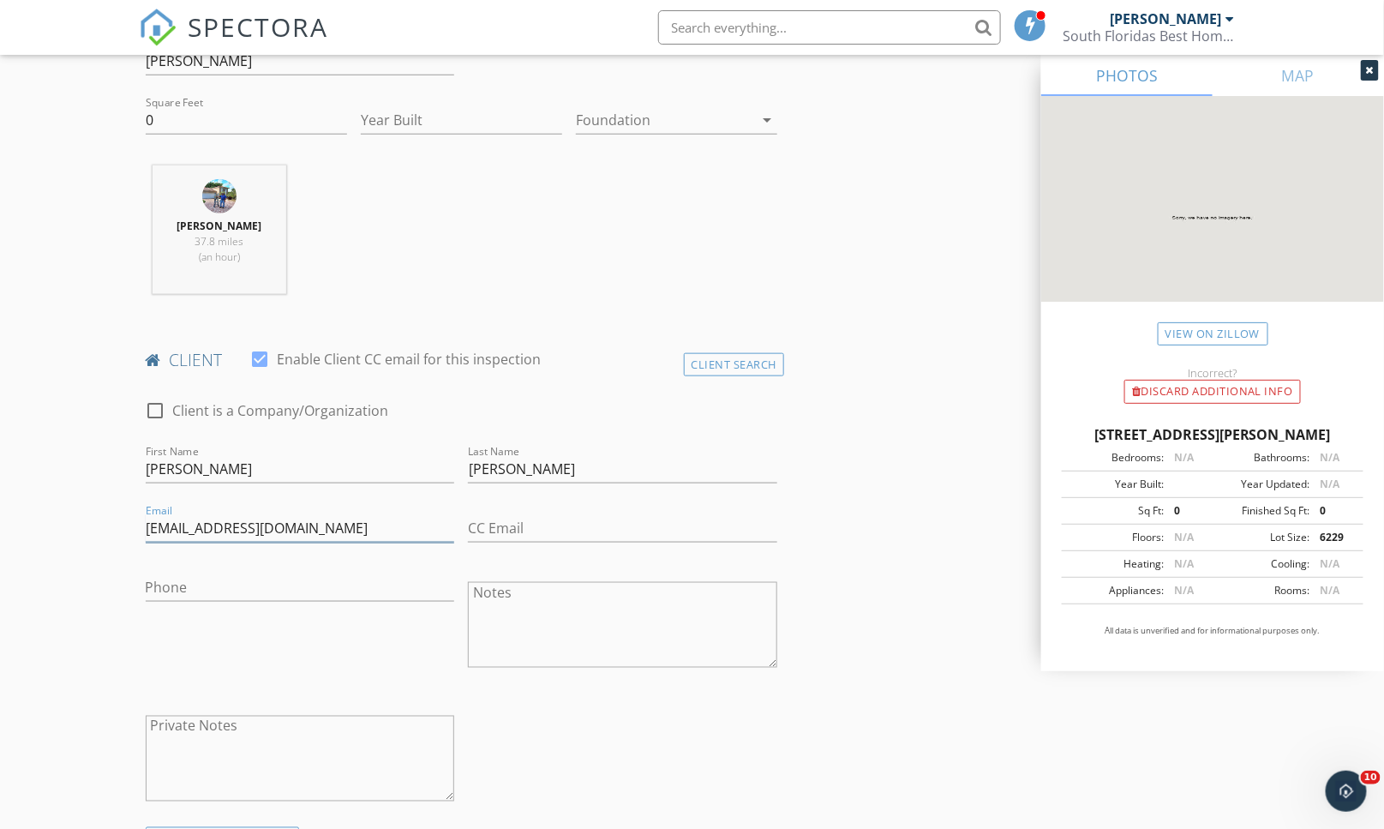
scroll to position [666, 0]
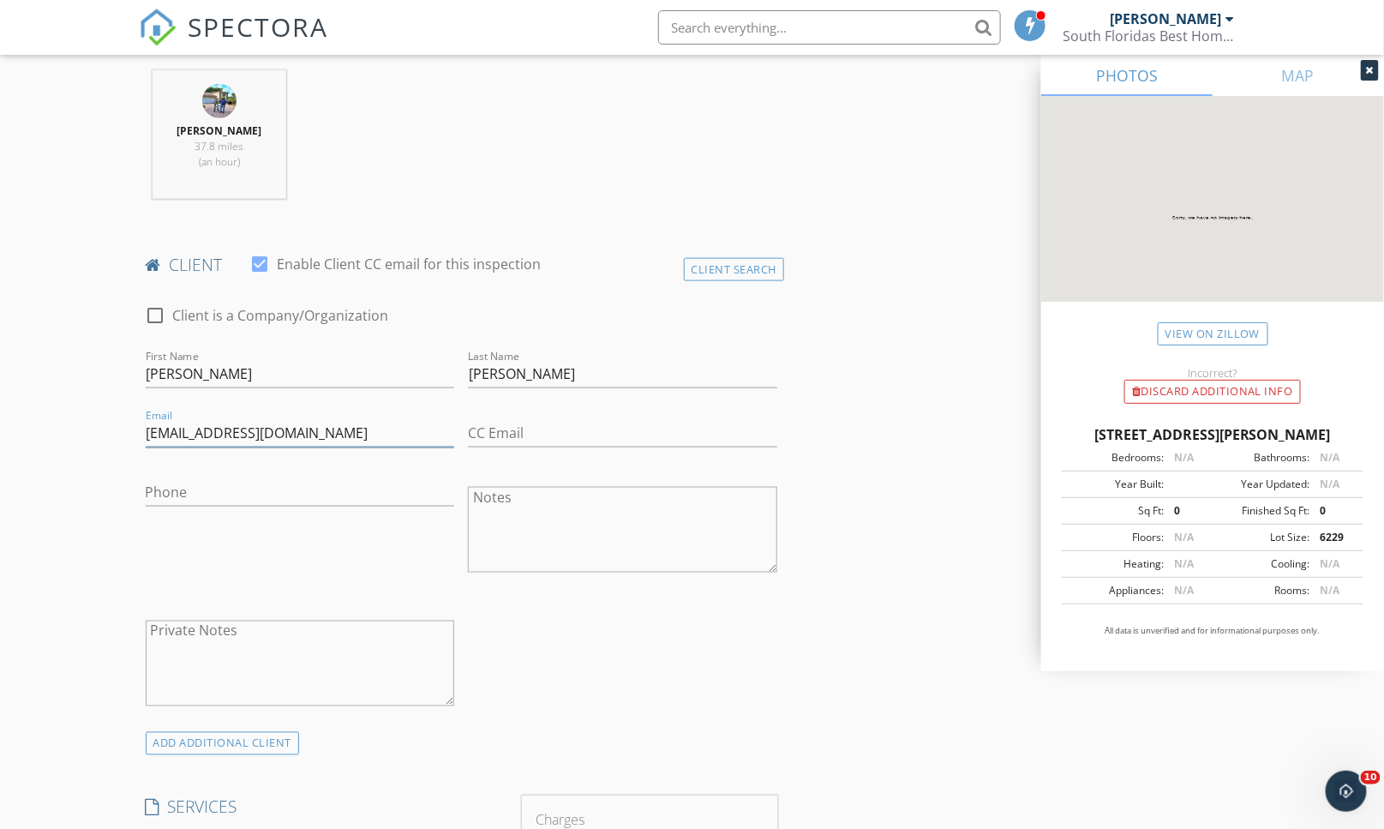
drag, startPoint x: 271, startPoint y: 434, endPoint x: 262, endPoint y: 484, distance: 50.4
click at [269, 439] on input "admin@dnasurfaceoncepts.com" at bounding box center [300, 433] width 309 height 28
type input "[EMAIL_ADDRESS][DOMAIN_NAME]"
type input "[PHONE_NUMBER]"
click at [698, 666] on div "check_box_outline_blank Client is a Company/Organization First Name Sean Last N…" at bounding box center [462, 510] width 646 height 444
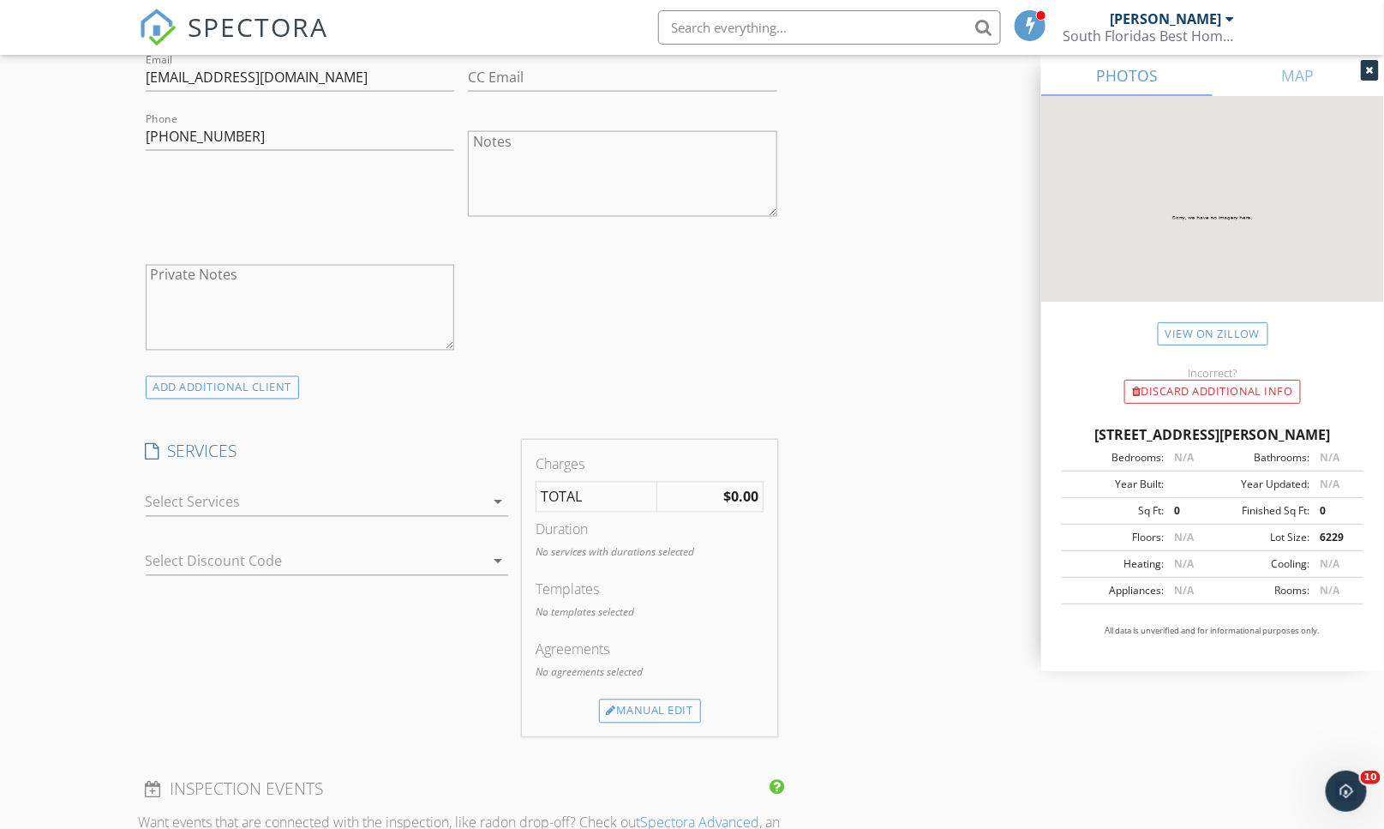
scroll to position [1047, 0]
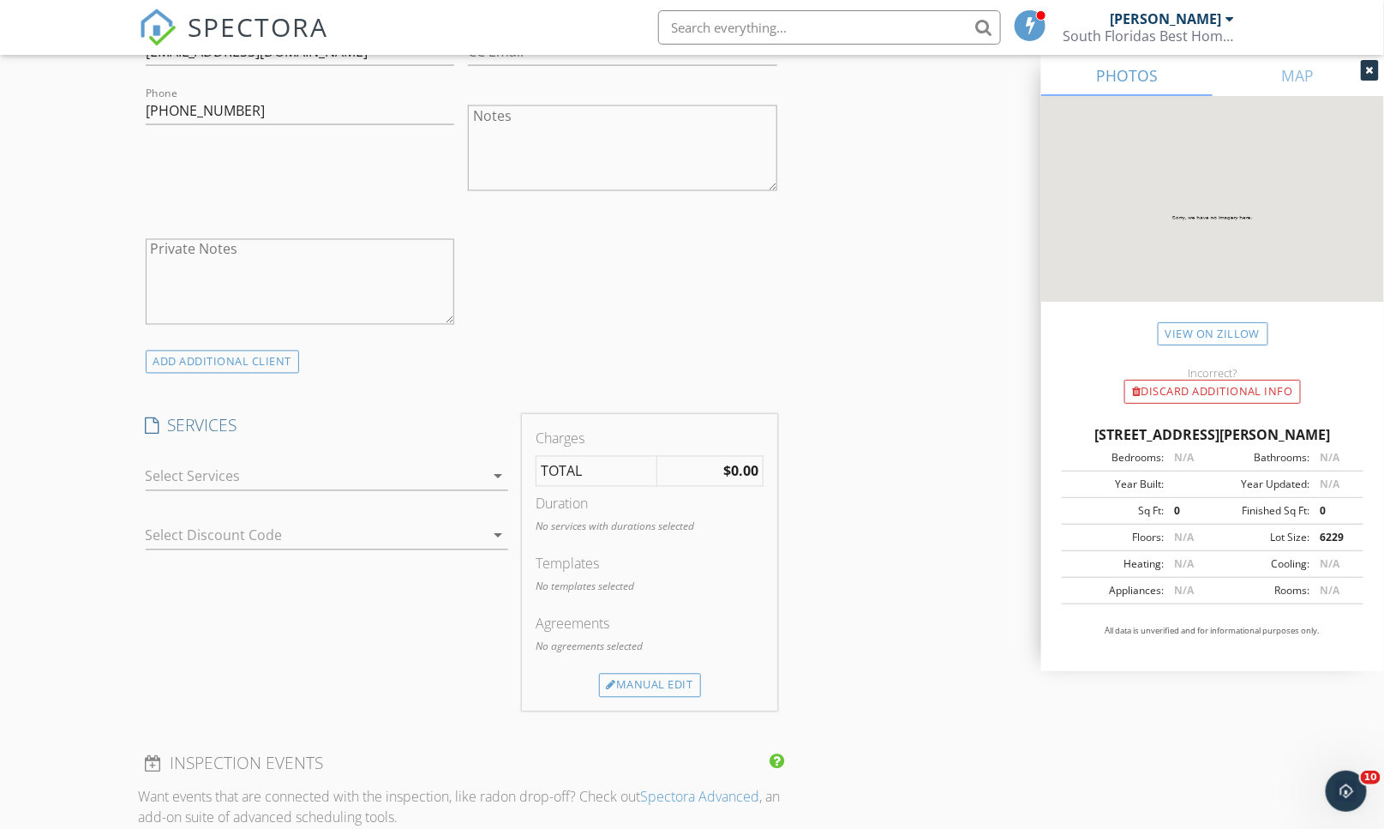
click at [363, 473] on div at bounding box center [315, 476] width 339 height 27
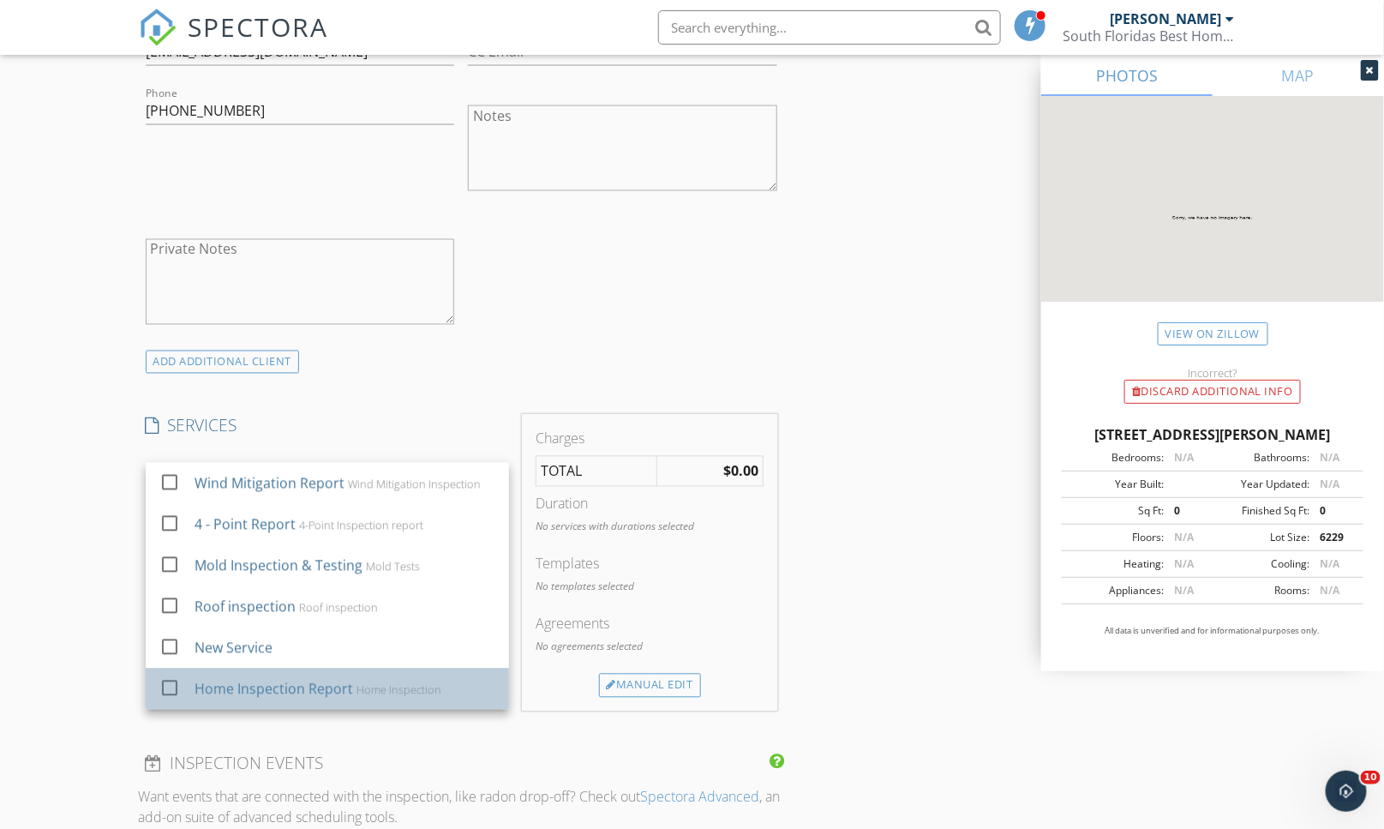
click at [284, 684] on div "Home Inspection Report" at bounding box center [273, 689] width 159 height 21
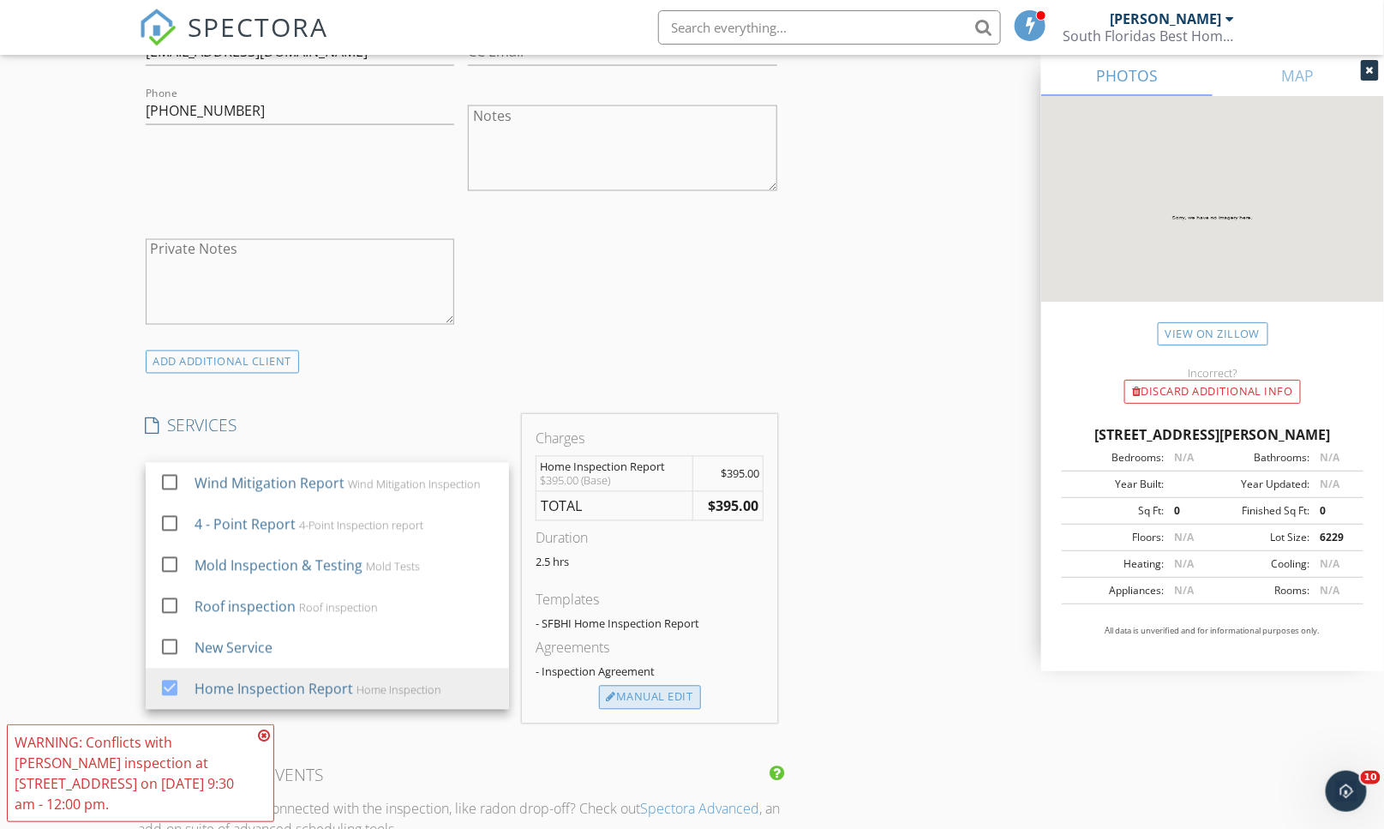
click at [670, 700] on div "Manual Edit" at bounding box center [650, 697] width 102 height 24
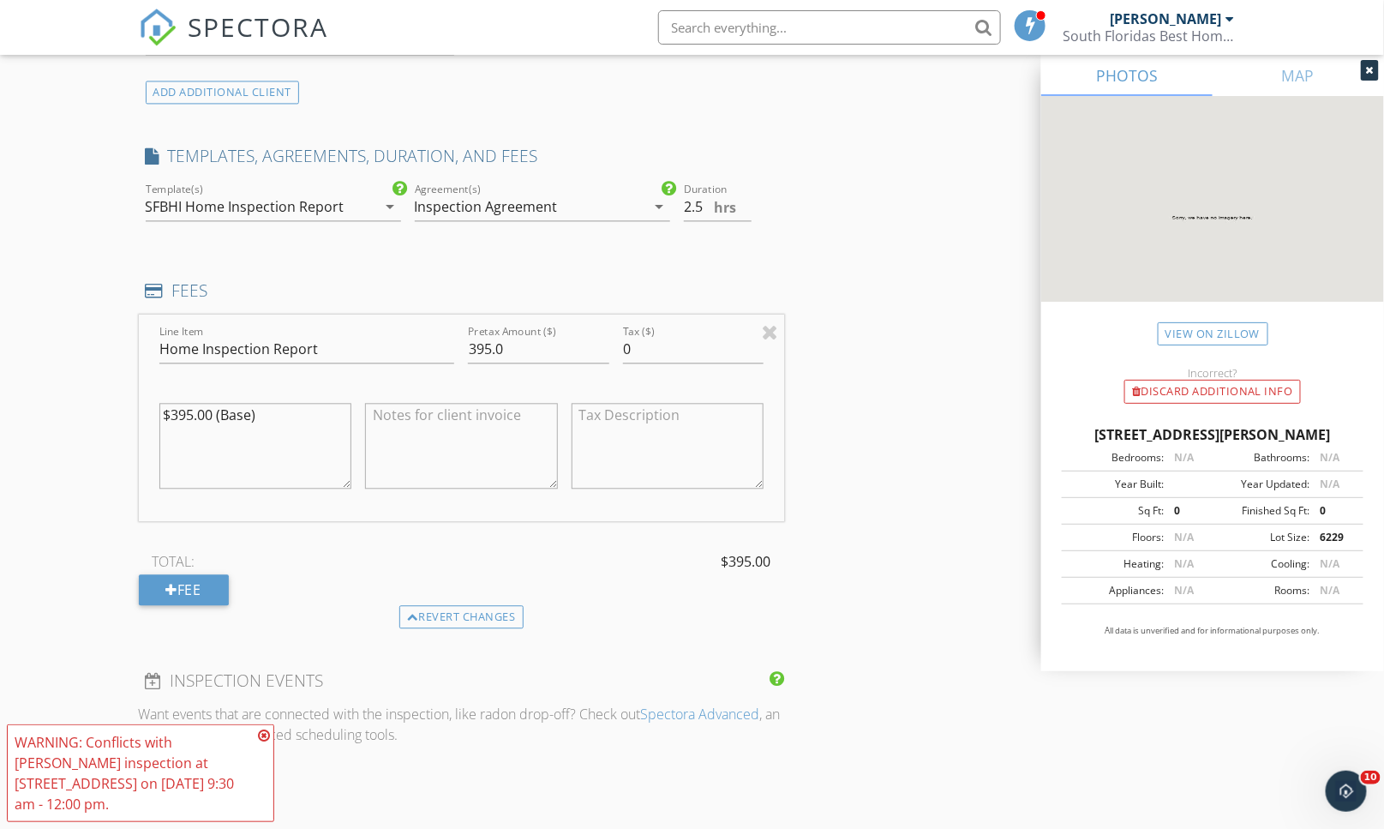
scroll to position [1332, 0]
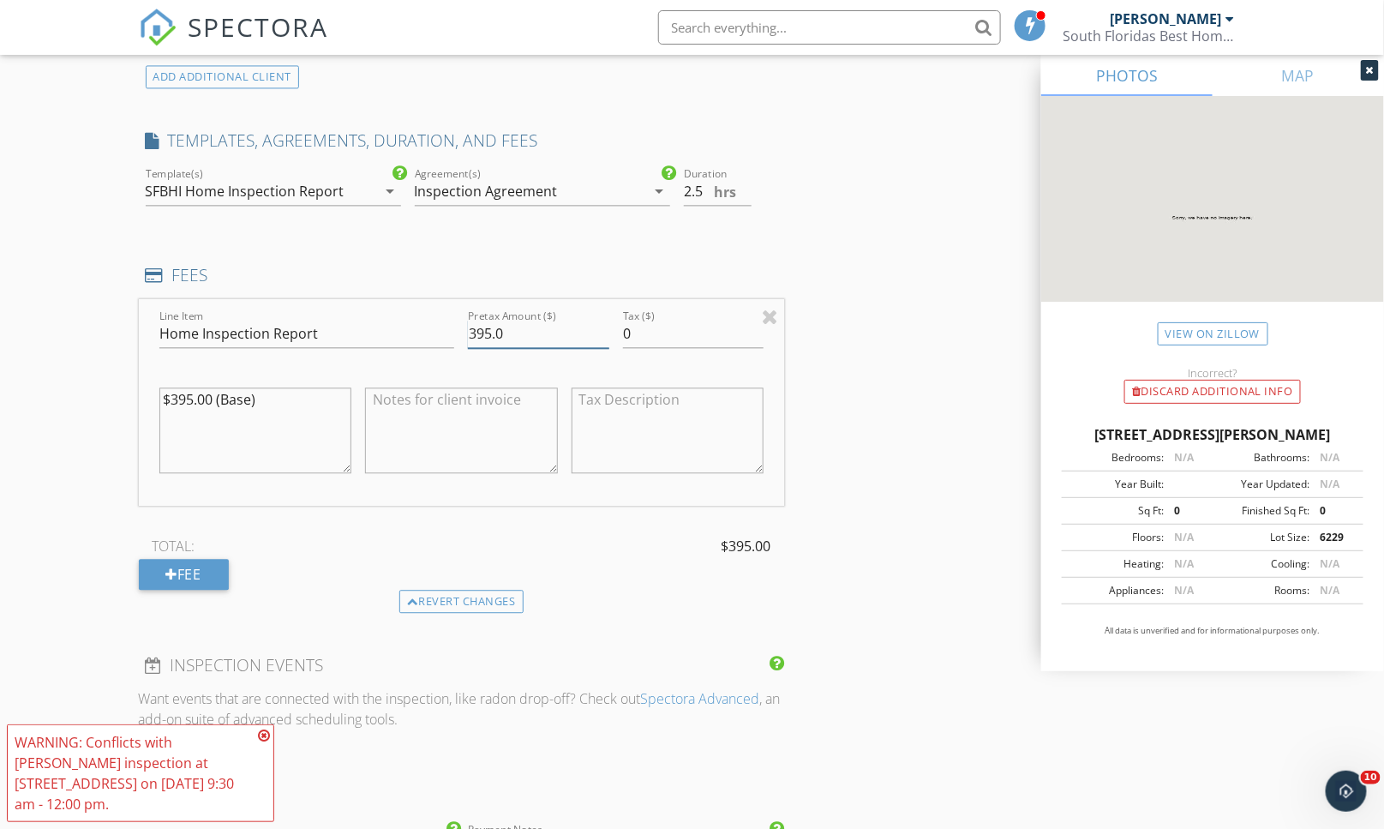
drag, startPoint x: 482, startPoint y: 331, endPoint x: 485, endPoint y: 399, distance: 68.6
click at [482, 350] on div "Pretax Amount ($) 395.0" at bounding box center [538, 342] width 141 height 45
type input "465.0"
click at [187, 397] on textarea "$395.00 (Base)" at bounding box center [255, 430] width 193 height 86
type textarea "$465.00 (Base)"
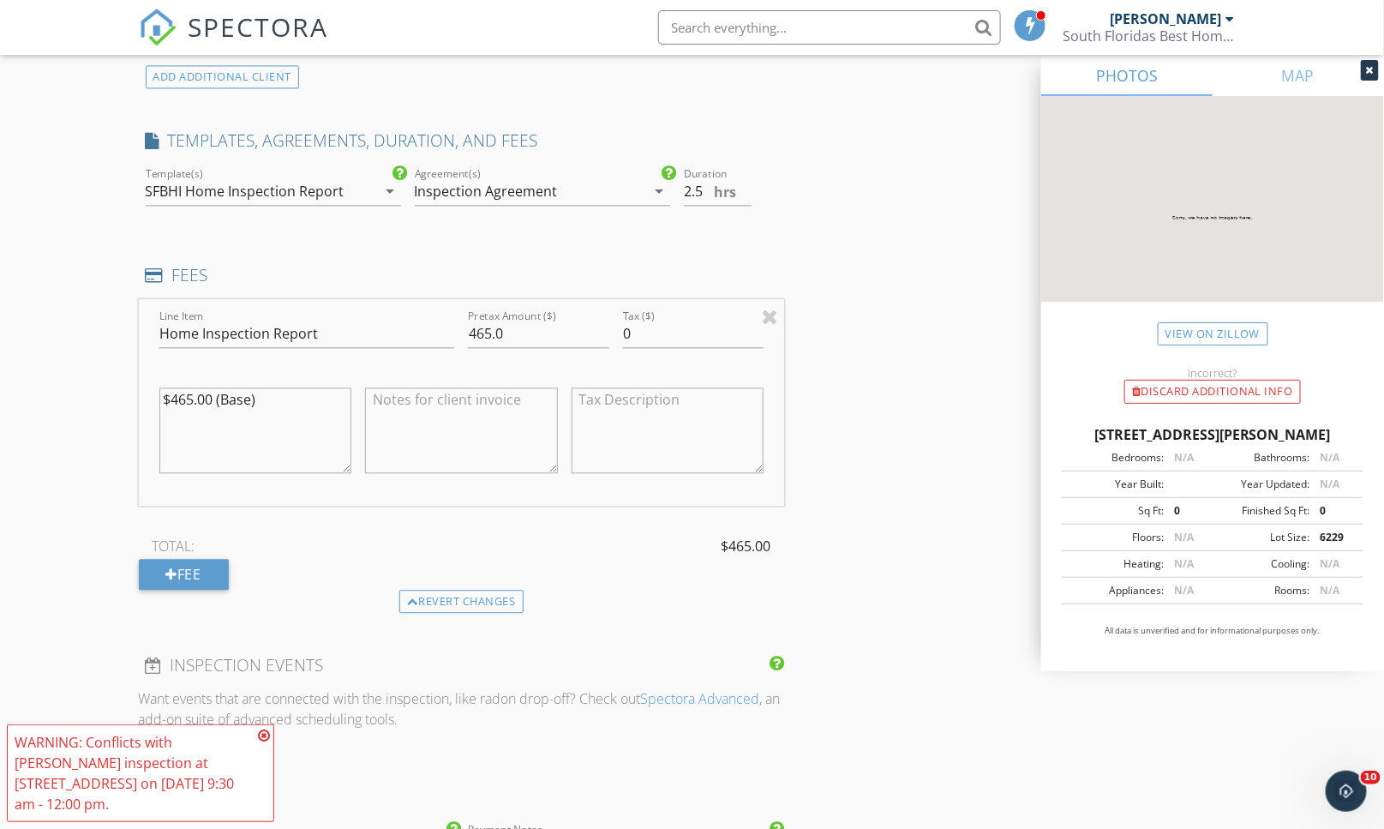
click at [880, 420] on div "INSPECTOR(S) check_box Joe Cosentino PRIMARY Joe Cosentino arrow_drop_down chec…" at bounding box center [692, 364] width 1107 height 2996
click at [900, 441] on div "INSPECTOR(S) check_box Joe Cosentino PRIMARY Joe Cosentino arrow_drop_down chec…" at bounding box center [692, 364] width 1107 height 2996
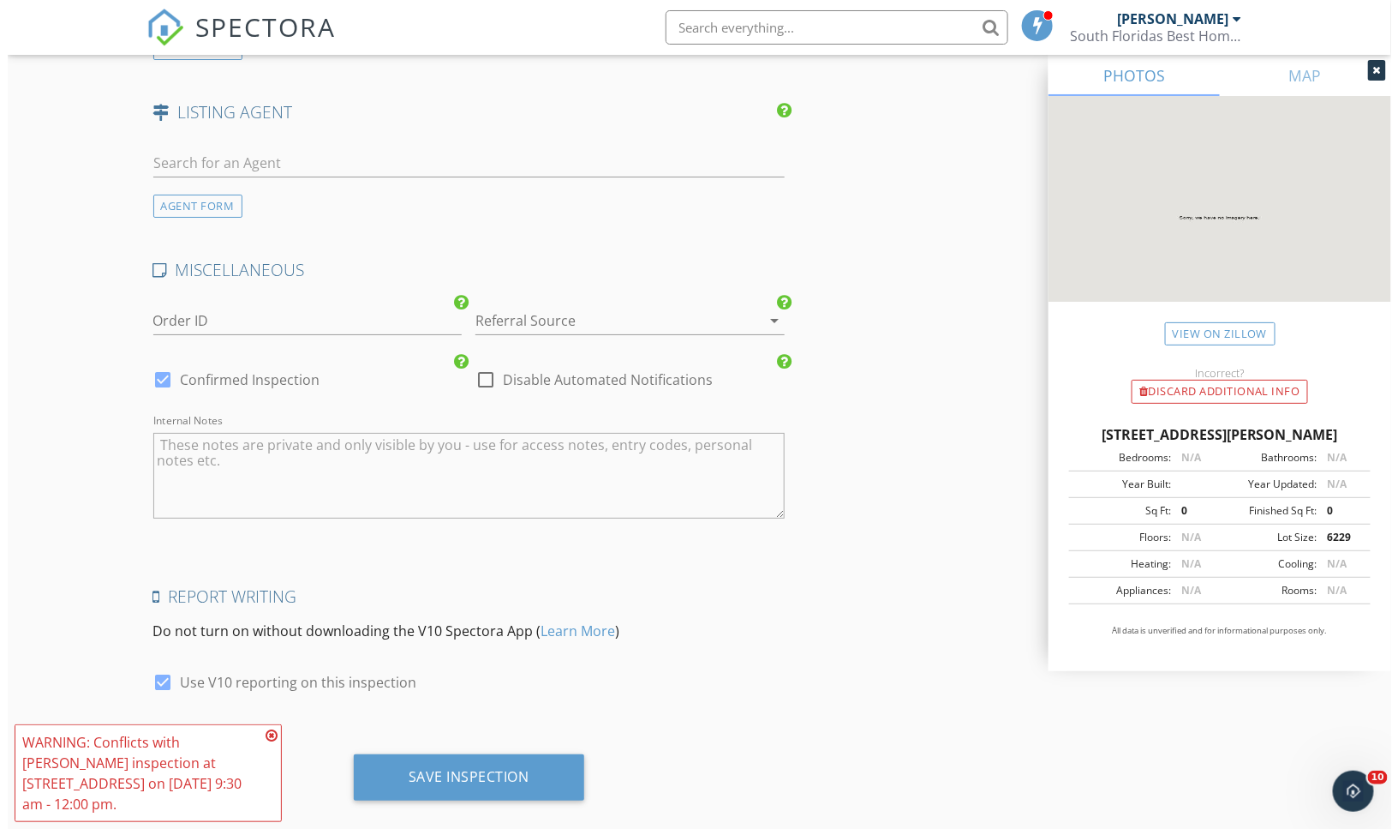
scroll to position [2408, 0]
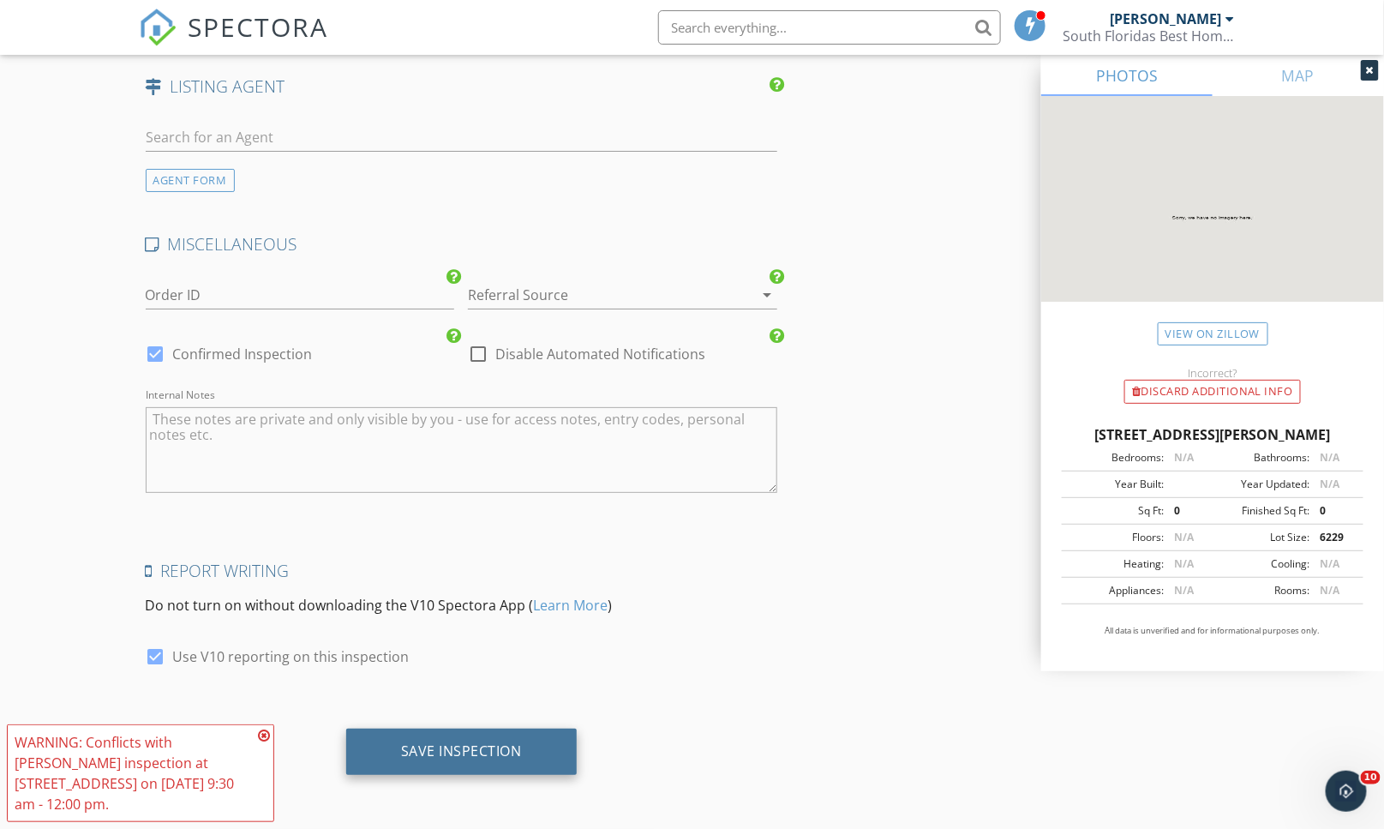
click at [451, 761] on div "Save Inspection" at bounding box center [461, 751] width 230 height 46
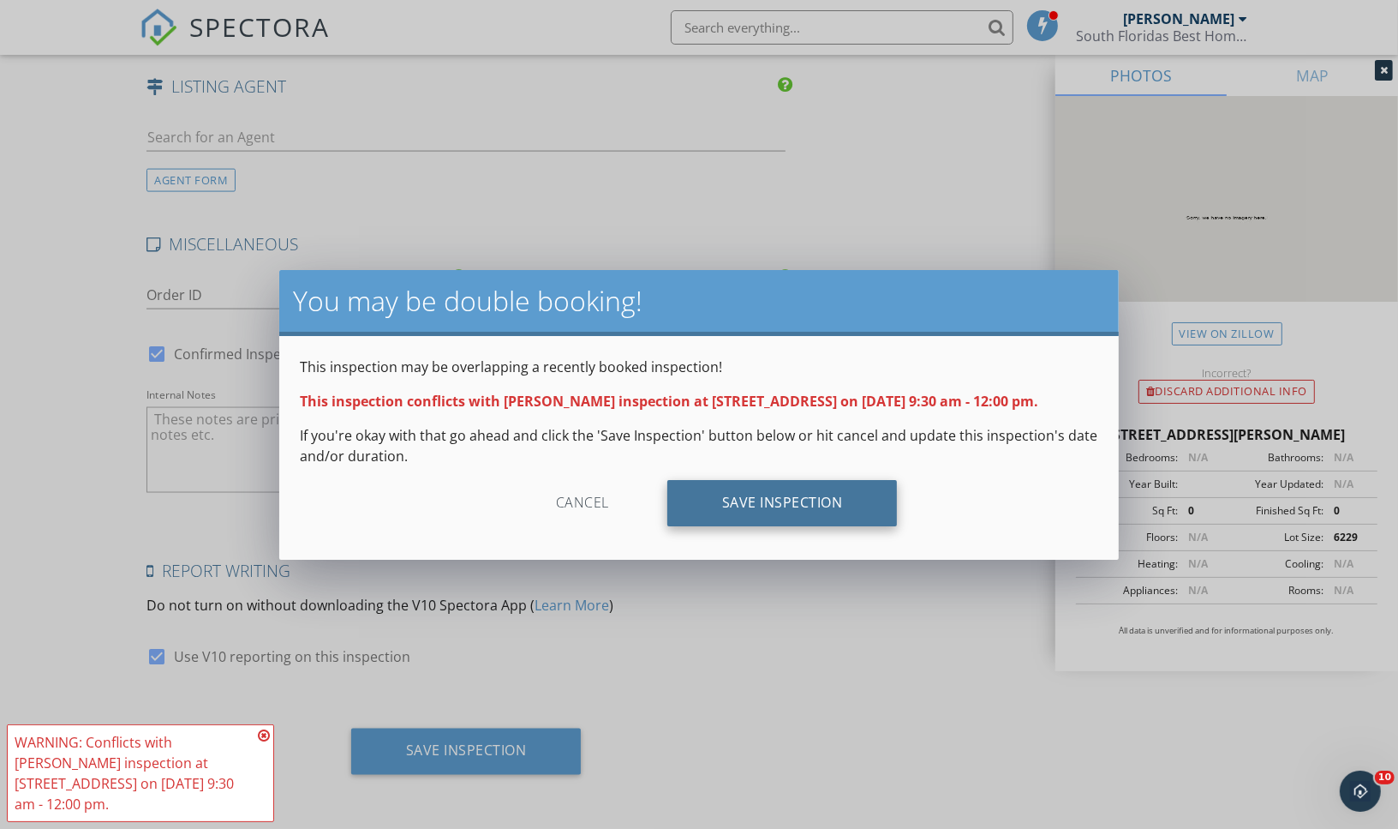
click at [782, 512] on div "Save Inspection" at bounding box center [782, 503] width 230 height 46
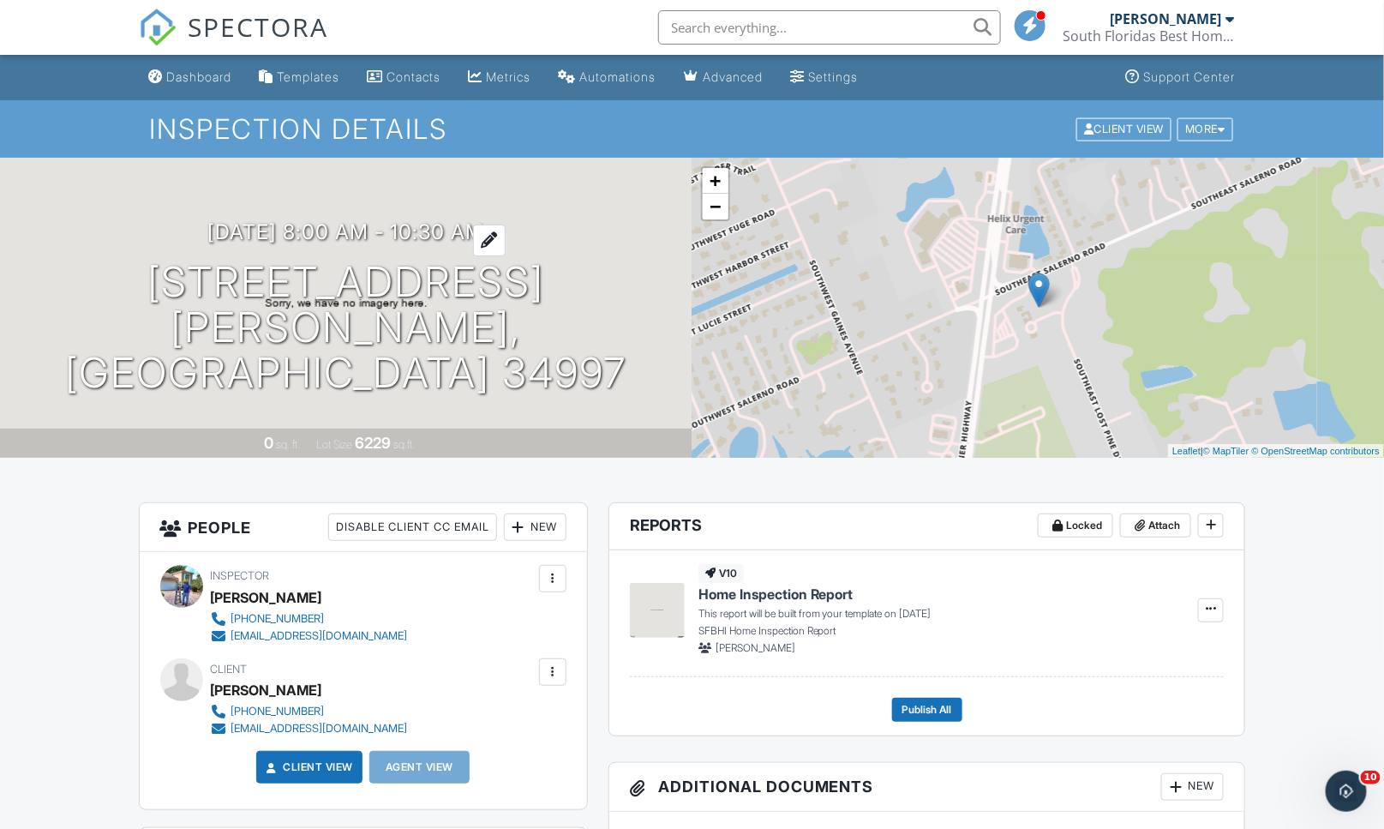
click at [483, 243] on h3 "09/30/2025 8:00 am - 10:30 am" at bounding box center [345, 231] width 277 height 23
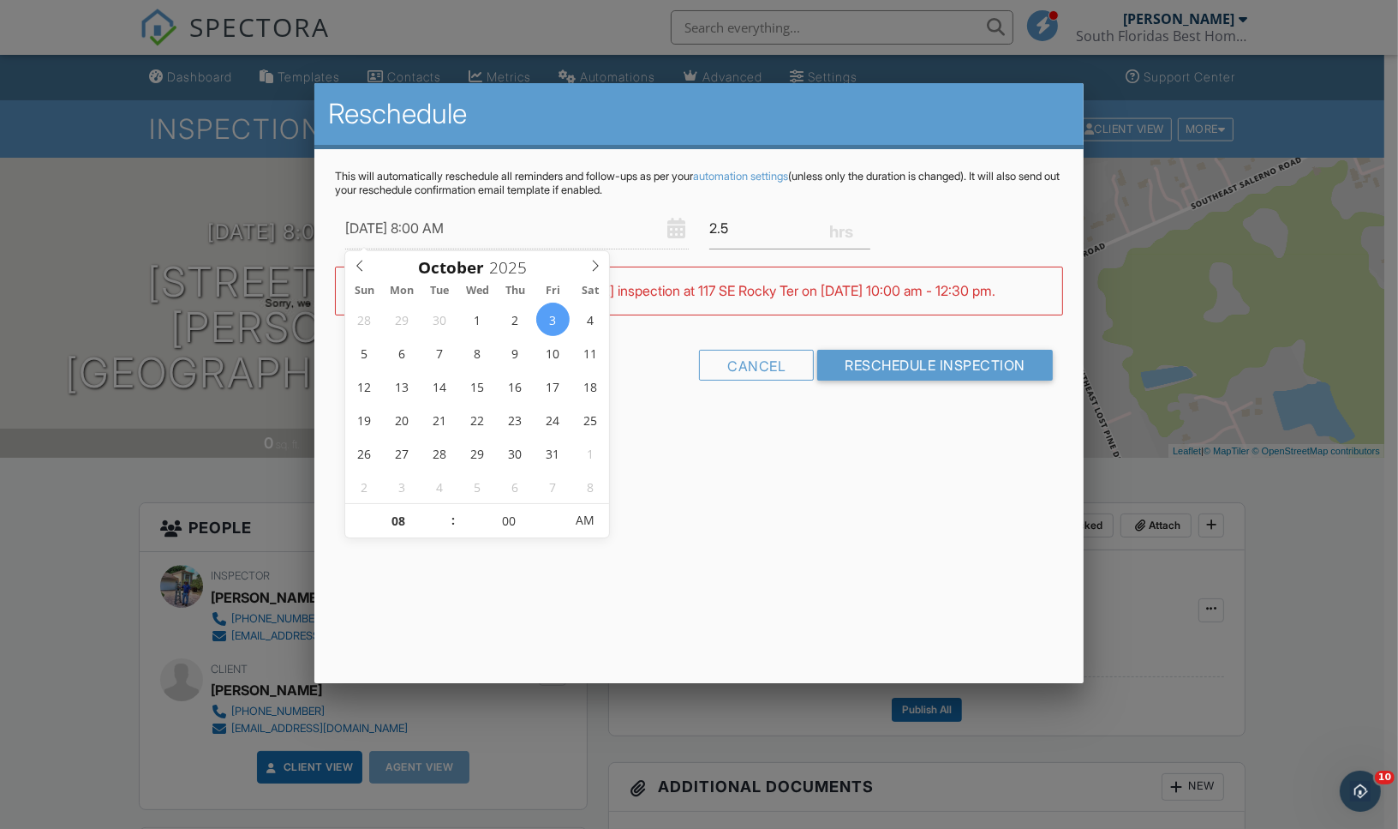
click at [798, 492] on div "Reschedule This will automatically reschedule all reminders and follow-ups as p…" at bounding box center [698, 383] width 769 height 600
click at [523, 228] on input "10/03/2025 8:00 AM" at bounding box center [517, 228] width 344 height 42
type input "10/03/2025 9:00 AM"
type input "09"
click at [446, 509] on span at bounding box center [445, 512] width 12 height 17
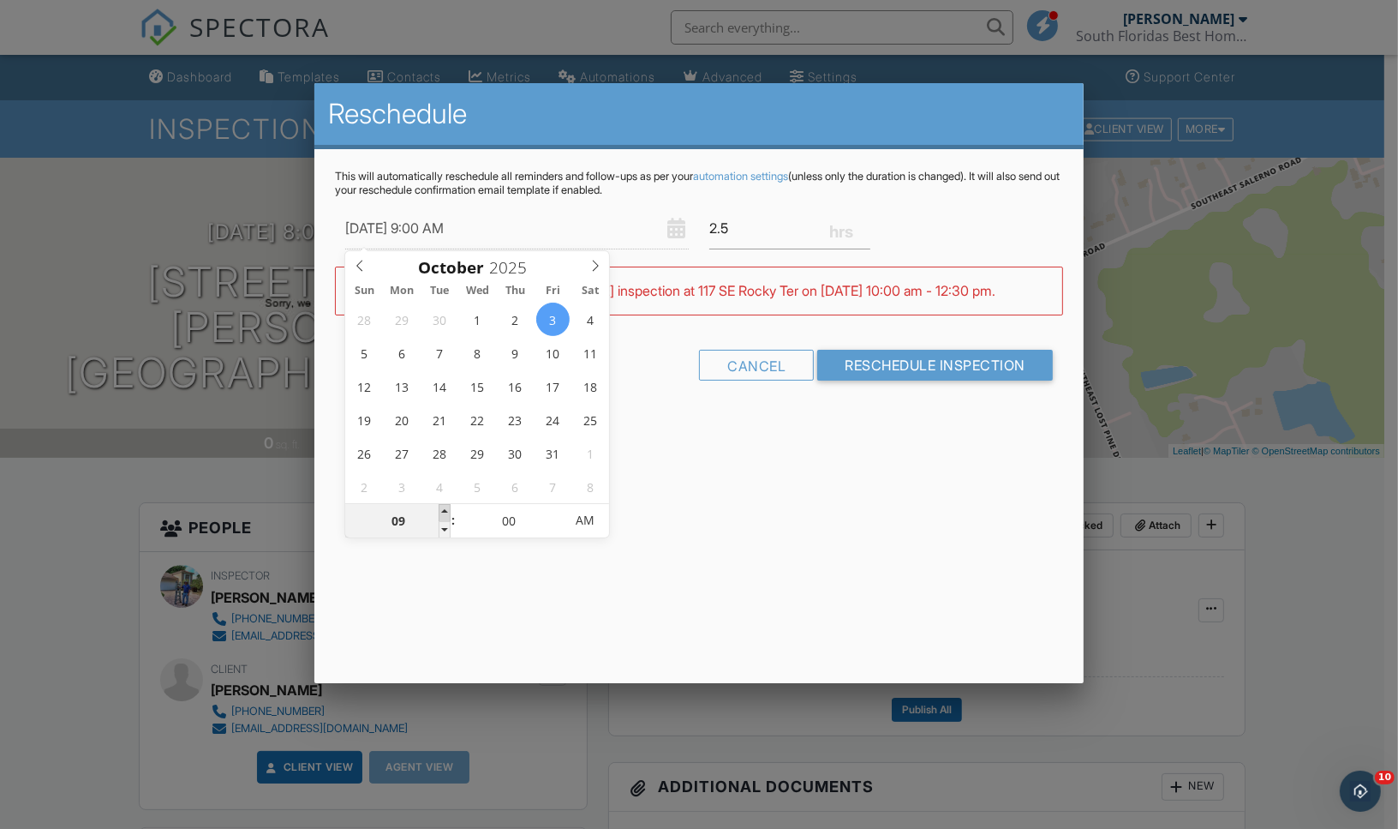
type input "10/03/2025 10:00 AM"
type input "10"
click at [446, 509] on span at bounding box center [445, 512] width 12 height 17
type input "10/03/2025 11:00 AM"
type input "11"
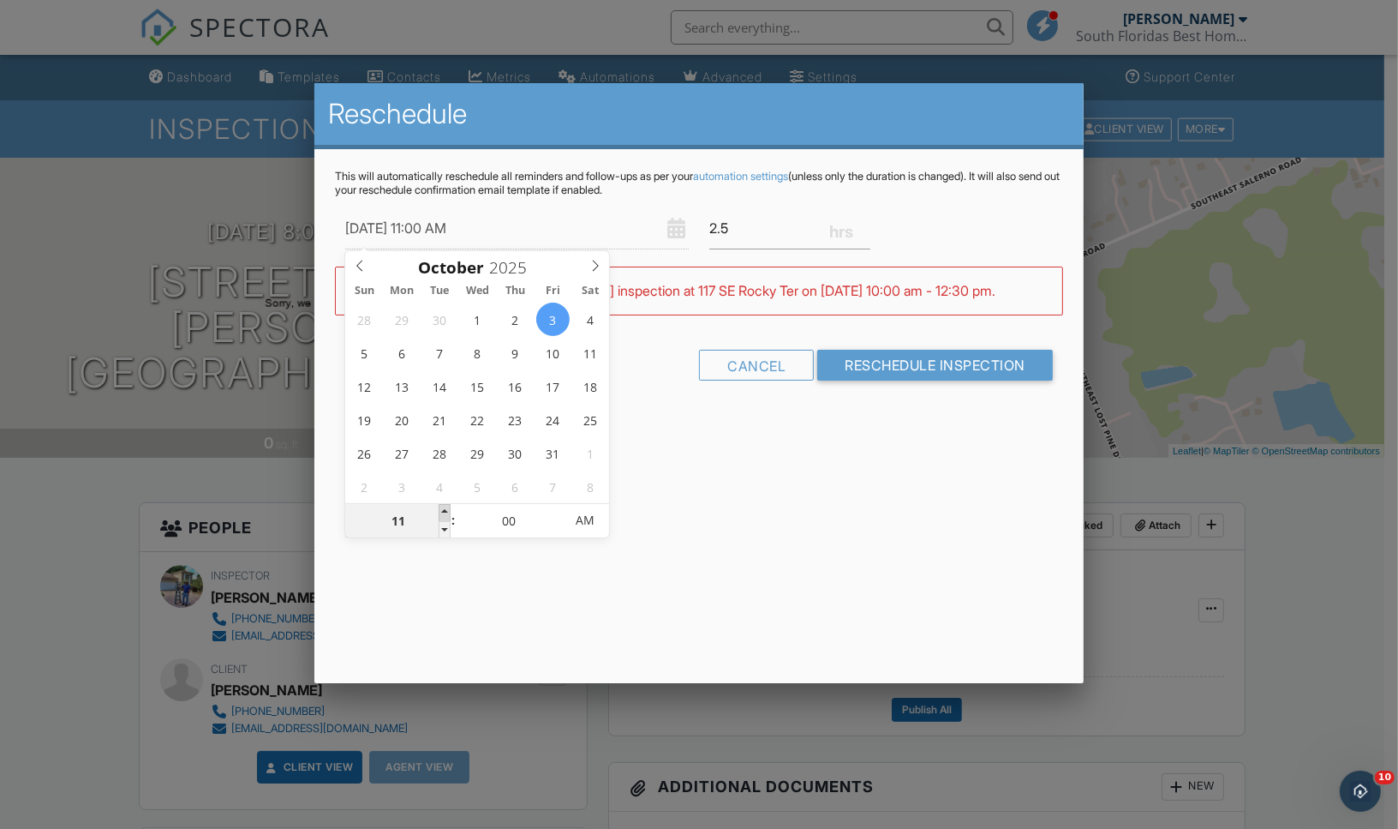
click at [446, 509] on span at bounding box center [445, 512] width 12 height 17
type input "10/03/2025 12:00 PM"
type input "12"
click at [446, 509] on span at bounding box center [445, 512] width 12 height 17
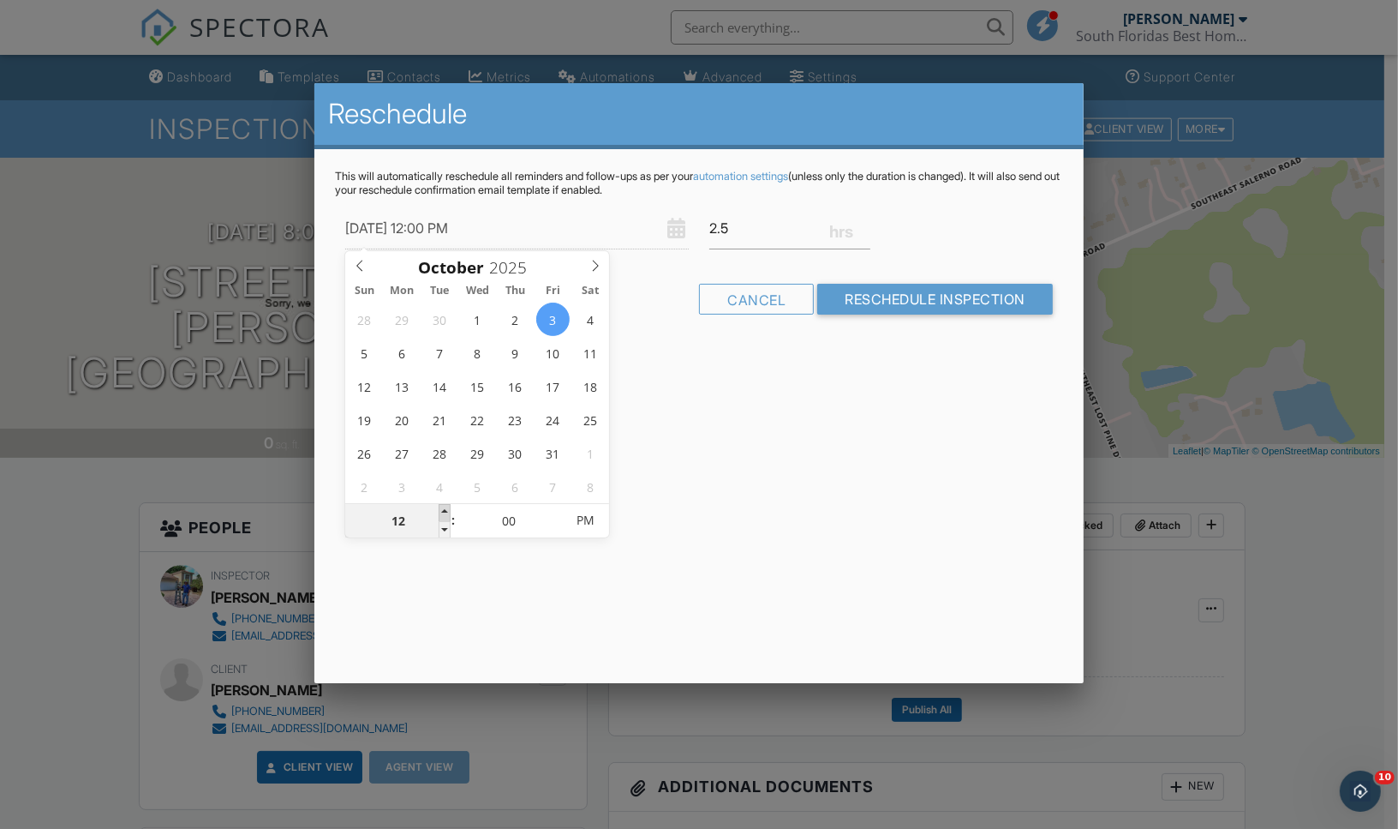
type input "[DATE] 1:00 PM"
type input "01"
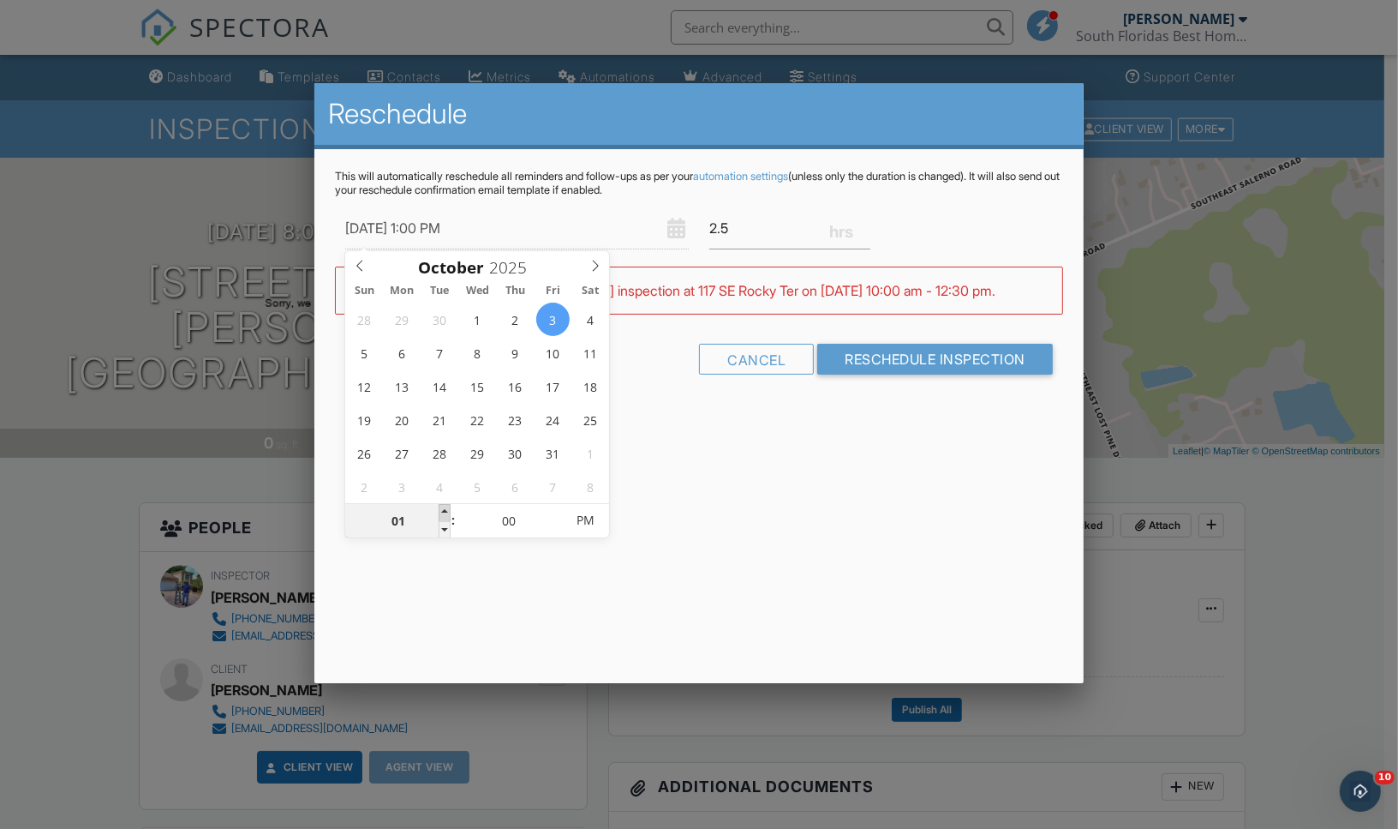
click at [446, 509] on span at bounding box center [445, 512] width 12 height 17
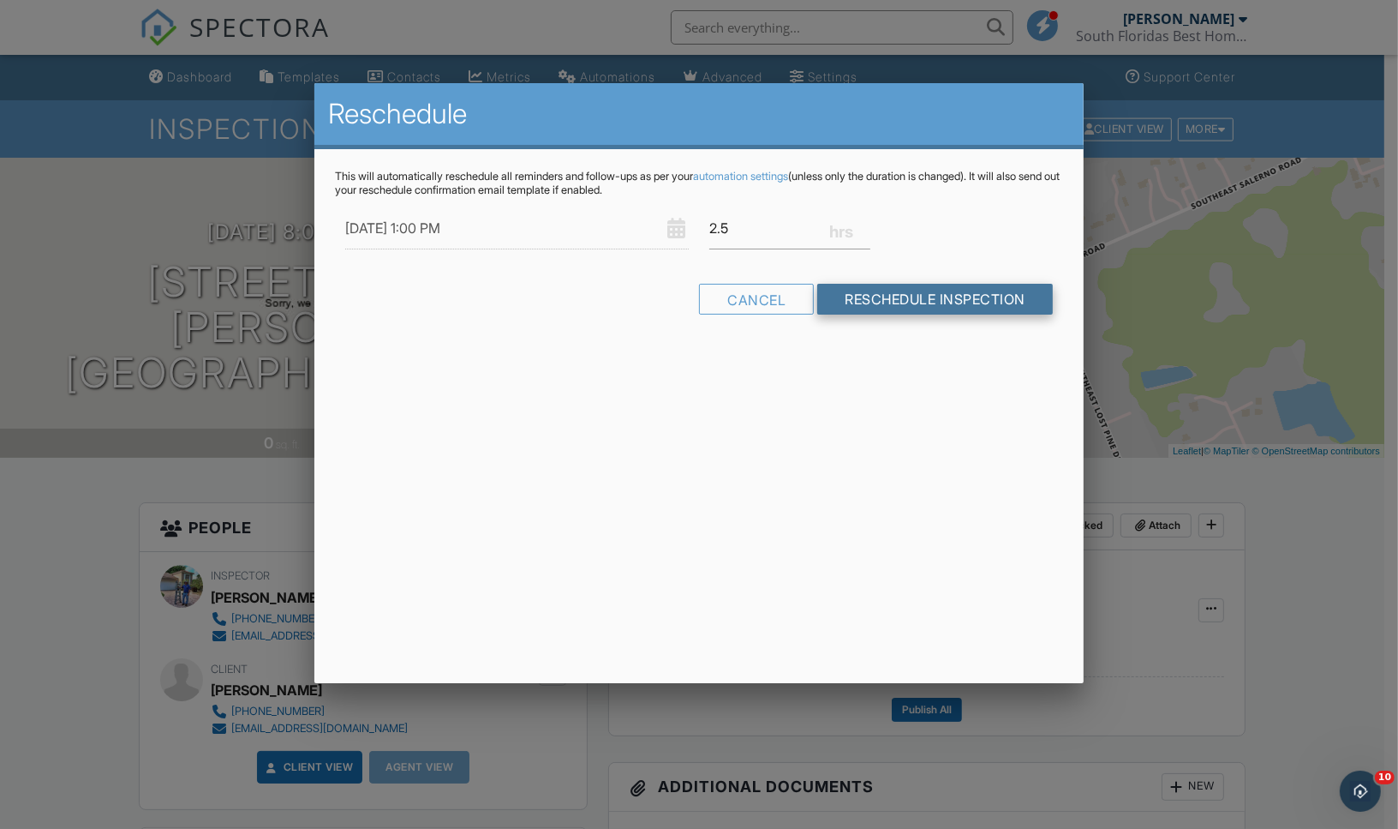
click at [902, 303] on input "Reschedule Inspection" at bounding box center [935, 299] width 236 height 31
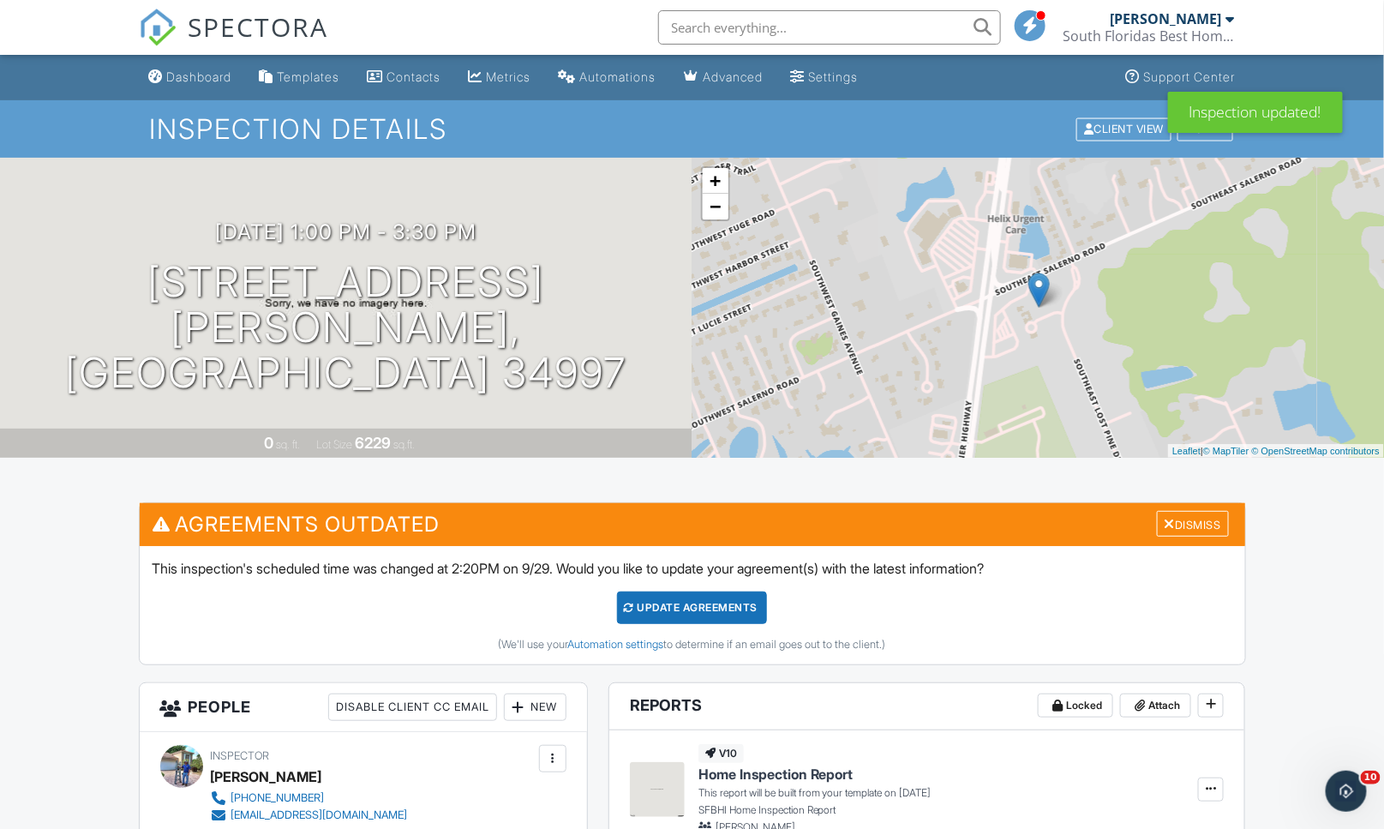
click at [700, 604] on div "Update Agreements" at bounding box center [692, 607] width 150 height 33
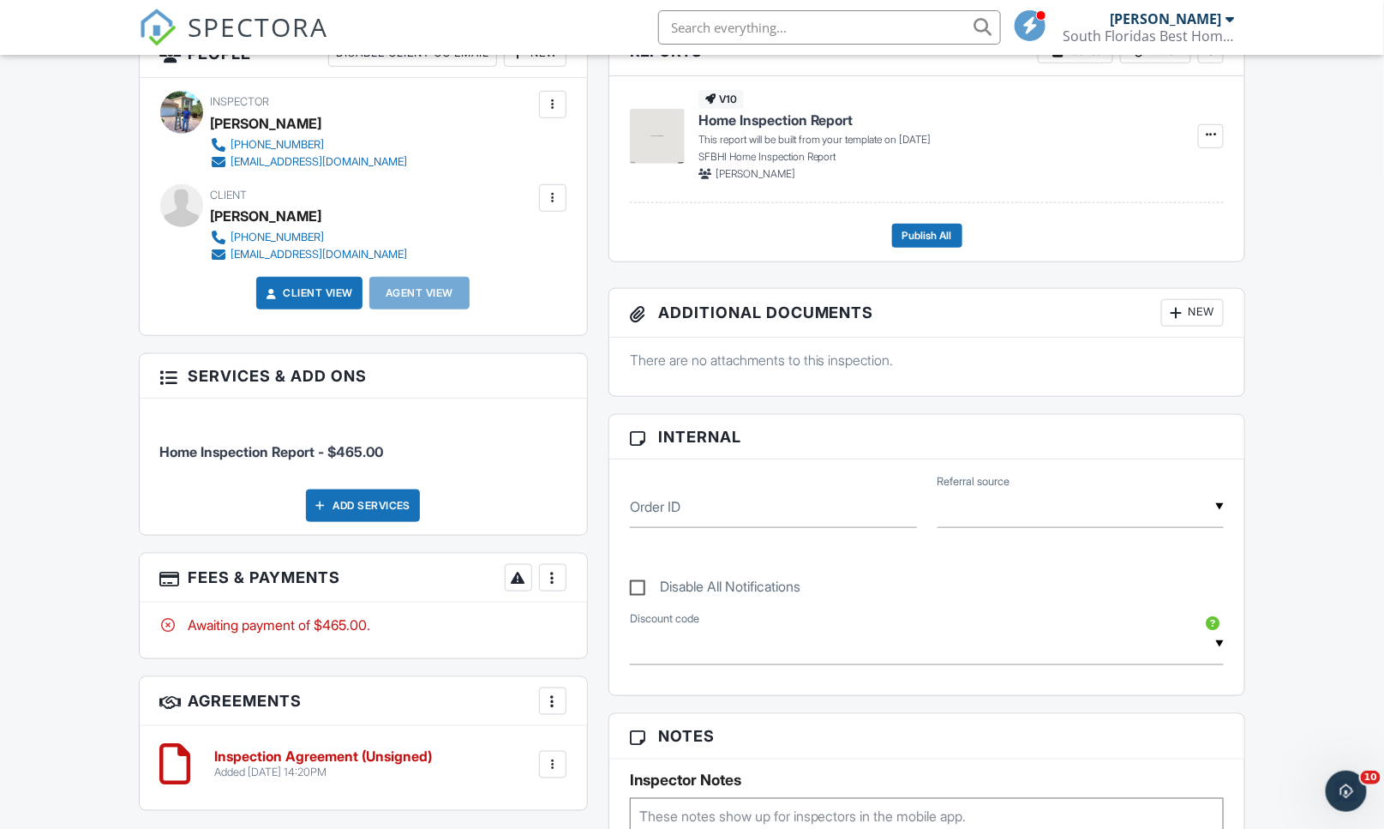
scroll to position [476, 0]
